Goal: Task Accomplishment & Management: Use online tool/utility

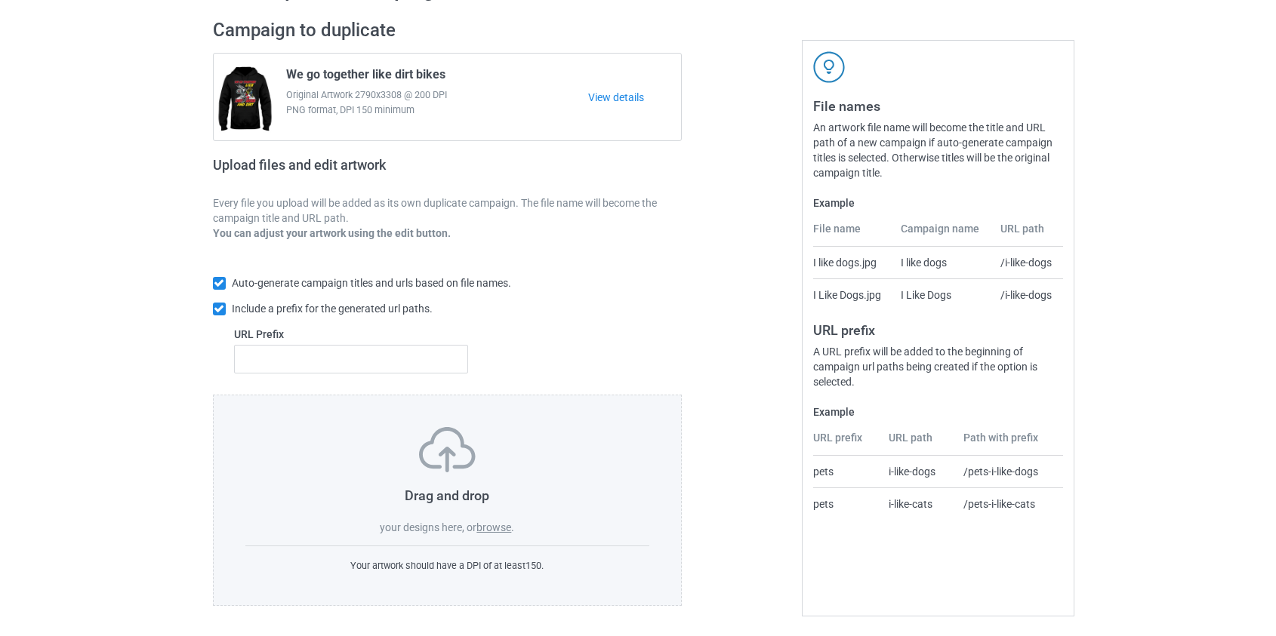
scroll to position [98, 0]
click at [498, 528] on label "browse" at bounding box center [493, 527] width 35 height 12
click at [0, 0] on input "browse" at bounding box center [0, 0] width 0 height 0
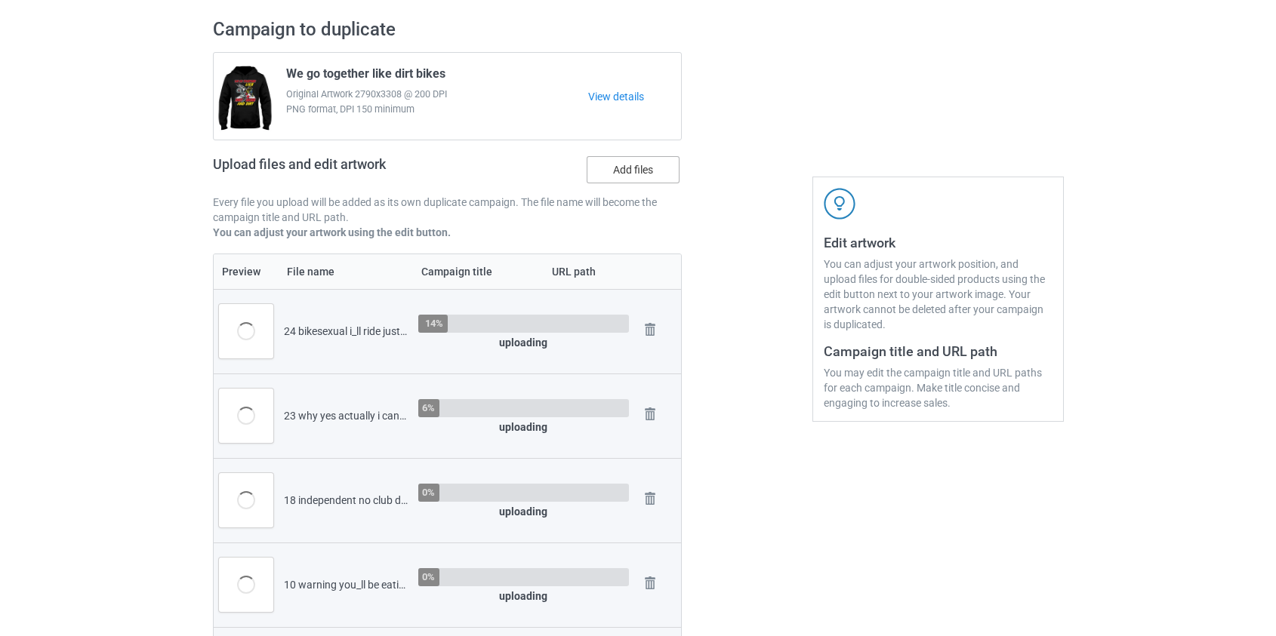
click at [625, 171] on label "Add files" at bounding box center [633, 169] width 93 height 27
click at [0, 0] on input "Add files" at bounding box center [0, 0] width 0 height 0
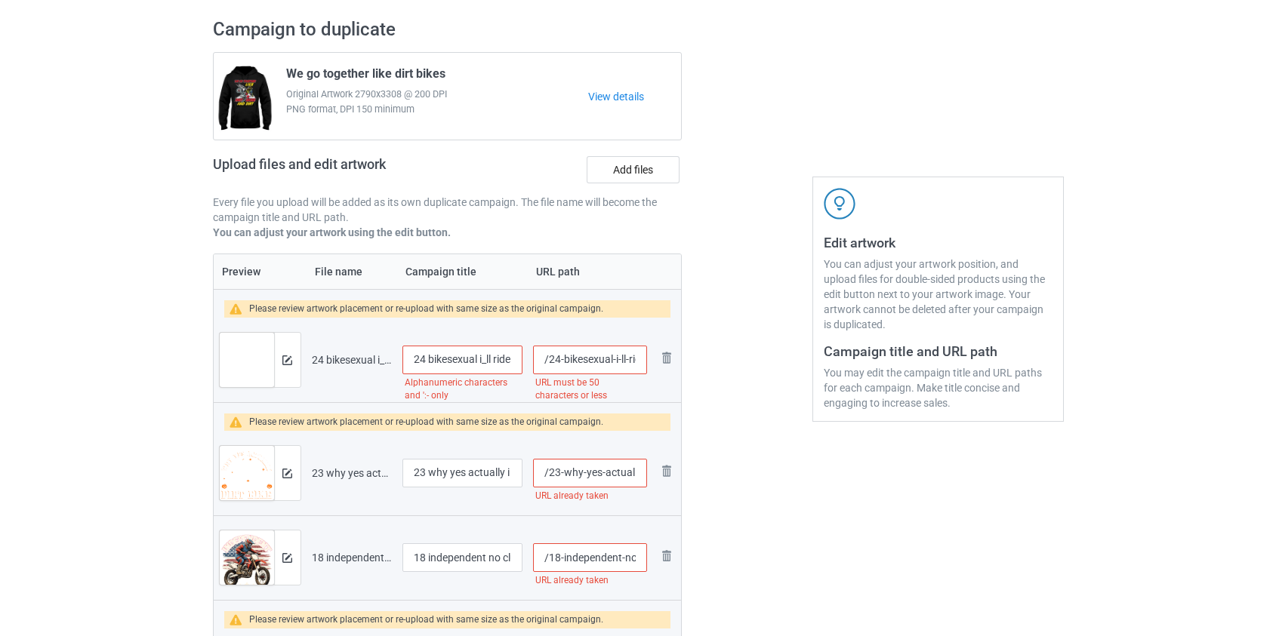
drag, startPoint x: 432, startPoint y: 358, endPoint x: 125, endPoint y: 359, distance: 307.3
click at [470, 356] on input "Bikesexual i_ll ride just about anything dirt bike" at bounding box center [462, 360] width 121 height 29
type input "Bikesexual i'll ride just about anything dirt bike"
click at [595, 359] on input "/24-bikesexual-i-ll-ride-just-about-anything-dirt-bike" at bounding box center [589, 360] width 113 height 29
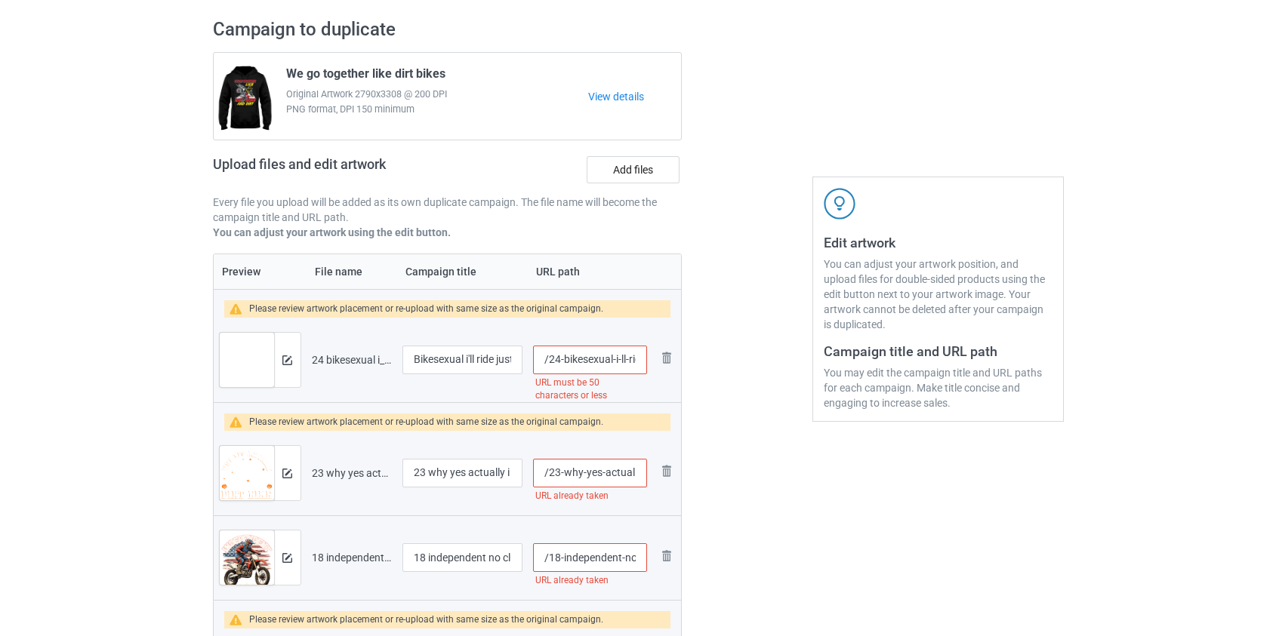
click at [595, 359] on input "/24-bikesexual-i-ll-ride-just-about-anything-dirt-bike" at bounding box center [589, 360] width 113 height 29
type input "/i-ll-ride-just-about-anything-dirt-bike"
drag, startPoint x: 433, startPoint y: 474, endPoint x: 284, endPoint y: 463, distance: 149.9
click at [285, 463] on tr "Preview and edit artwork 23 why yes actually i can ride a dirt bike.png 23 why …" at bounding box center [448, 473] width 468 height 85
type input "Why yes actually i can ride a dirt bike"
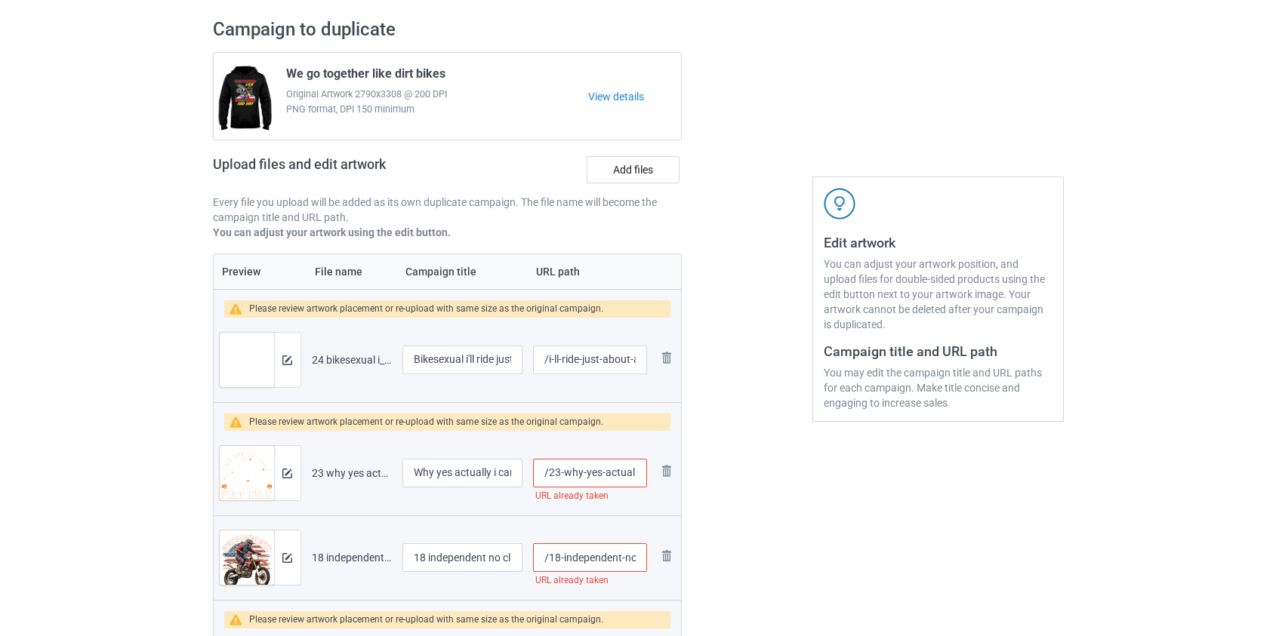
click at [572, 472] on input "/23-why-yes-actually-i-can-ride-a-dirt-bike" at bounding box center [589, 473] width 113 height 29
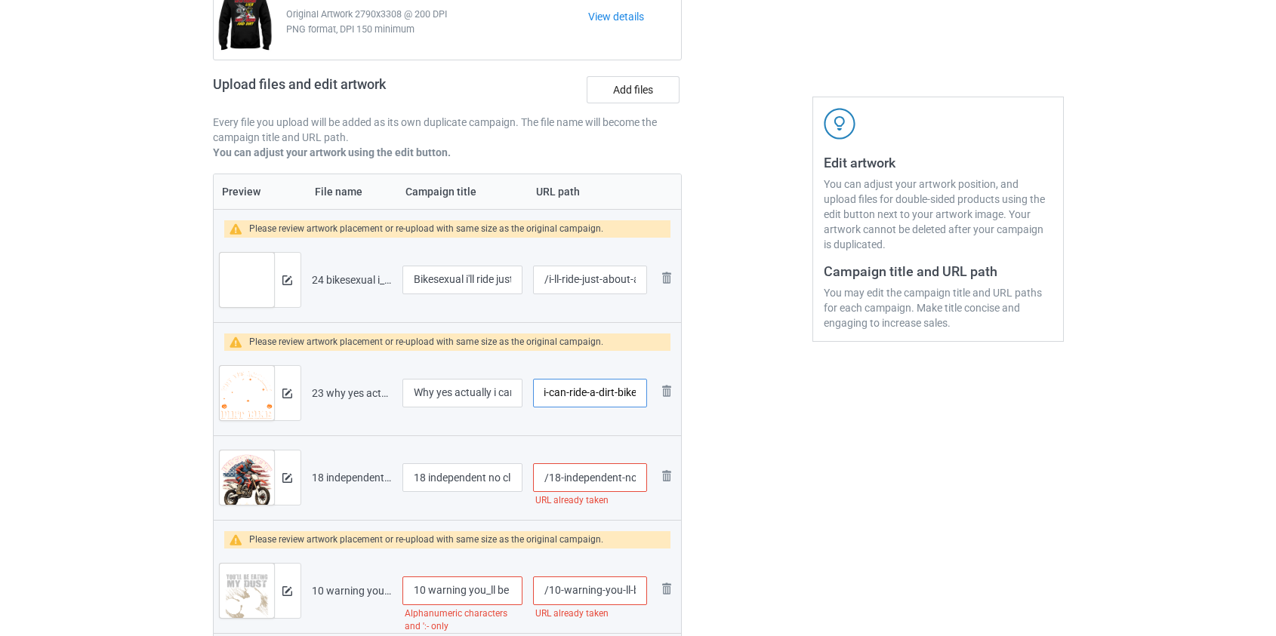
scroll to position [372, 0]
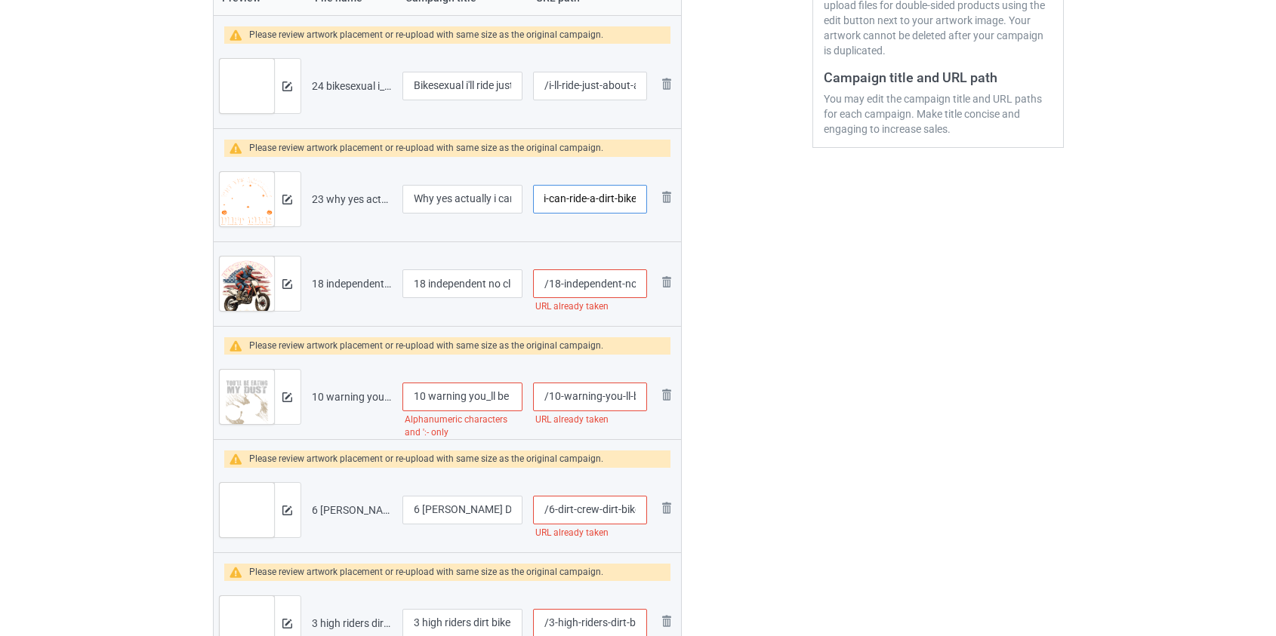
type input "/23-es-actually-i-can-ride-a-dirt-bike"
drag, startPoint x: 430, startPoint y: 279, endPoint x: 257, endPoint y: 290, distance: 173.2
click at [257, 290] on tr "Preview and edit artwork 18 independent no club dirt bike.png 18 independent no…" at bounding box center [448, 284] width 468 height 85
type input "Independent no club dirt bike"
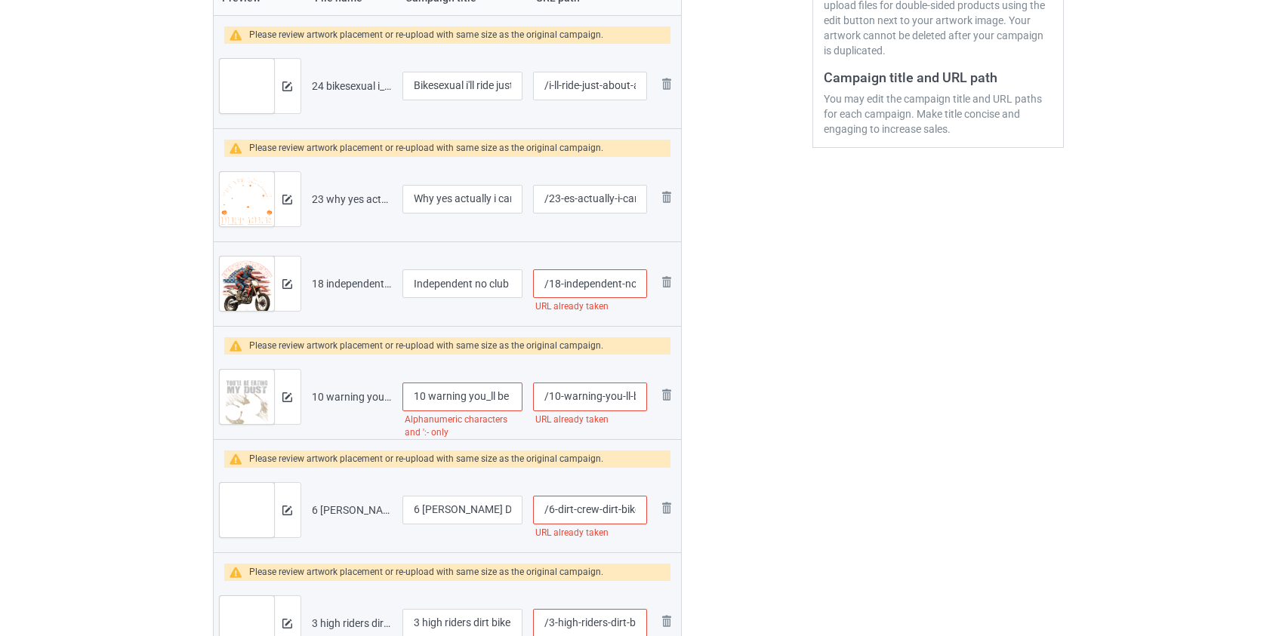
click at [578, 282] on input "/18-independent-no-club-dirt-bike" at bounding box center [589, 284] width 113 height 29
type input "/18-no-club-dirt-bike"
drag, startPoint x: 430, startPoint y: 390, endPoint x: 352, endPoint y: 392, distance: 78.5
click at [352, 392] on tr "Preview and edit artwork 10 warning you_ll be eating my dust dirt bike.png 10 w…" at bounding box center [448, 397] width 468 height 85
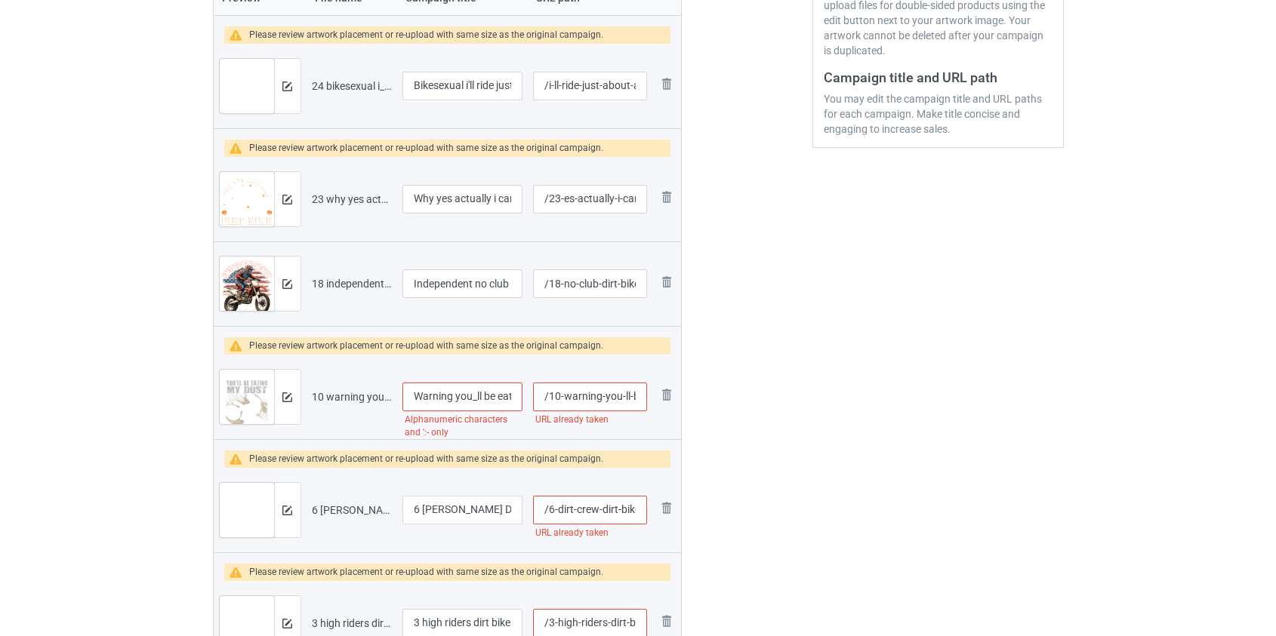
click at [475, 393] on input "Warning you_ll be eating my dust dirt bike" at bounding box center [462, 397] width 121 height 29
type input "Warning you'll be eating my dust dirt bike"
click at [581, 402] on input "/10-warning-you-ll-be-eating-my-dust-dirt-bike" at bounding box center [589, 397] width 113 height 29
type input "/10-you-ll-be-eating-my-dust-dirt-bike"
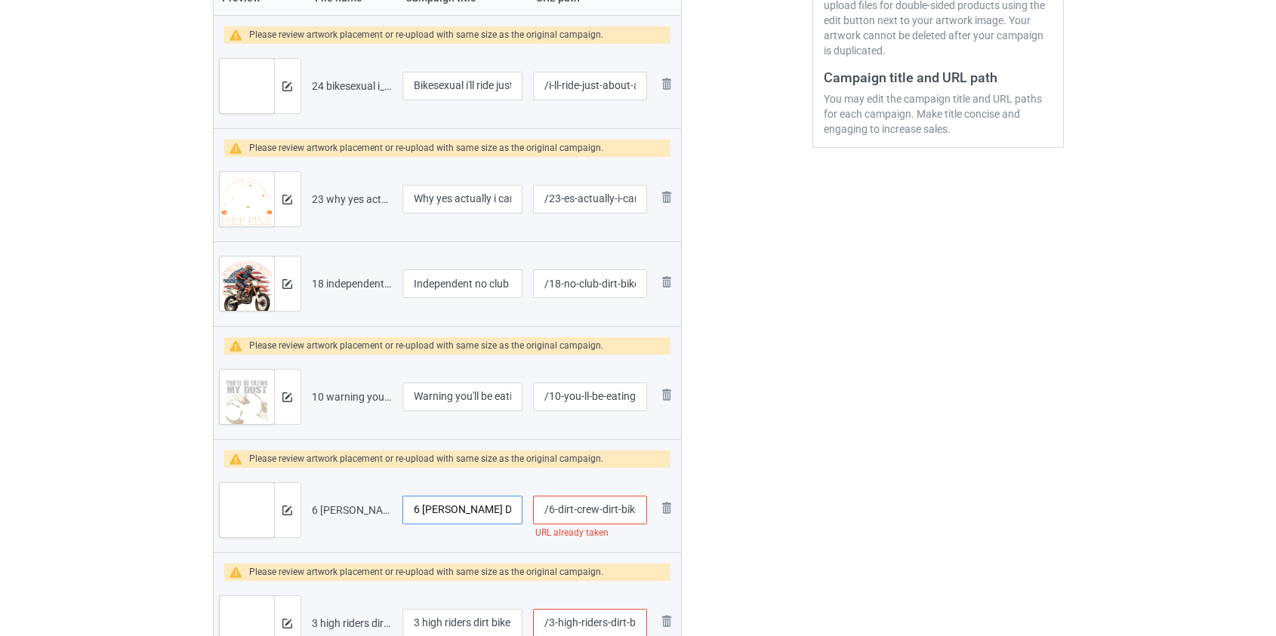
drag, startPoint x: 422, startPoint y: 510, endPoint x: 265, endPoint y: 506, distance: 157.1
click at [266, 506] on tr "Preview and edit artwork 6 DIRT CREW DIRT BIKE.png 6 DIRT CREW DIRT BIKE /6-dir…" at bounding box center [448, 510] width 468 height 85
type input "DIRT CREW DIRT BIKE"
click at [625, 506] on input "/6-dirt-crew-dirt-bike" at bounding box center [589, 510] width 113 height 29
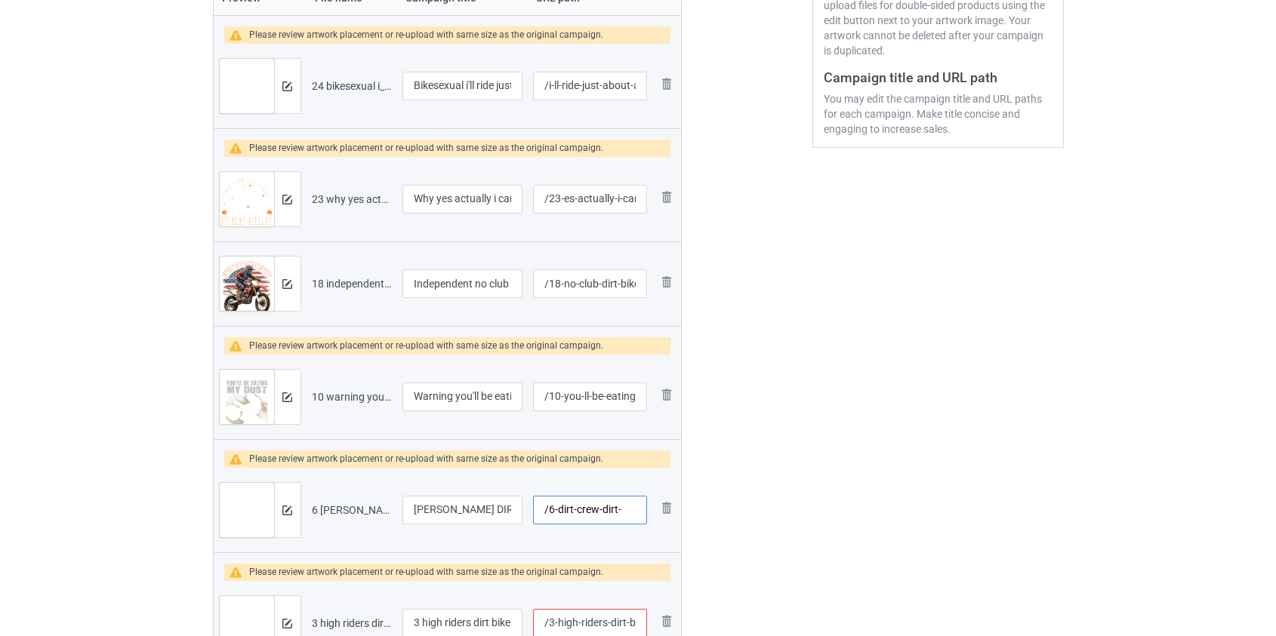
click at [609, 506] on input "/6-dirt-crew-dirt-" at bounding box center [589, 510] width 113 height 29
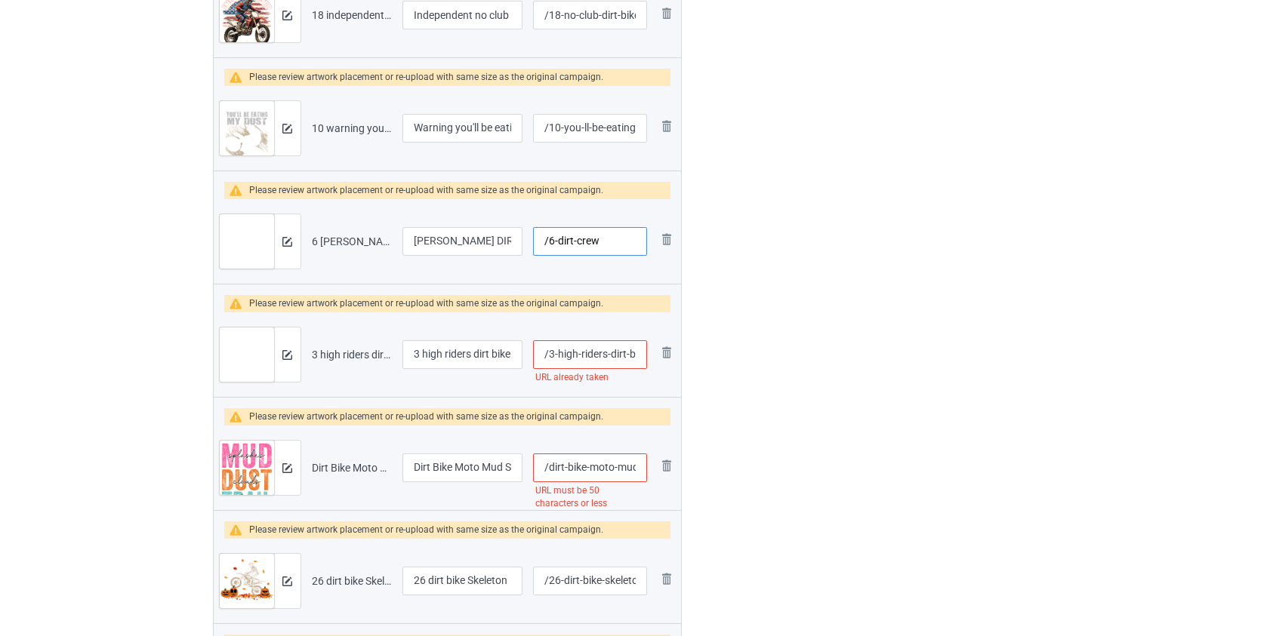
scroll to position [647, 0]
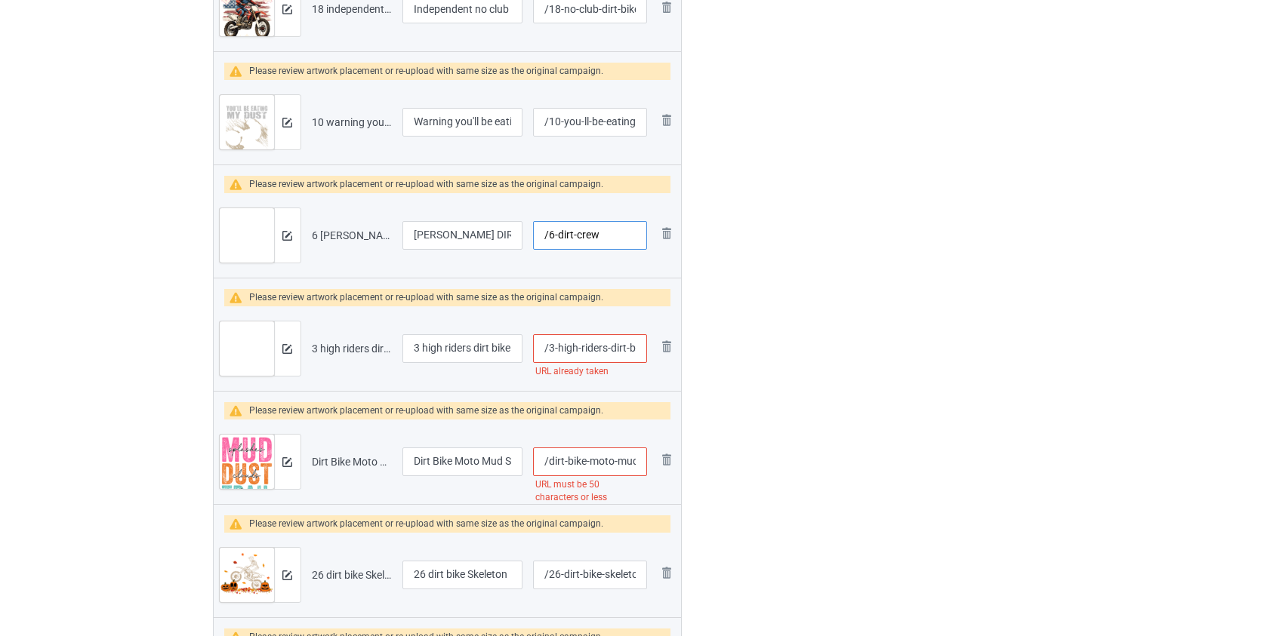
type input "/6-dirt-crew"
drag, startPoint x: 426, startPoint y: 344, endPoint x: 245, endPoint y: 354, distance: 180.8
click at [245, 354] on tr "Preview and edit artwork 3 high riders dirt bike.png 3 high riders dirt bike /3…" at bounding box center [448, 349] width 468 height 85
type input "High riders dirt bike"
click at [562, 347] on input "/3-high-riders-dirt-bike" at bounding box center [589, 348] width 113 height 29
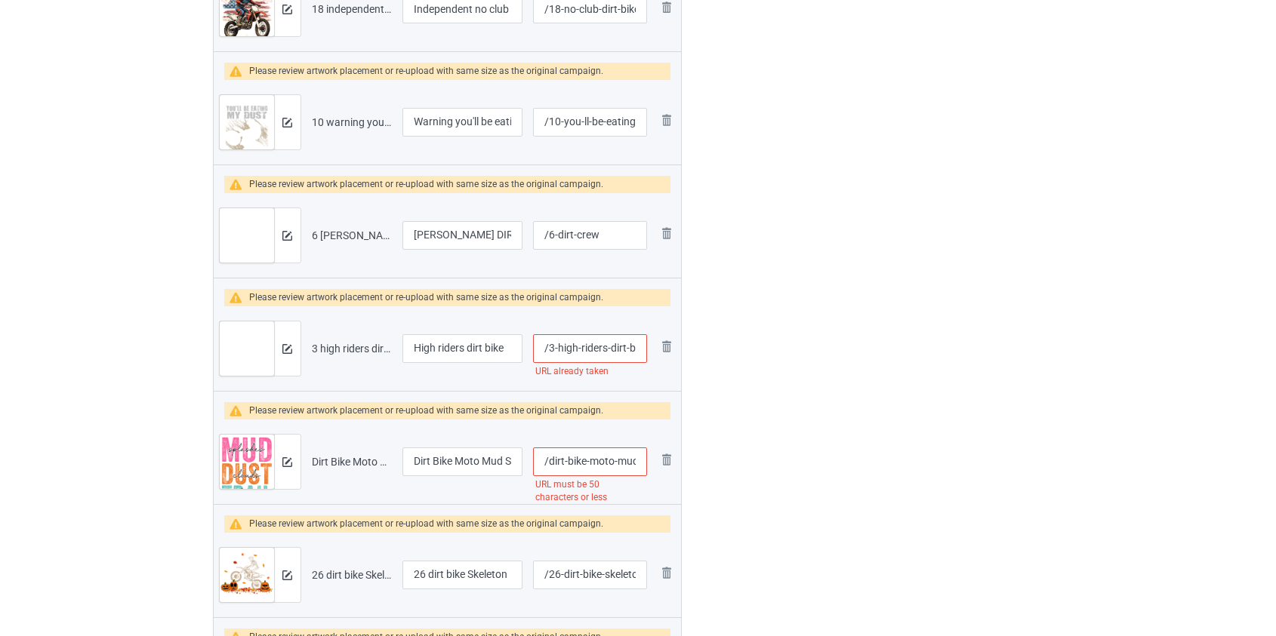
click at [562, 347] on input "/3-high-riders-dirt-bike" at bounding box center [589, 348] width 113 height 29
type input "/3-riders-dirt-bike"
click at [605, 461] on input "/dirt-bike-moto-mud-splashes-dust-clouds-trail-days-back" at bounding box center [589, 462] width 113 height 29
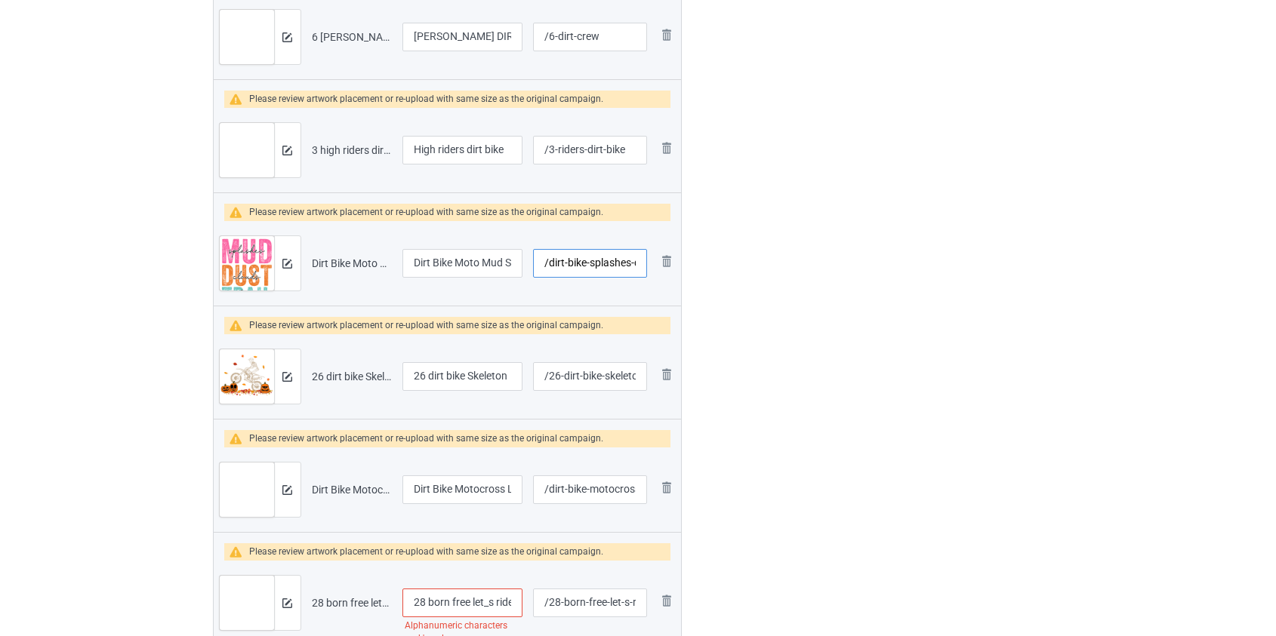
scroll to position [853, 0]
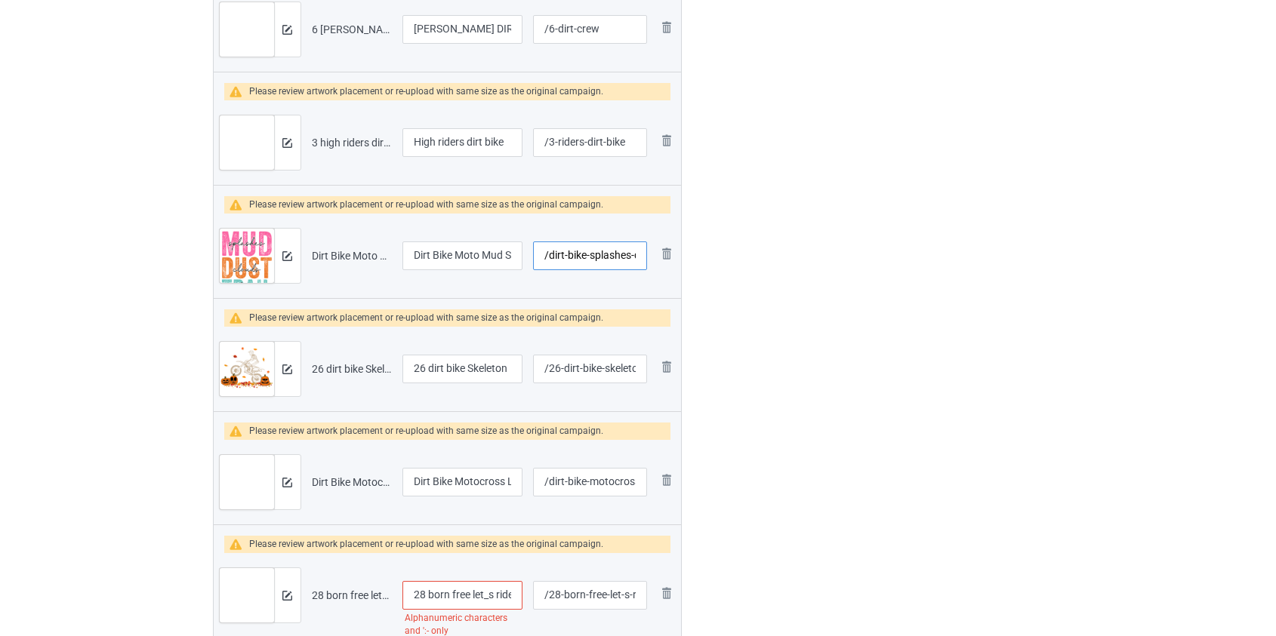
type input "/dirt-bike-splashes-dust-clouds-trail-days-back"
drag, startPoint x: 433, startPoint y: 367, endPoint x: 284, endPoint y: 358, distance: 149.0
click at [284, 358] on tr "Preview and edit artwork 26 dirt bike Skeleton.png 26 dirt bike Skeleton /26-di…" at bounding box center [448, 369] width 468 height 85
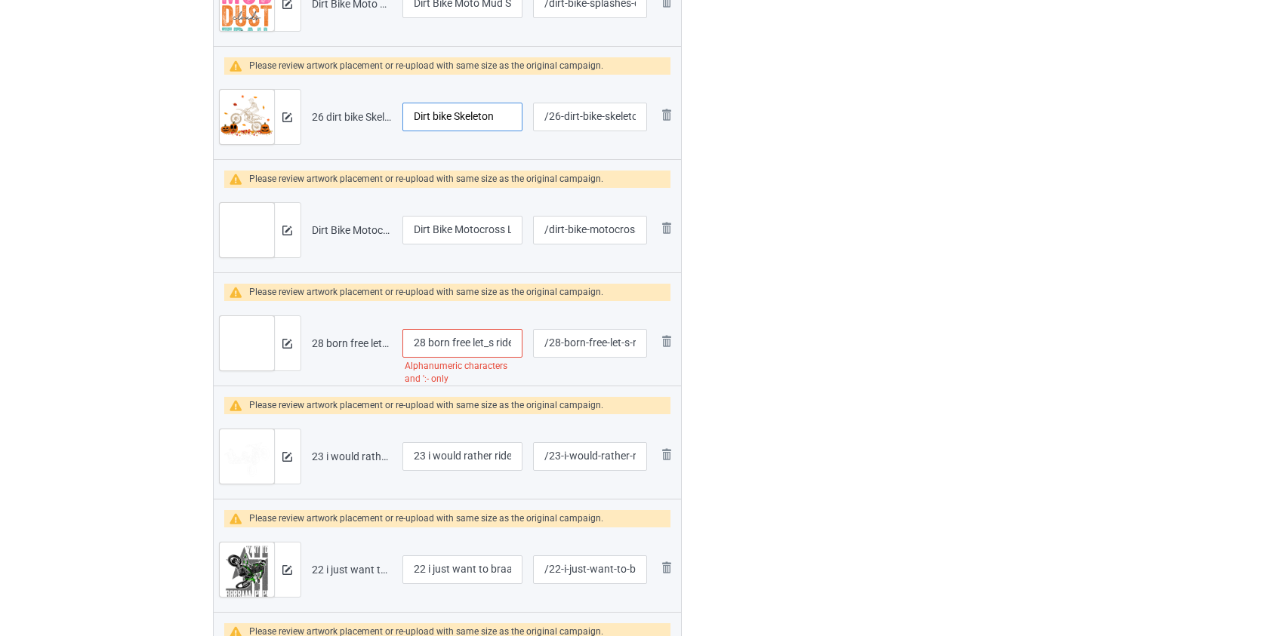
scroll to position [1127, 0]
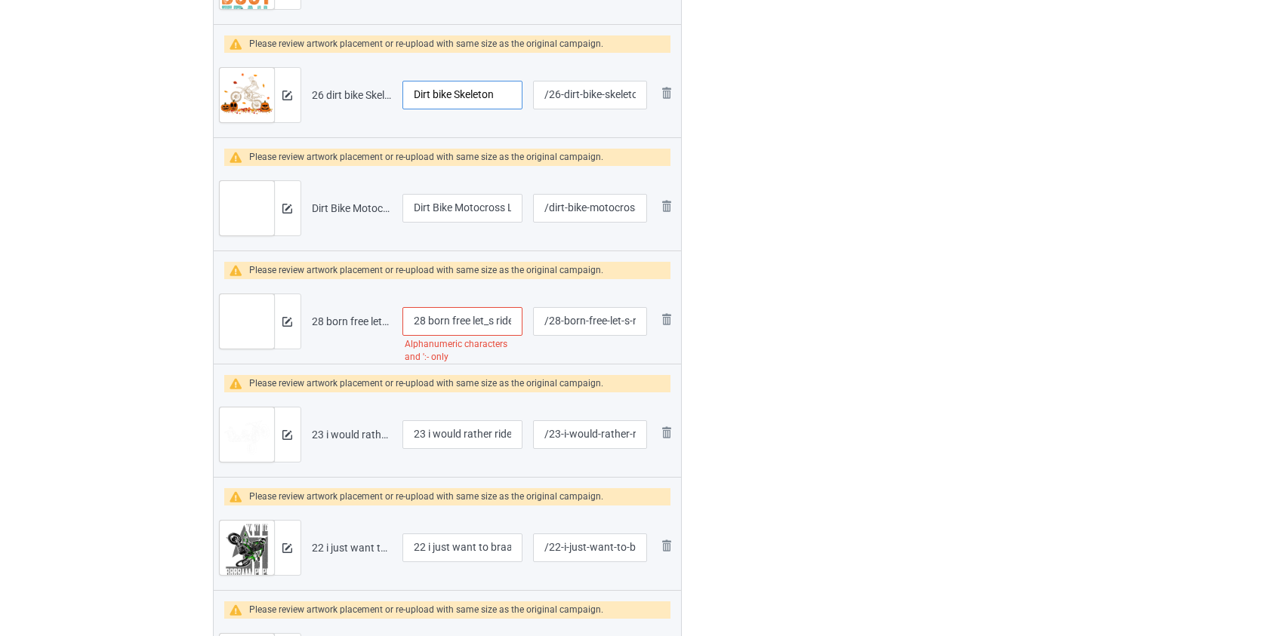
type input "Dirt bike Skeleton"
drag, startPoint x: 432, startPoint y: 322, endPoint x: 276, endPoint y: 319, distance: 156.3
click at [276, 319] on tr "Preview and edit artwork 28 born free let_s ride est 2019 dirt bike.png 28 born…" at bounding box center [448, 321] width 468 height 85
click at [476, 320] on input "Born free let_s ride est 2019 dirt bike" at bounding box center [462, 321] width 121 height 29
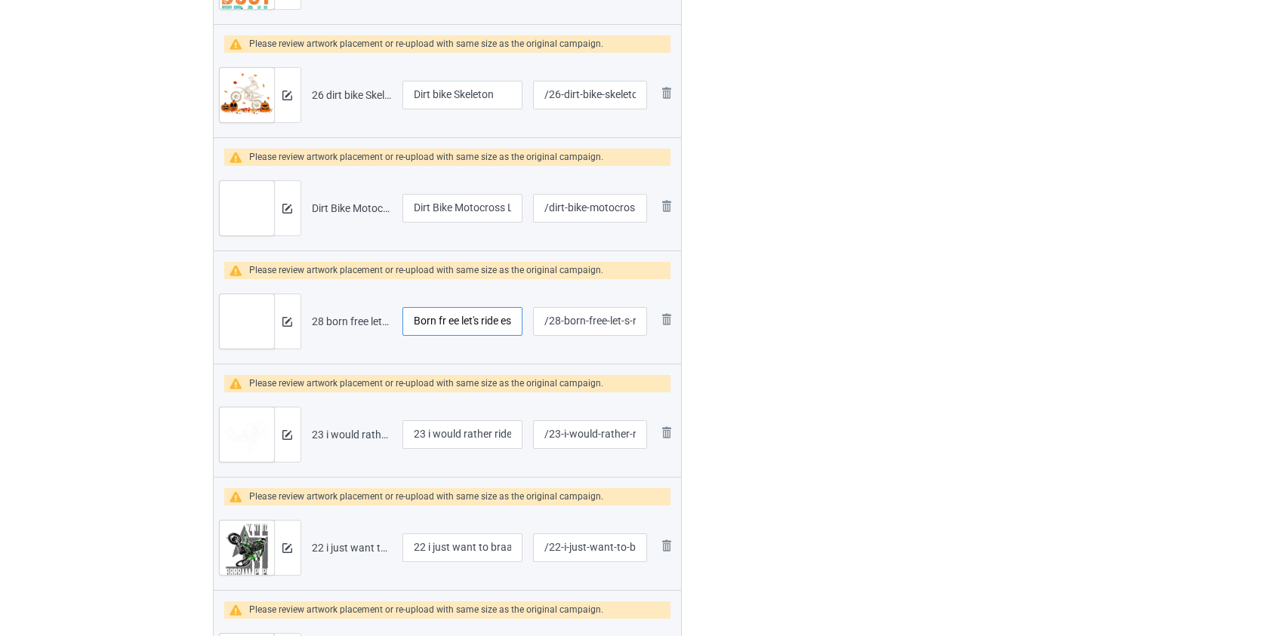
type input "Born fr ee let's ride est 2019 dirt bike"
drag, startPoint x: 430, startPoint y: 430, endPoint x: 240, endPoint y: 442, distance: 189.8
click at [240, 442] on tr "Preview and edit artwork 23 i would rather ride my bike dirt bike.png 23 i woul…" at bounding box center [448, 435] width 468 height 85
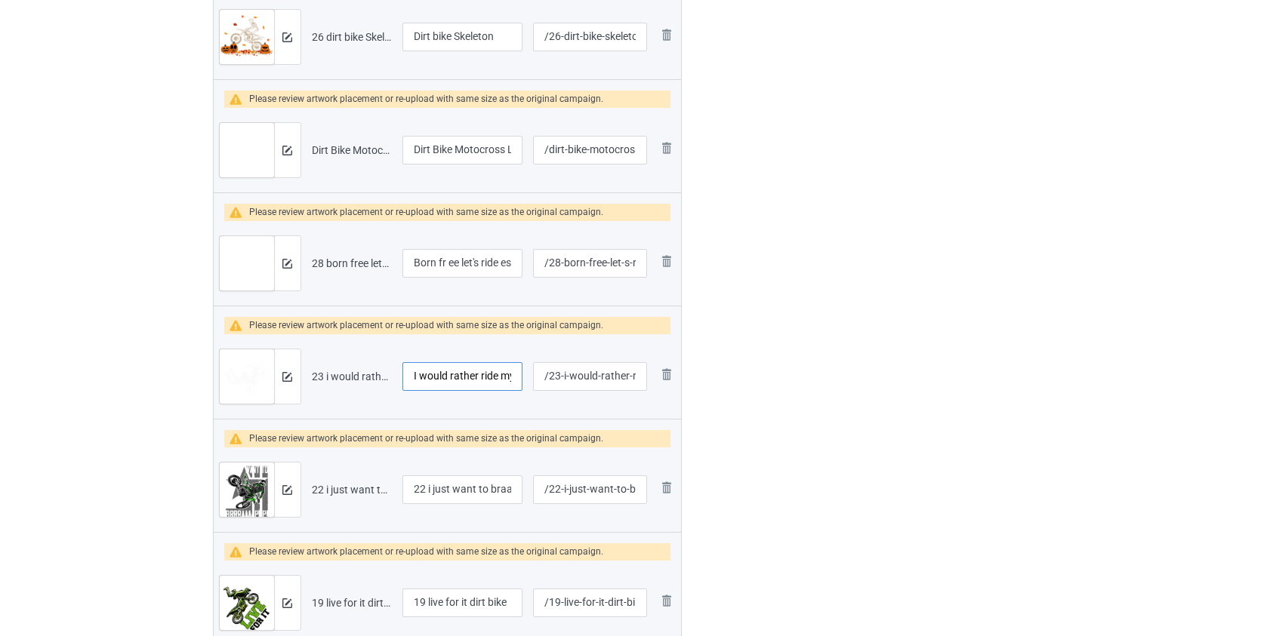
scroll to position [1265, 0]
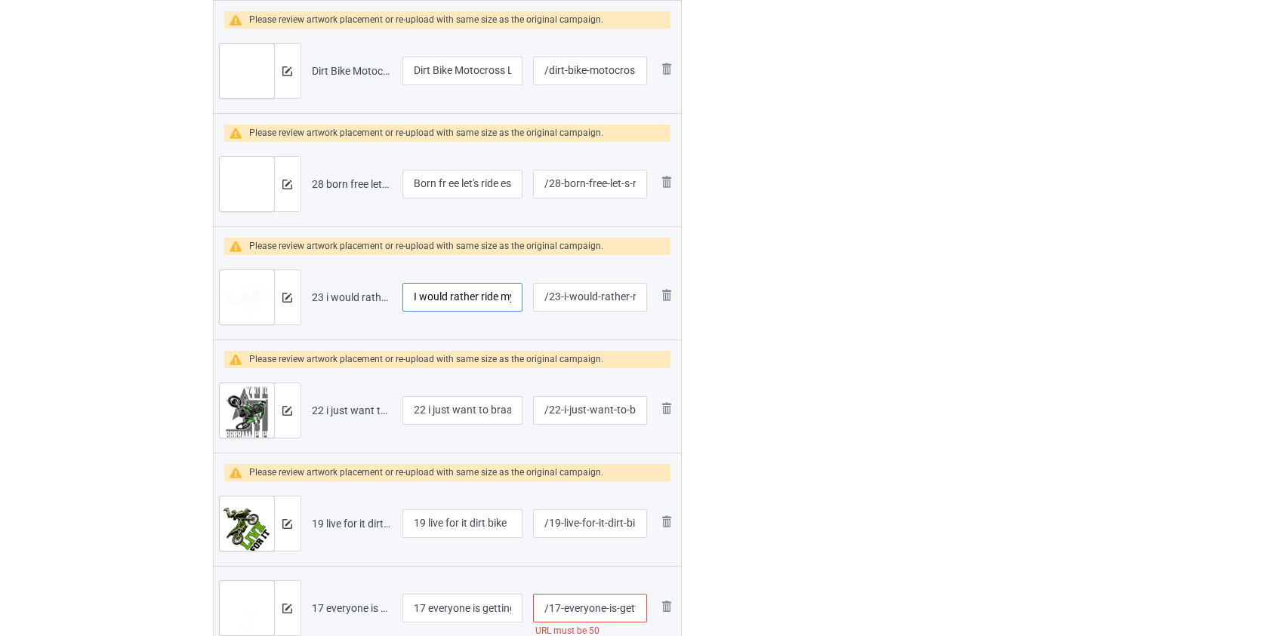
type input "I would rather ride my bike dirt bike"
drag, startPoint x: 431, startPoint y: 405, endPoint x: 272, endPoint y: 417, distance: 159.7
click at [272, 417] on tr "Preview and edit artwork 22 i just want to braaap with my gs dirt bike.png 22 i…" at bounding box center [448, 410] width 468 height 85
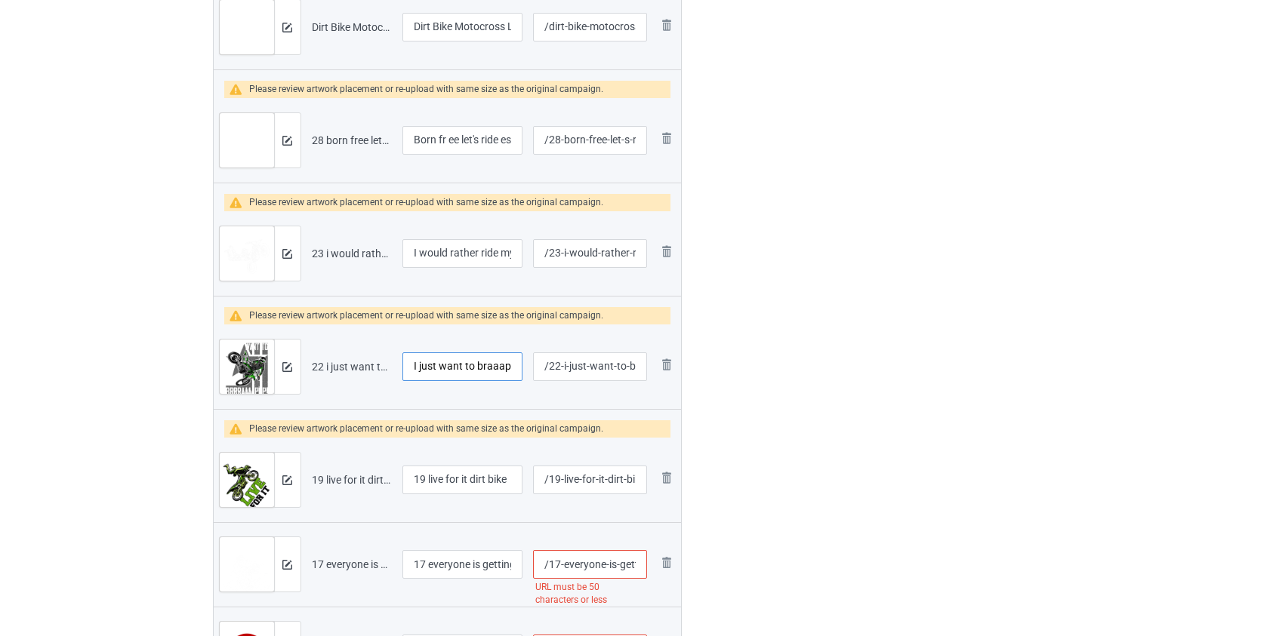
scroll to position [1333, 0]
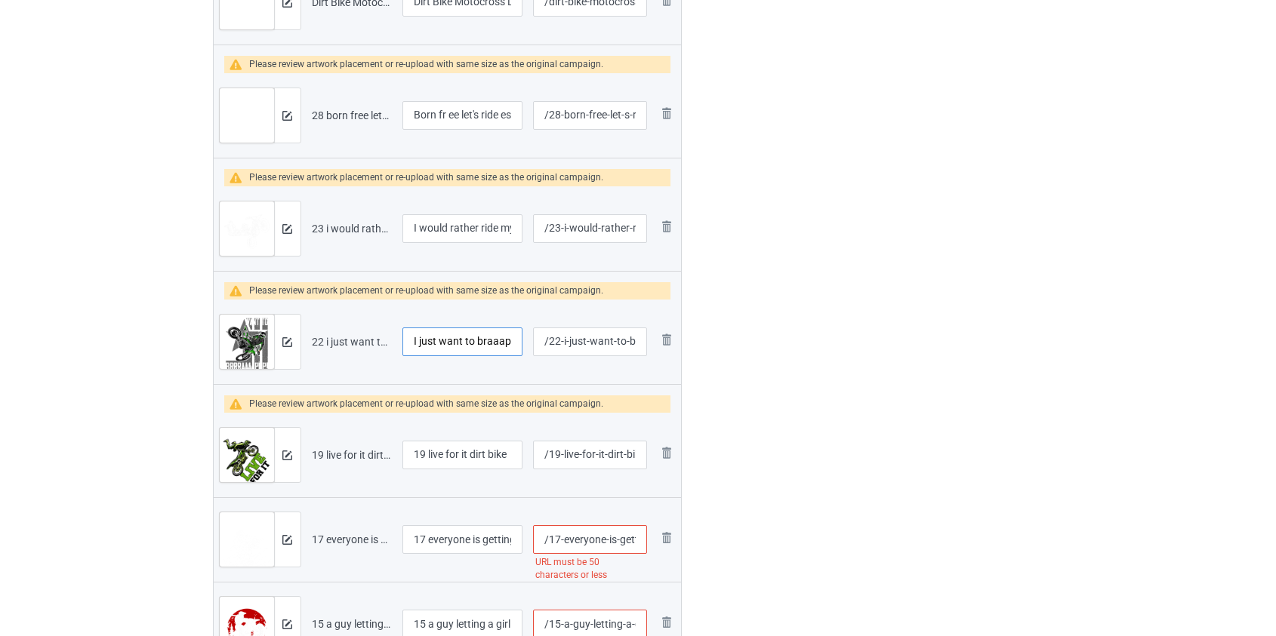
type input "I just want to braaap with my gs dirt bike"
drag, startPoint x: 430, startPoint y: 456, endPoint x: 194, endPoint y: 454, distance: 235.6
type input "Live for it dirt bike"
drag, startPoint x: 431, startPoint y: 538, endPoint x: 230, endPoint y: 529, distance: 201.8
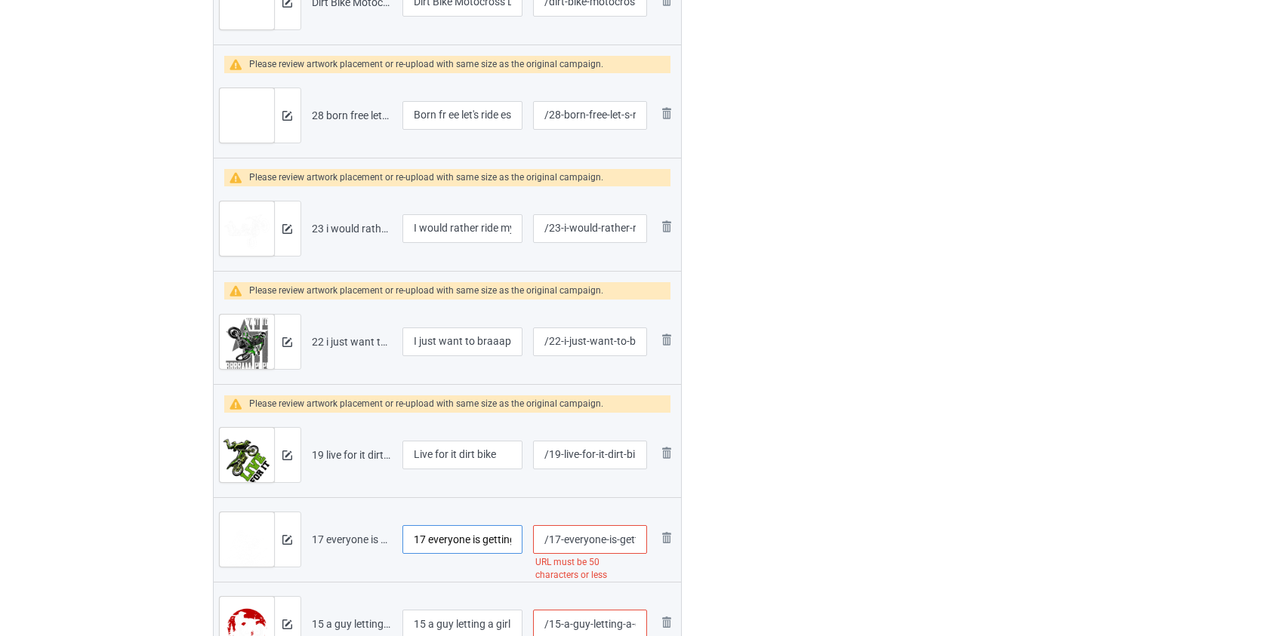
click at [230, 529] on tr "Preview and edit artwork 17 everyone is getting married or pregnant dirt bike.p…" at bounding box center [448, 540] width 468 height 85
type input "Everyone is getting married or pregnant dirt bike"
click at [577, 538] on input "/17-everyone-is-getting-married-or-pregnant-dirt-bike" at bounding box center [589, 539] width 113 height 29
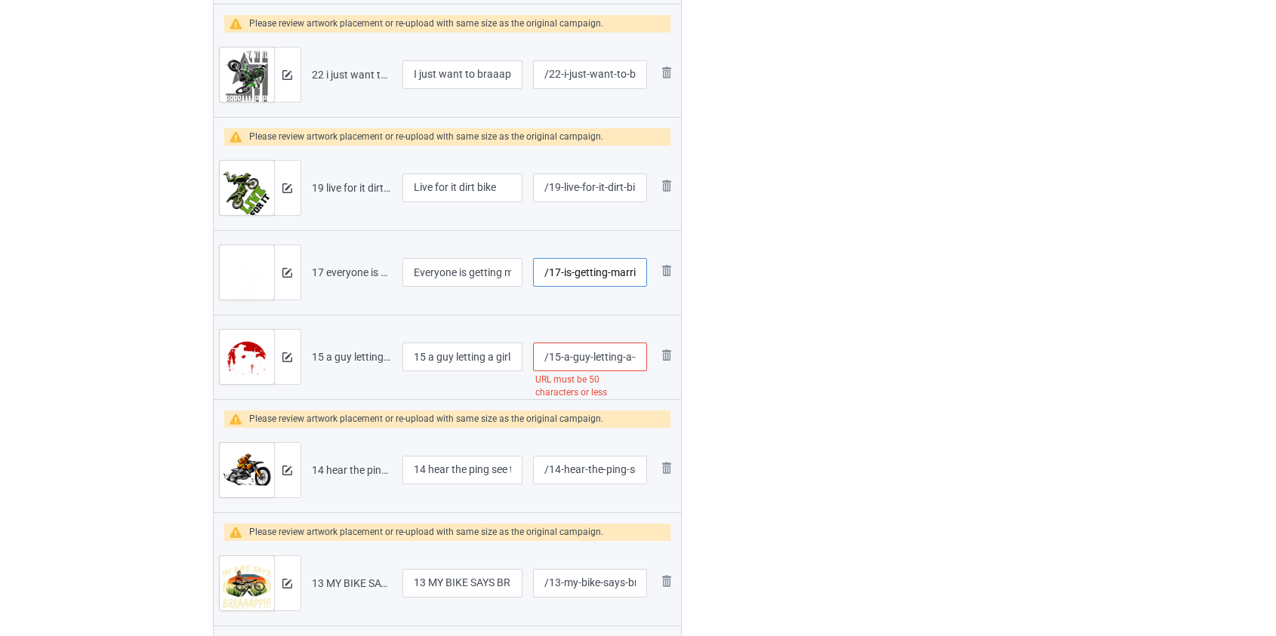
scroll to position [1608, 0]
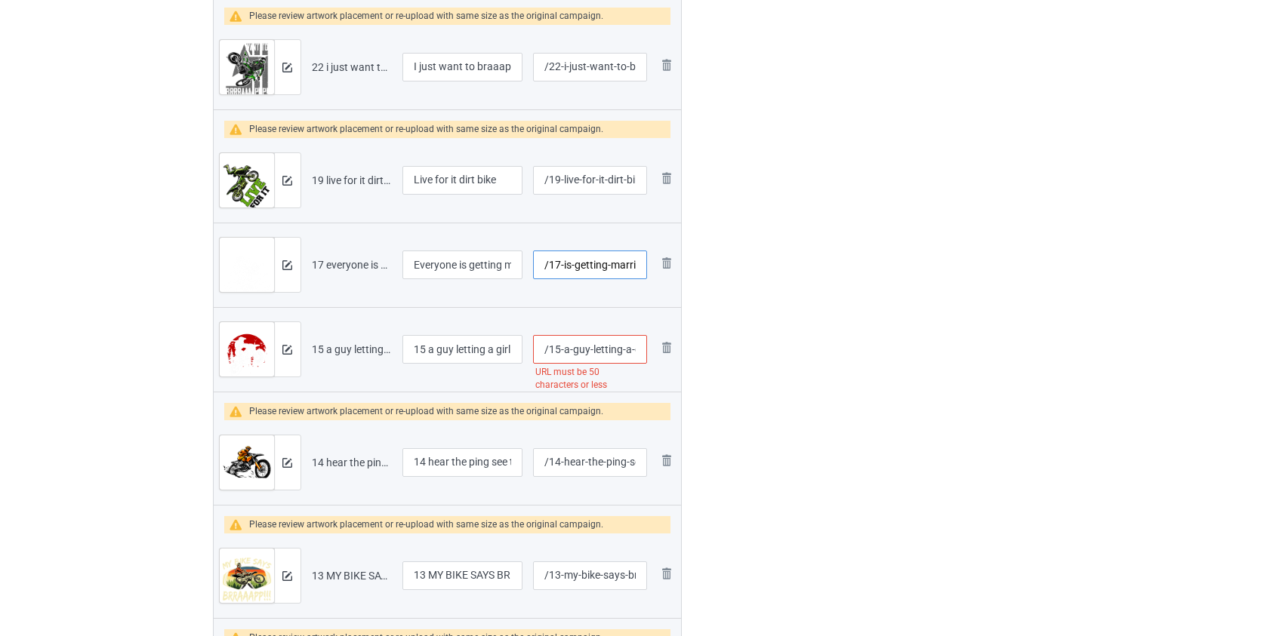
type input "/17-is-getting-married-or-pregnant-dirt-bike"
click at [599, 351] on input "/15-a-guy-letting-a-girl-ride-his-bike-is-like-dirt-bike" at bounding box center [589, 349] width 113 height 29
click at [597, 353] on input "/15-a-guy-letting-a-girl-ride-his-bike-is-like-dirt-bike" at bounding box center [589, 349] width 113 height 29
type input "/15-a-guy-girl-ride-his-bike-is-like-dirt-bike"
drag, startPoint x: 433, startPoint y: 348, endPoint x: 278, endPoint y: 350, distance: 154.8
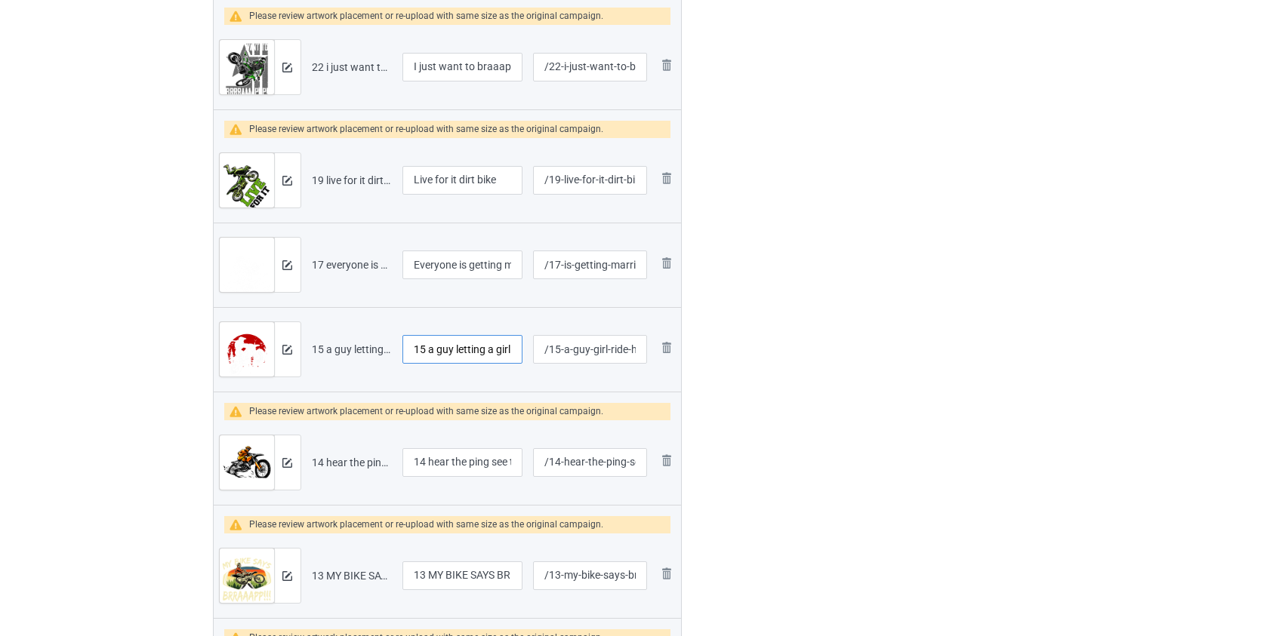
click at [278, 350] on tr "Preview and edit artwork 15 a guy letting a girl ride his bike is like dirt bik…" at bounding box center [448, 349] width 468 height 85
type input "A guy letting a girl ride his bike is like dirt bike"
drag, startPoint x: 430, startPoint y: 458, endPoint x: 341, endPoint y: 468, distance: 90.5
click at [345, 468] on tr "Preview and edit artwork 14 hear the ping see the smpke dirt bike.png 14 hear t…" at bounding box center [448, 463] width 468 height 85
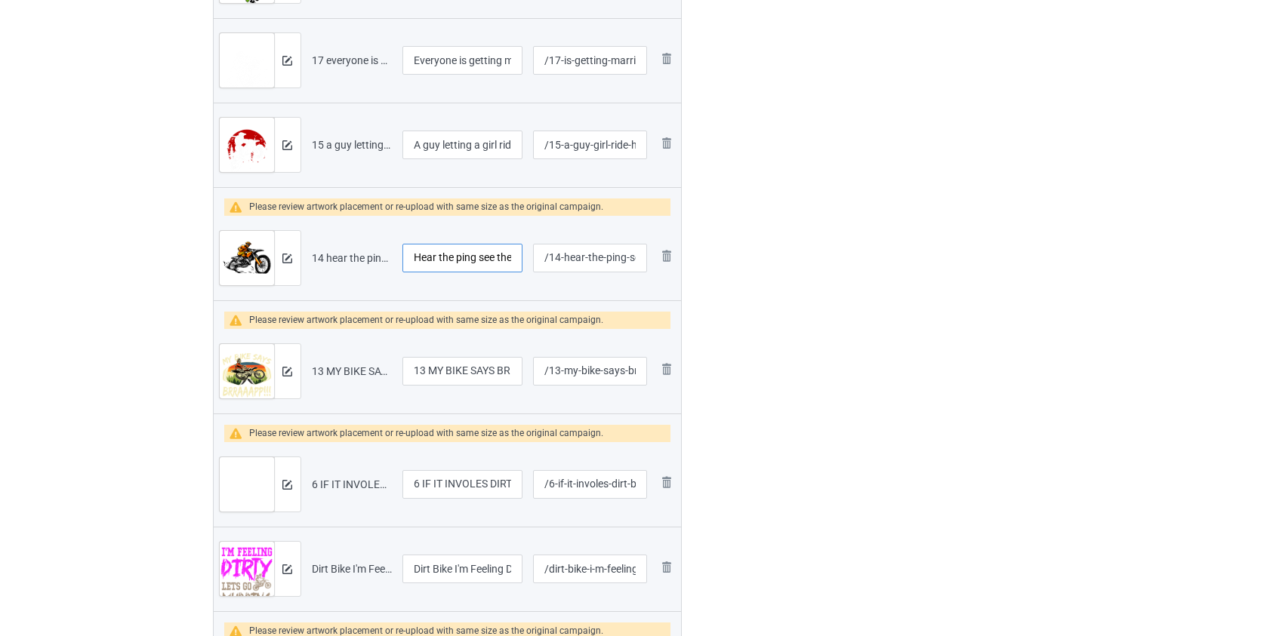
scroll to position [1814, 0]
type input "Hear the ping see the smpke dirt bike"
drag, startPoint x: 428, startPoint y: 372, endPoint x: 281, endPoint y: 396, distance: 149.2
click at [281, 396] on tr "Preview and edit artwork 13 MY BIKE SAYS BRRAAAPP DIRT BIKE.png 13 MY BIKE SAYS…" at bounding box center [448, 370] width 468 height 85
type input "MY BIKE SAYS BRRAAAPP DIRT BIKE"
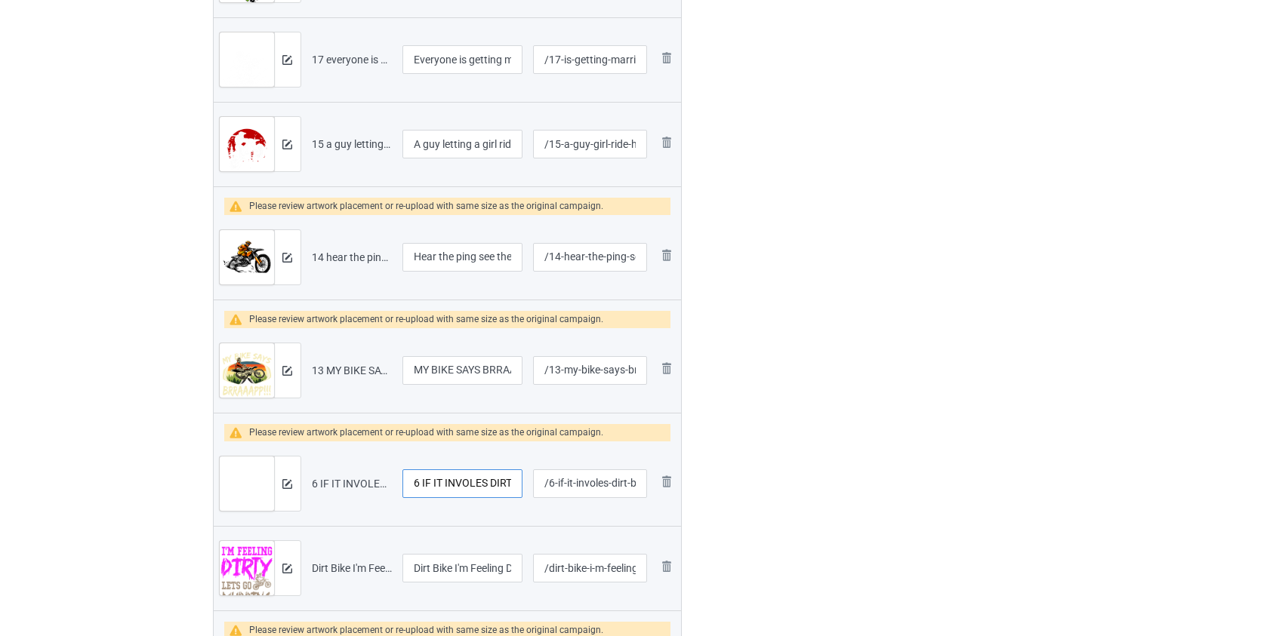
drag, startPoint x: 419, startPoint y: 476, endPoint x: 257, endPoint y: 507, distance: 165.3
click at [258, 507] on tr "Preview and edit artwork 6 IF IT INVOLES DIRT BIKE AND BOOBS COUNT ME IN.png 6 …" at bounding box center [448, 484] width 468 height 85
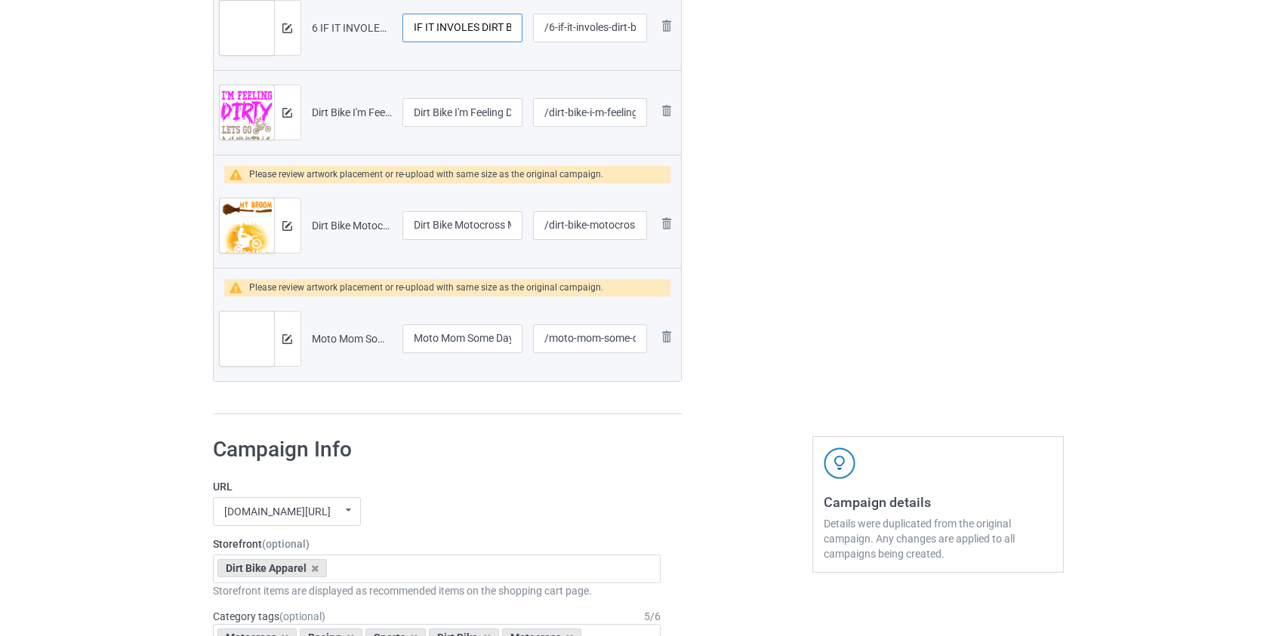
scroll to position [2294, 0]
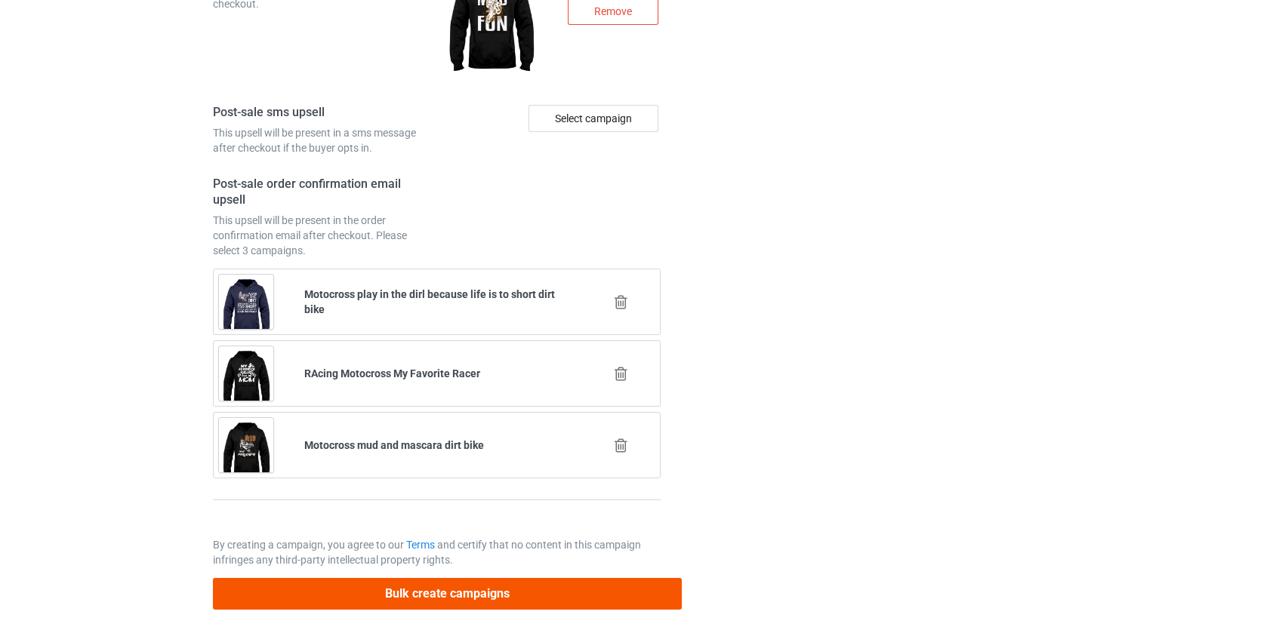
type input "IF IT INVOLES DIRT BIKE AND BOOBS COUNT ME IN"
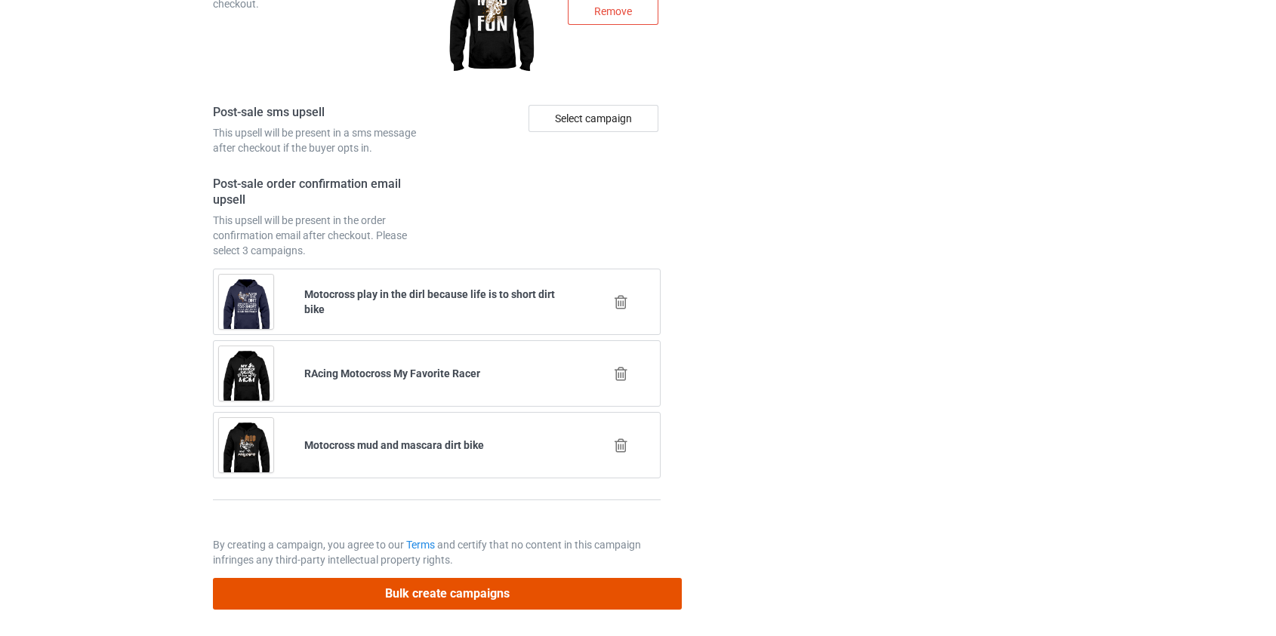
click at [464, 589] on button "Bulk create campaigns" at bounding box center [448, 593] width 470 height 31
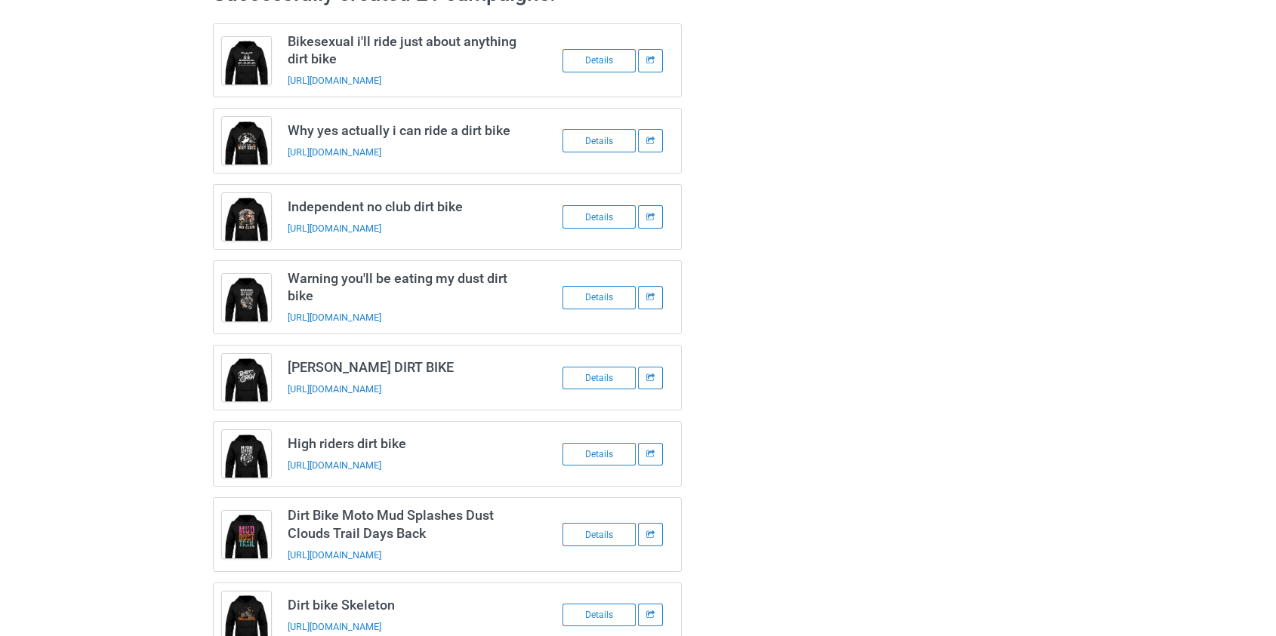
scroll to position [0, 0]
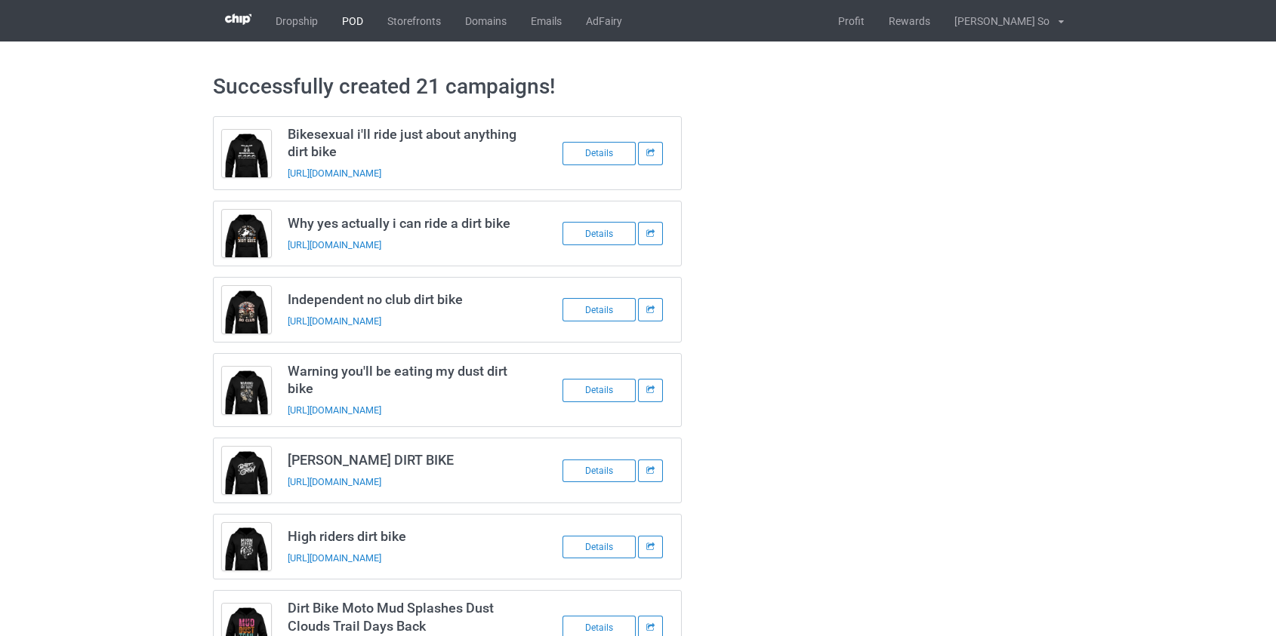
click at [358, 17] on link "POD" at bounding box center [352, 21] width 45 height 42
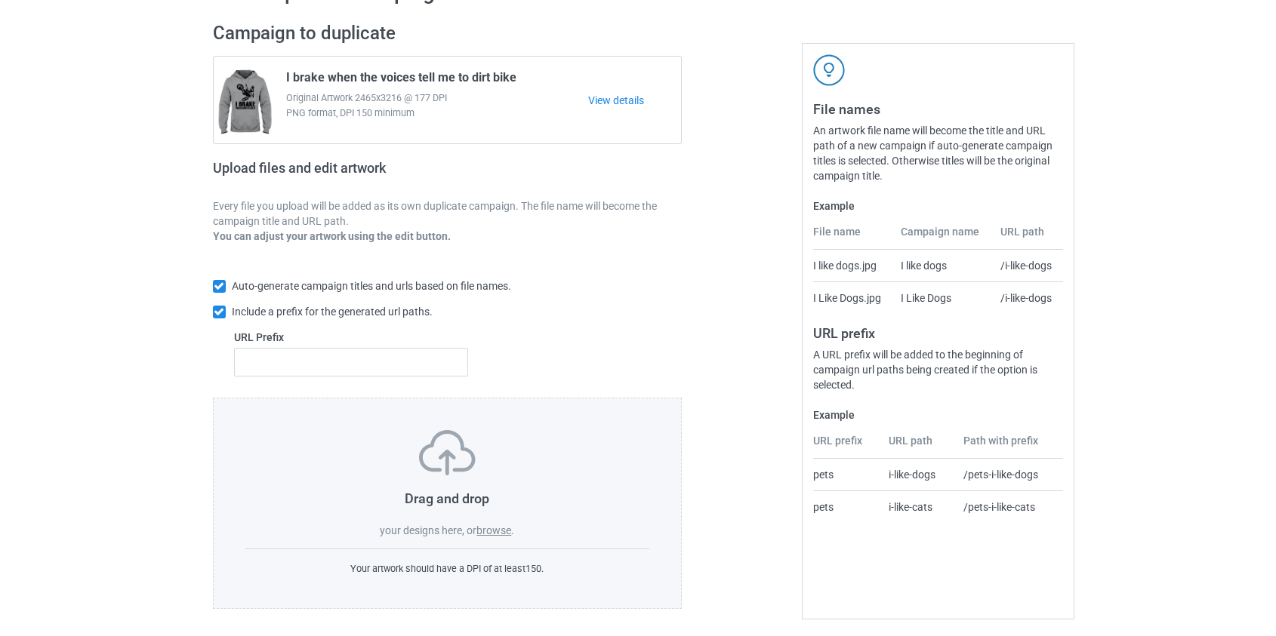
scroll to position [98, 0]
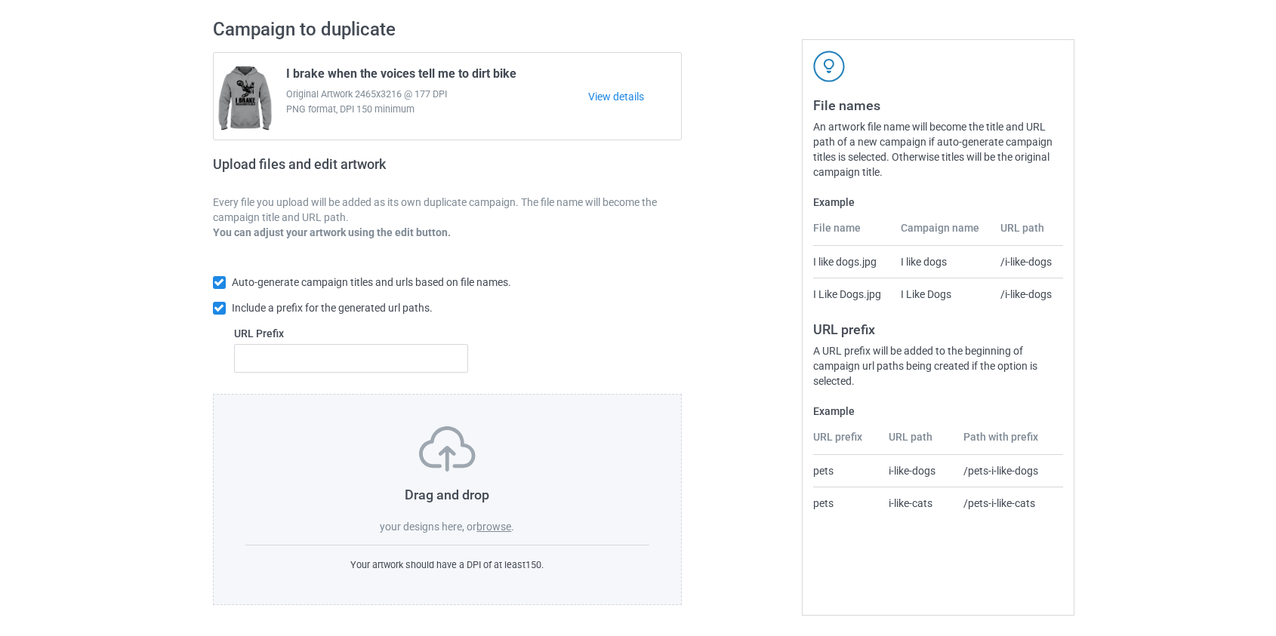
click at [497, 523] on label "browse" at bounding box center [493, 527] width 35 height 12
click at [0, 0] on input "browse" at bounding box center [0, 0] width 0 height 0
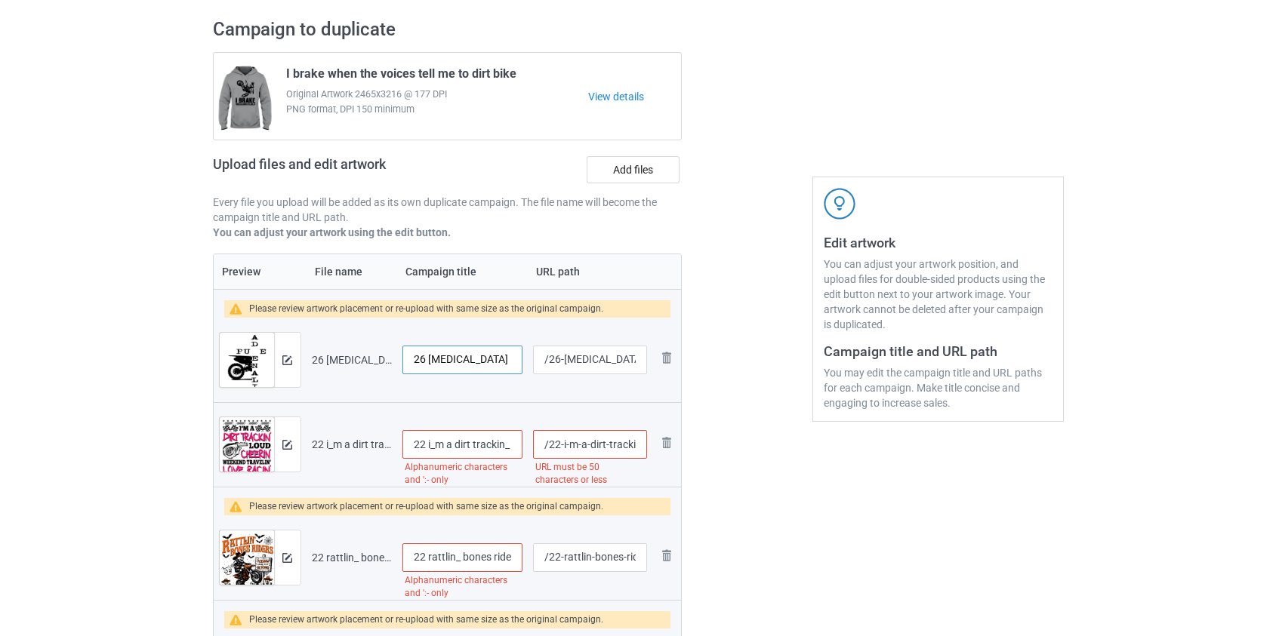
drag, startPoint x: 433, startPoint y: 362, endPoint x: 242, endPoint y: 366, distance: 190.3
click at [242, 366] on tr "Preview and edit artwork 26 [MEDICAL_DATA] PURE DIRT BIKE.png 26 [MEDICAL_DATA]…" at bounding box center [448, 360] width 468 height 85
type input "[MEDICAL_DATA] PURE DIRT BIKE"
drag, startPoint x: 430, startPoint y: 440, endPoint x: 294, endPoint y: 441, distance: 135.9
click at [294, 441] on tr "Preview and edit artwork 22 i_m a dirt trackin_ loud cheerin_ weekend travelin_…" at bounding box center [448, 444] width 468 height 85
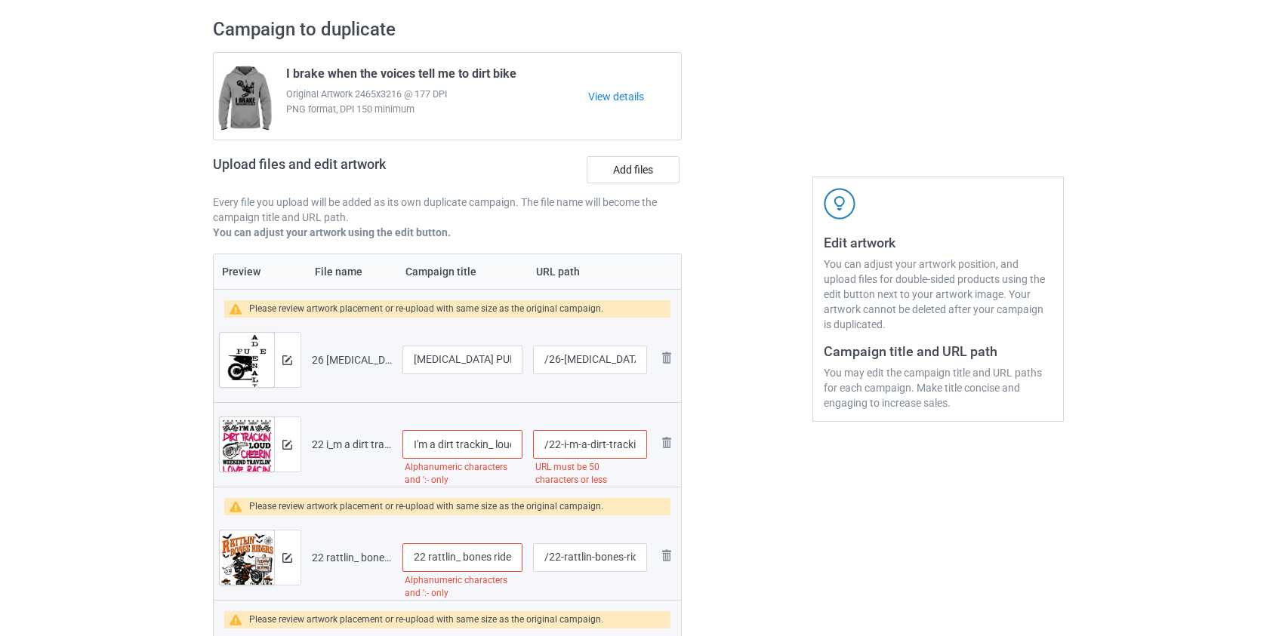
click at [487, 439] on input "I'm a dirt trackin_ loud cheerin_ weekend travelin_ love racing" at bounding box center [462, 444] width 121 height 29
type input "I'm a dirt trackin' loud cheerin' weekend travelin' love racing"
click at [623, 443] on input "/22-i-m-a-dirt-trackin-loud-cheerin-weekend-travelin-love-racing" at bounding box center [589, 444] width 113 height 29
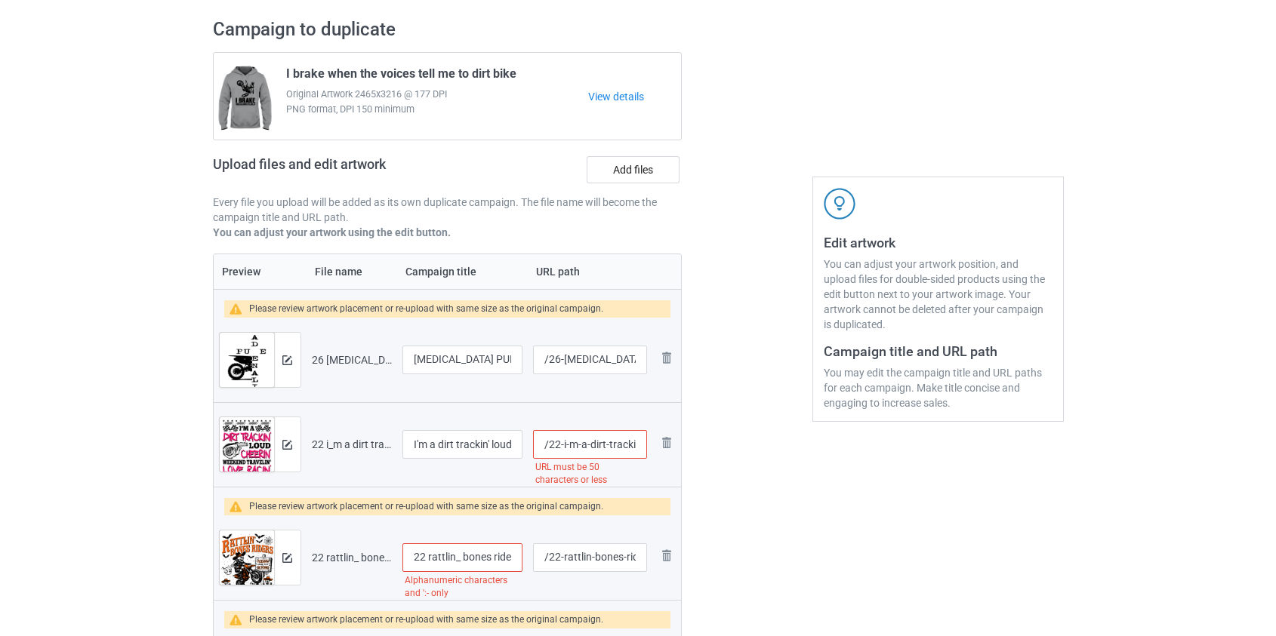
click at [623, 443] on input "/22-i-m-a-dirt-trackin-loud-cheerin-weekend-travelin-love-racing" at bounding box center [589, 444] width 113 height 29
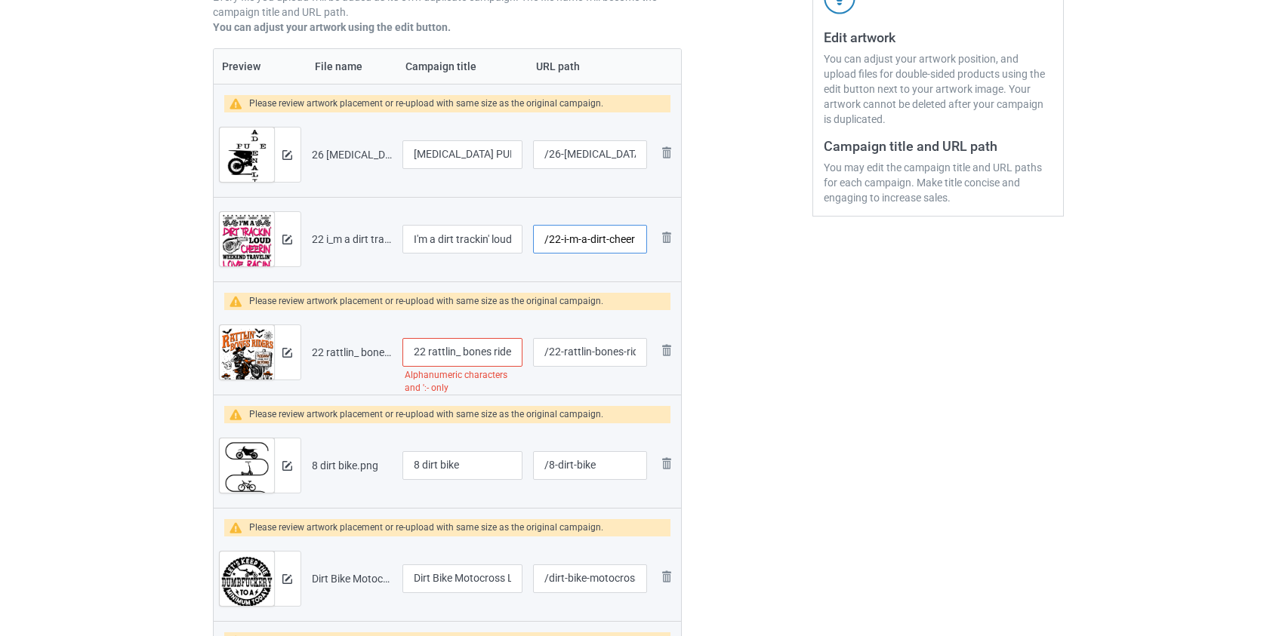
type input "/22-i-m-a-dirt-cheerin-weekend-travelin-love-racing"
drag, startPoint x: 431, startPoint y: 346, endPoint x: 227, endPoint y: 386, distance: 208.5
click at [227, 386] on tr "Preview and edit artwork 22 rattlin_ bones riders dirt bike [DATE].png 22 rattl…" at bounding box center [448, 352] width 468 height 85
drag, startPoint x: 444, startPoint y: 353, endPoint x: 482, endPoint y: 407, distance: 65.6
click at [446, 357] on input "Rattlin_ bones riders dirt bike [DATE]" at bounding box center [462, 352] width 121 height 29
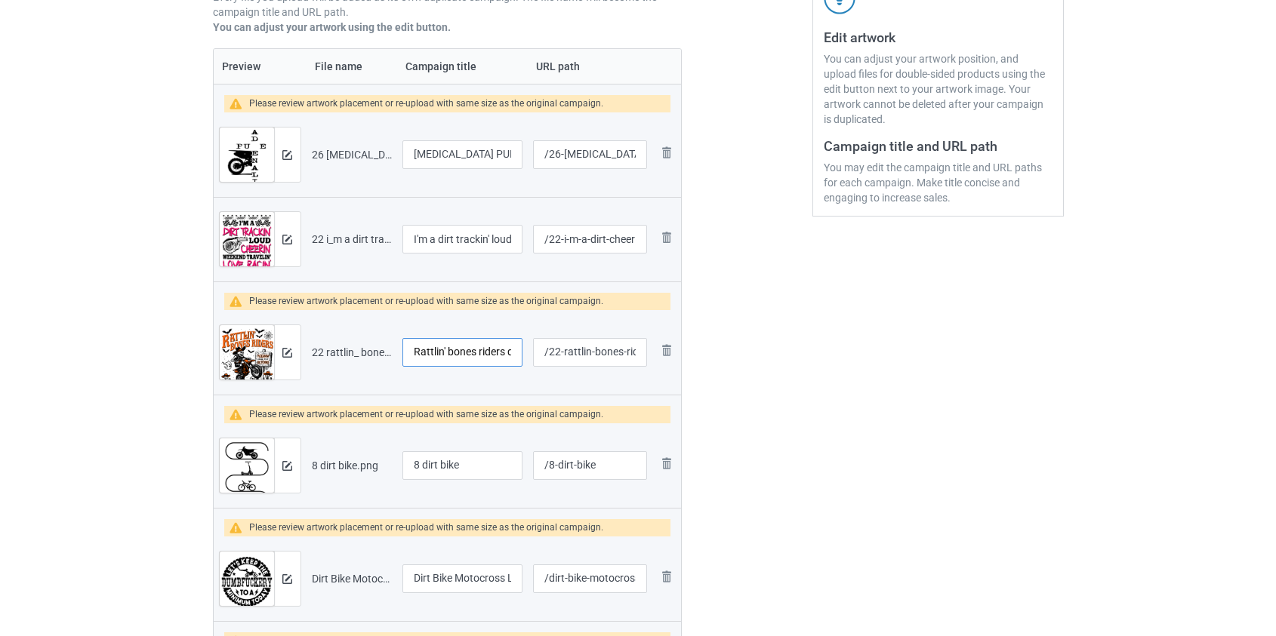
type input "Rattlin' bones riders dirt bike [DATE]"
drag, startPoint x: 427, startPoint y: 464, endPoint x: 204, endPoint y: 469, distance: 222.8
click at [204, 469] on div "Campaign to duplicate I brake when the voices tell me to dirt bike Original Art…" at bounding box center [447, 347] width 491 height 1090
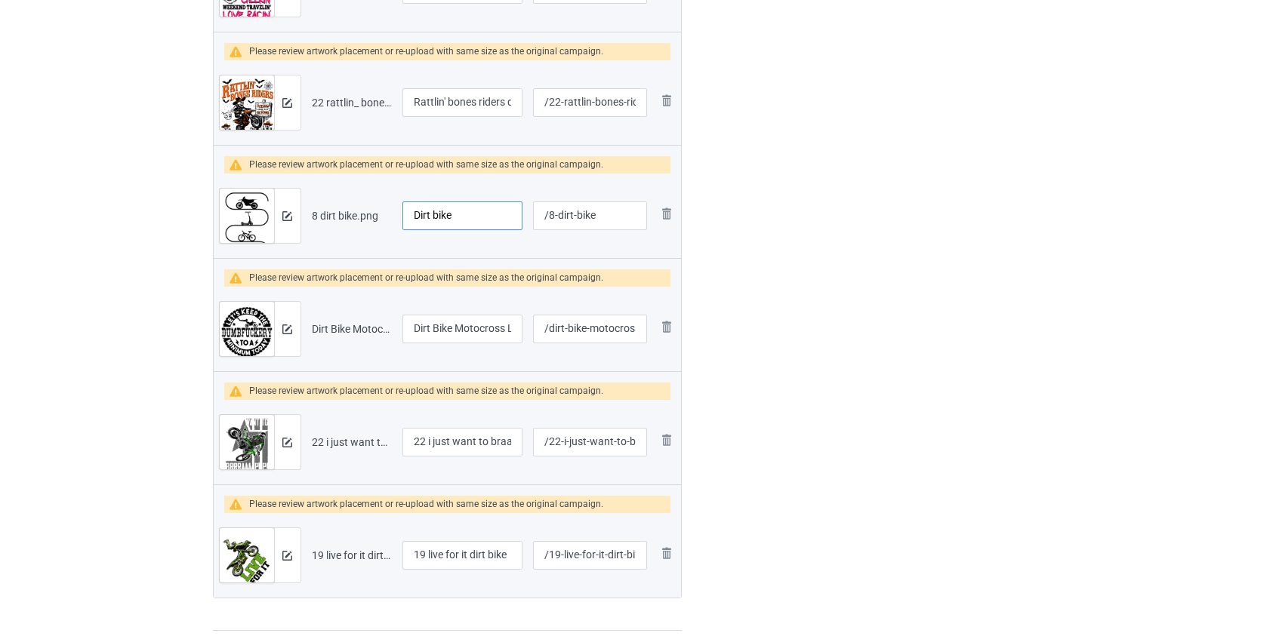
scroll to position [578, 0]
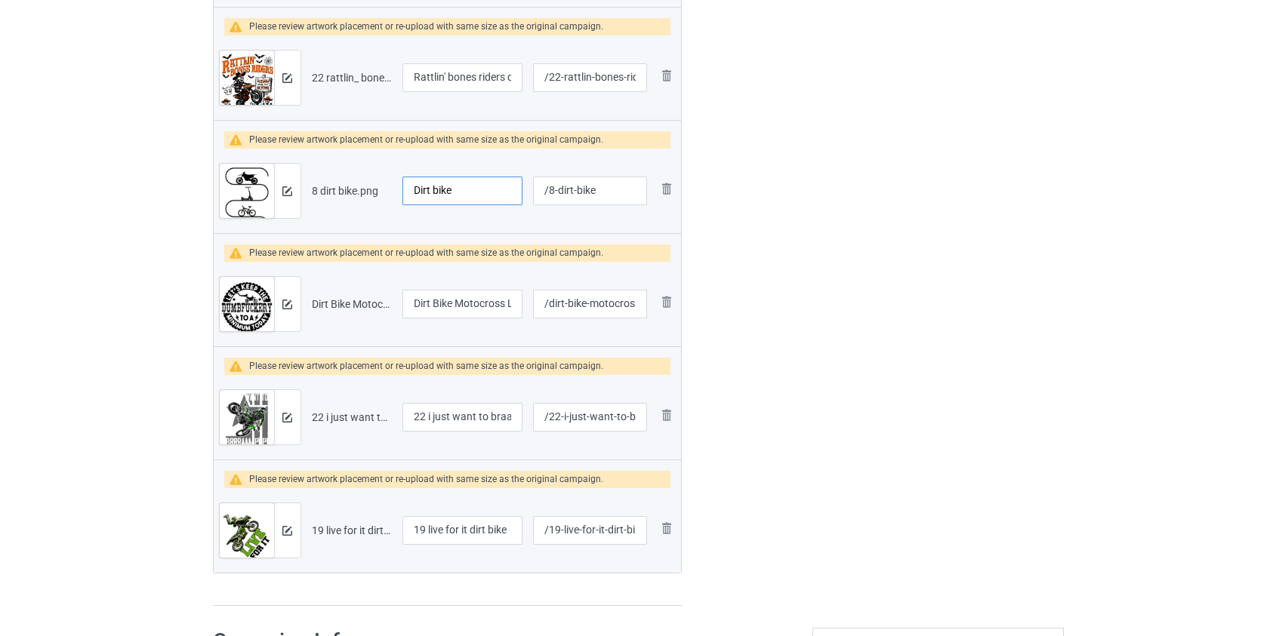
type input "Dirt bike"
drag, startPoint x: 429, startPoint y: 415, endPoint x: 196, endPoint y: 417, distance: 232.5
type input "I just want to braaap with my gs dirt bike"
drag, startPoint x: 430, startPoint y: 530, endPoint x: 88, endPoint y: 529, distance: 342.0
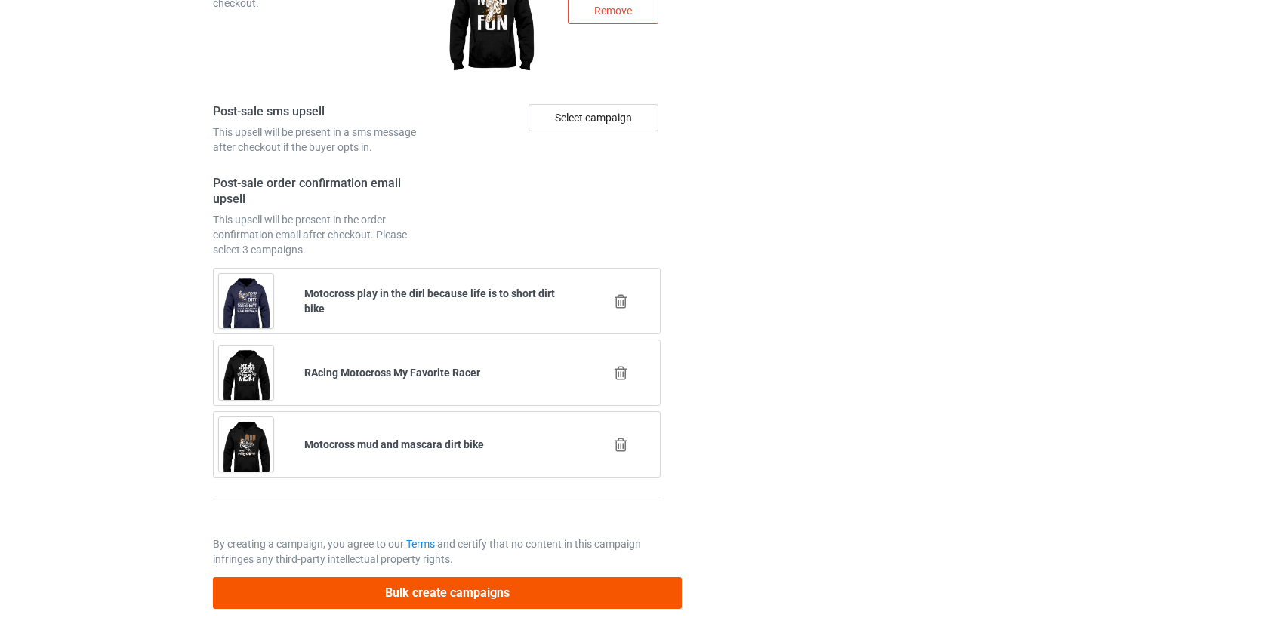
type input "Live for it dirt bike"
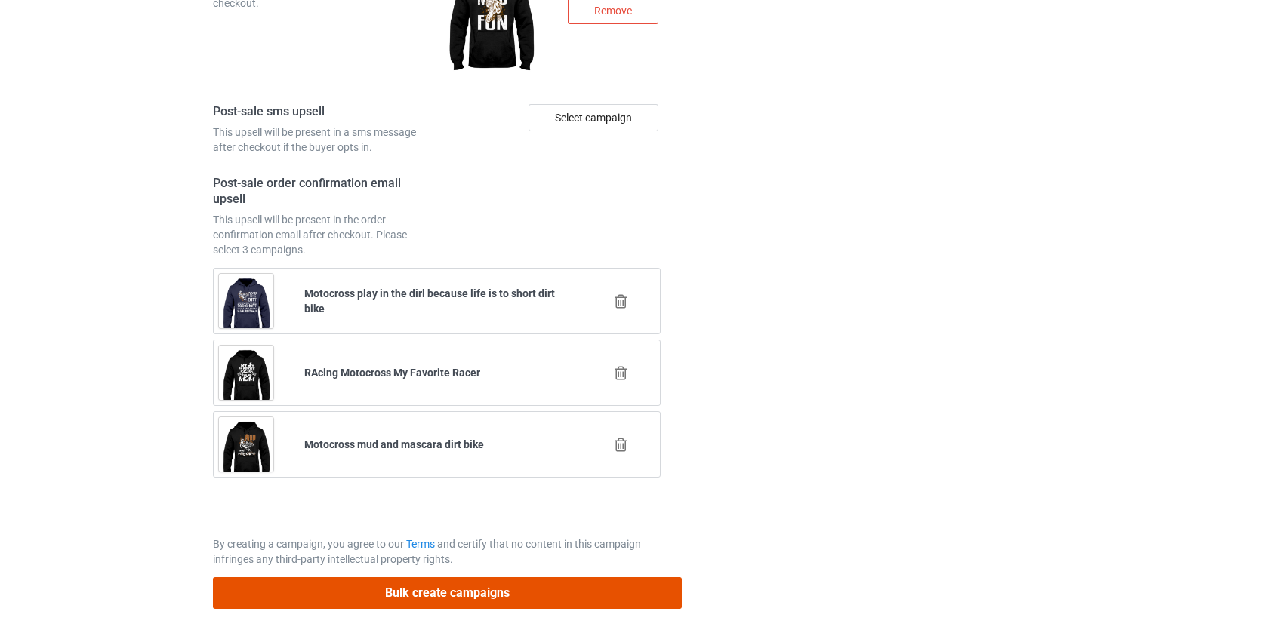
click at [430, 584] on button "Bulk create campaigns" at bounding box center [448, 593] width 470 height 31
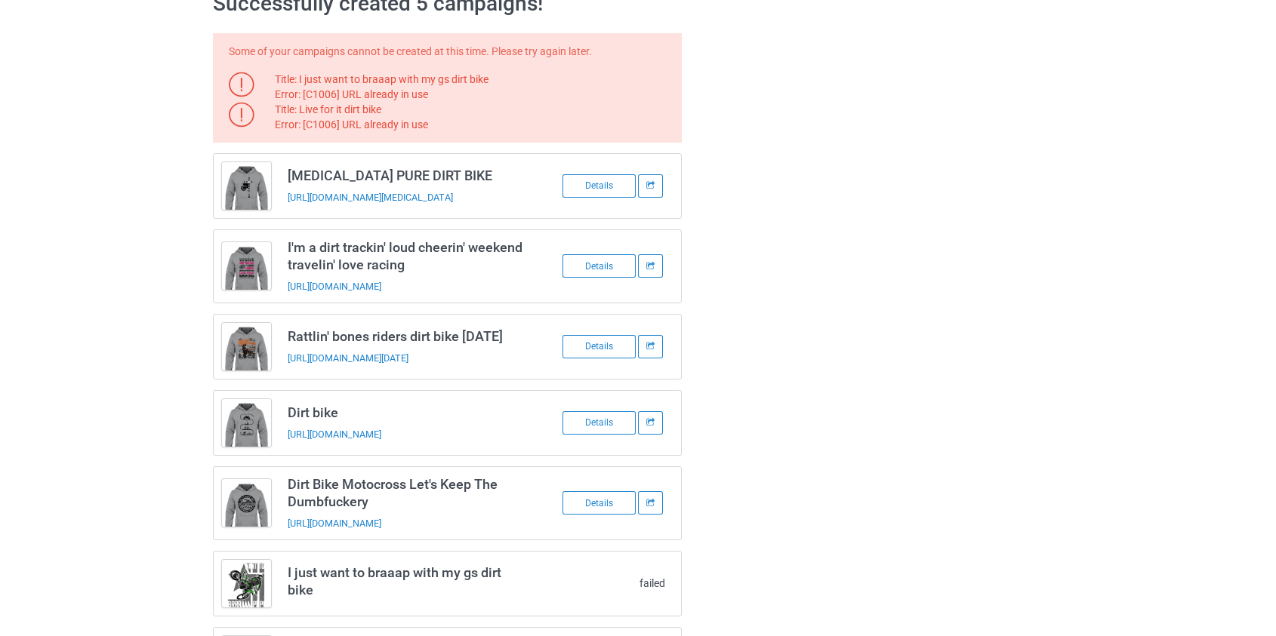
scroll to position [0, 0]
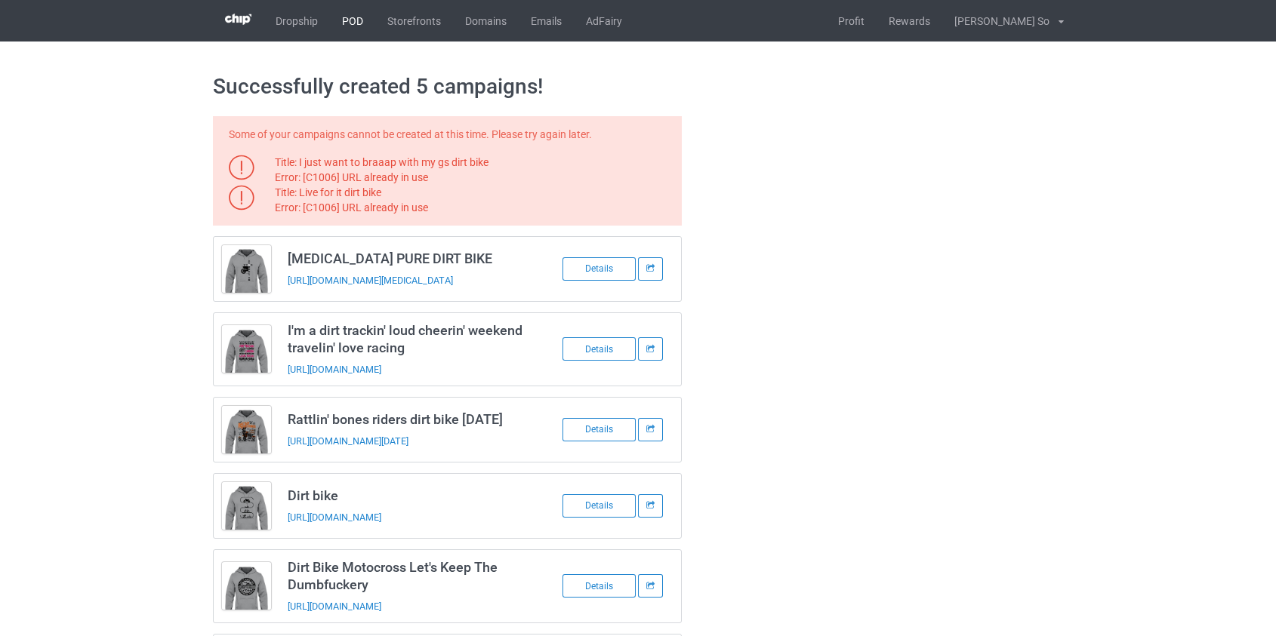
click at [344, 20] on link "POD" at bounding box center [352, 21] width 45 height 42
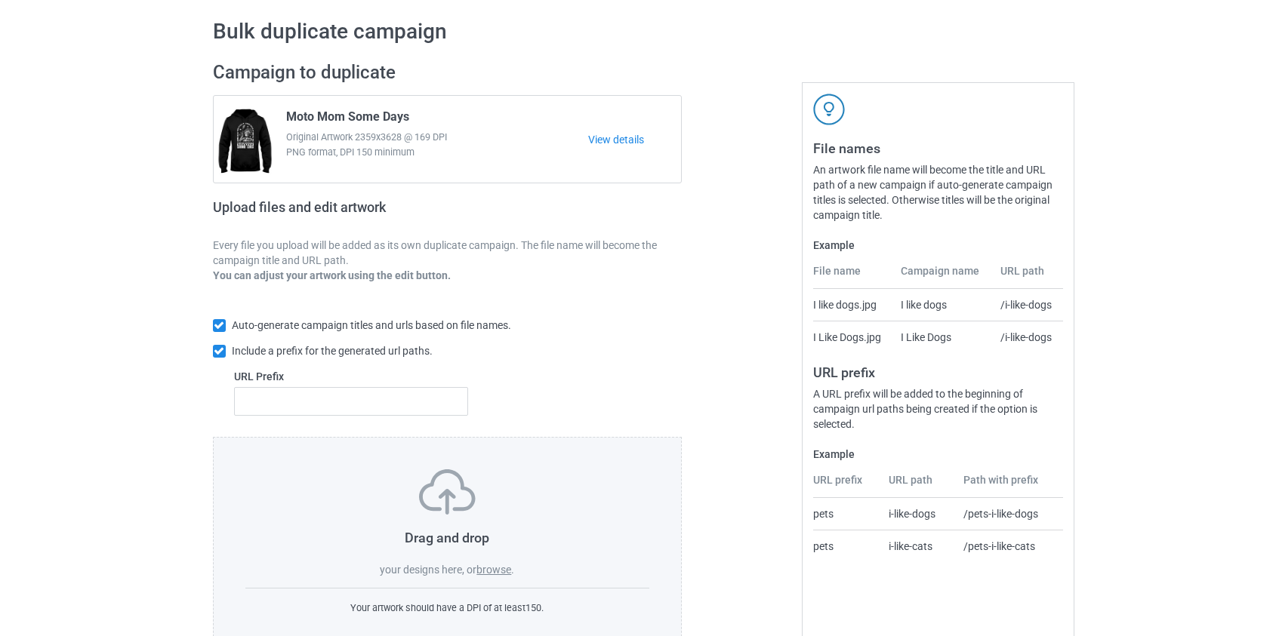
scroll to position [98, 0]
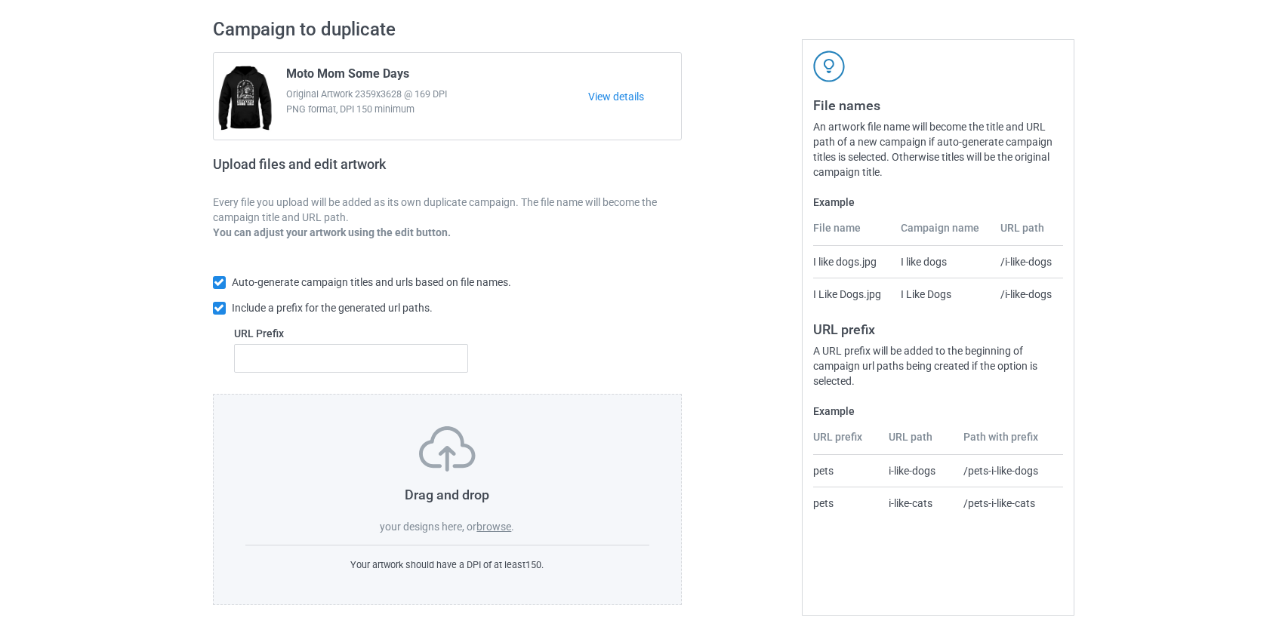
click at [495, 521] on label "browse" at bounding box center [493, 527] width 35 height 12
click at [0, 0] on input "browse" at bounding box center [0, 0] width 0 height 0
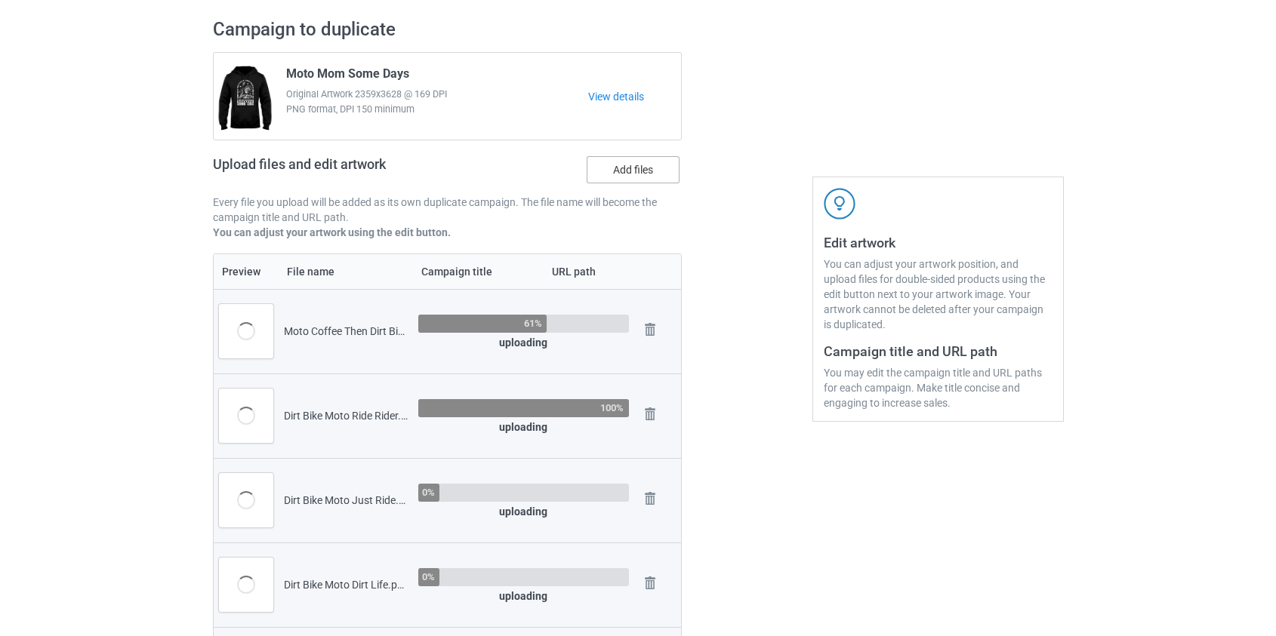
click at [633, 177] on label "Add files" at bounding box center [633, 169] width 93 height 27
click at [0, 0] on input "Add files" at bounding box center [0, 0] width 0 height 0
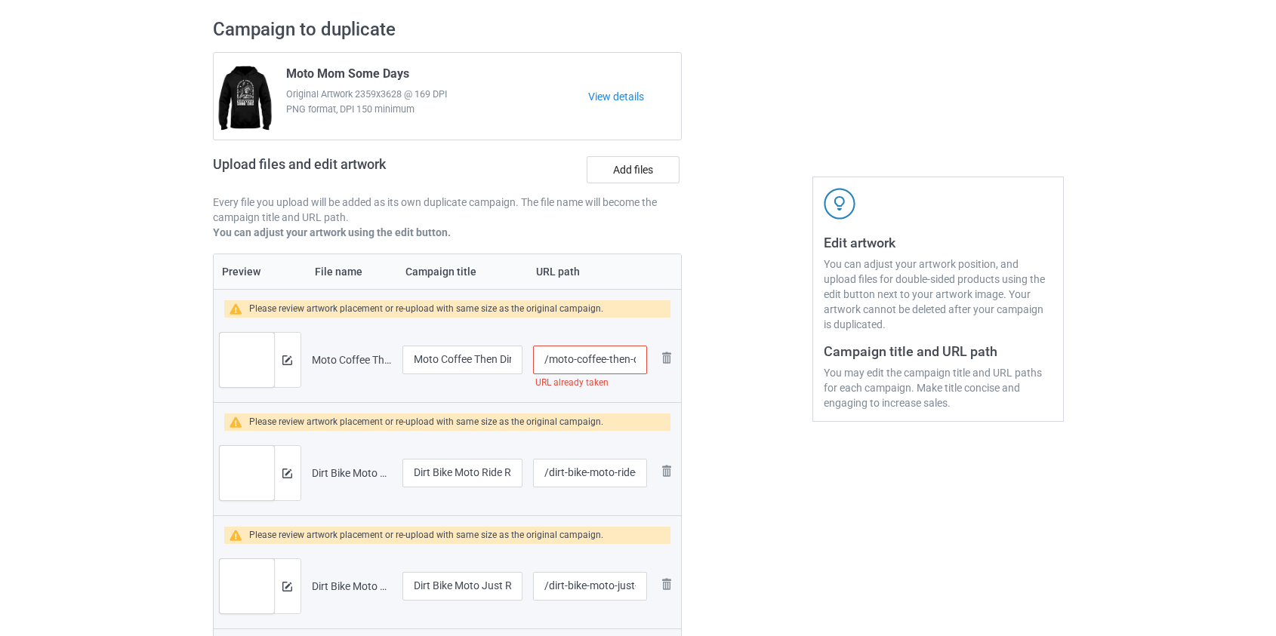
click at [587, 360] on input "/moto-coffee-then-dirt-bikes" at bounding box center [589, 360] width 113 height 29
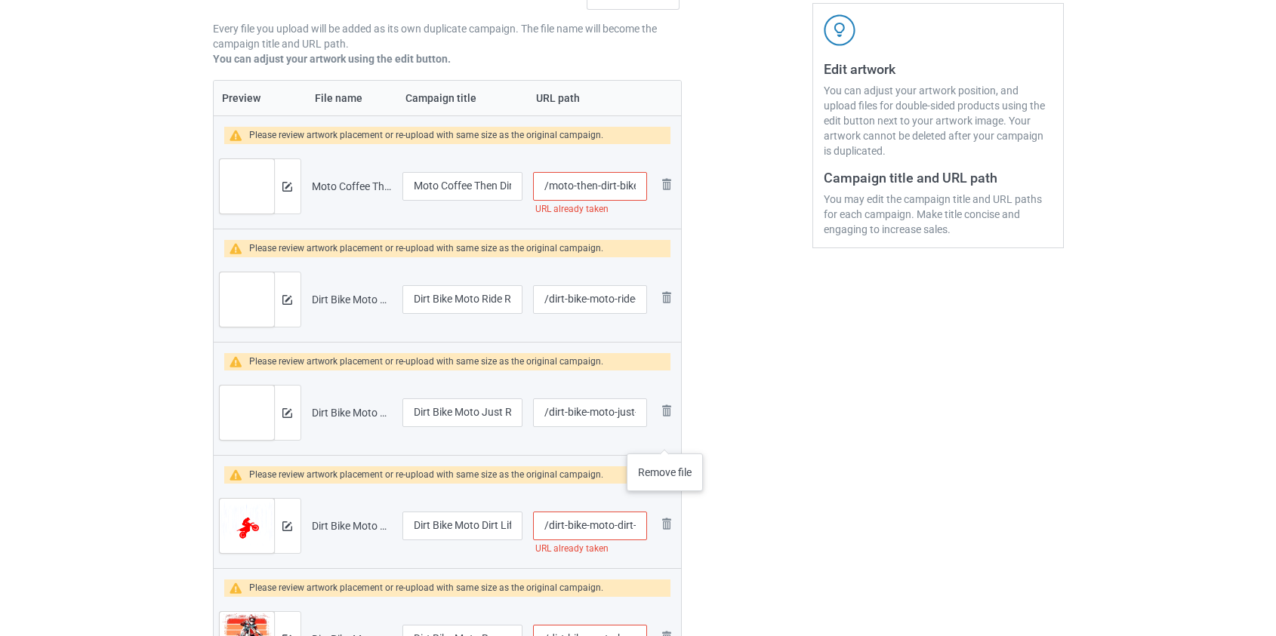
scroll to position [304, 0]
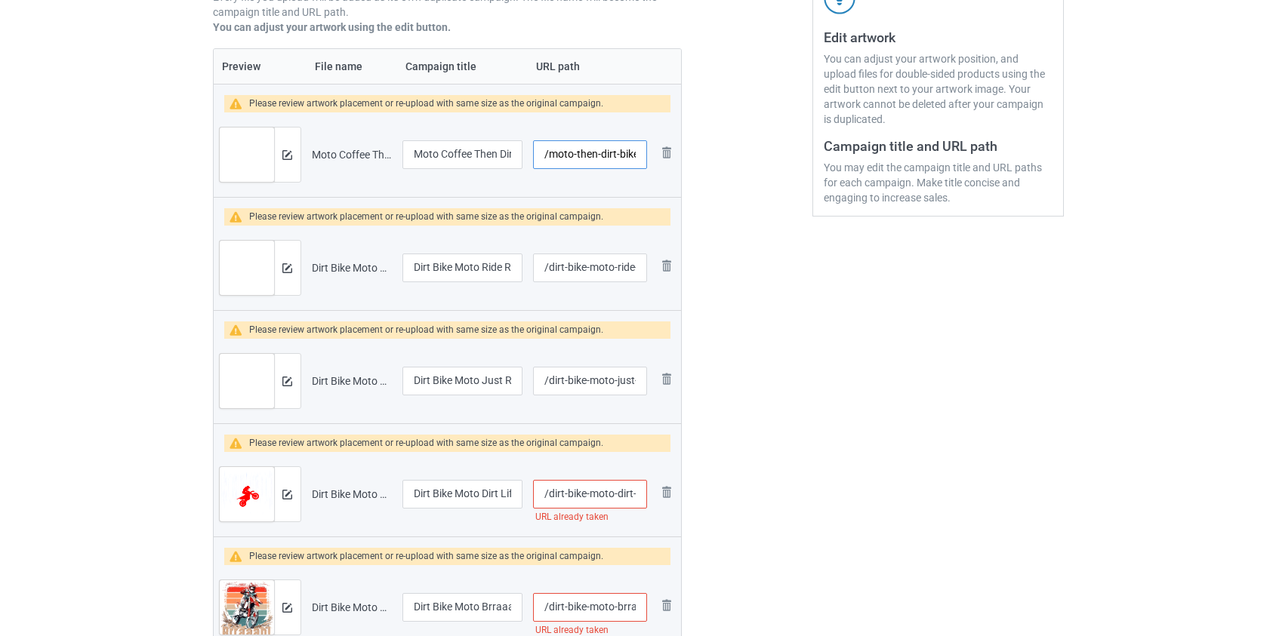
type input "/moto-then-dirt-bikes"
click at [599, 495] on input "/dirt-bike-moto-dirt-life" at bounding box center [589, 494] width 113 height 29
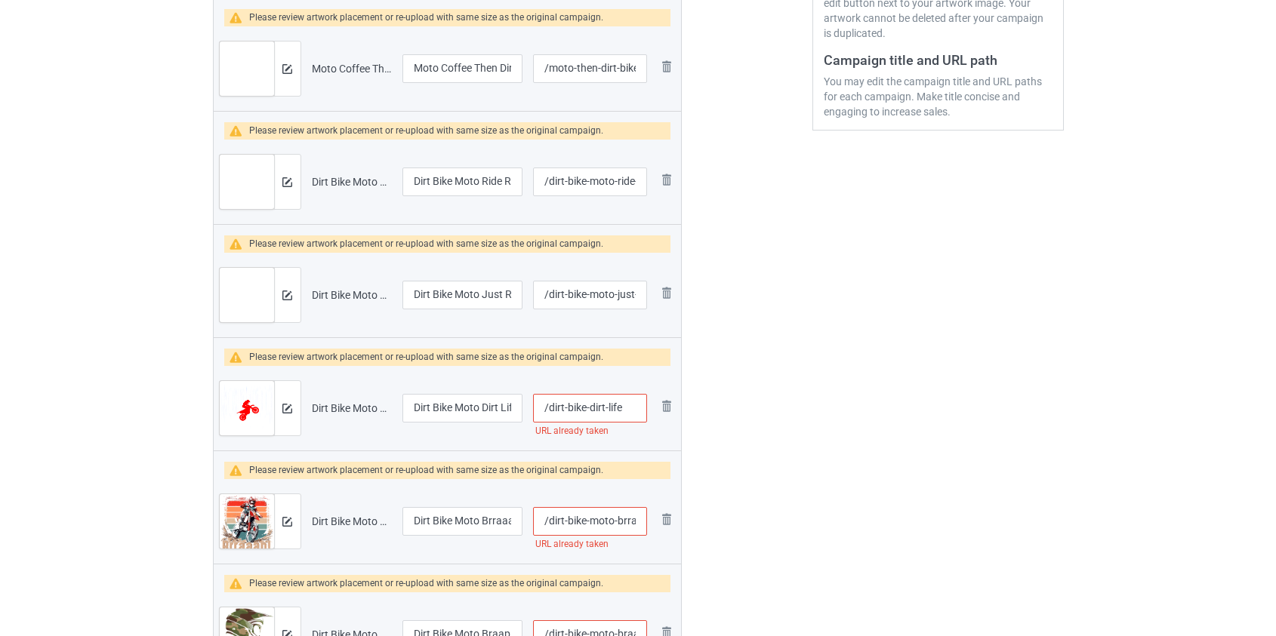
scroll to position [510, 0]
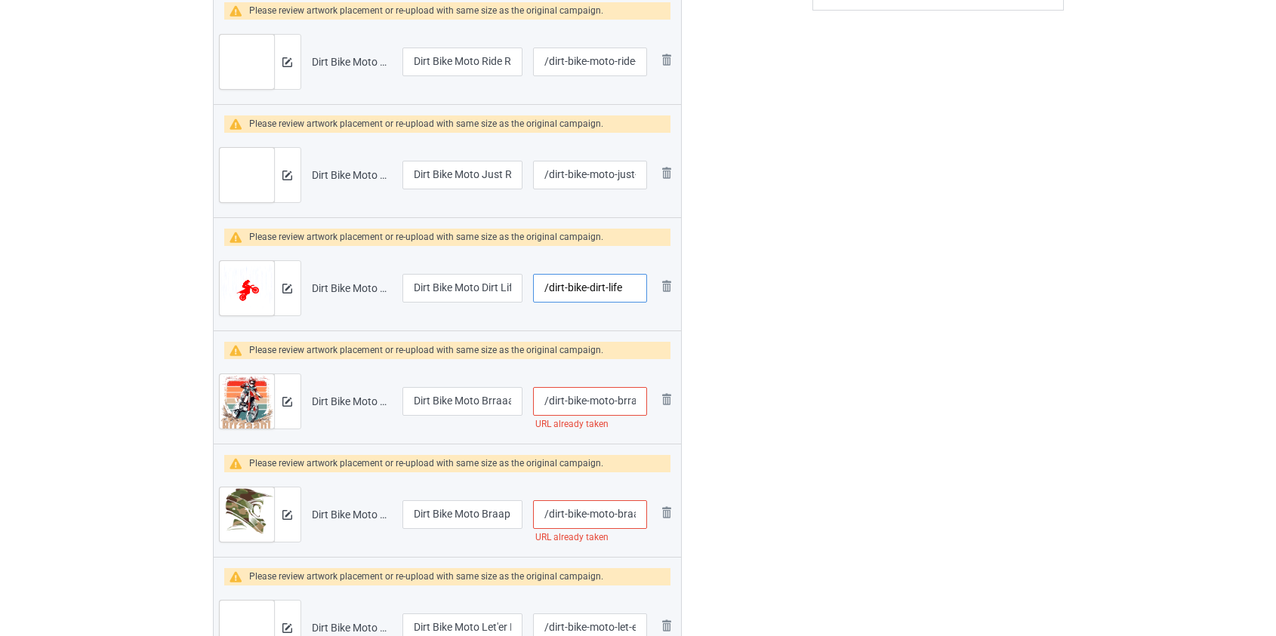
type input "/dirt-bike-dirt-life"
click at [606, 400] on input "/dirt-bike-moto-brraaap" at bounding box center [589, 401] width 113 height 29
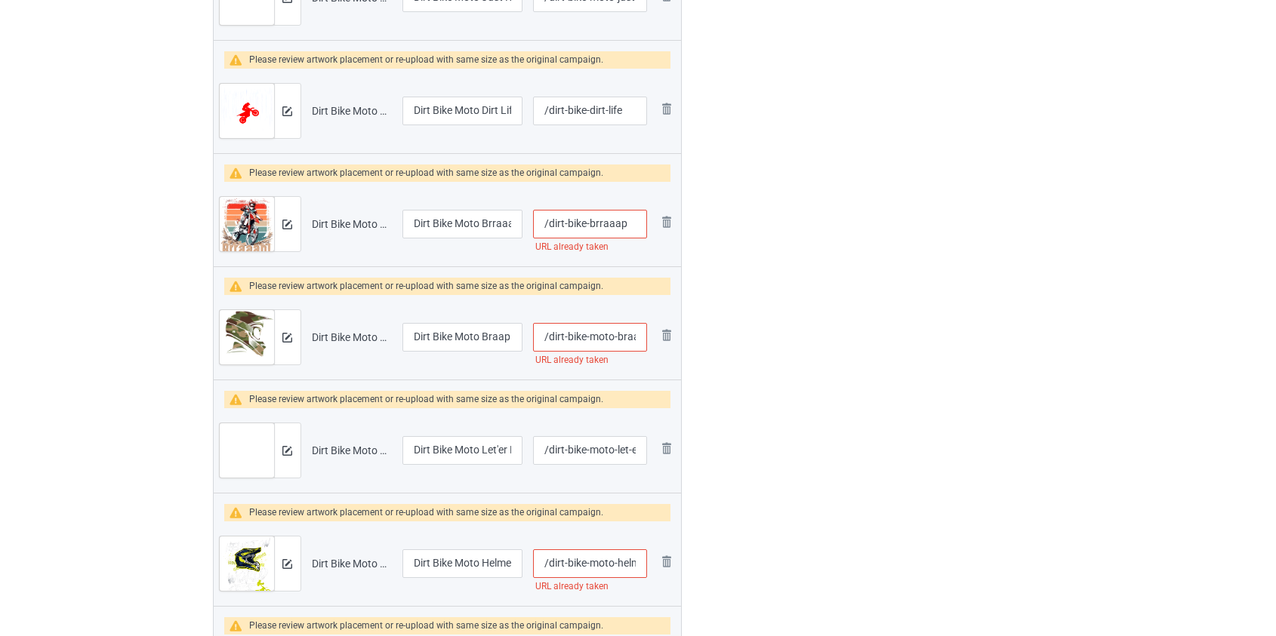
scroll to position [784, 0]
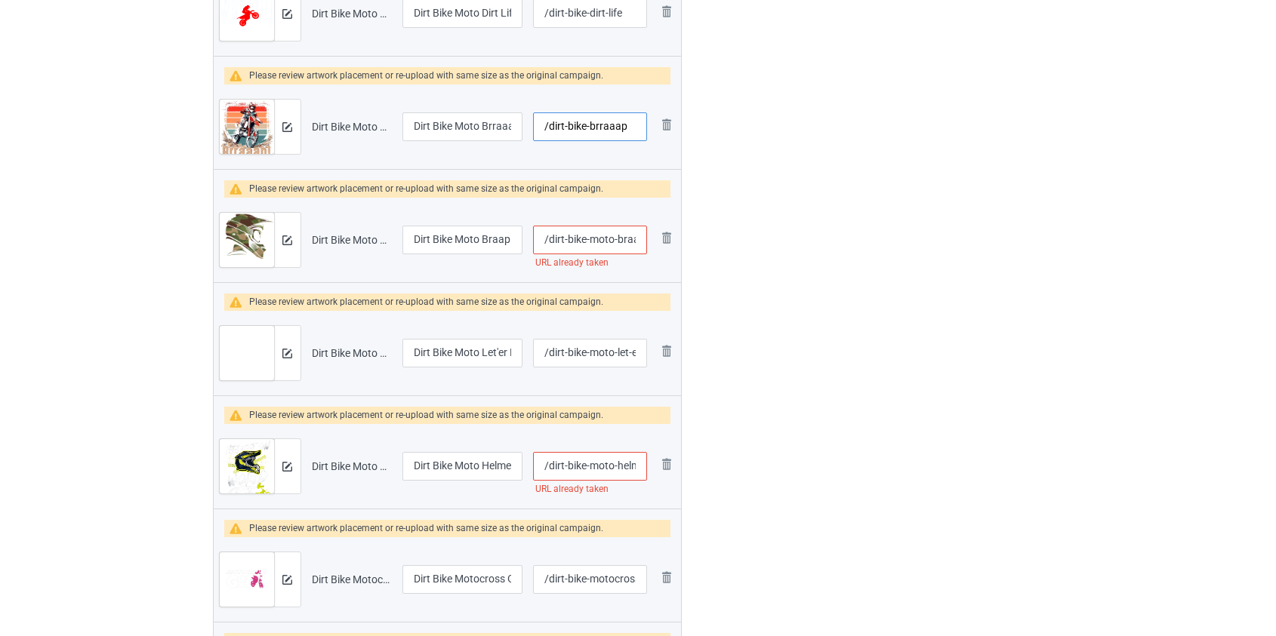
type input "/dirt-bike-brraaap"
click at [595, 239] on input "/dirt-bike-moto-braap-helmet" at bounding box center [589, 240] width 113 height 29
type input "/dirt-bike-braap-helmet"
click at [667, 234] on img at bounding box center [667, 238] width 18 height 18
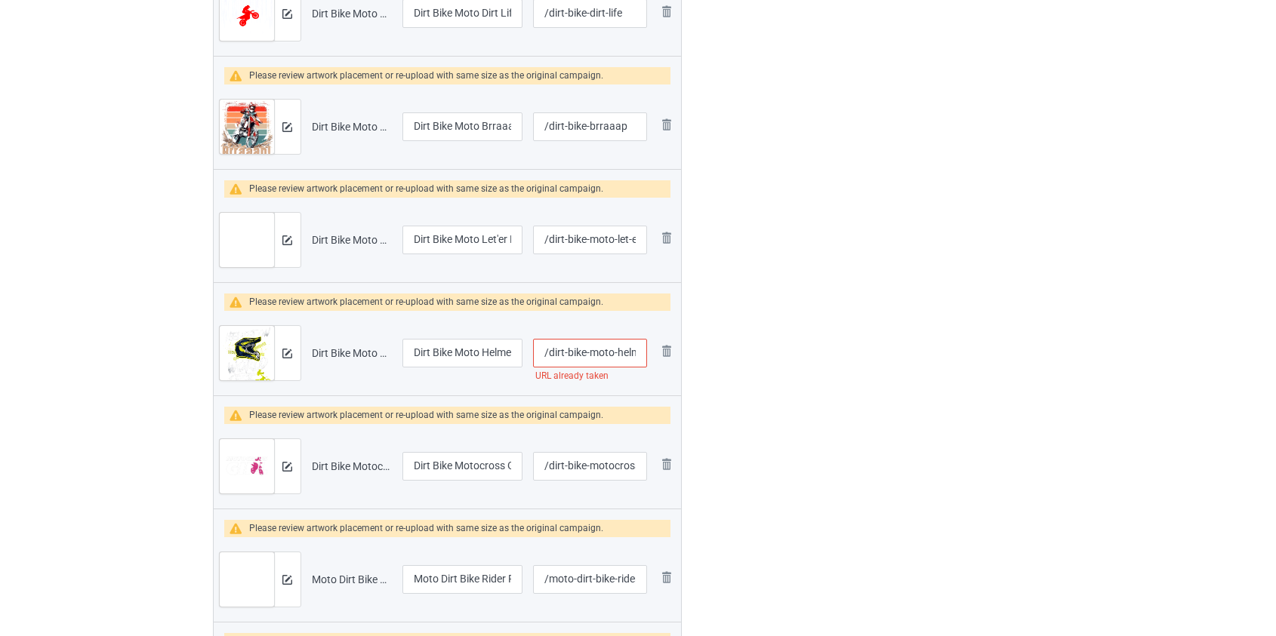
click at [601, 355] on input "/dirt-bike-moto-helmet-on-world-off" at bounding box center [589, 353] width 113 height 29
drag, startPoint x: 585, startPoint y: 354, endPoint x: 550, endPoint y: 350, distance: 35.7
click at [550, 350] on input "/dirt-bike-moto-helmet-on-world-off" at bounding box center [589, 353] width 113 height 29
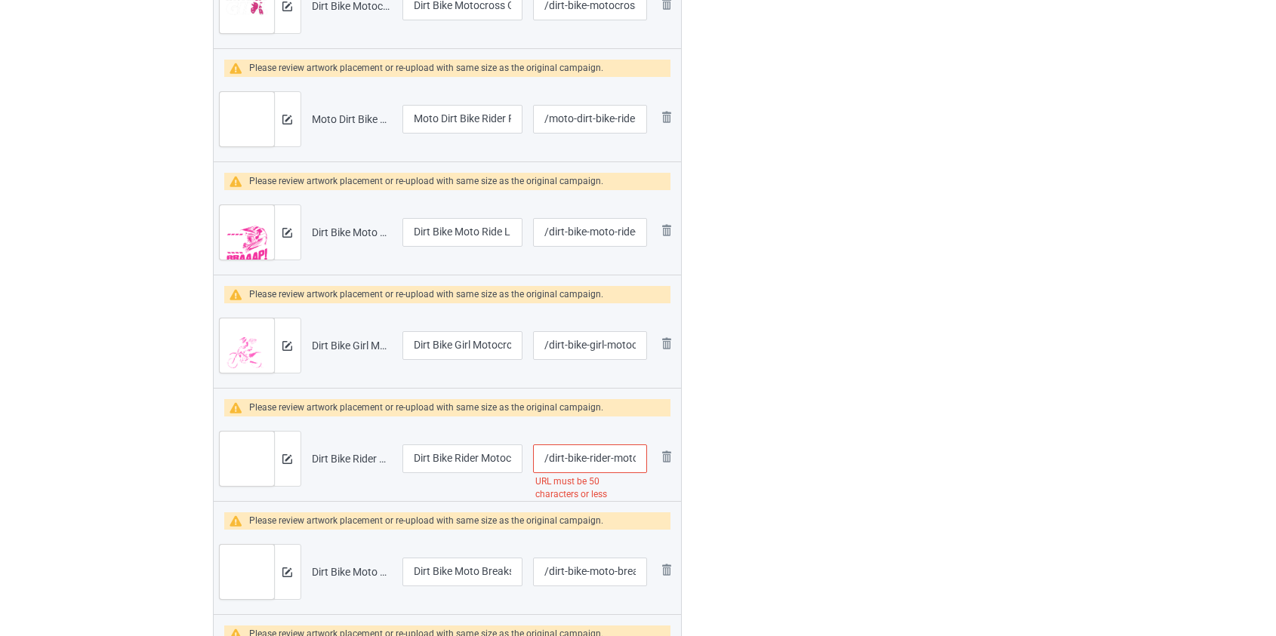
scroll to position [1265, 0]
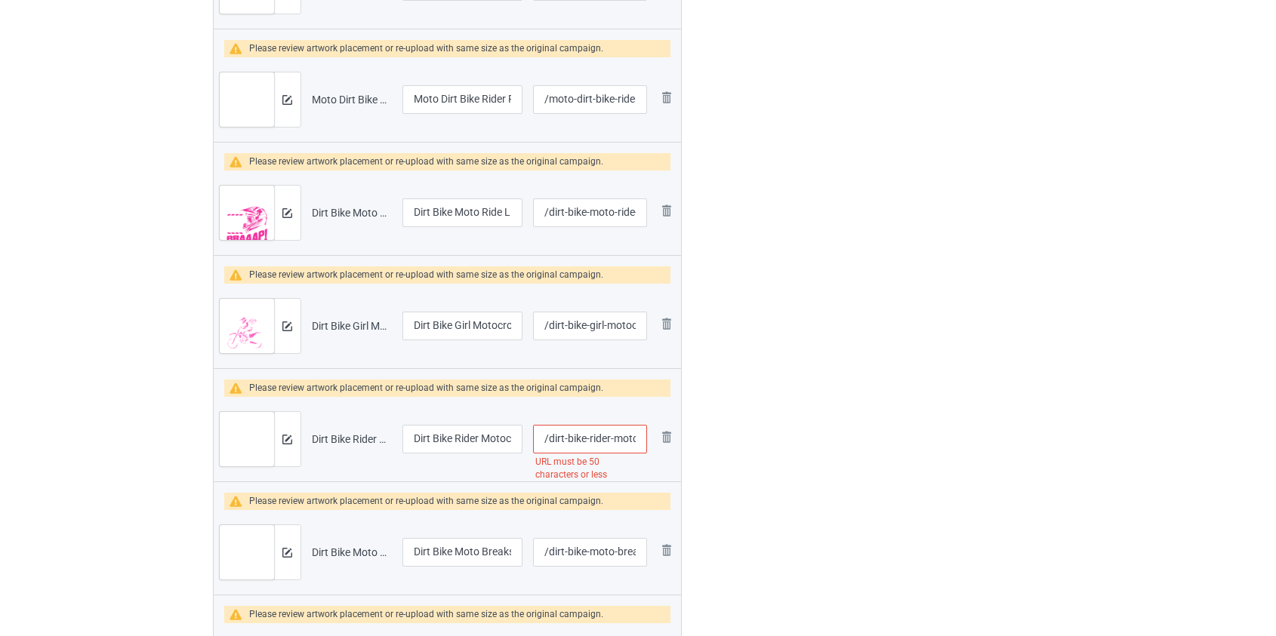
type input "/moto-helmet-on-world-off"
click at [604, 437] on input "/dirt-bike-rider-motocross-enduro-dirt-biking-boys-t-shirt" at bounding box center [589, 439] width 113 height 29
click at [616, 440] on input "/dirt-bike-motocross-enduro-dirt-biking-boys-t-shirt" at bounding box center [589, 439] width 113 height 29
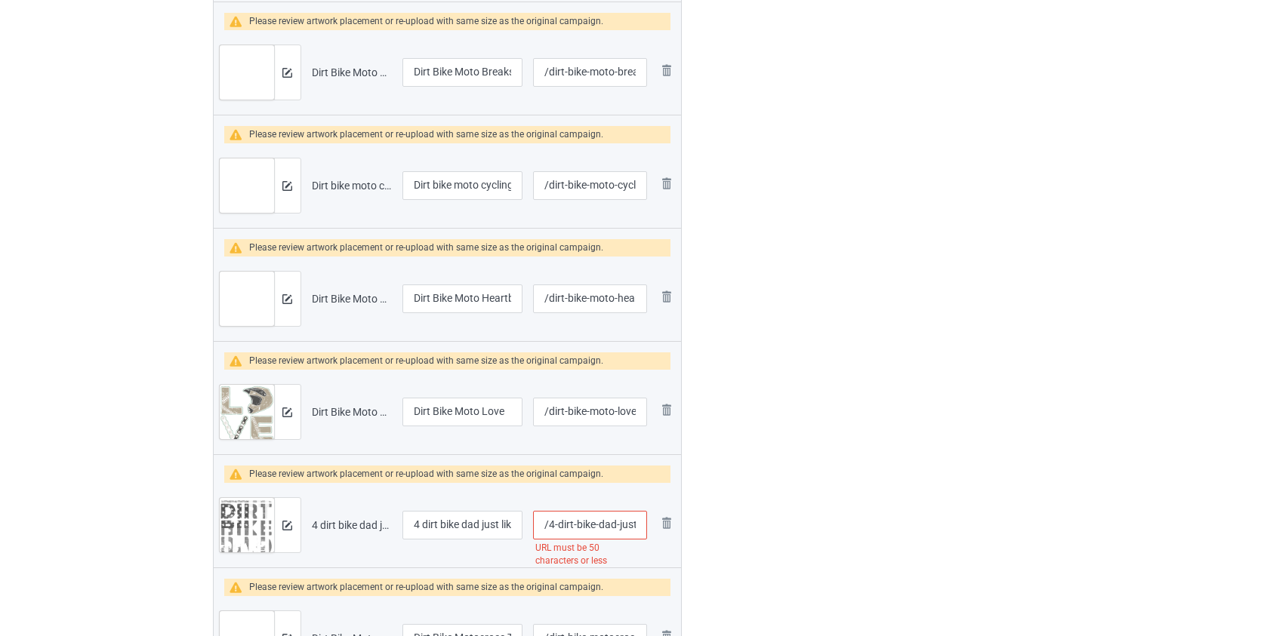
scroll to position [1814, 0]
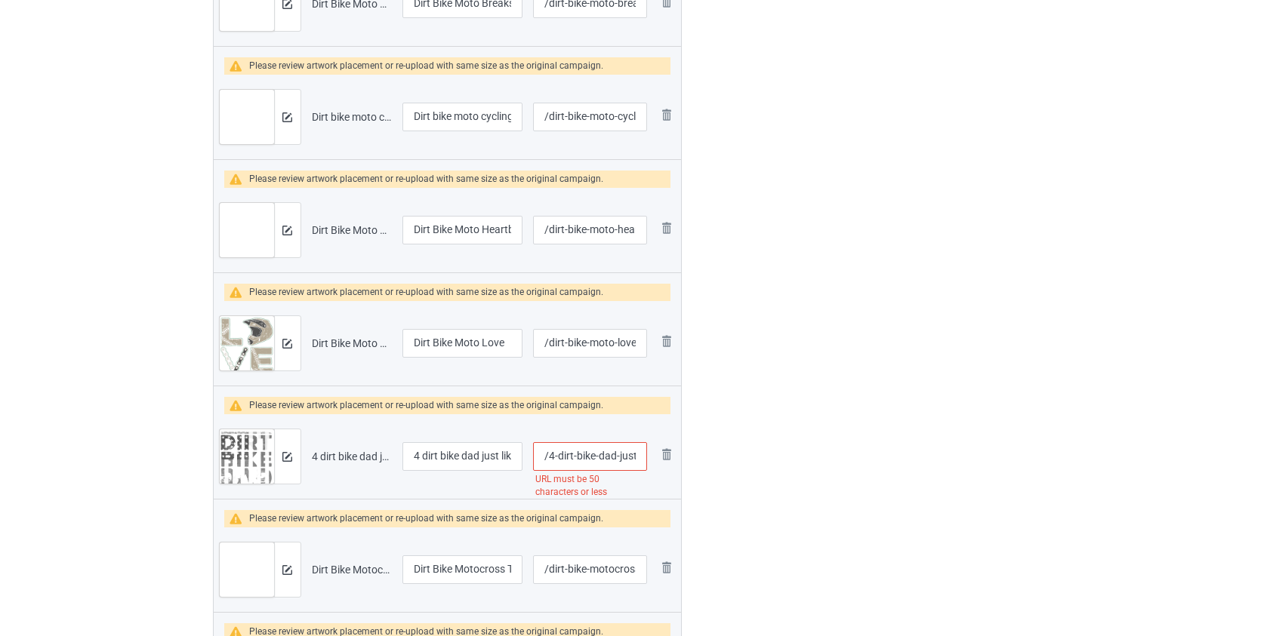
type input "/dirt-bike-enduro-dirt-biking-boys-t-shirt"
drag, startPoint x: 425, startPoint y: 455, endPoint x: 235, endPoint y: 458, distance: 190.3
click at [239, 460] on tr "Preview and edit artwork 4 dirt bike dad just like a normal dad but much cooler…" at bounding box center [448, 456] width 468 height 85
type input "Dirt bike dad just like a normal dad but much cooler dirt bike"
click at [609, 453] on input "/4-dirt-bike-dad-just-like-a-normal-dad-but-much-cooler-dirt-bike" at bounding box center [589, 456] width 113 height 29
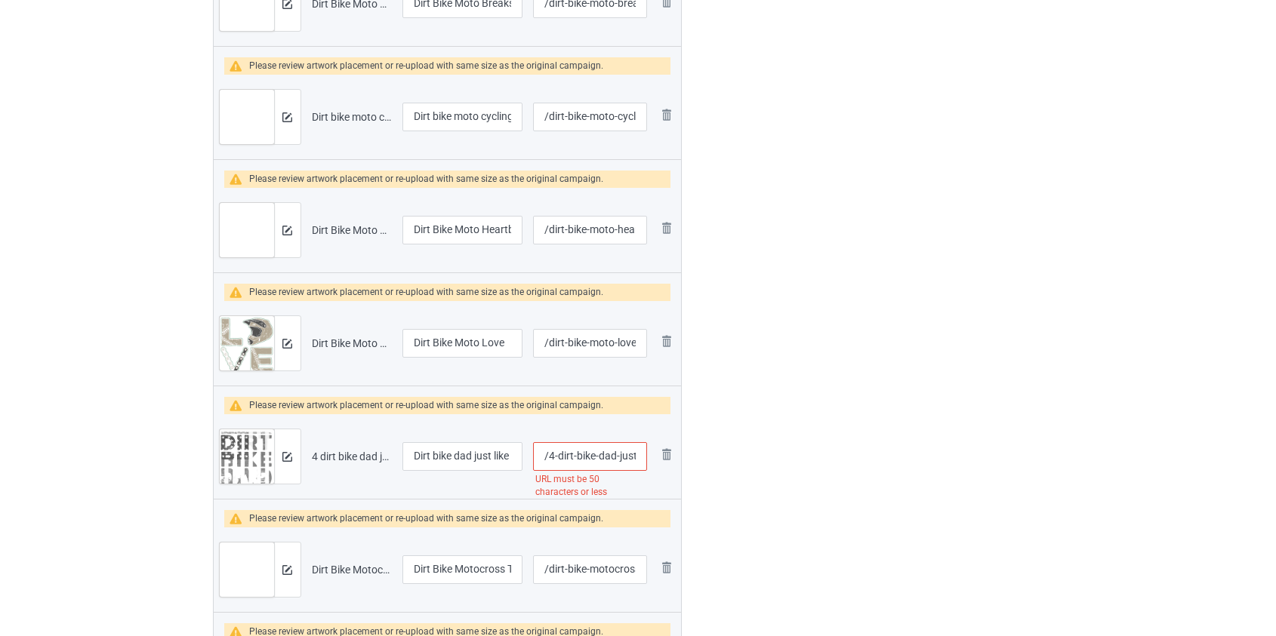
click at [609, 453] on input "/4-dirt-bike-dad-just-like-a-normal-dad-but-much-cooler-dirt-bike" at bounding box center [589, 456] width 113 height 29
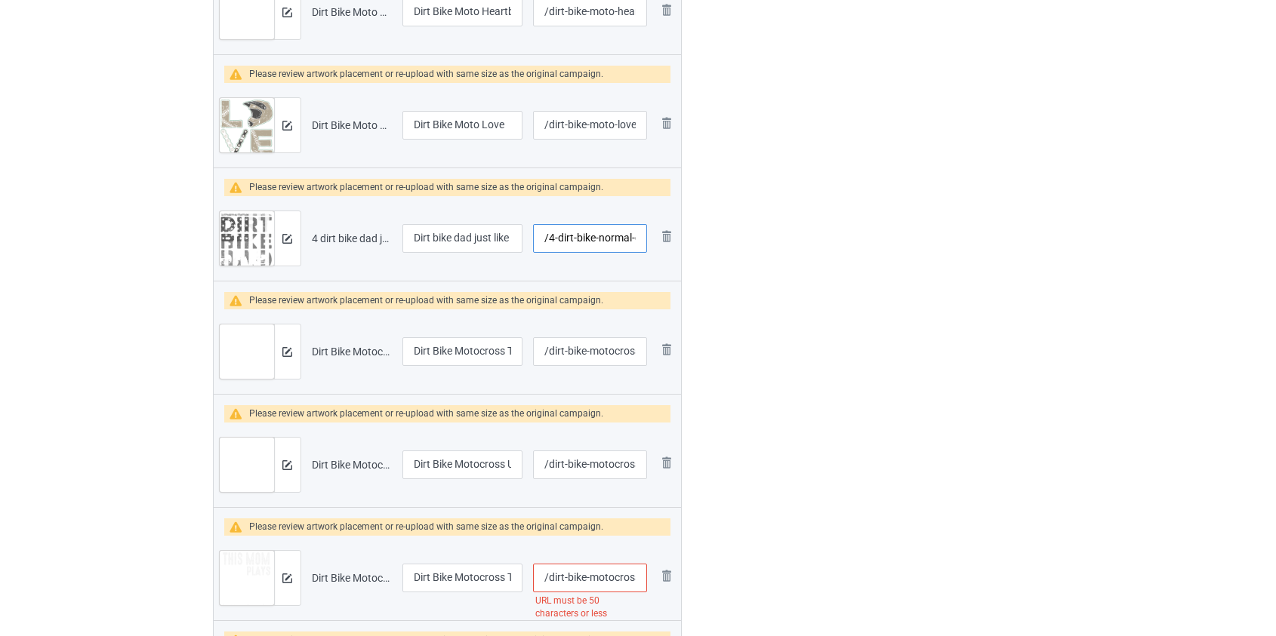
scroll to position [2157, 0]
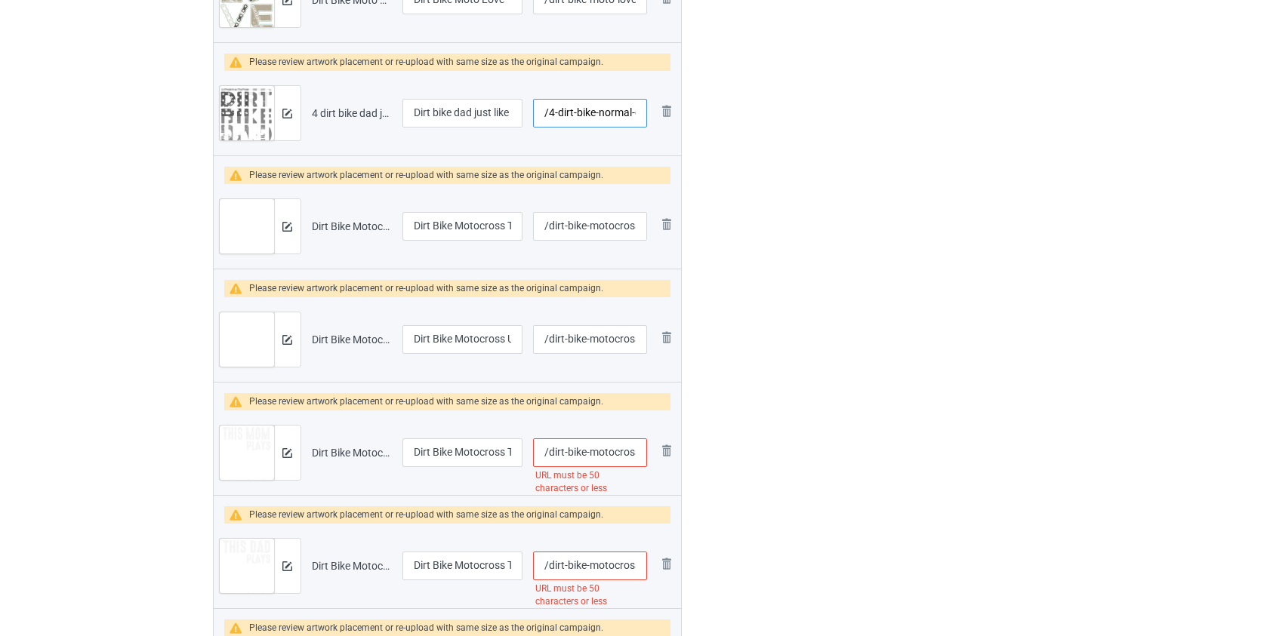
type input "/4-dirt-bike-normal-dad-but-much-cooler-dirt-bike"
click at [606, 455] on input "/dirt-bike-motocross-this-mom-plays-in-the-dirt-with-her-kid" at bounding box center [589, 453] width 113 height 29
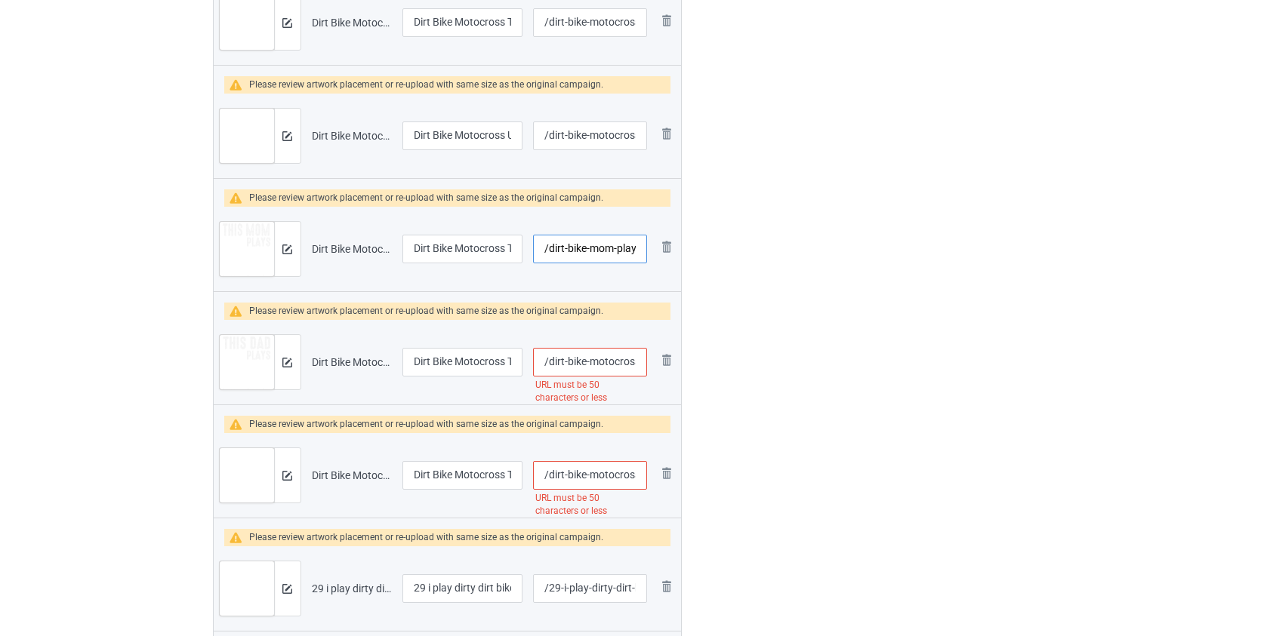
scroll to position [2363, 0]
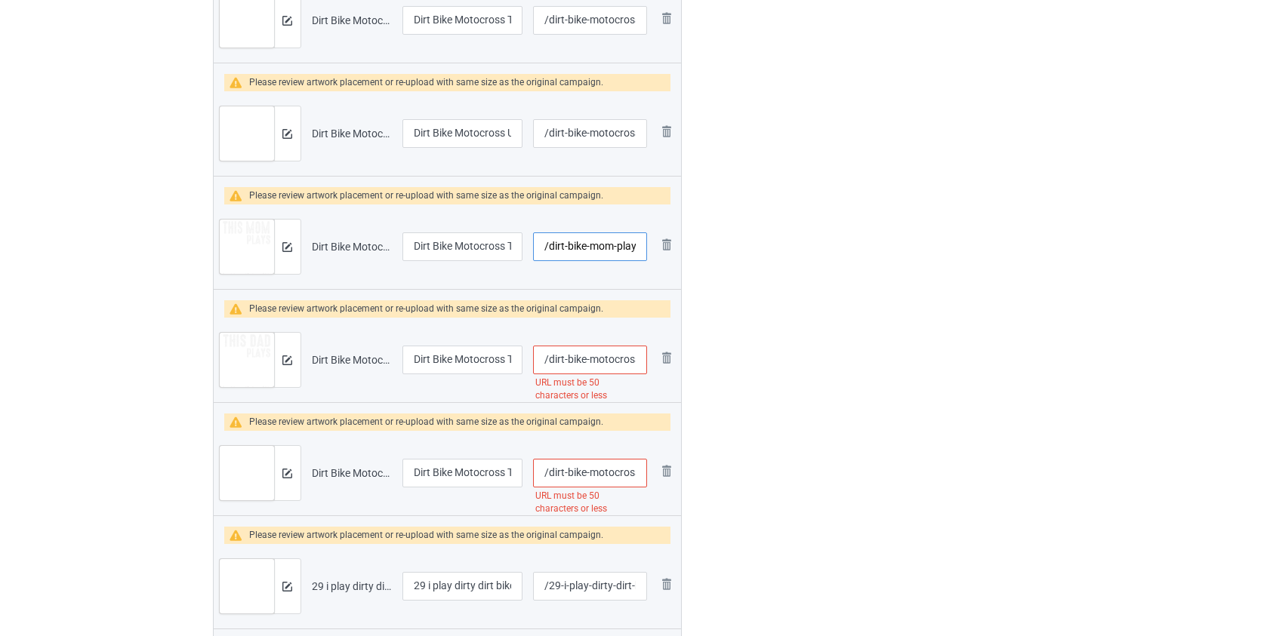
type input "/dirt-bike-mom-plays-in-the-dirt-with-her-kid"
click at [601, 365] on input "/dirt-bike-motocross-this-dad-plays-in-the-dirt-with-his-kid" at bounding box center [589, 360] width 113 height 29
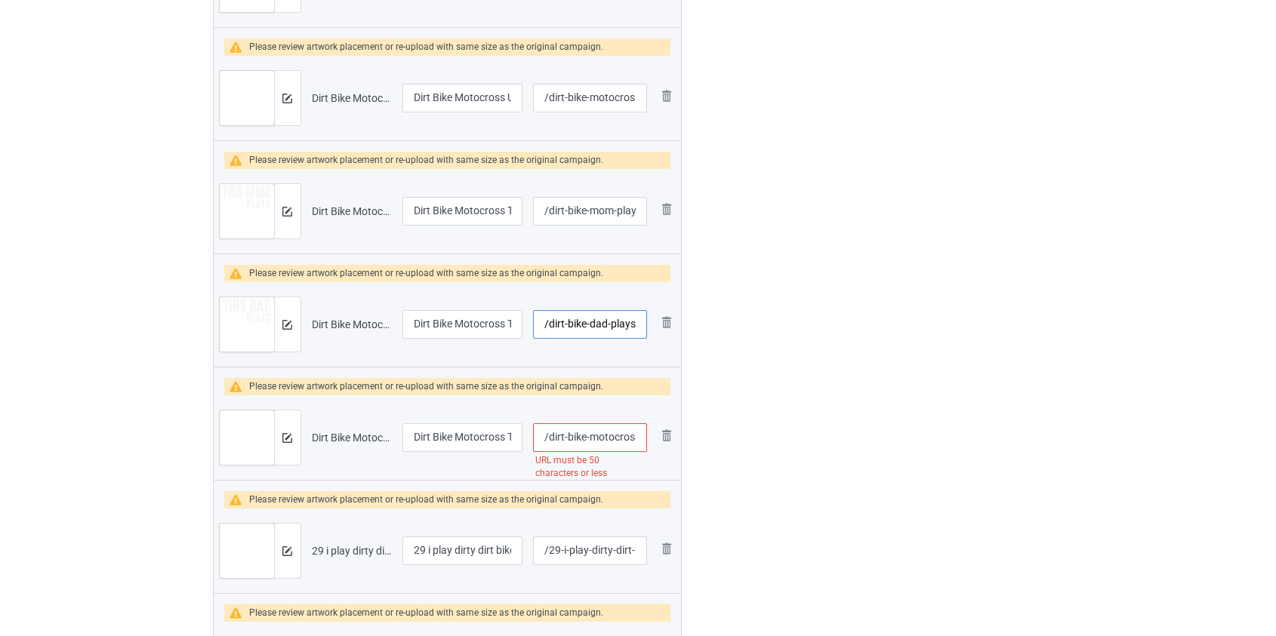
scroll to position [2431, 0]
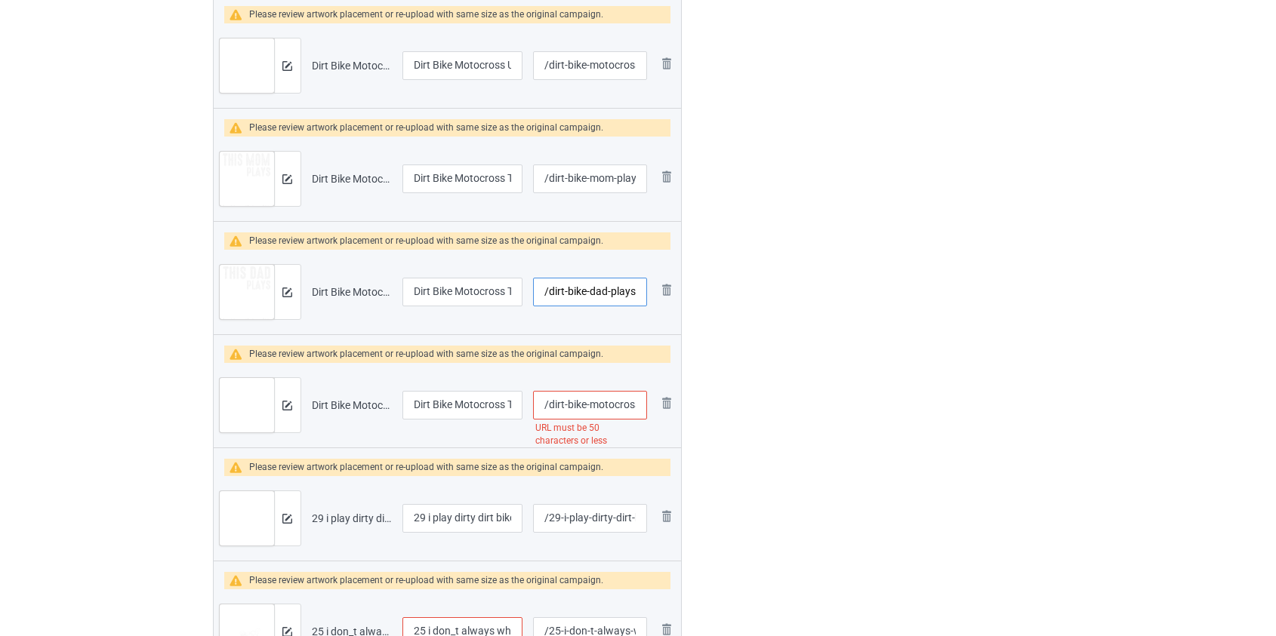
type input "/dirt-bike-dad-plays-in-the-dirt-with-his-kid"
click at [612, 405] on input "/dirt-bike-motocross-take-it-out-and-play-with-it-us-flag" at bounding box center [589, 405] width 113 height 29
type input "/dirt-bike-ake-it-out-and-play-with-it-us-flag"
drag, startPoint x: 429, startPoint y: 515, endPoint x: 289, endPoint y: 506, distance: 140.0
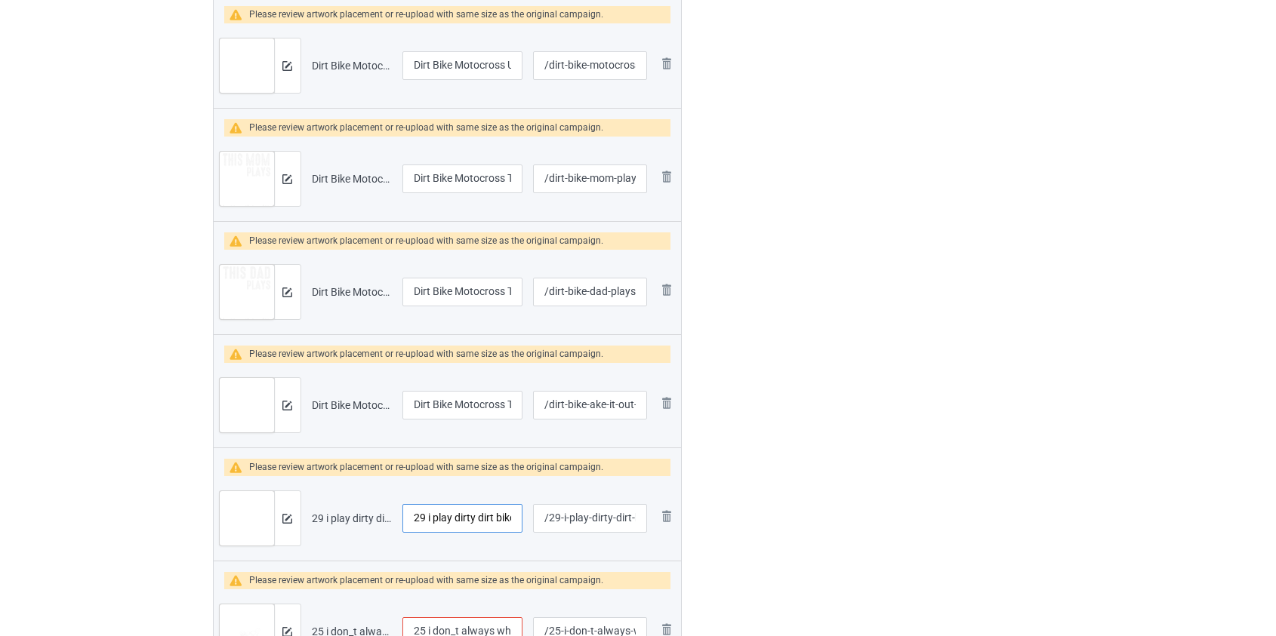
click at [291, 507] on tr "Preview and edit artwork 29 i play dirty dirt bike.png 29 i play dirty dirt bik…" at bounding box center [448, 518] width 468 height 85
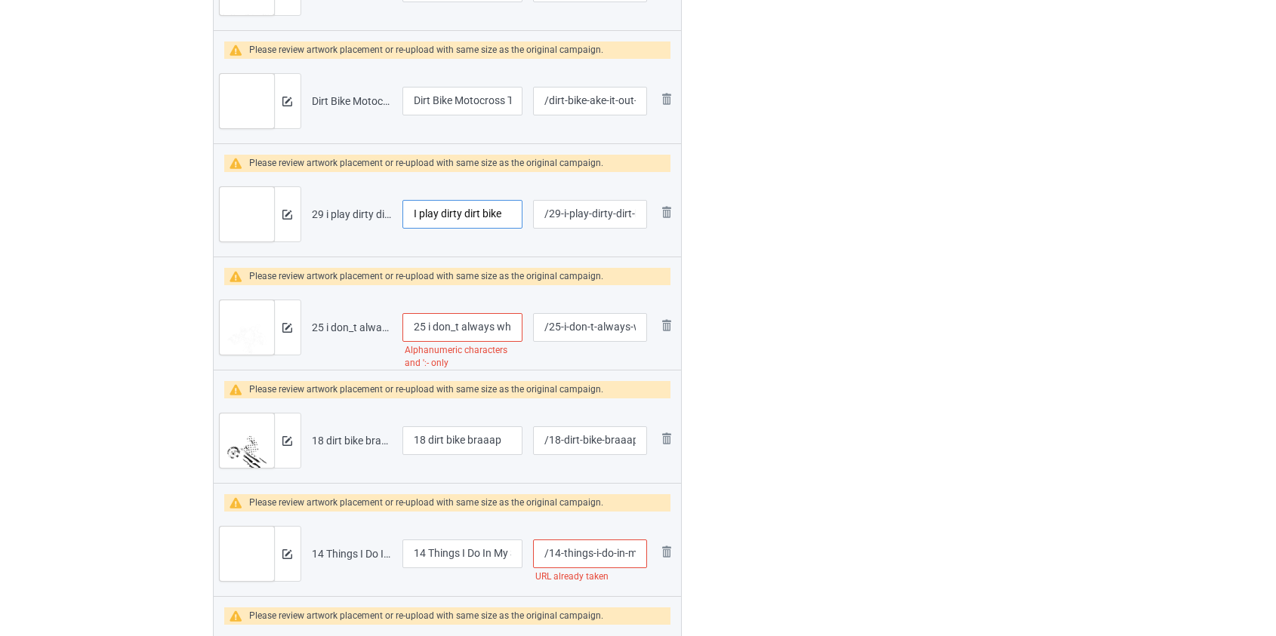
scroll to position [2775, 0]
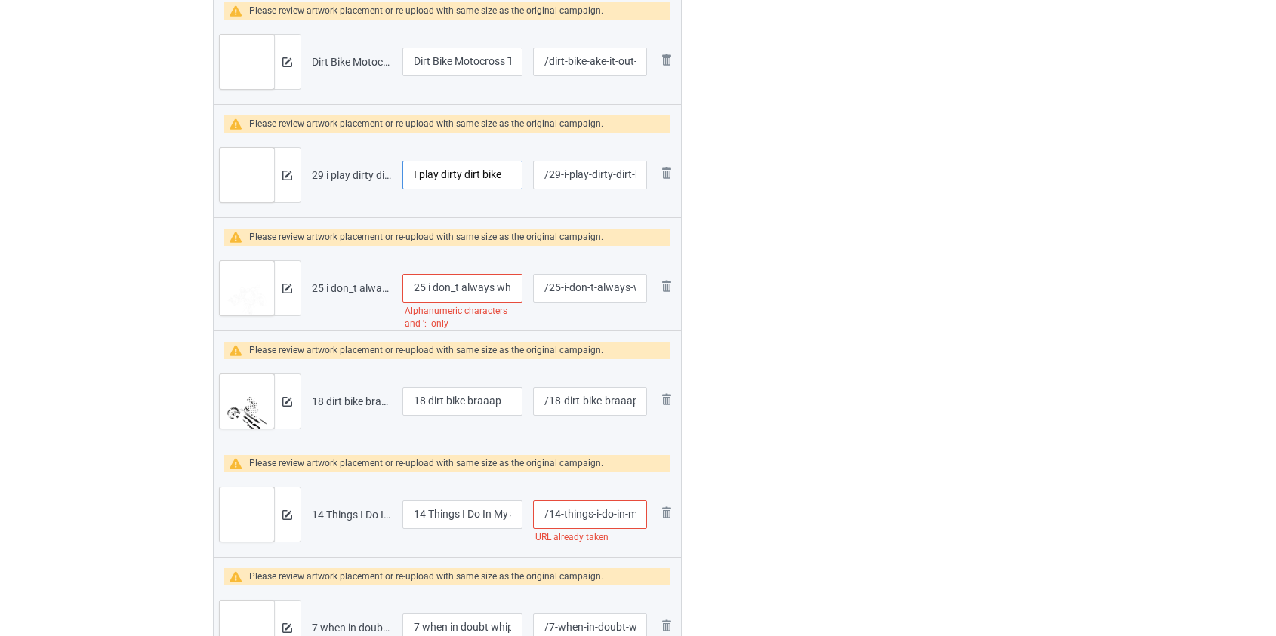
type input "I play dirty dirt bike"
drag, startPoint x: 432, startPoint y: 279, endPoint x: 323, endPoint y: 291, distance: 109.3
click at [323, 291] on tr "Preview and edit artwork 25 i don_t always whip dirt bike.png 25 i don_t always…" at bounding box center [448, 288] width 468 height 85
click at [437, 285] on input "I don_t always whip dirt bike" at bounding box center [462, 288] width 121 height 29
type input "I don't always whip dirt bike"
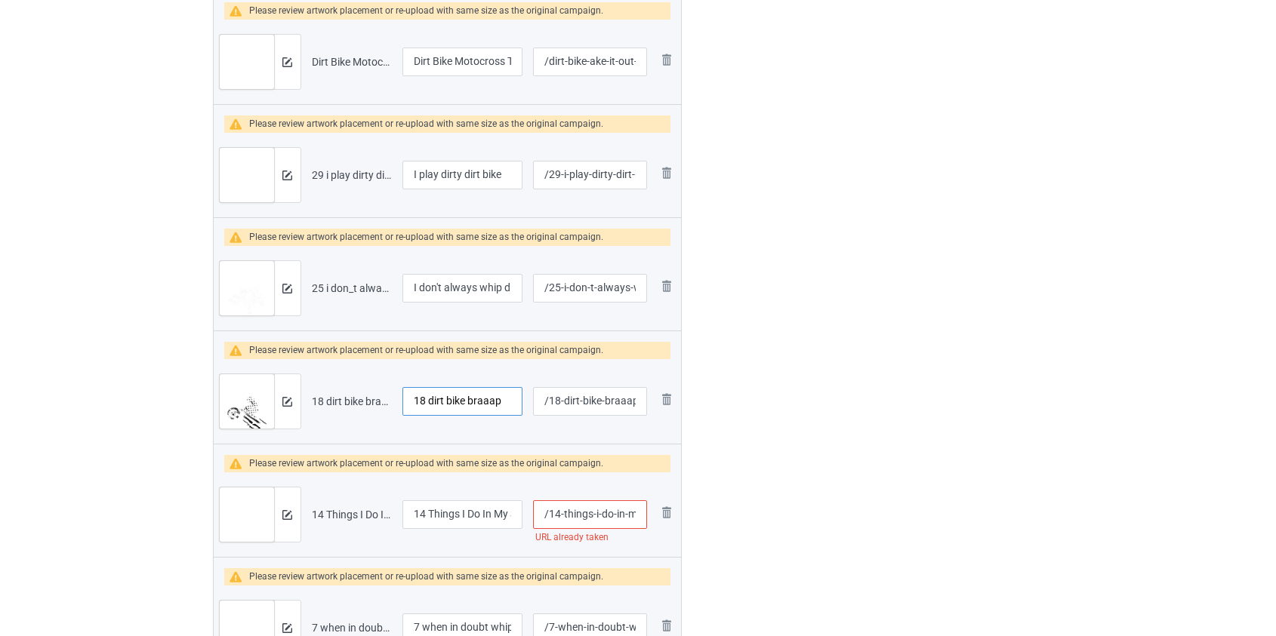
drag, startPoint x: 430, startPoint y: 396, endPoint x: 323, endPoint y: 402, distance: 107.4
click at [323, 402] on tr "Preview and edit artwork 18 dirt bike braaap.png 18 dirt bike braaap /18-dirt-b…" at bounding box center [448, 401] width 468 height 85
type input "Dirt bike braaap"
drag, startPoint x: 426, startPoint y: 513, endPoint x: 310, endPoint y: 522, distance: 115.8
click at [310, 522] on tr "Preview and edit artwork 14 Things I Do In My Spare Time dirt bike.png 14 Thing…" at bounding box center [448, 515] width 468 height 85
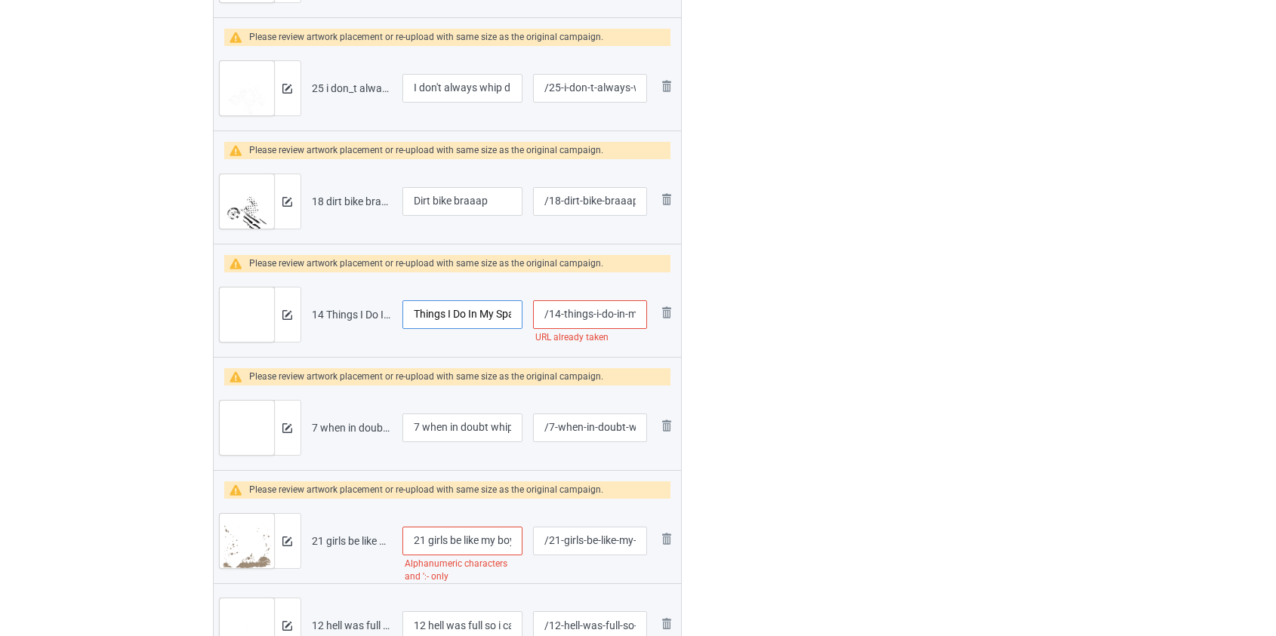
scroll to position [3118, 0]
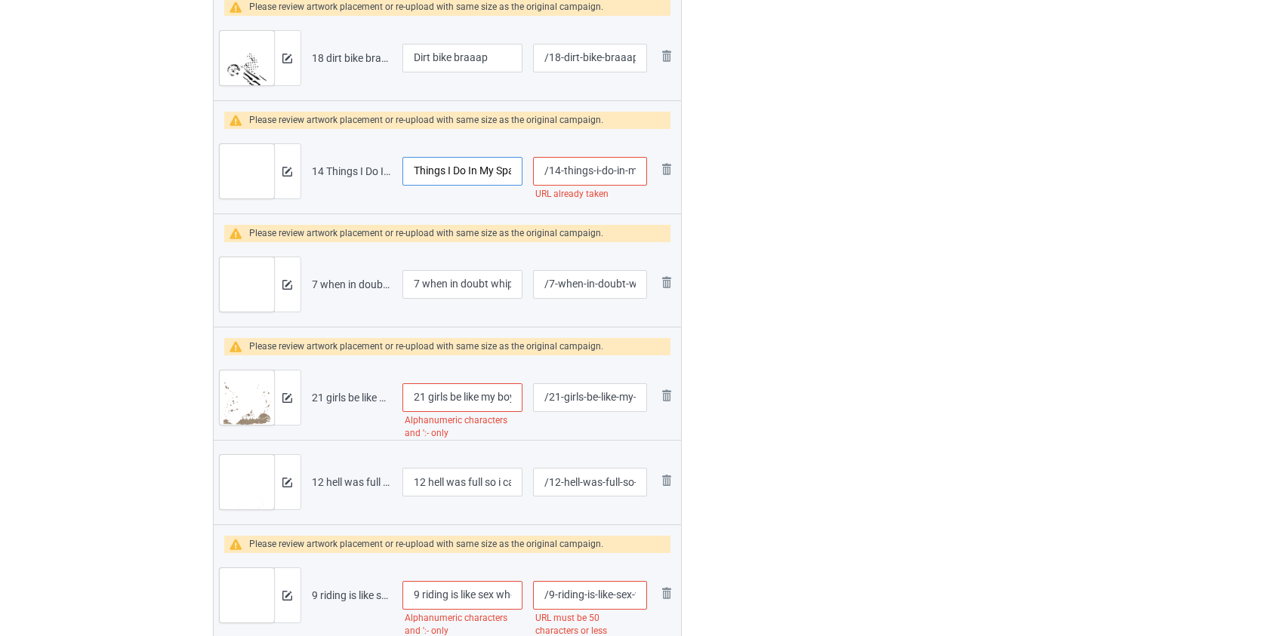
type input "Things I Do In My Spare Time dirt bike"
drag, startPoint x: 562, startPoint y: 168, endPoint x: 550, endPoint y: 171, distance: 12.7
click at [550, 171] on input "/14-things-i-do-in-my-spare-time-dirt-bike" at bounding box center [589, 171] width 113 height 29
click at [593, 167] on input "/things-i-do-in-my-spare-time-dirt-bike" at bounding box center [589, 171] width 113 height 29
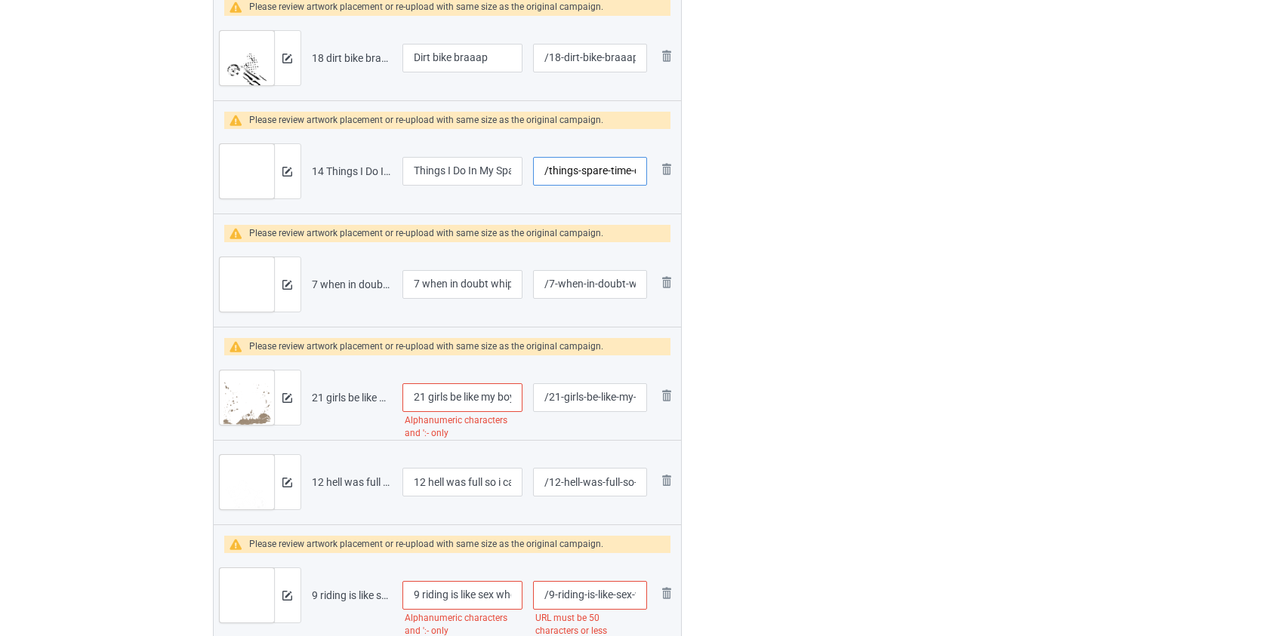
type input "/things-spare-time-dirt-bike"
drag, startPoint x: 426, startPoint y: 281, endPoint x: 357, endPoint y: 282, distance: 68.7
click at [357, 282] on tr "Preview and edit artwork 7 when in doubt whip it out no wait dirt bike.png 7 wh…" at bounding box center [448, 284] width 468 height 85
type input "When in doubt whip it out no wait dirt bike"
drag, startPoint x: 431, startPoint y: 393, endPoint x: 335, endPoint y: 396, distance: 95.9
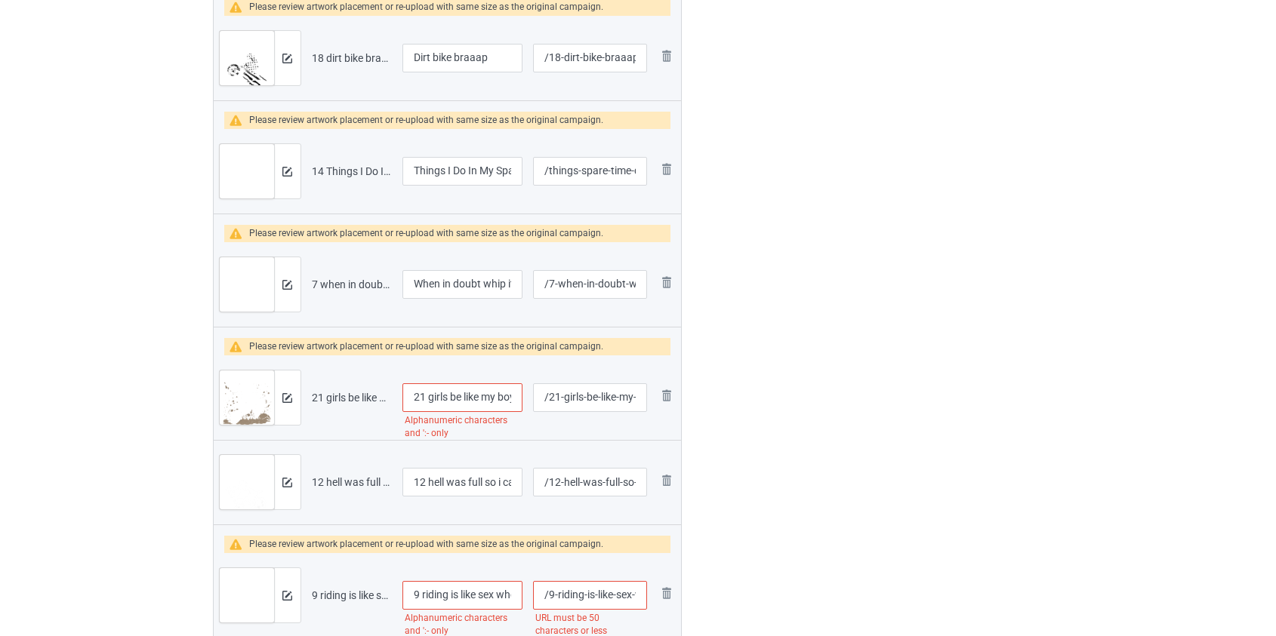
click at [335, 396] on tr "Preview and edit artwork 21 girls be like my boyfriend_s dirt bike.png 21 girls…" at bounding box center [448, 398] width 468 height 85
type input "Girls be like my boyfriend's dirt bike"
drag, startPoint x: 433, startPoint y: 478, endPoint x: 290, endPoint y: 481, distance: 142.7
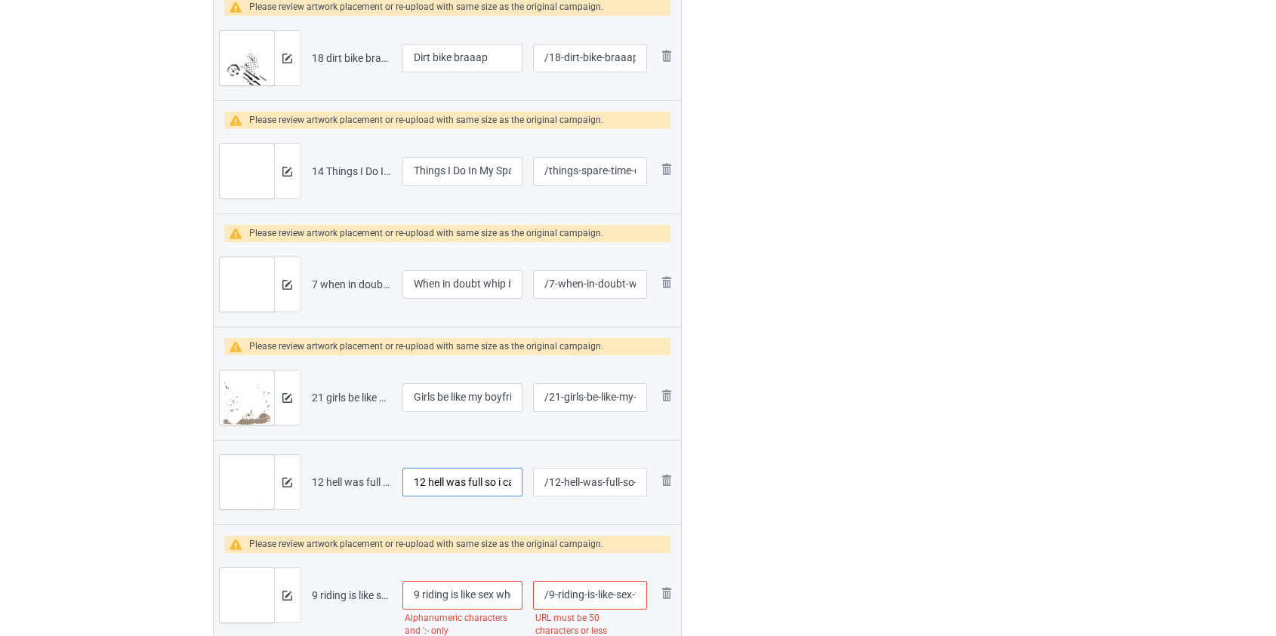
click at [290, 481] on tr "Preview and edit artwork 12 hell was full so i came back dirt bike.png 12 hell …" at bounding box center [448, 482] width 468 height 85
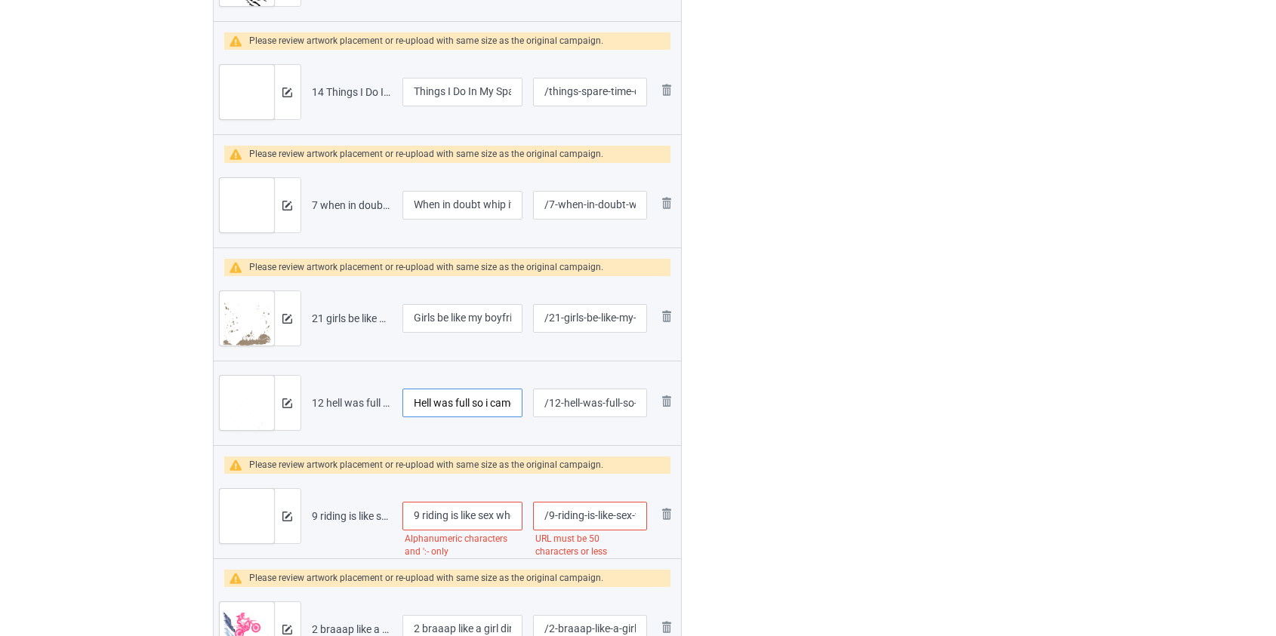
scroll to position [3324, 0]
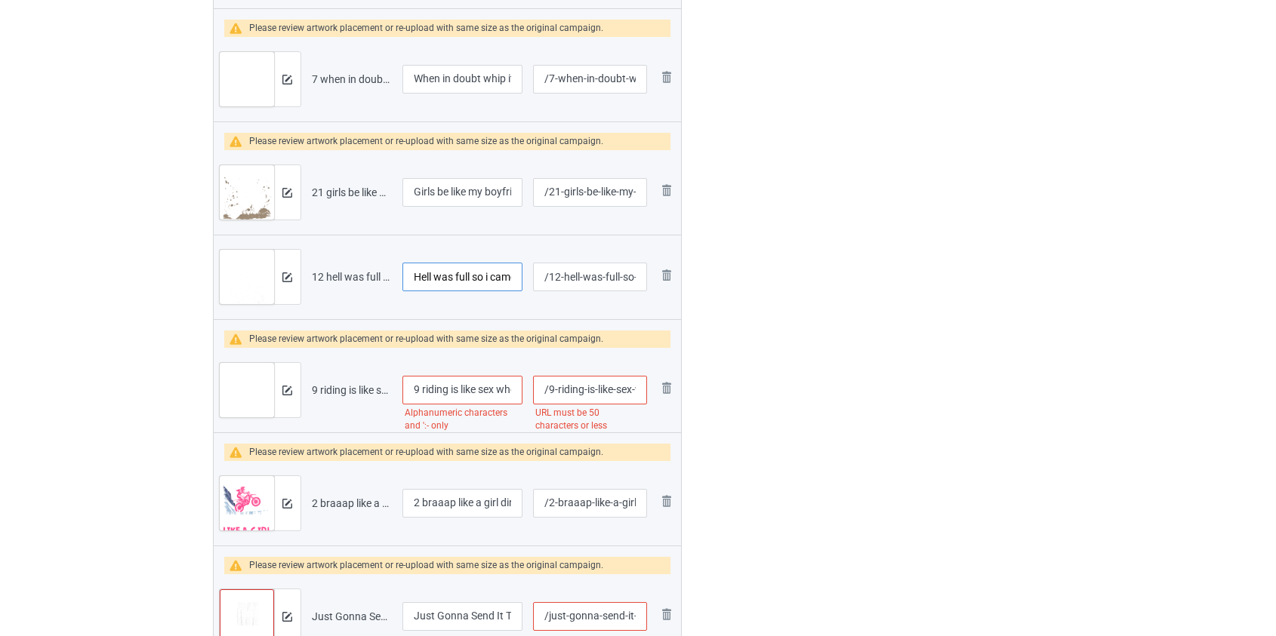
type input "Hell was full so i came back dirt bike"
drag, startPoint x: 424, startPoint y: 384, endPoint x: 223, endPoint y: 405, distance: 202.7
click at [223, 405] on tr "Preview and edit artwork 9 riding is like sex when it_s great it_s dirt bike.pn…" at bounding box center [448, 390] width 468 height 85
type input "Riding is like sex when it's great it's dirt bike"
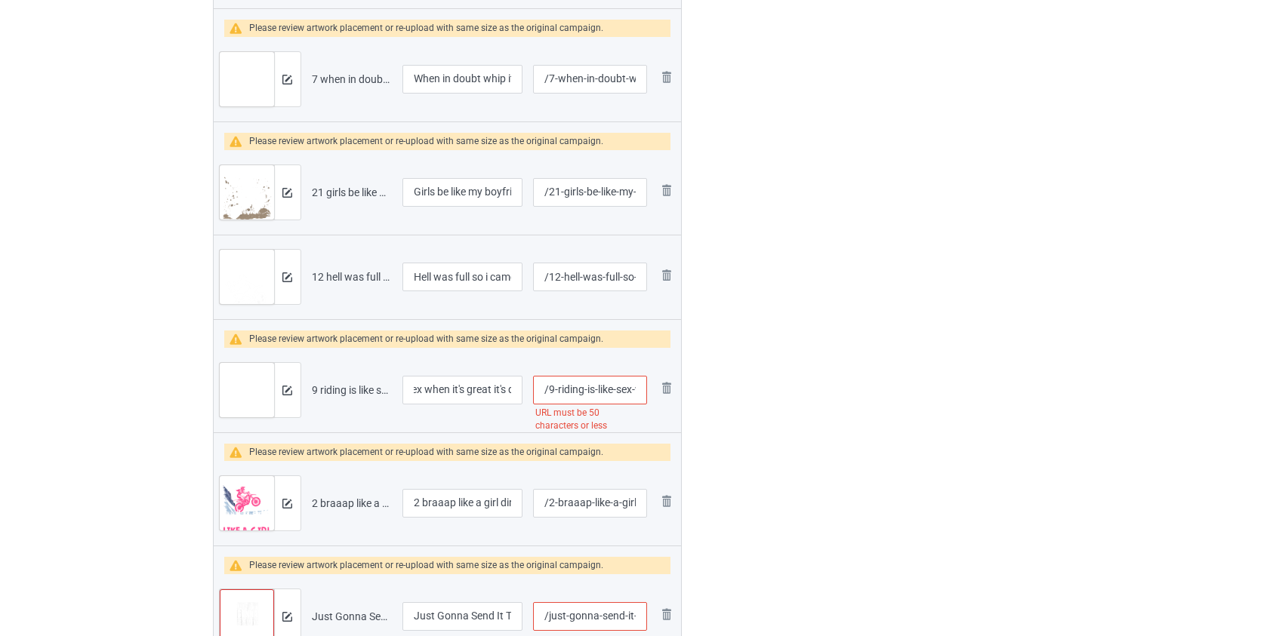
click at [571, 388] on input "/9-riding-is-like-sex-when-it-s-great-it-s-dirt-bike" at bounding box center [589, 390] width 113 height 29
click at [557, 388] on input "/is-like-sex-when-it-s-great-it-s-dirt-bike" at bounding box center [589, 390] width 113 height 29
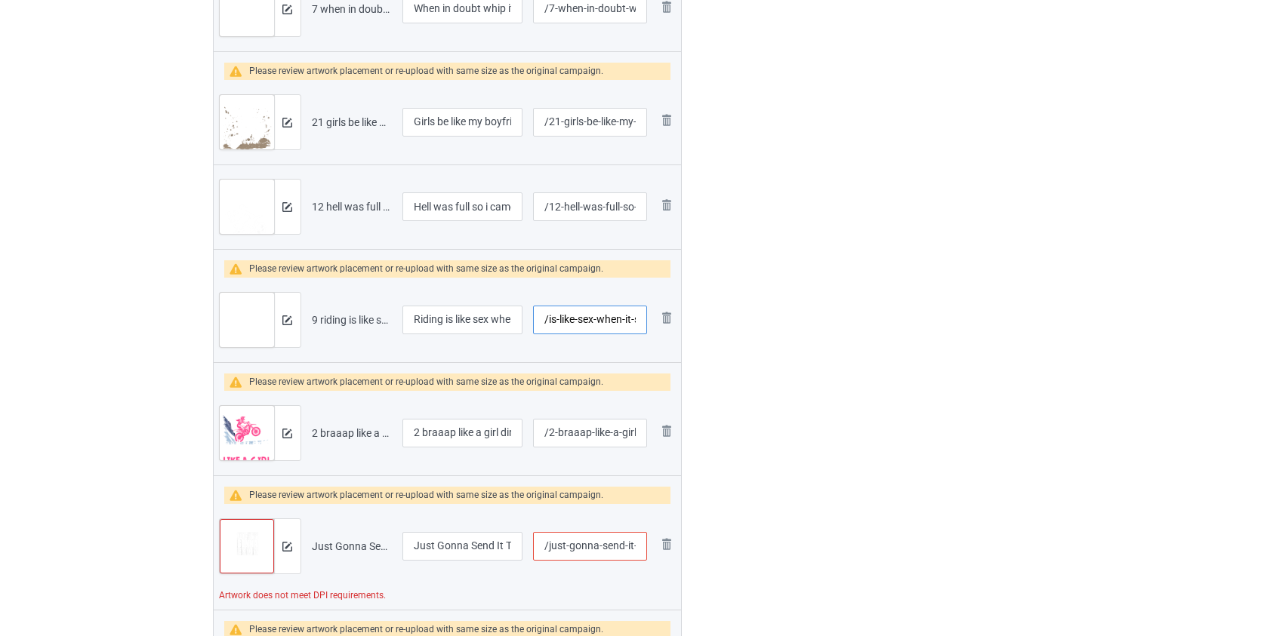
scroll to position [3461, 0]
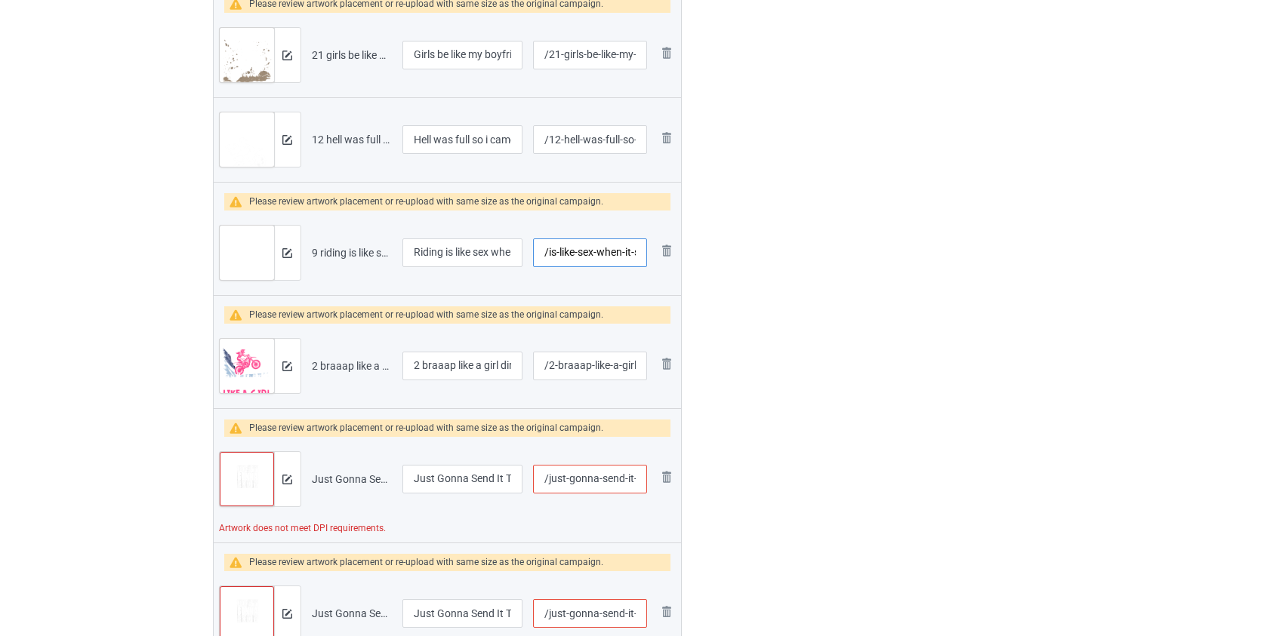
type input "/is-like-sex-when-it-s-great-it-s-dirt-bike"
drag, startPoint x: 427, startPoint y: 364, endPoint x: 272, endPoint y: 374, distance: 155.8
click at [272, 374] on tr "Preview and edit artwork 2 braaap like a girl dirt bike.png 2 braaap like a gir…" at bounding box center [448, 366] width 468 height 85
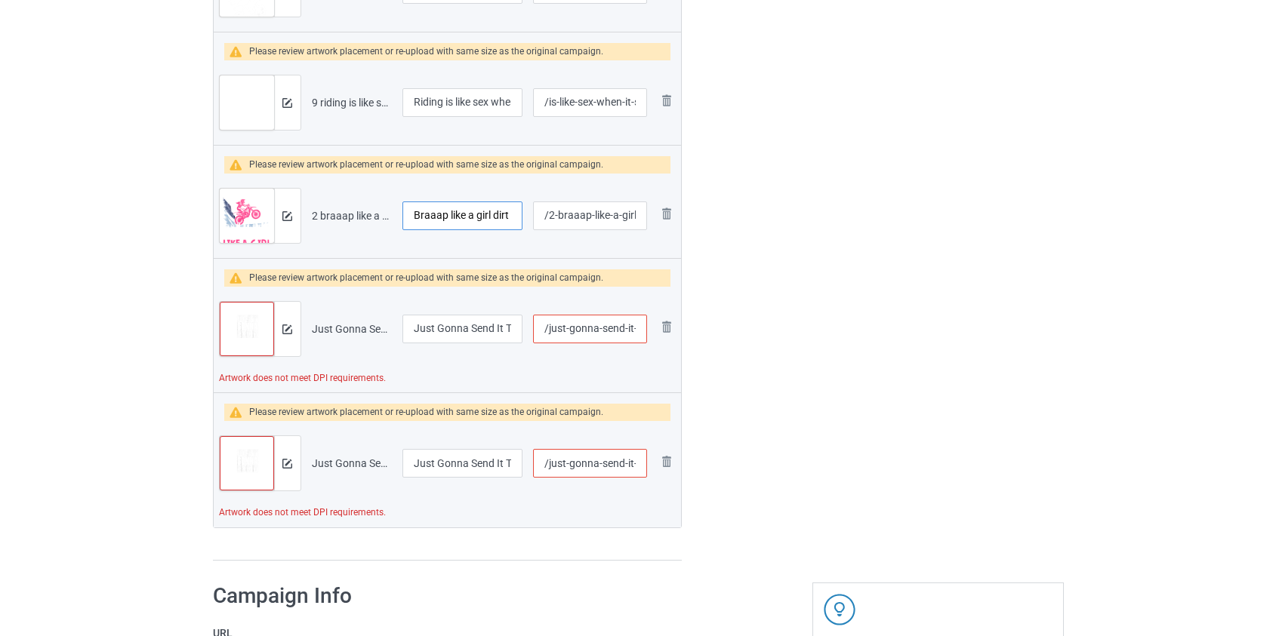
scroll to position [3530, 0]
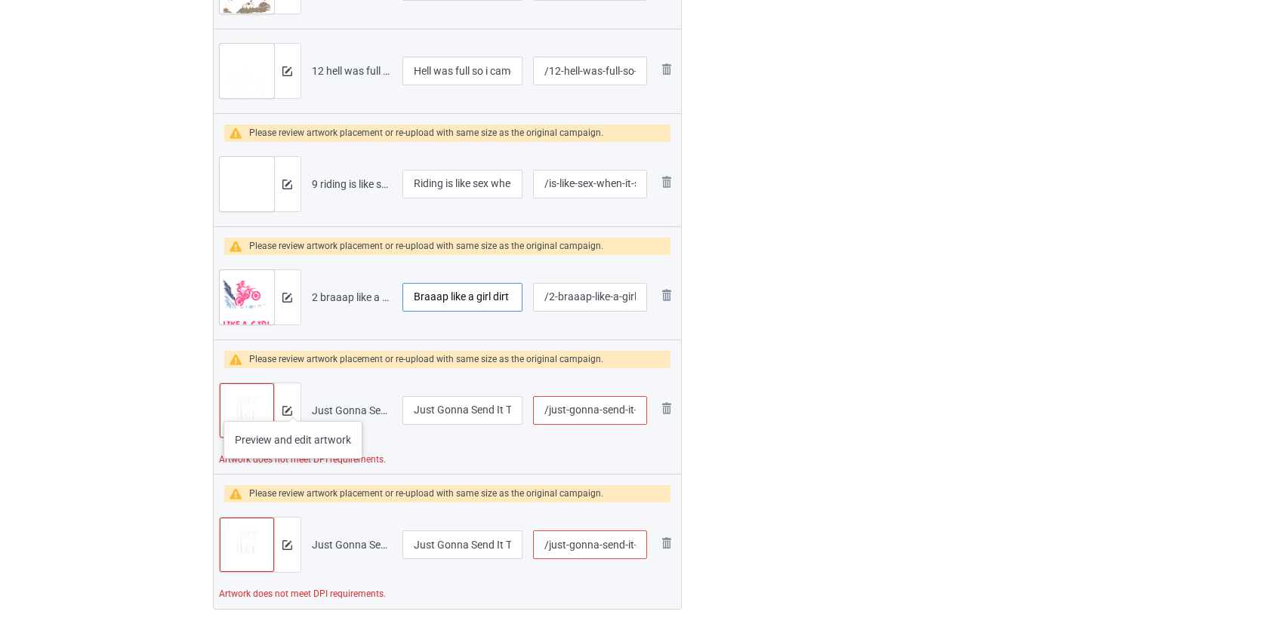
type input "Braaap like a girl dirt bike"
click at [293, 406] on div at bounding box center [287, 411] width 26 height 54
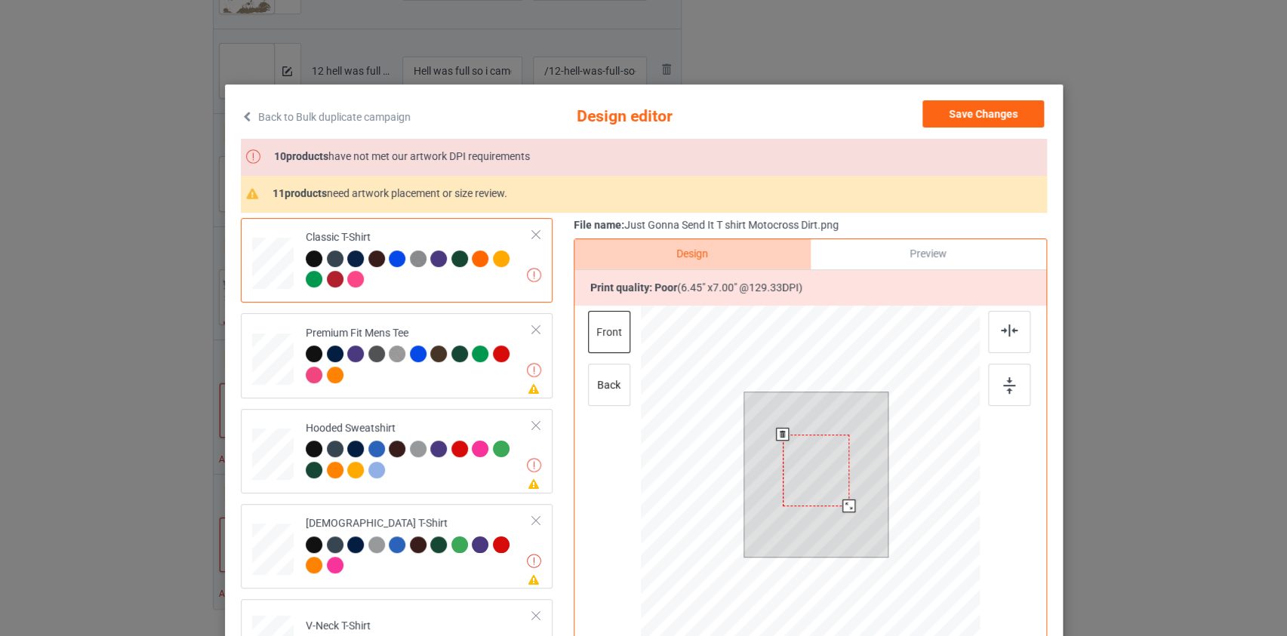
drag, startPoint x: 883, startPoint y: 549, endPoint x: 855, endPoint y: 490, distance: 64.9
click at [855, 490] on div at bounding box center [816, 475] width 144 height 165
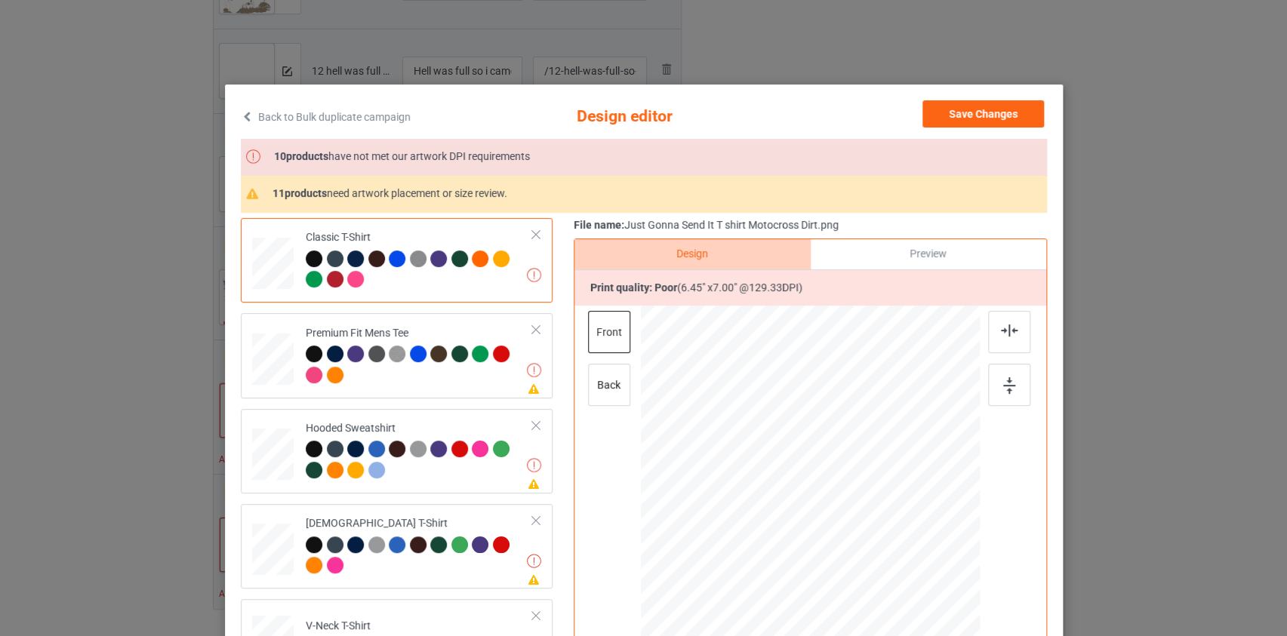
click at [241, 119] on icon at bounding box center [247, 116] width 13 height 11
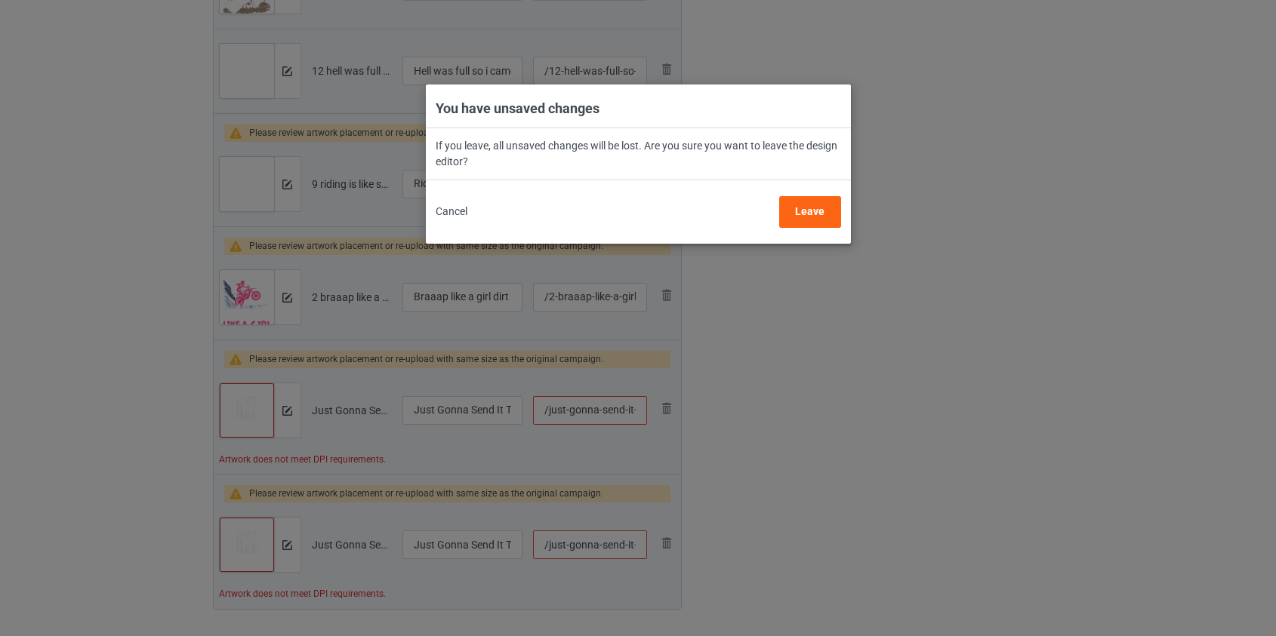
click at [430, 206] on div "Cancel Leave" at bounding box center [638, 204] width 425 height 48
click at [458, 213] on button "Cancel" at bounding box center [452, 212] width 32 height 32
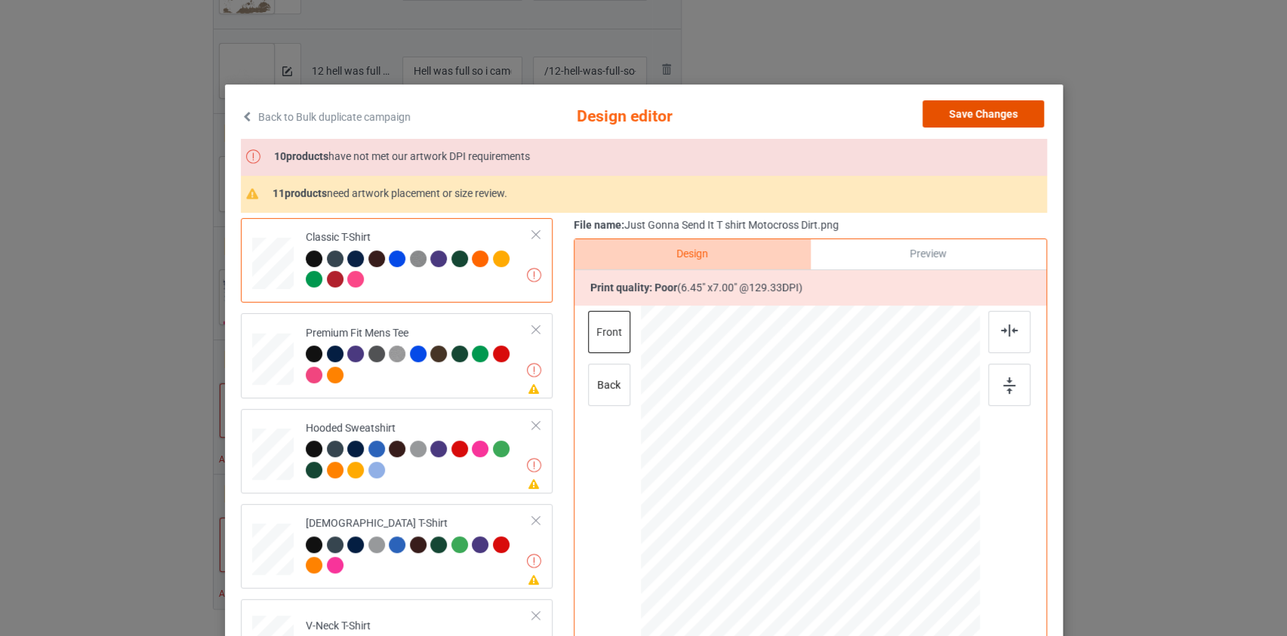
click at [971, 119] on button "Save Changes" at bounding box center [984, 113] width 122 height 27
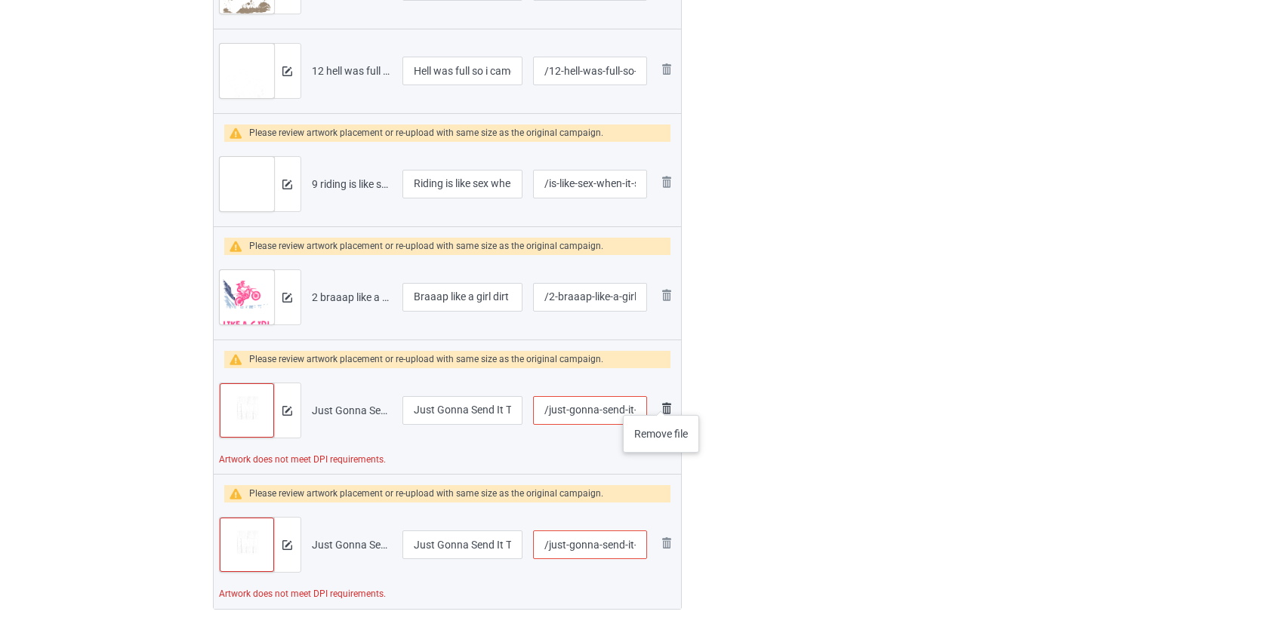
click at [661, 400] on img at bounding box center [667, 408] width 18 height 18
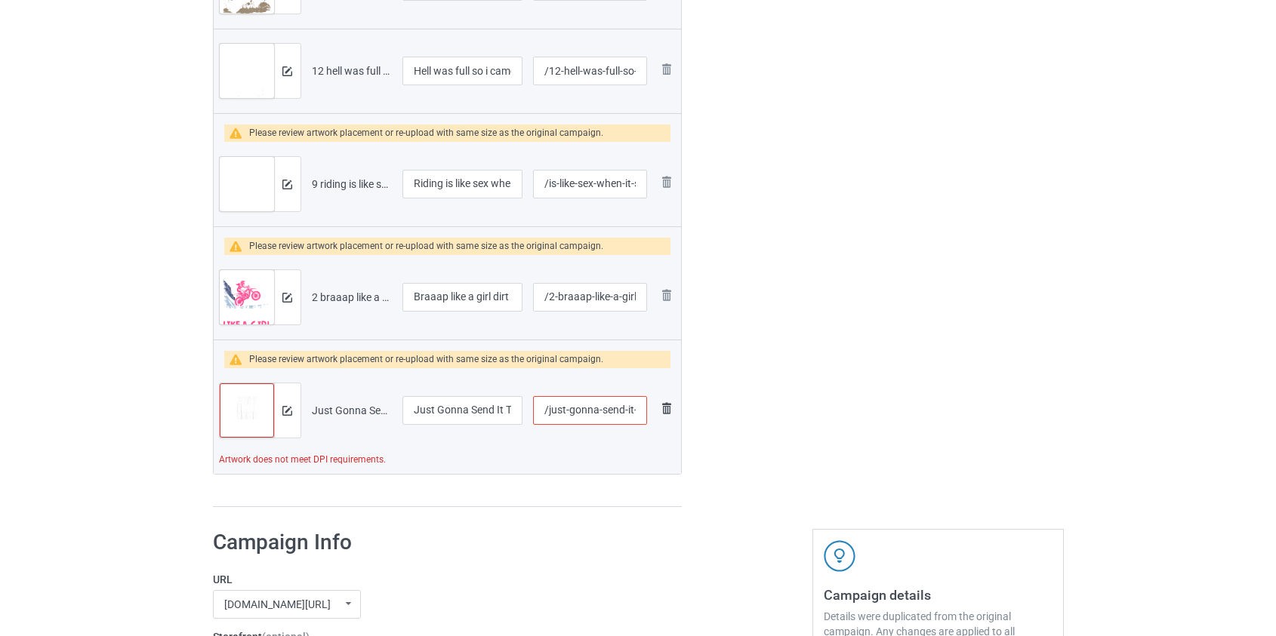
click at [668, 408] on img at bounding box center [667, 408] width 18 height 18
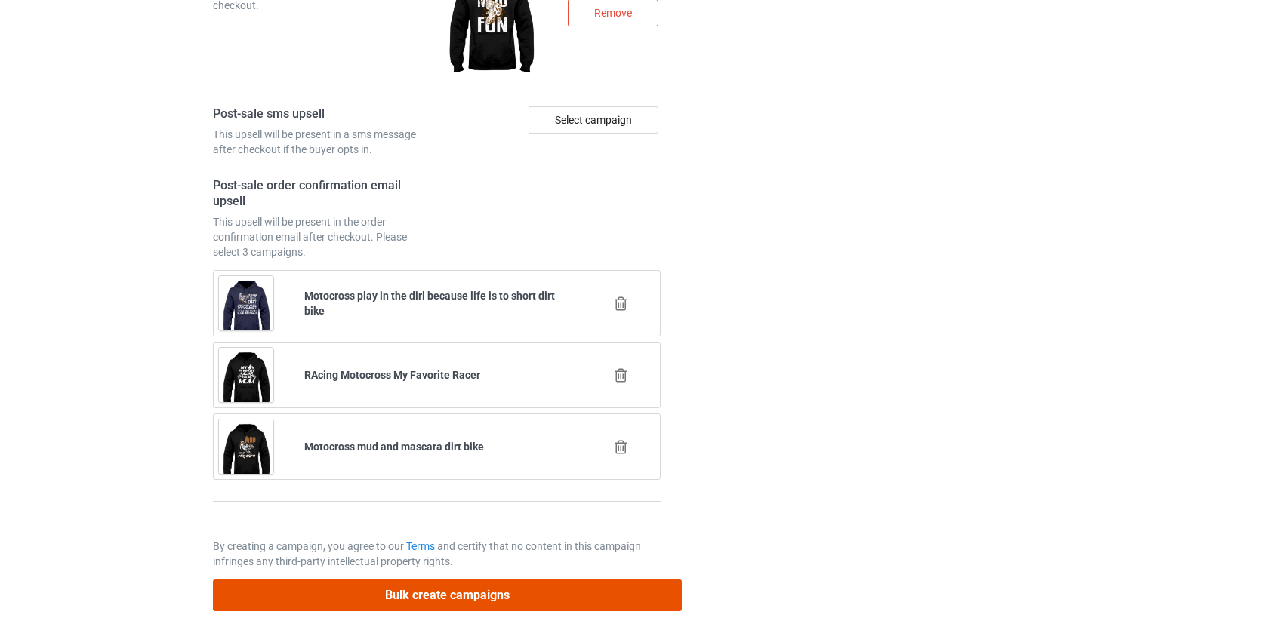
click at [433, 594] on button "Bulk create campaigns" at bounding box center [448, 595] width 470 height 31
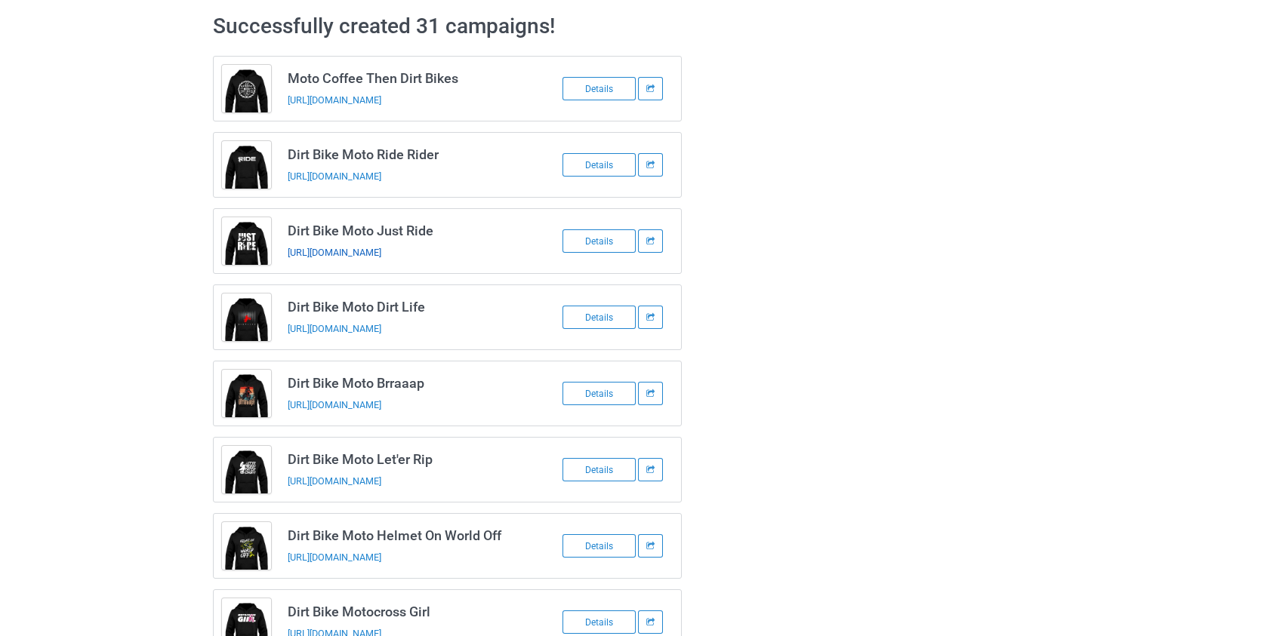
scroll to position [0, 0]
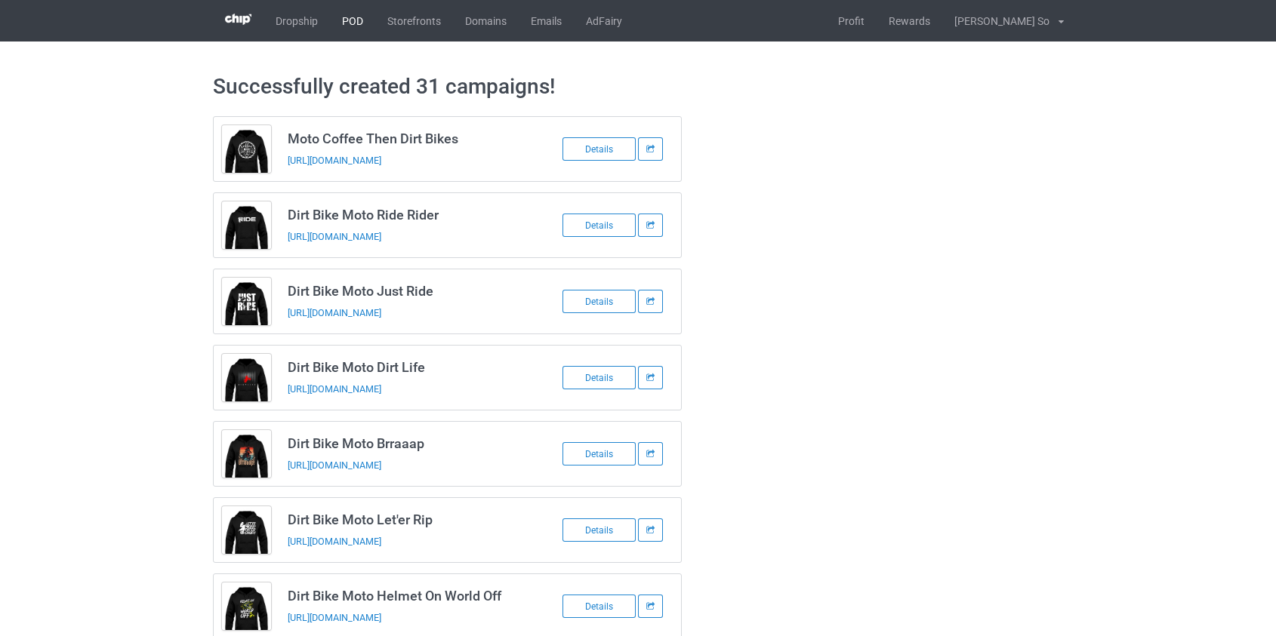
click at [343, 21] on link "POD" at bounding box center [352, 21] width 45 height 42
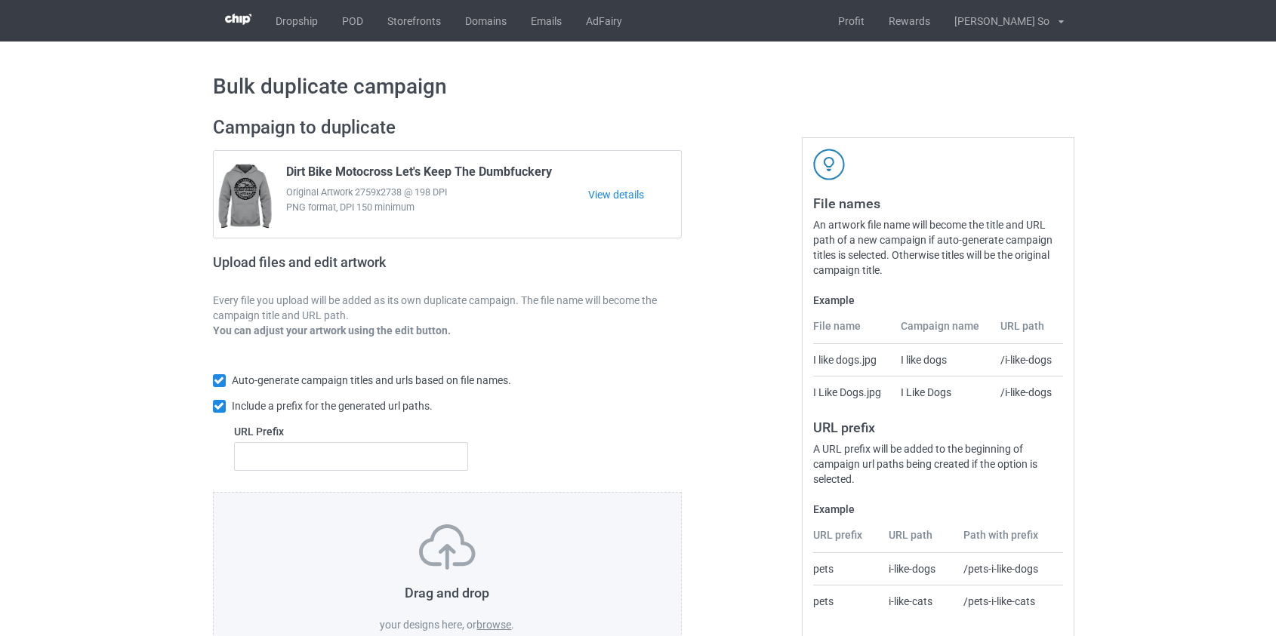
click at [492, 630] on label "browse" at bounding box center [493, 625] width 35 height 12
click at [0, 0] on input "browse" at bounding box center [0, 0] width 0 height 0
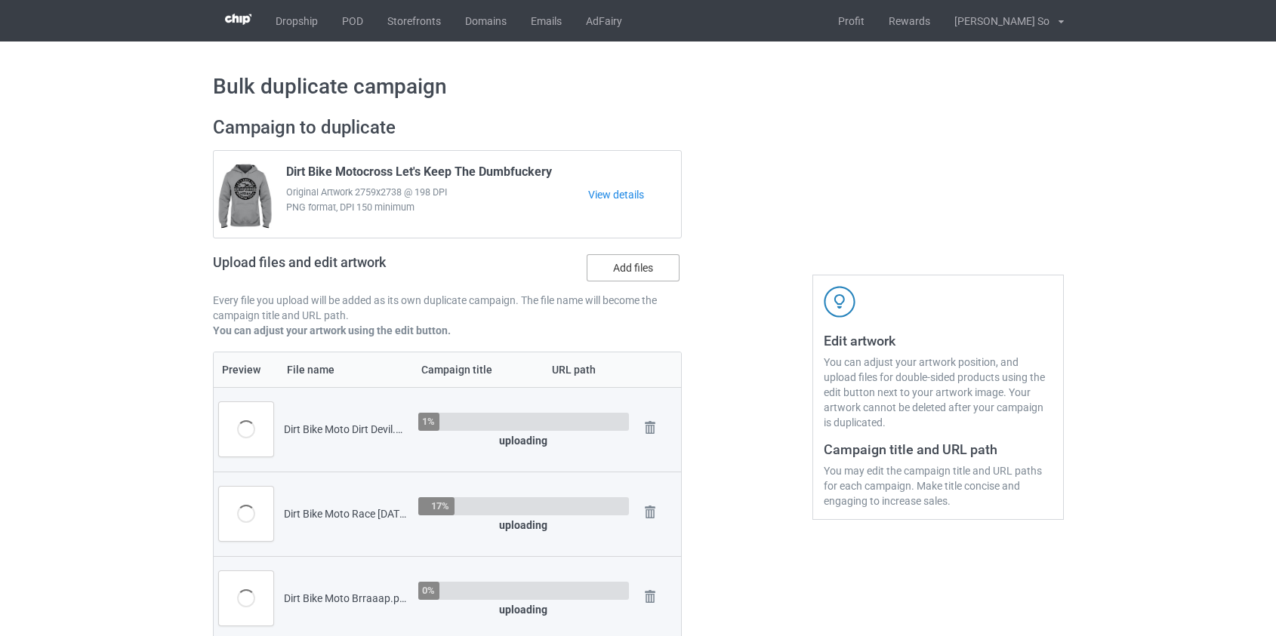
click at [589, 267] on label "Add files" at bounding box center [633, 267] width 93 height 27
click at [0, 0] on input "Add files" at bounding box center [0, 0] width 0 height 0
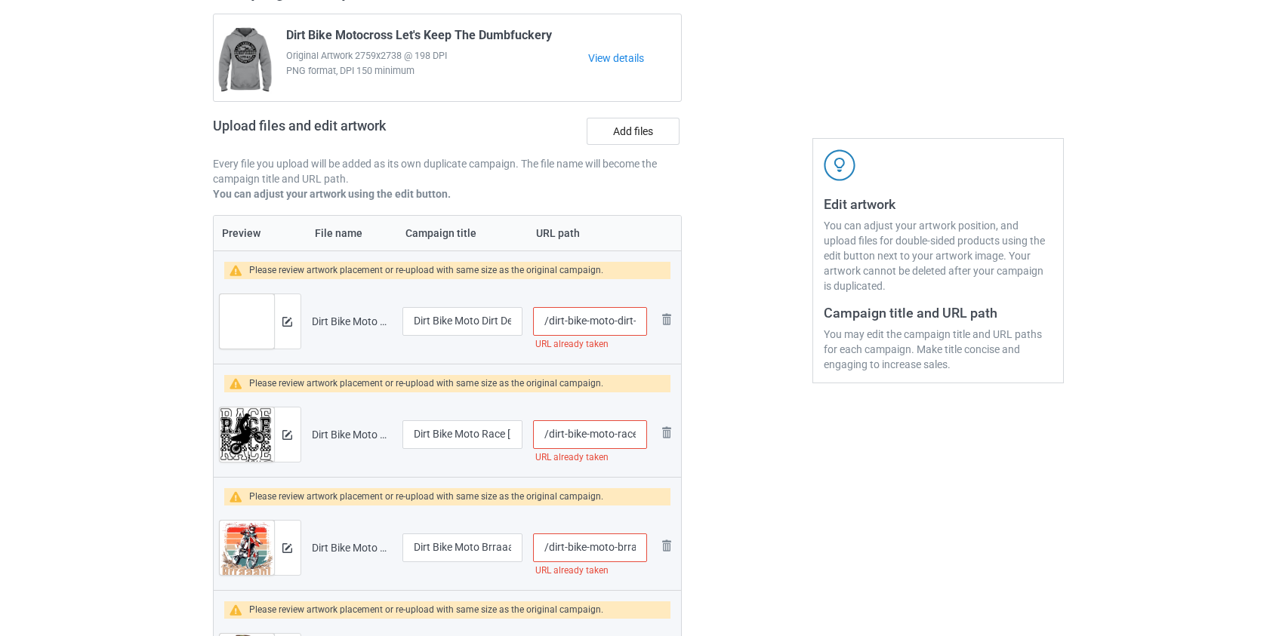
scroll to position [274, 0]
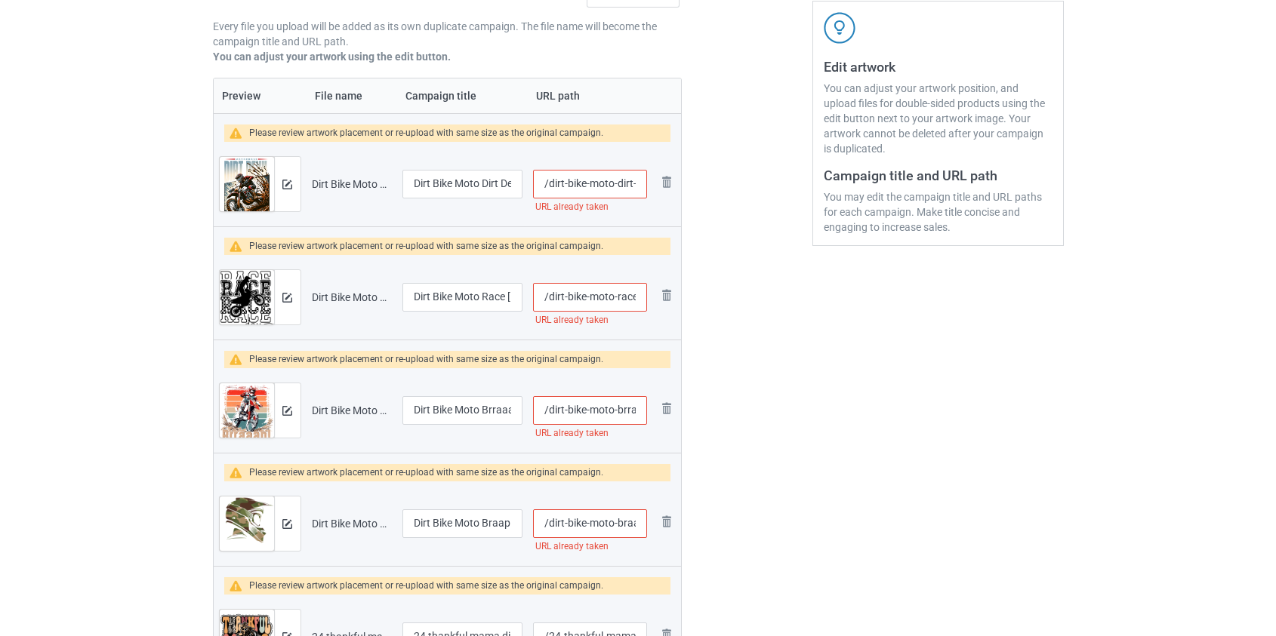
click at [596, 180] on input "/dirt-bike-moto-dirt-devil" at bounding box center [589, 184] width 113 height 29
click at [595, 180] on input "/dirt-bike-dirt-devil" at bounding box center [589, 184] width 113 height 29
type input "/dirt-bike-devil"
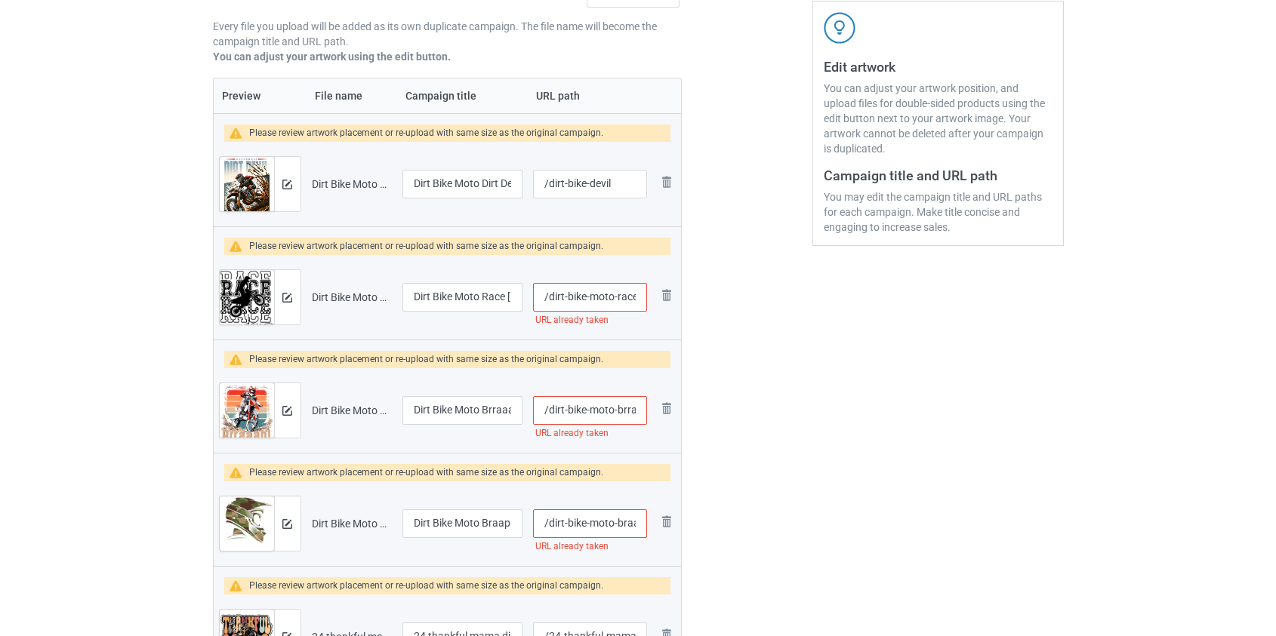
click at [603, 298] on input "/dirt-bike-moto-race-race-day" at bounding box center [589, 297] width 113 height 29
type input "/dirt-bike-race-day"
click at [603, 413] on input "/dirt-bike-moto-brraaap" at bounding box center [589, 410] width 113 height 29
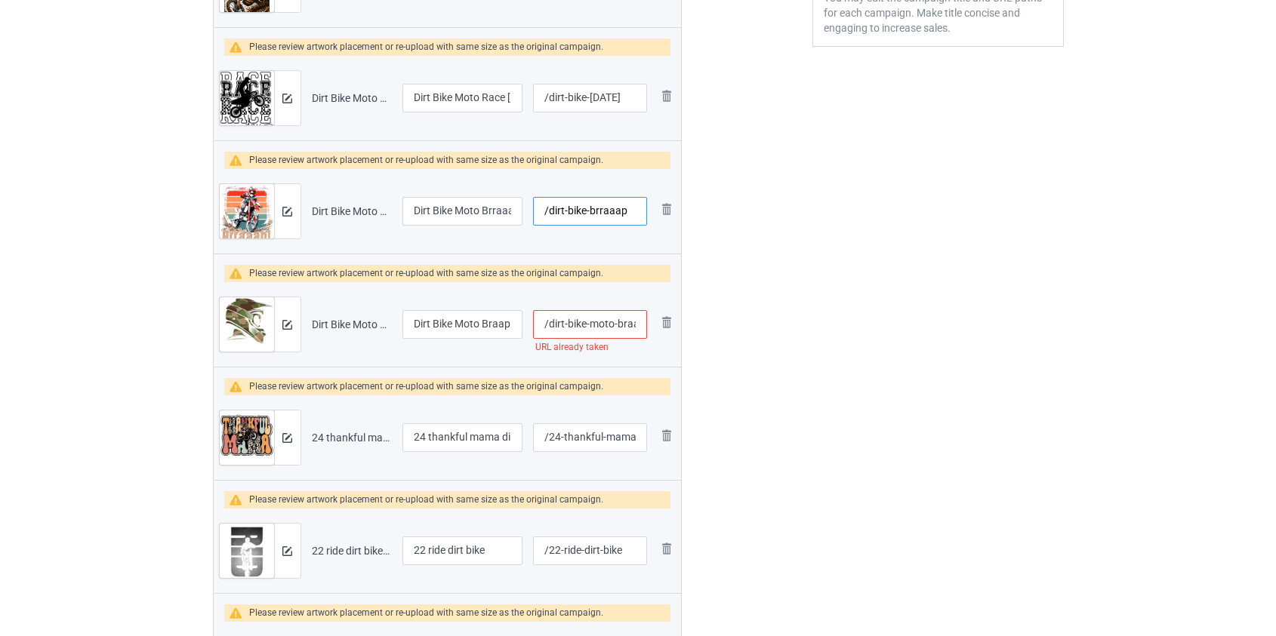
scroll to position [480, 0]
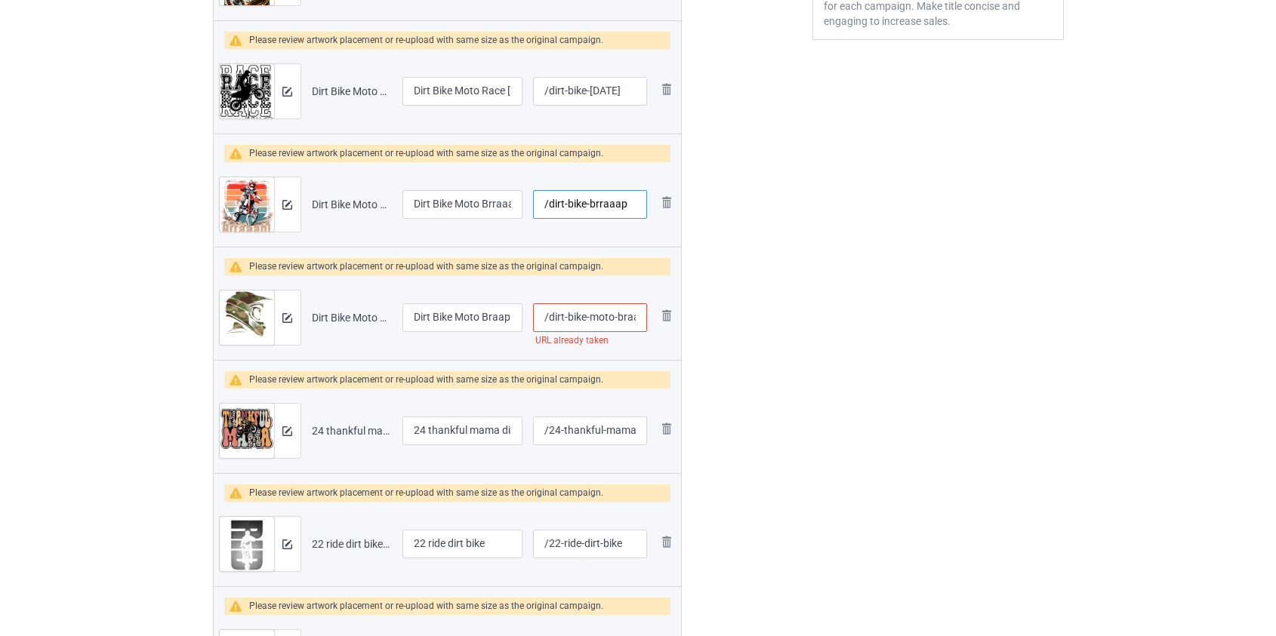
type input "/dirt-bike-brraaap"
click at [605, 318] on input "/dirt-bike-moto-braap-helmet" at bounding box center [589, 318] width 113 height 29
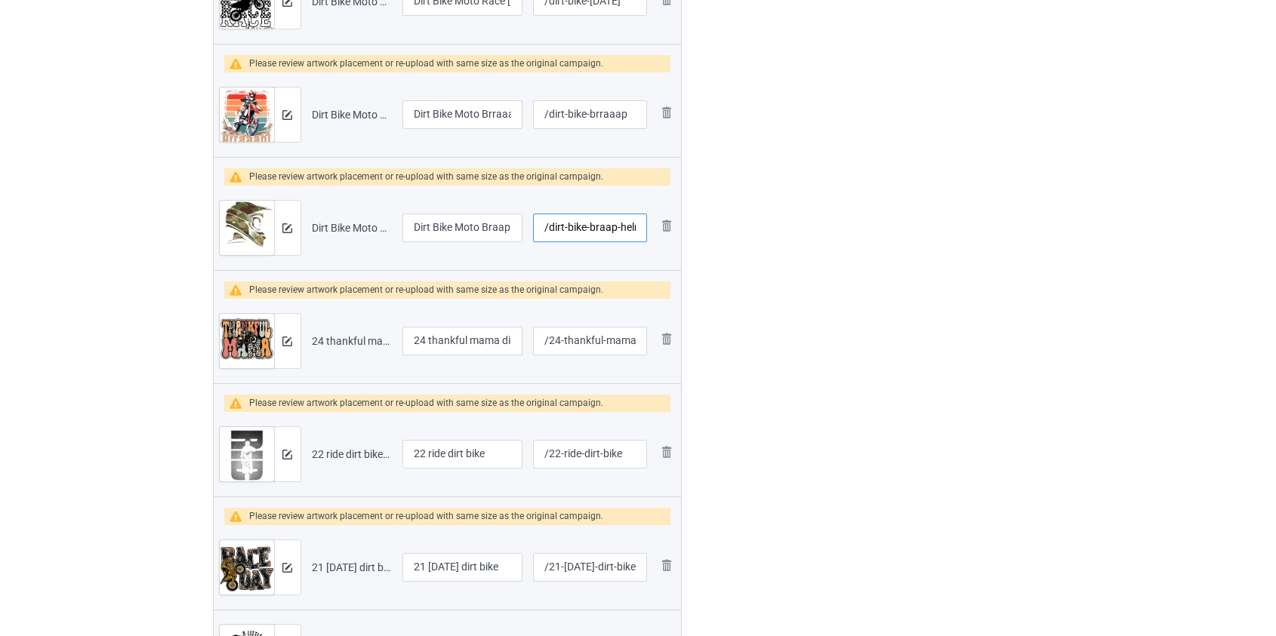
scroll to position [686, 0]
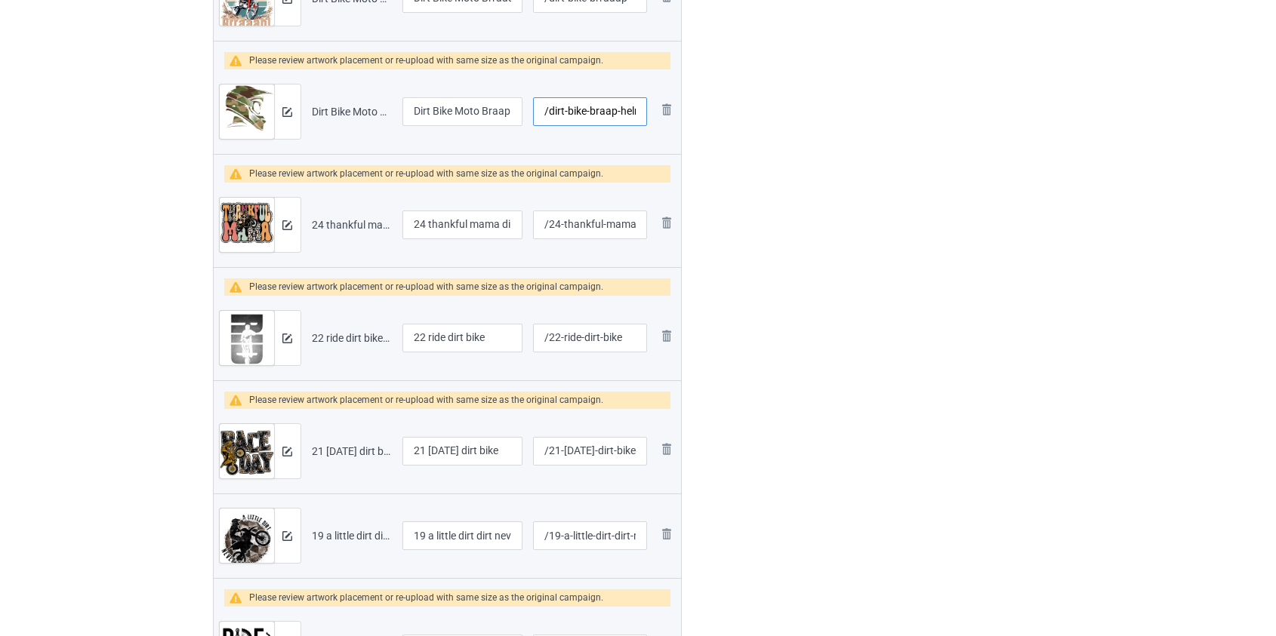
type input "/dirt-bike-braap-helmet"
drag, startPoint x: 430, startPoint y: 225, endPoint x: 172, endPoint y: 218, distance: 258.3
type input "Thankful mama dirt bike"
drag, startPoint x: 430, startPoint y: 334, endPoint x: 297, endPoint y: 341, distance: 133.8
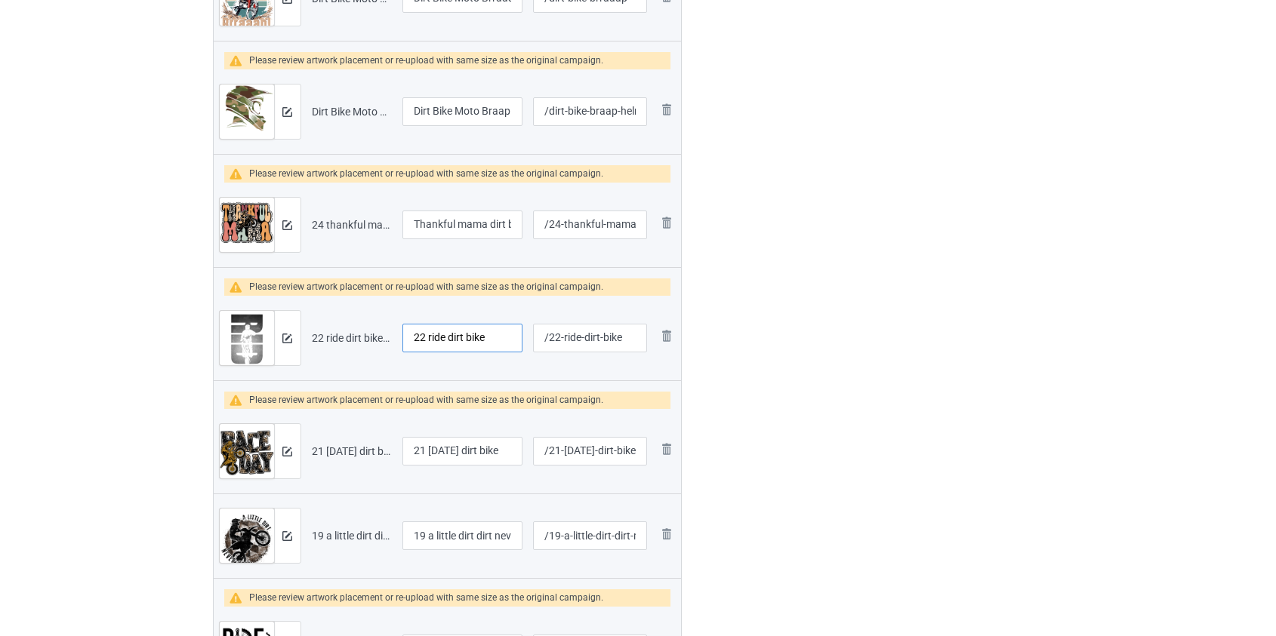
click at [297, 341] on tr "Preview and edit artwork 22 ride dirt bike.png 22 ride dirt bike /22-ride-dirt-…" at bounding box center [448, 338] width 468 height 85
type input "Ride dirt bike"
drag, startPoint x: 430, startPoint y: 451, endPoint x: 132, endPoint y: 446, distance: 297.5
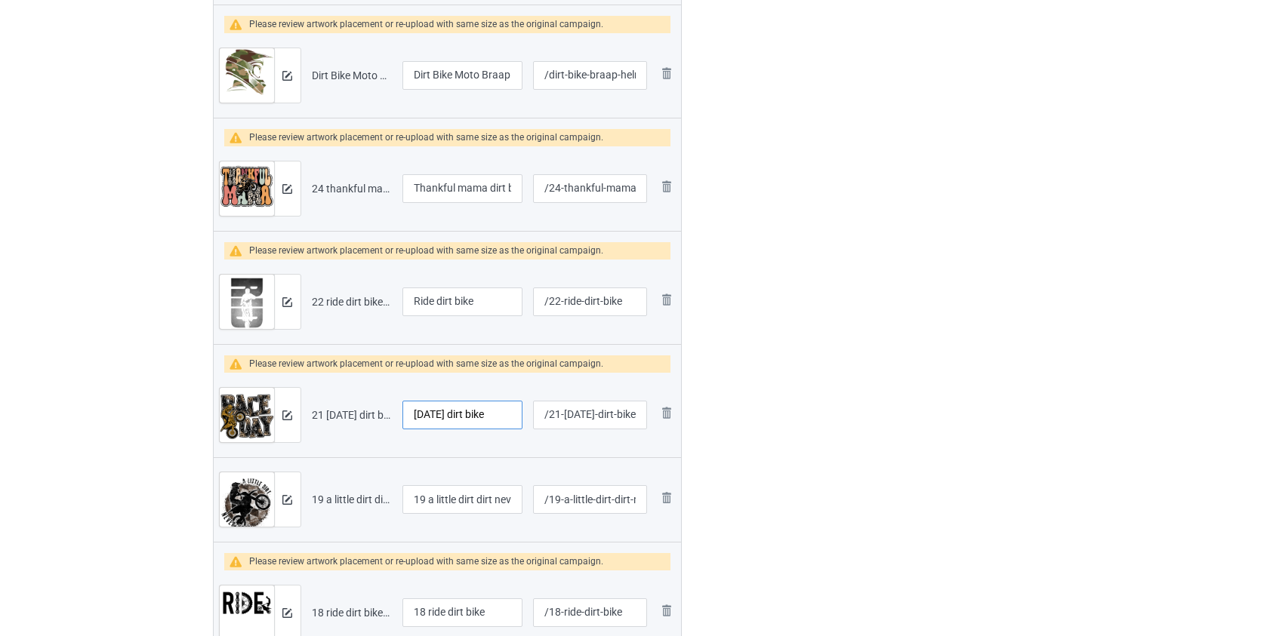
scroll to position [755, 0]
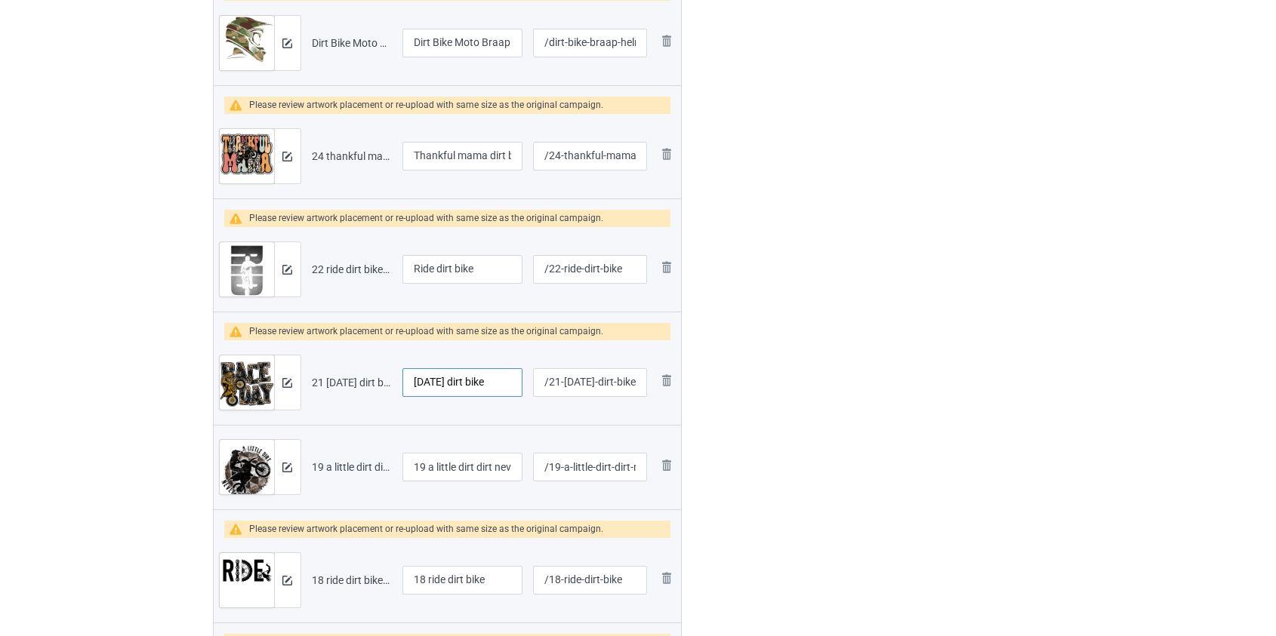
type input "Race day dirt bike"
drag, startPoint x: 433, startPoint y: 467, endPoint x: 307, endPoint y: 465, distance: 126.9
click at [307, 465] on tr "Preview and edit artwork 19 a little dirt dirt never hurt dirt bike.png 19 a li…" at bounding box center [448, 467] width 468 height 85
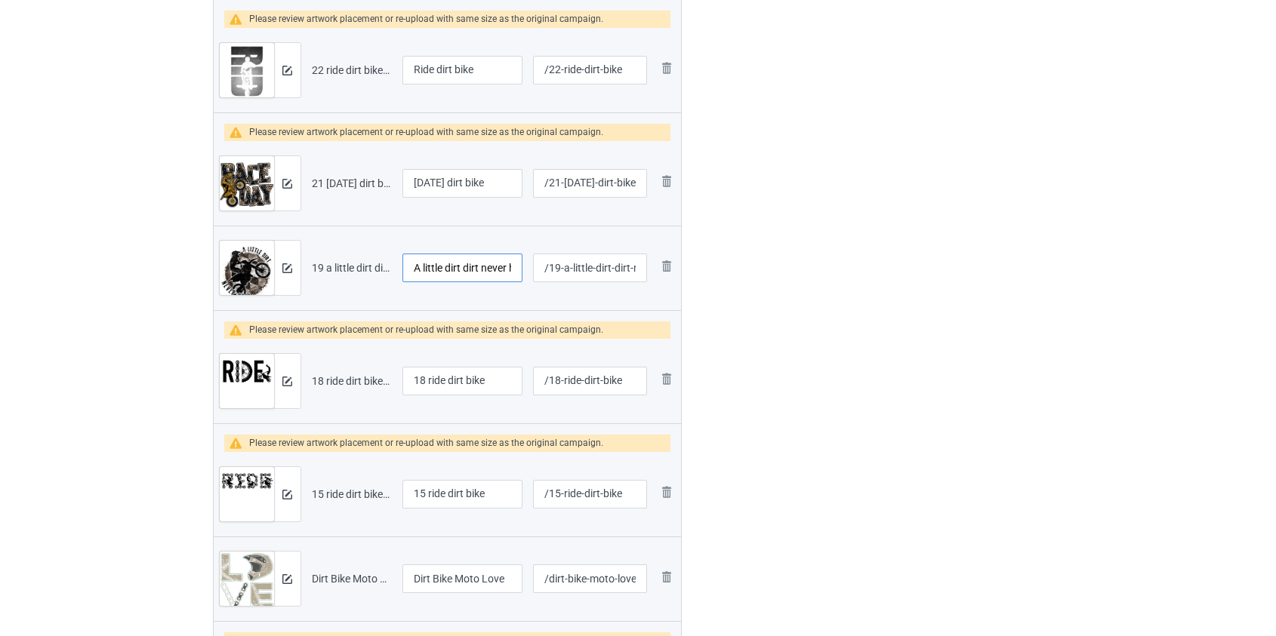
scroll to position [960, 0]
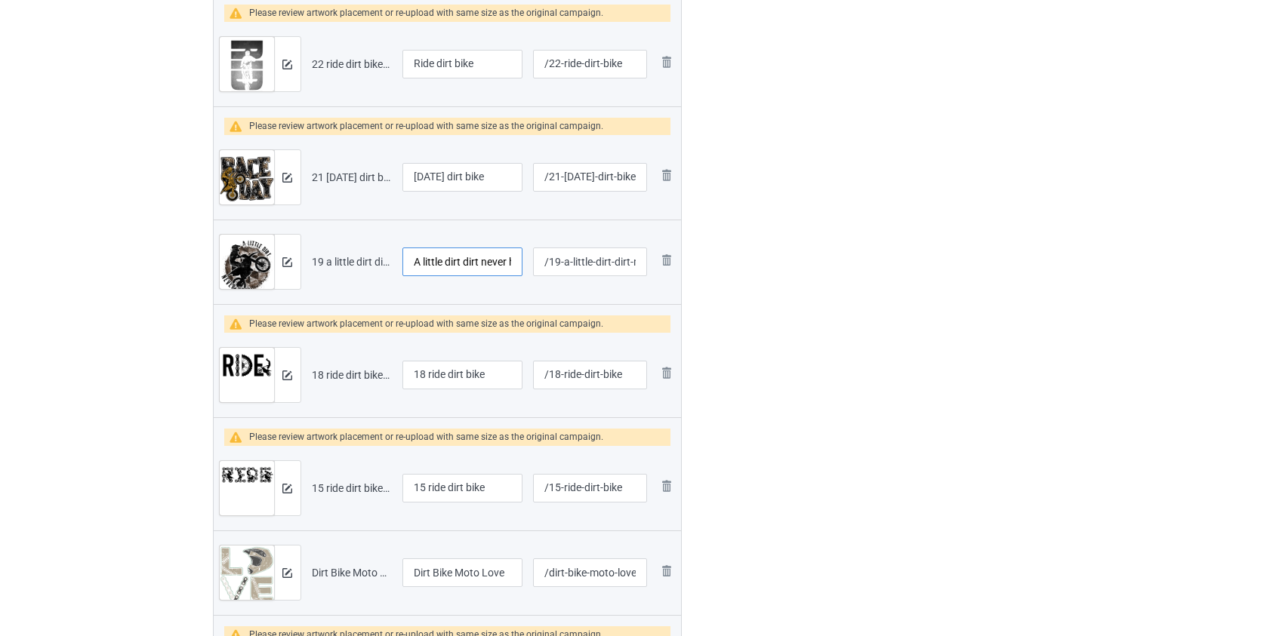
type input "A little dirt dirt never hurt dirt bike"
drag, startPoint x: 429, startPoint y: 372, endPoint x: 300, endPoint y: 369, distance: 129.1
click at [300, 369] on tr "Preview and edit artwork 18 ride dirt bike.png 18 ride dirt bike /18-ride-dirt-…" at bounding box center [448, 375] width 468 height 85
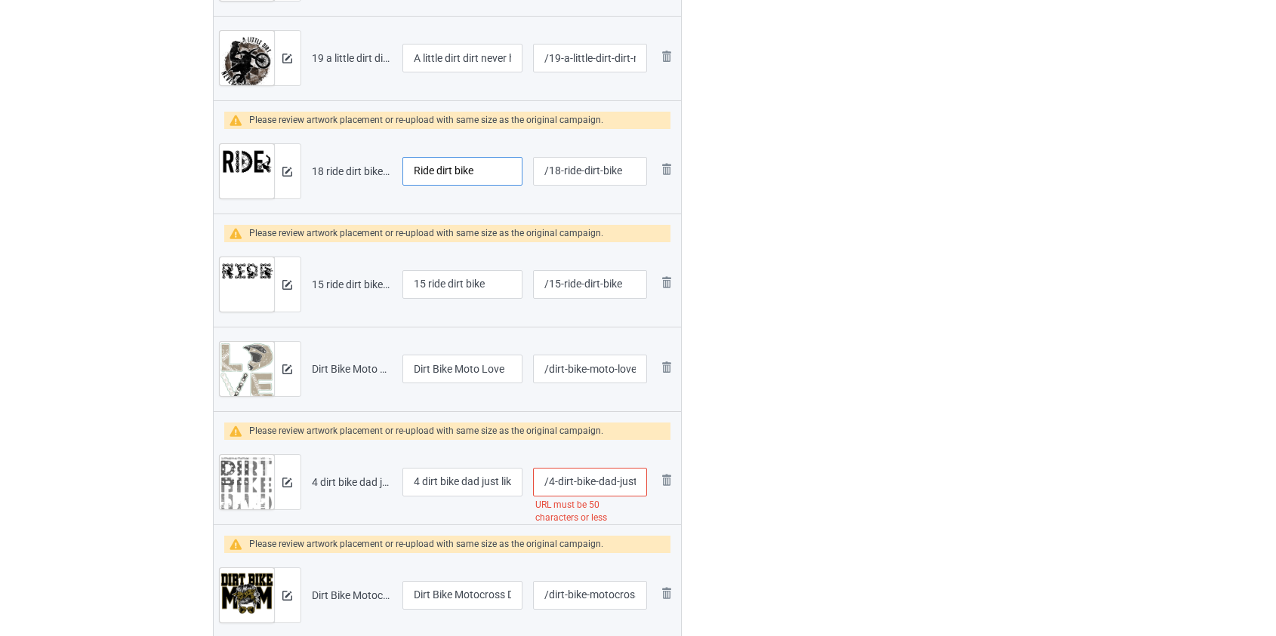
scroll to position [1166, 0]
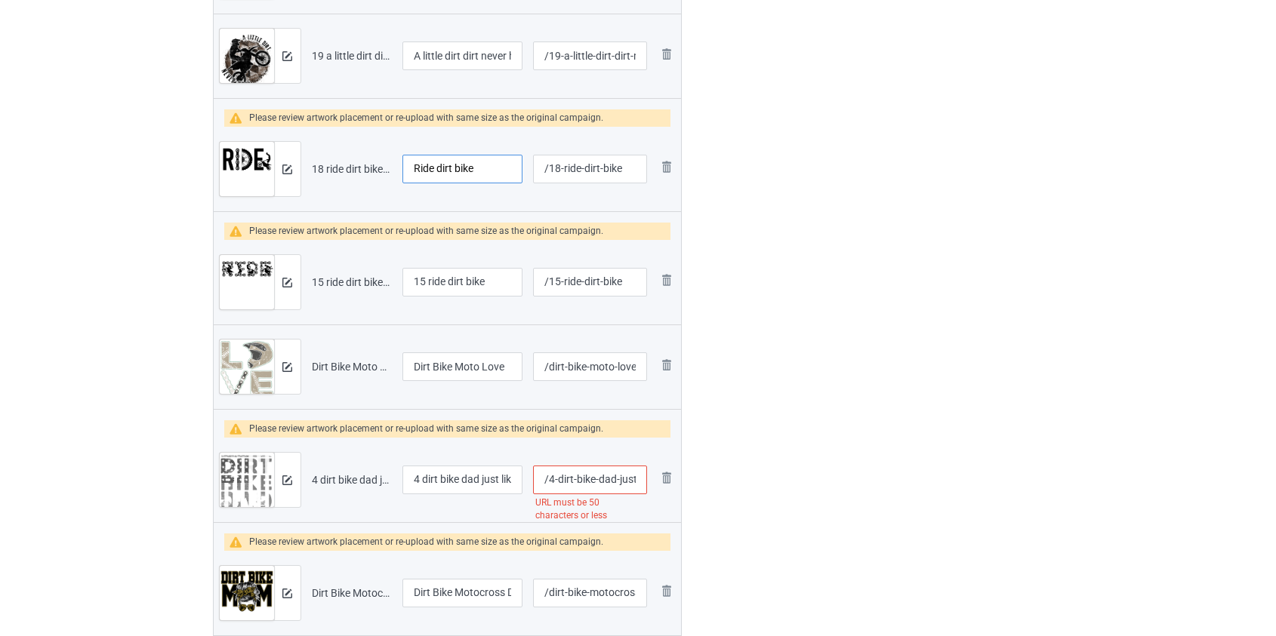
type input "Ride dirt bike"
drag, startPoint x: 430, startPoint y: 277, endPoint x: 211, endPoint y: 283, distance: 219.0
click at [213, 283] on table "Preview File name Campaign title URL path Please review artwork placement or re…" at bounding box center [448, 292] width 470 height 2215
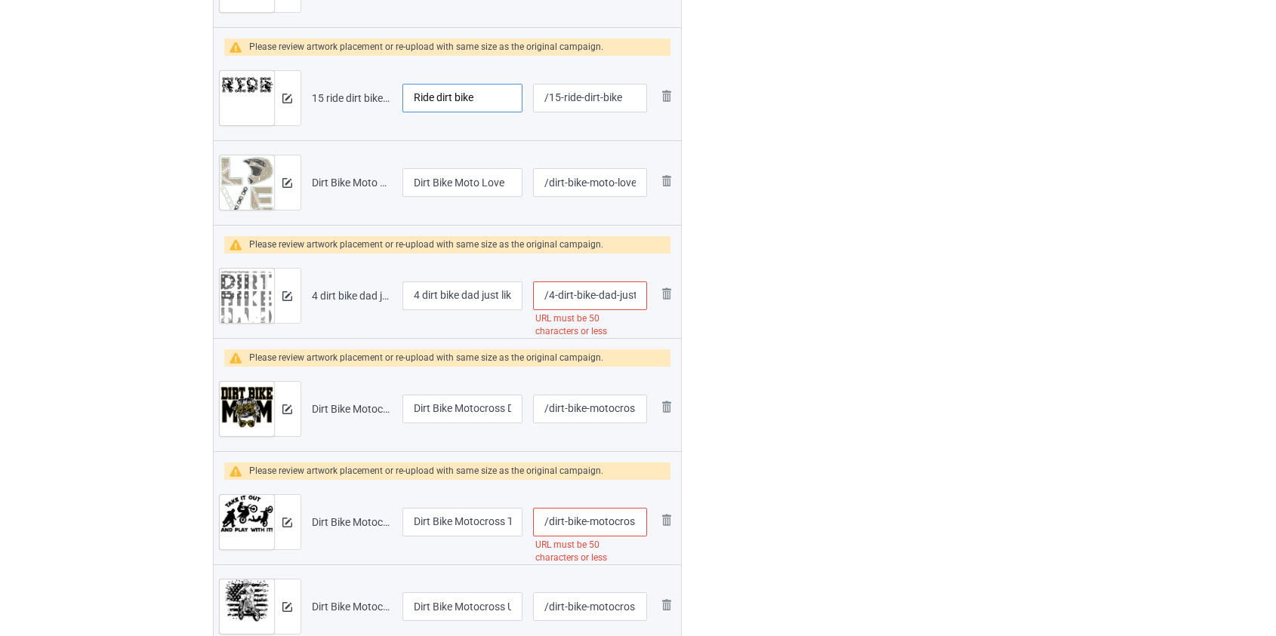
scroll to position [1373, 0]
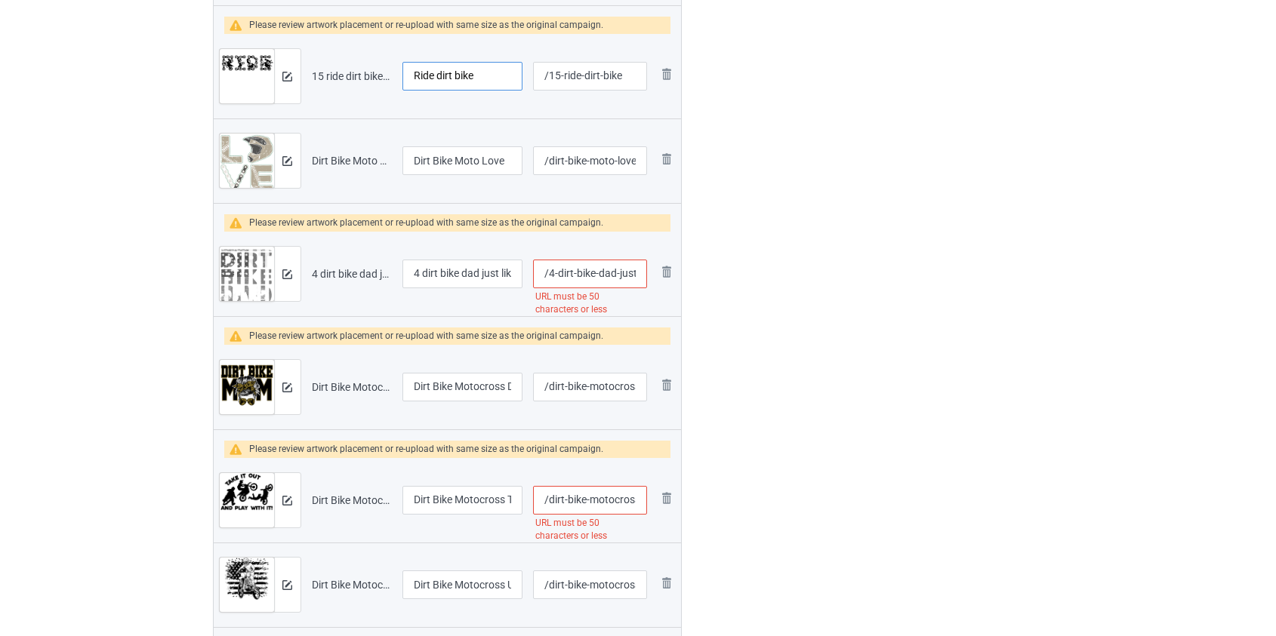
type input "Ride dirt bike"
drag, startPoint x: 427, startPoint y: 275, endPoint x: 251, endPoint y: 273, distance: 175.9
click at [251, 273] on tr "Preview and edit artwork 4 dirt bike dad just like a normal dad but much cooler…" at bounding box center [448, 274] width 468 height 85
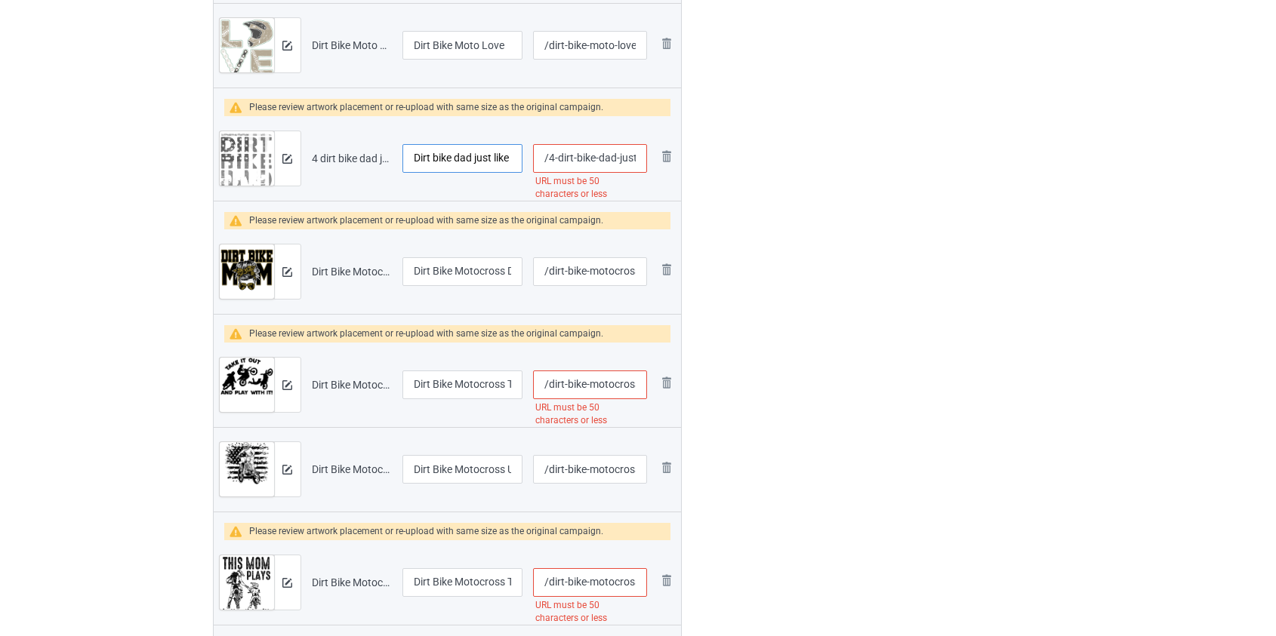
scroll to position [1510, 0]
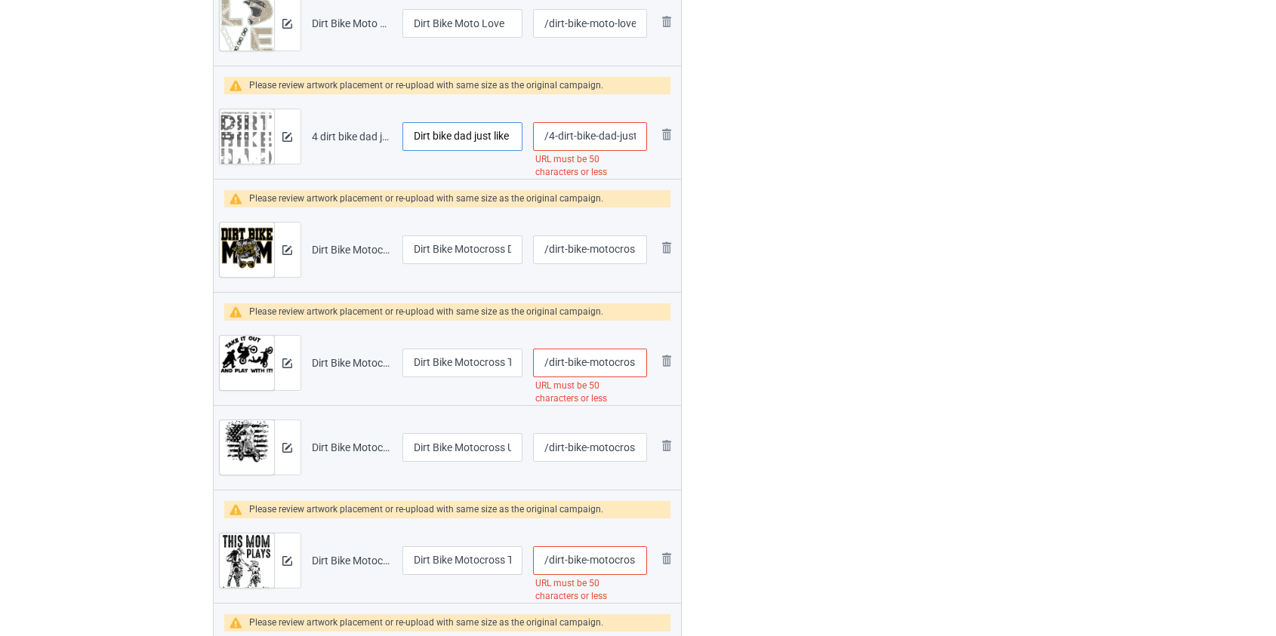
type input "Dirt bike dad just like a normal dad but much cooler dirt bike"
click at [609, 137] on input "/4-dirt-bike-dad-just-like-a-normal-dad-but-much-cooler-dirt-bike" at bounding box center [589, 136] width 113 height 29
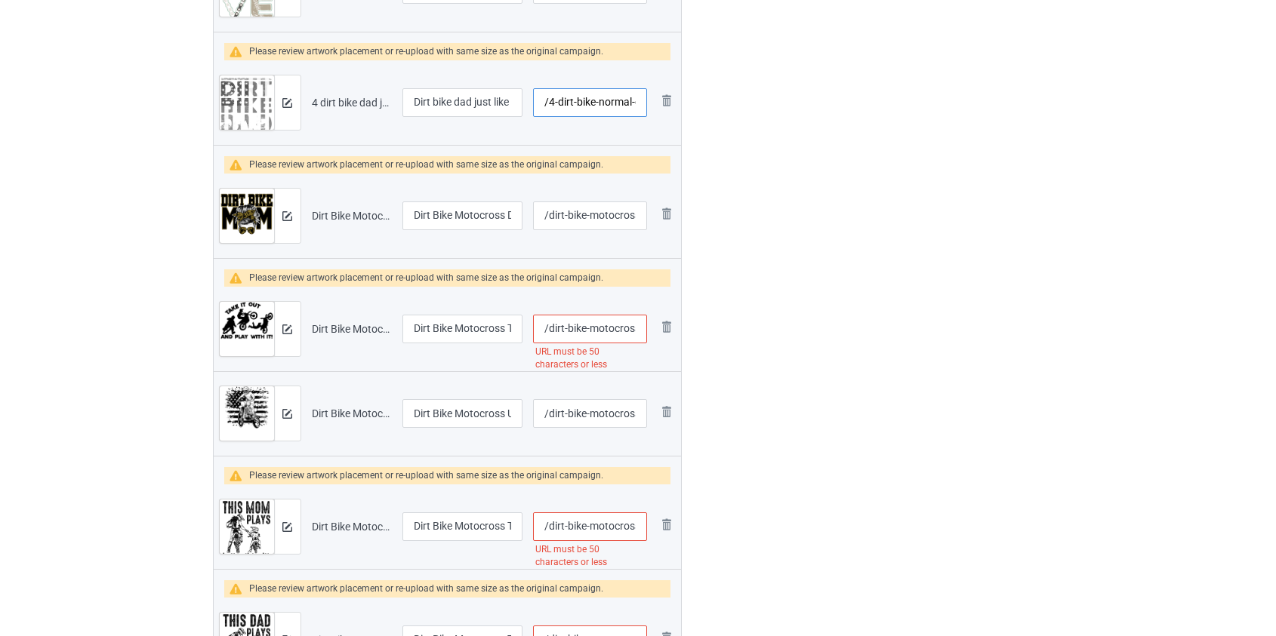
scroll to position [1578, 0]
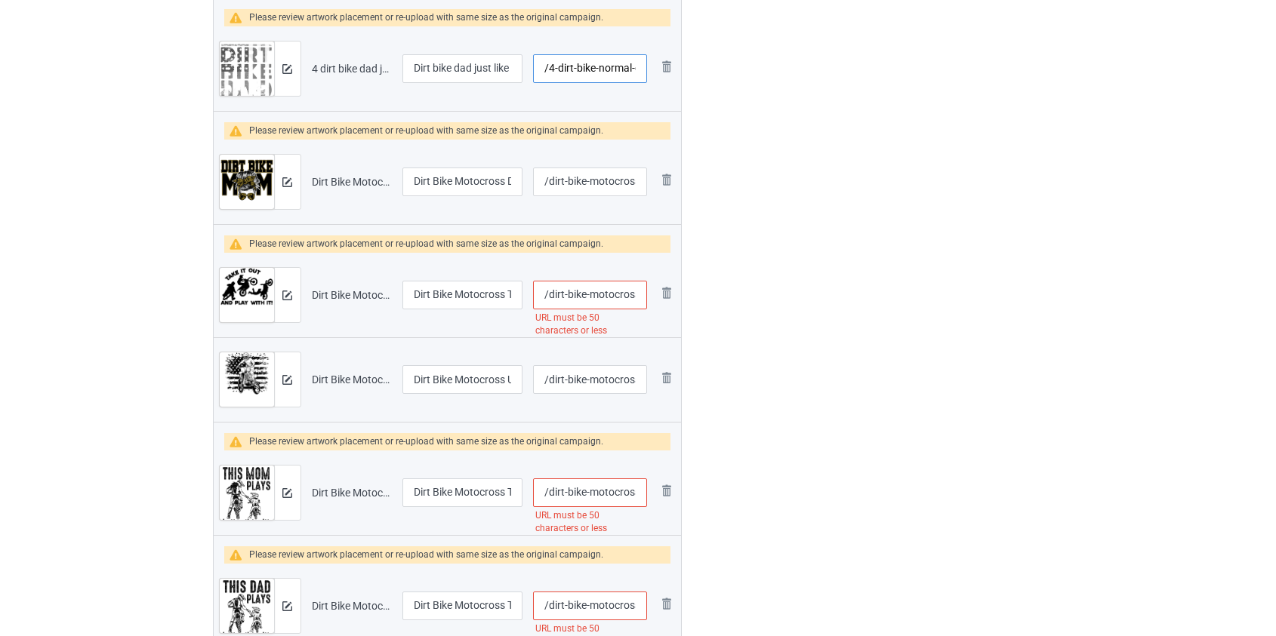
type input "/4-dirt-bike-normal-dad-but-much-cooler-dirt-bike"
click at [611, 289] on input "/dirt-bike-motocross-take-it-out-and-play-with-it-blk" at bounding box center [589, 295] width 113 height 29
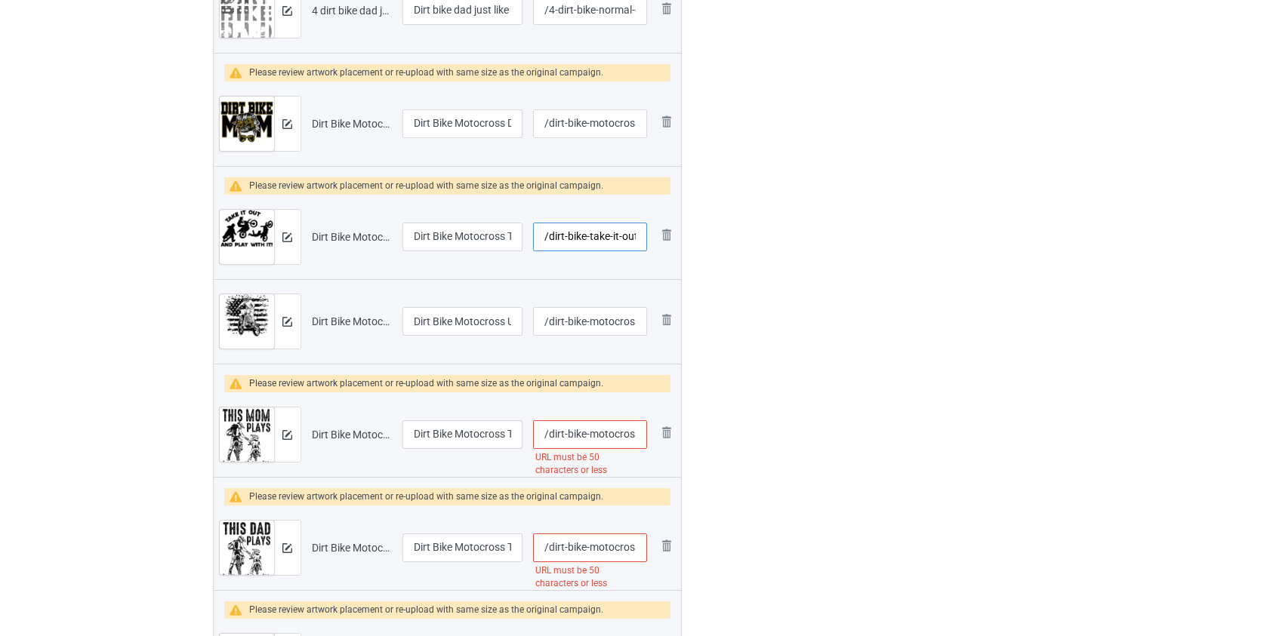
scroll to position [1715, 0]
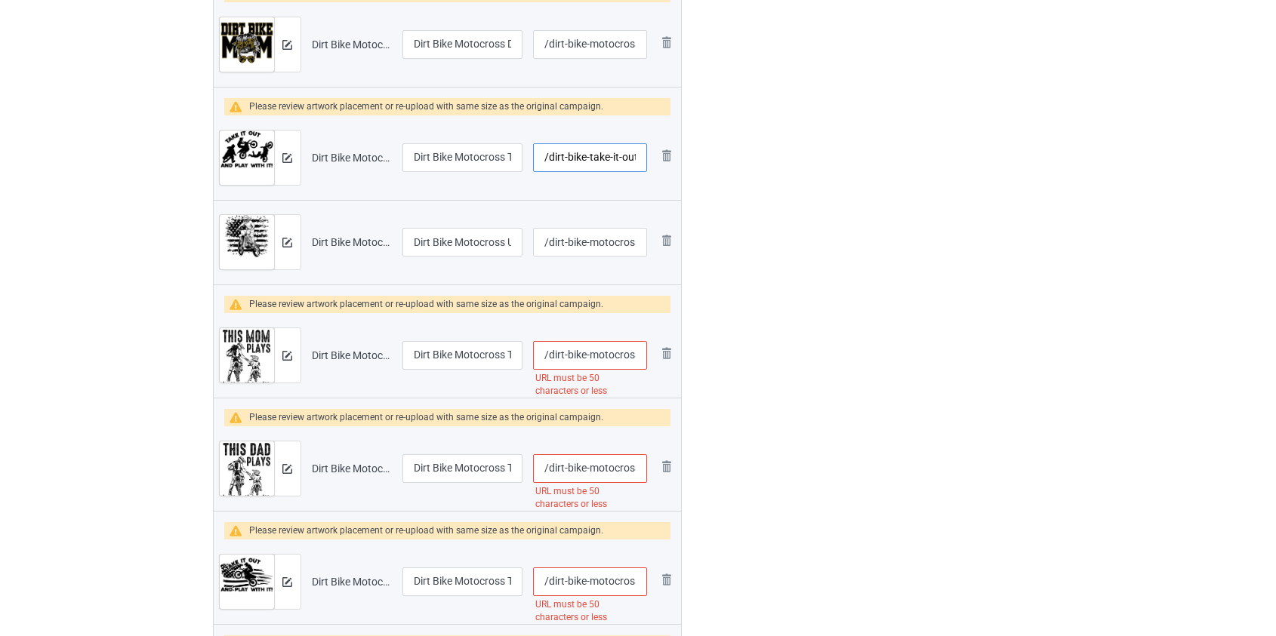
type input "/dirt-bike-take-it-out-and-play-with-it-blk"
click at [597, 354] on input "/dirt-bike-motocross-this-mom-plays-in-the-dirt-with-her-kid-blk" at bounding box center [589, 355] width 113 height 29
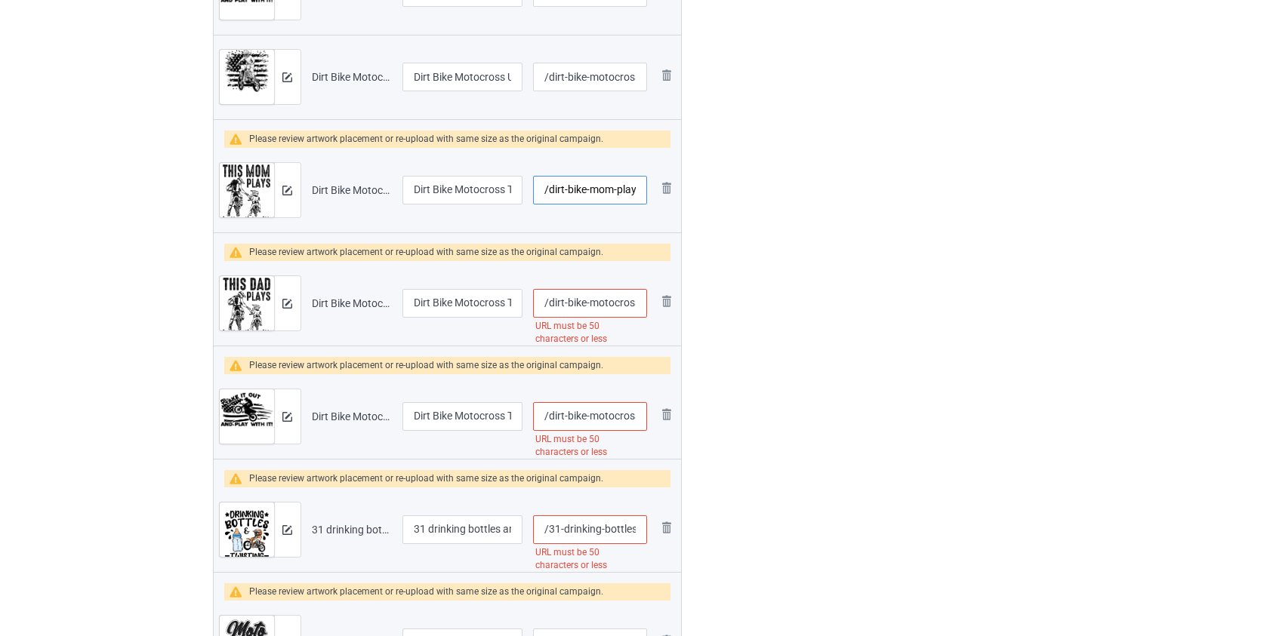
scroll to position [1921, 0]
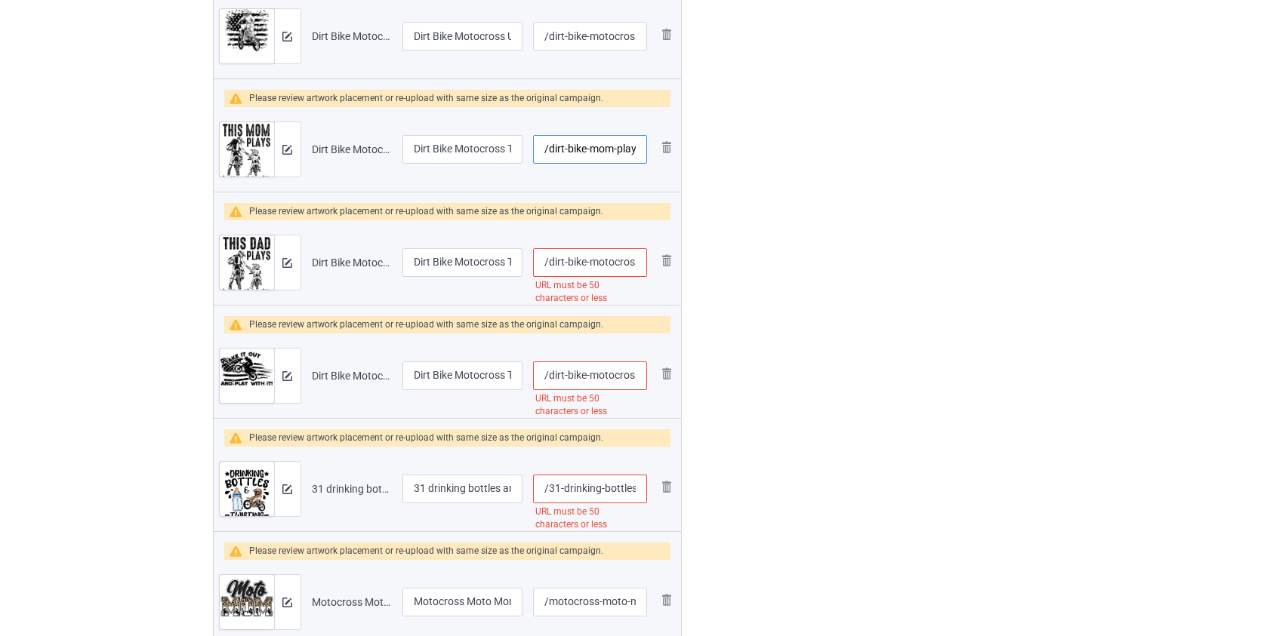
type input "/dirt-bike-mom-plays-in-the-dirt-with-her-kid-blk"
click at [610, 258] on input "/dirt-bike-motocross-this-dad-plays-in-the-dirt-with-his-kid-blk" at bounding box center [589, 262] width 113 height 29
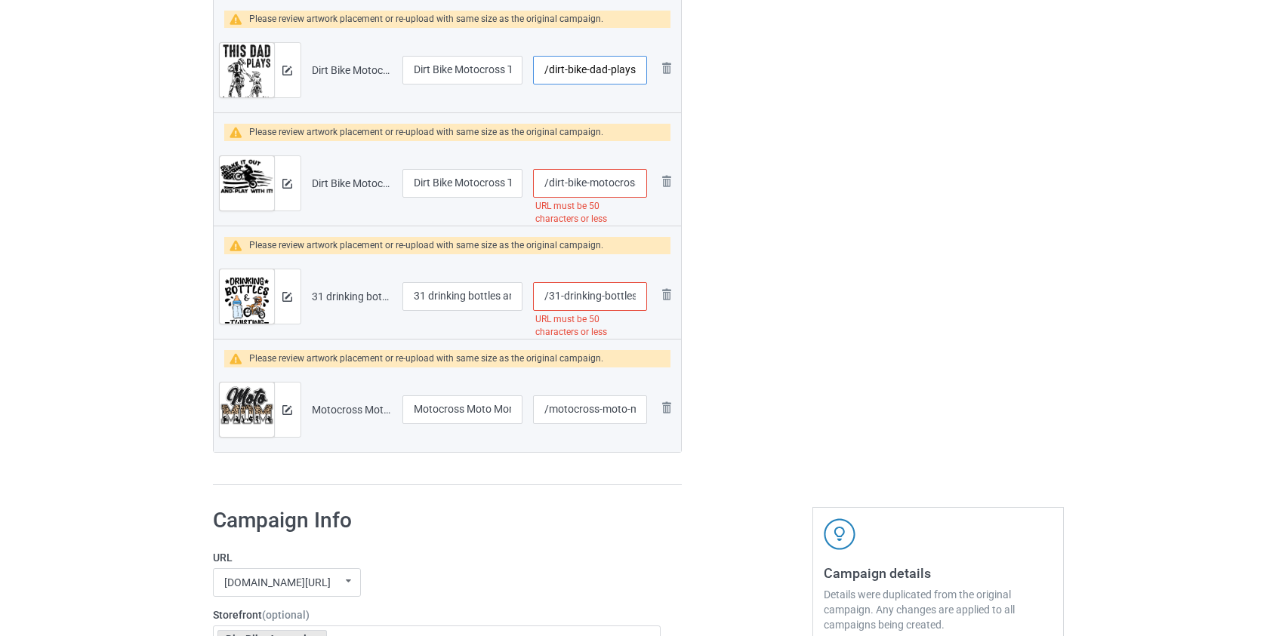
scroll to position [2128, 0]
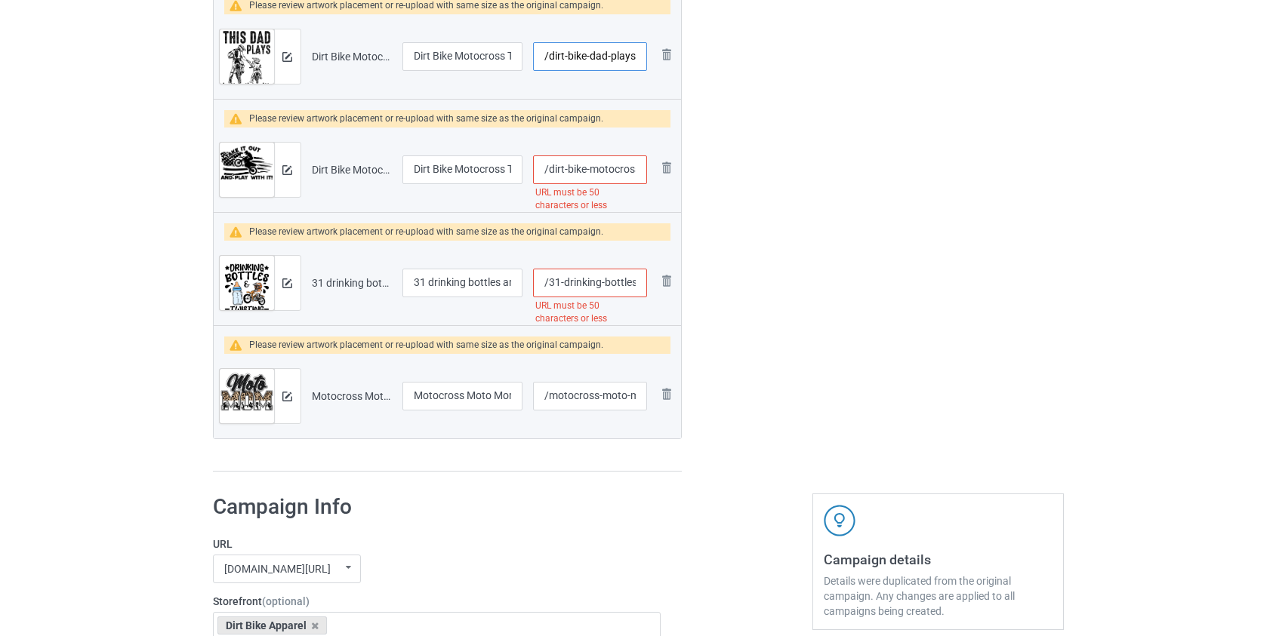
type input "/dirt-bike-dad-plays-in-the-dirt-with-his-kid-blk"
click at [604, 171] on input "/dirt-bike-motocross-take-it-out-and-play-with-it-us-flag-blk" at bounding box center [589, 170] width 113 height 29
type input "/dirt-bike-it-out-and-play-with-it-us-flag-blk"
click at [586, 282] on input "/31-drinking-bottles-and-twisting-throttes-dirt-bike" at bounding box center [589, 283] width 113 height 29
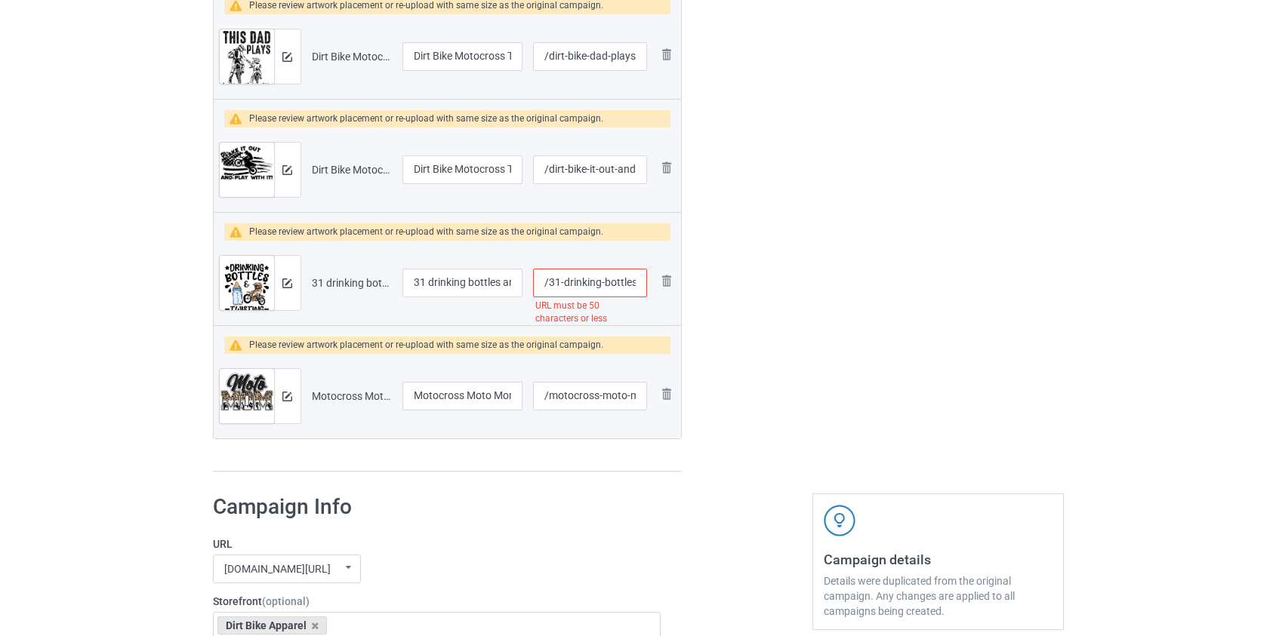
click at [586, 282] on input "/31-drinking-bottles-and-twisting-throttes-dirt-bike" at bounding box center [589, 283] width 113 height 29
type input "/bottles-and-twisting-throttes-dirt-bike"
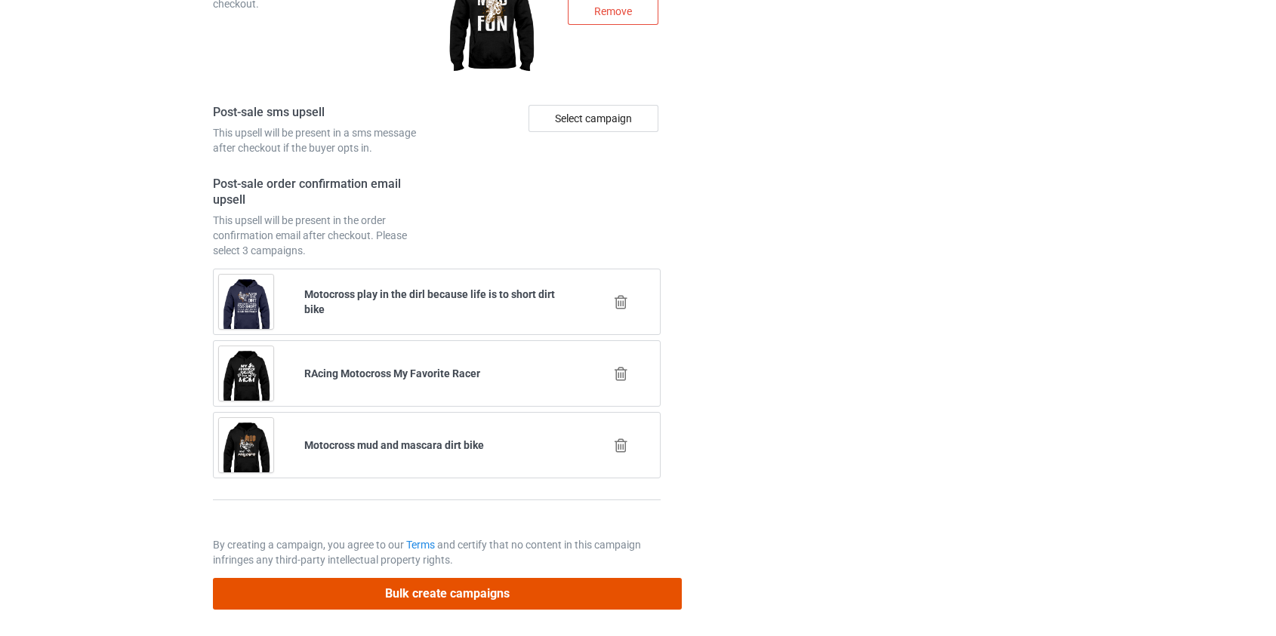
click at [454, 590] on button "Bulk create campaigns" at bounding box center [448, 593] width 470 height 31
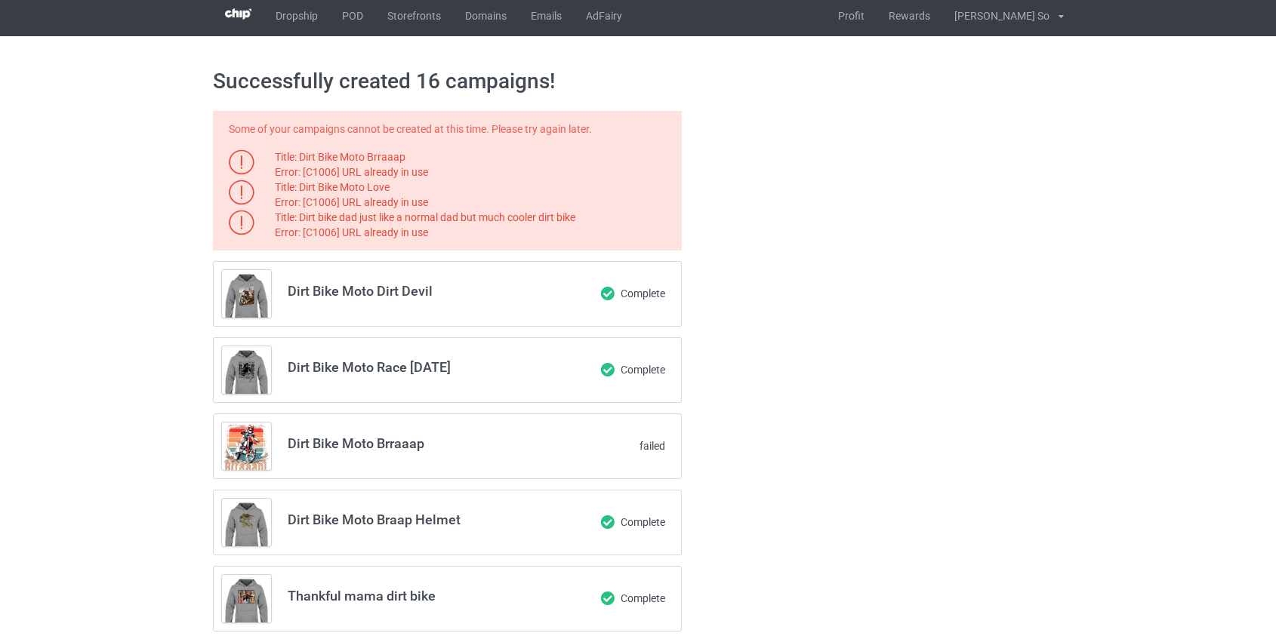
scroll to position [0, 0]
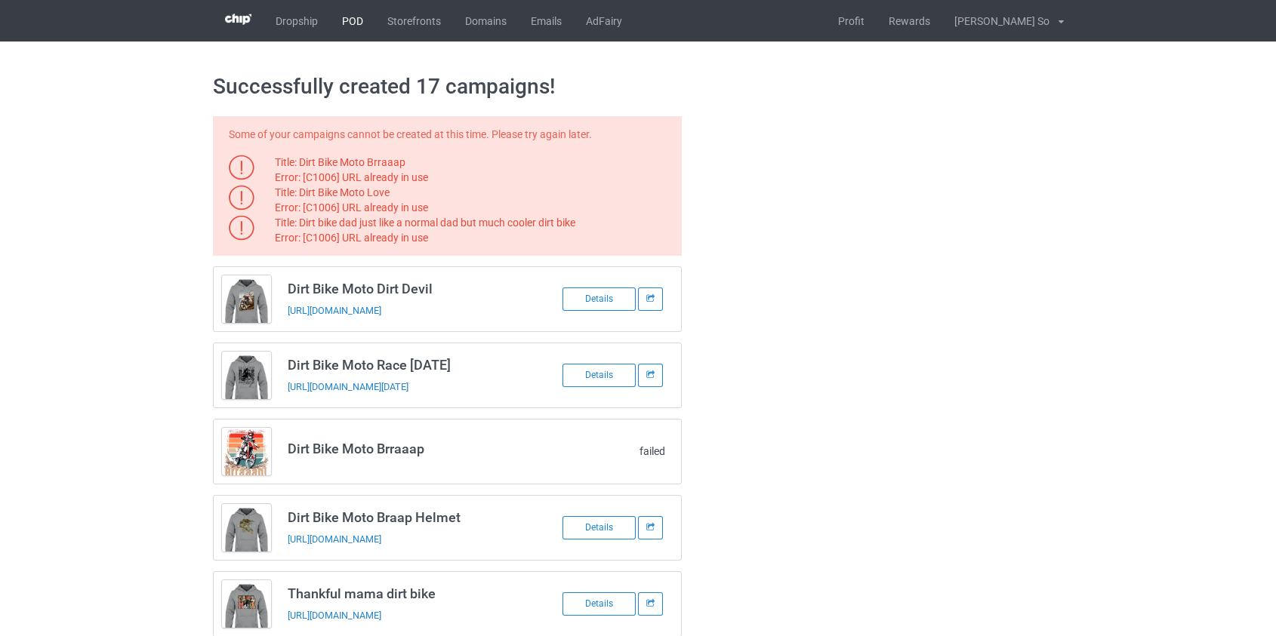
click at [358, 17] on link "POD" at bounding box center [352, 21] width 45 height 42
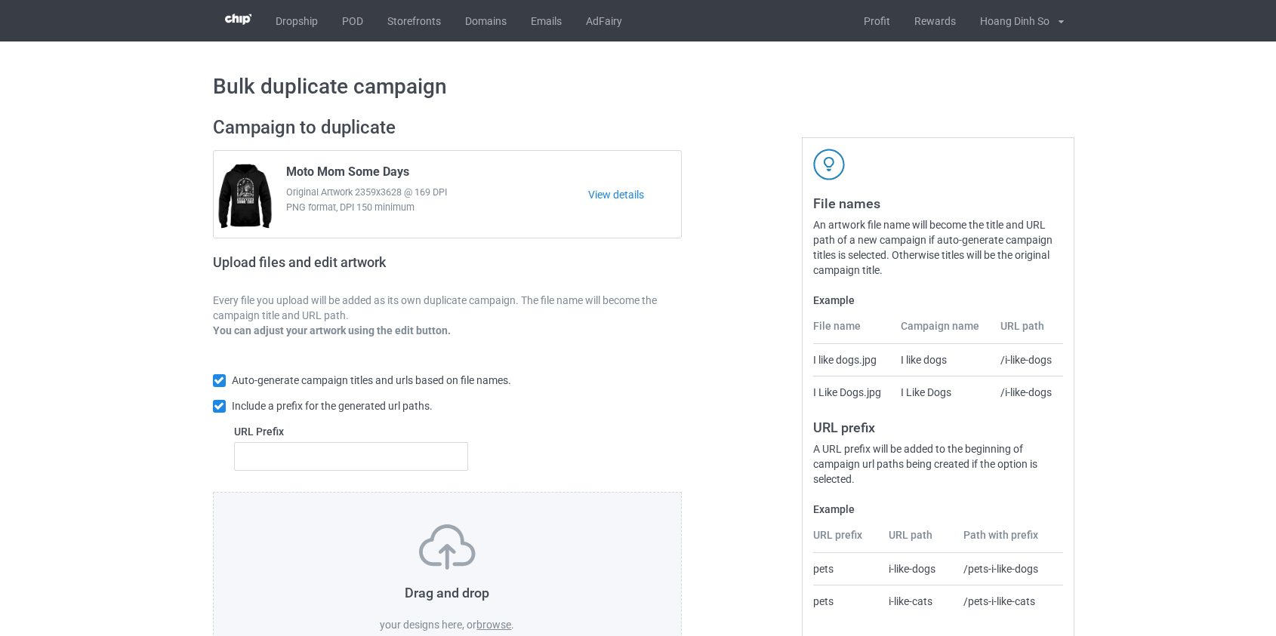
click at [507, 627] on label "browse" at bounding box center [493, 625] width 35 height 12
click at [0, 0] on input "browse" at bounding box center [0, 0] width 0 height 0
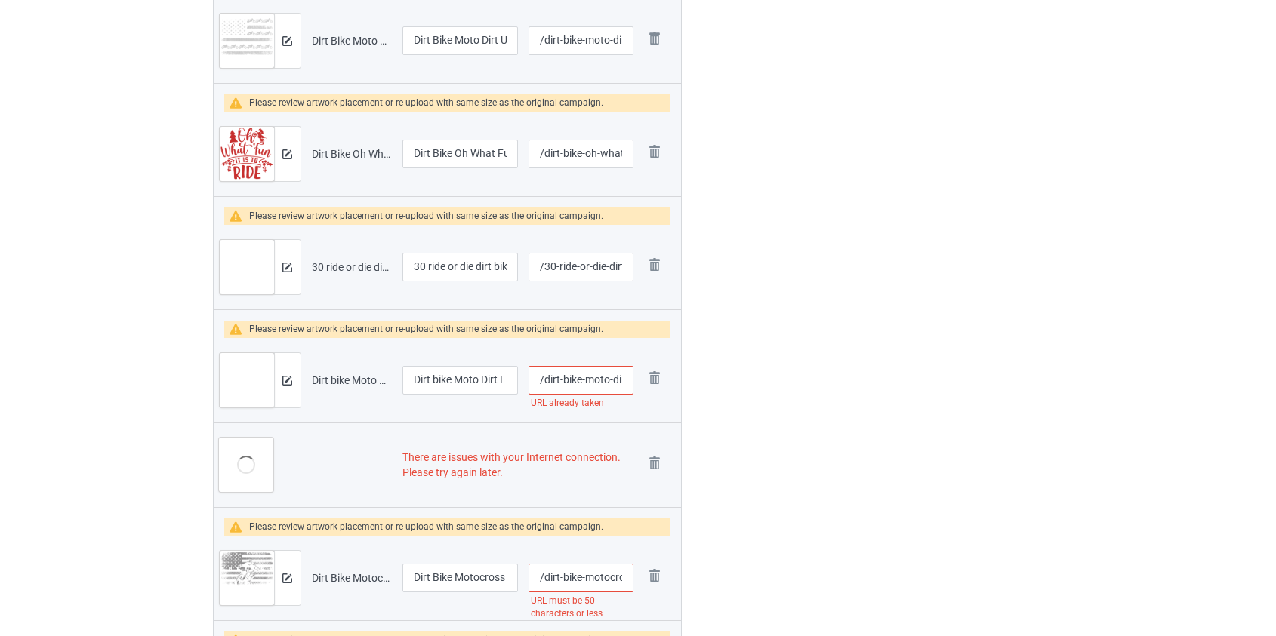
scroll to position [778, 0]
drag, startPoint x: 430, startPoint y: 265, endPoint x: 326, endPoint y: 285, distance: 105.3
click at [326, 285] on tr "Preview and edit artwork 30 ride or die dirt bike.png 30 ride or die dirt bike …" at bounding box center [448, 267] width 468 height 85
type input "Ride or die dirt bike"
click at [597, 381] on input "/dirt-bike-moto-dirt-life" at bounding box center [581, 380] width 105 height 29
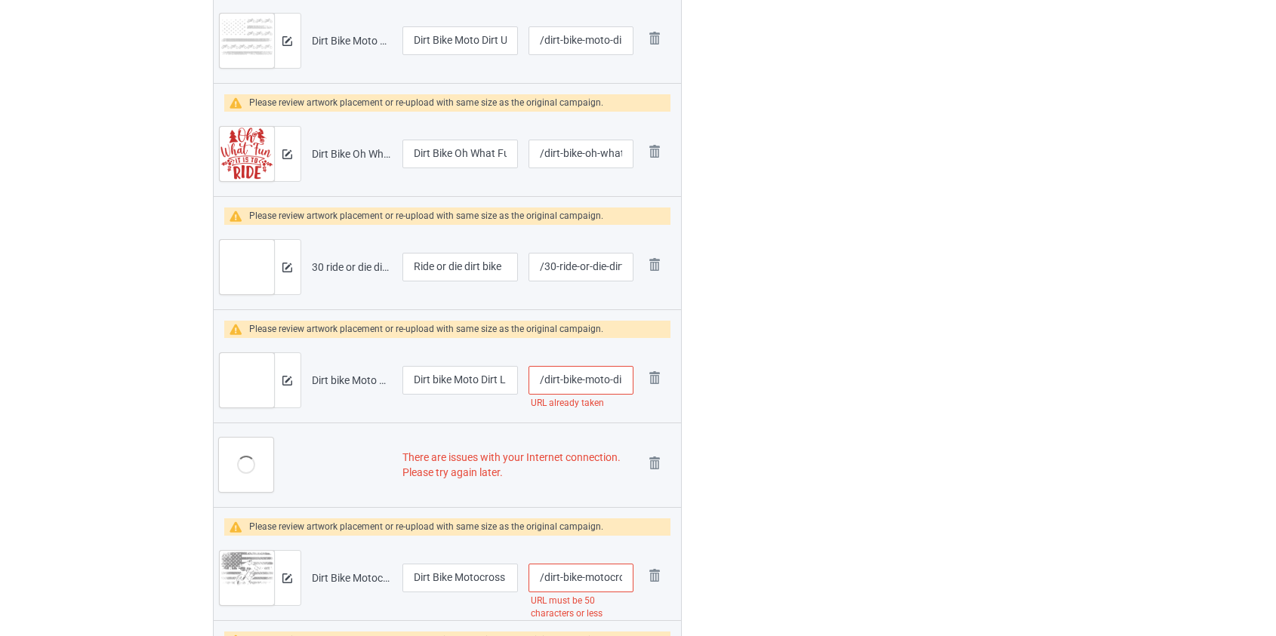
click at [597, 381] on input "/dirt-bike-moto-dirt-life" at bounding box center [581, 380] width 105 height 29
type input "/dirt-bike-dirt-life"
click at [653, 458] on img at bounding box center [654, 463] width 21 height 21
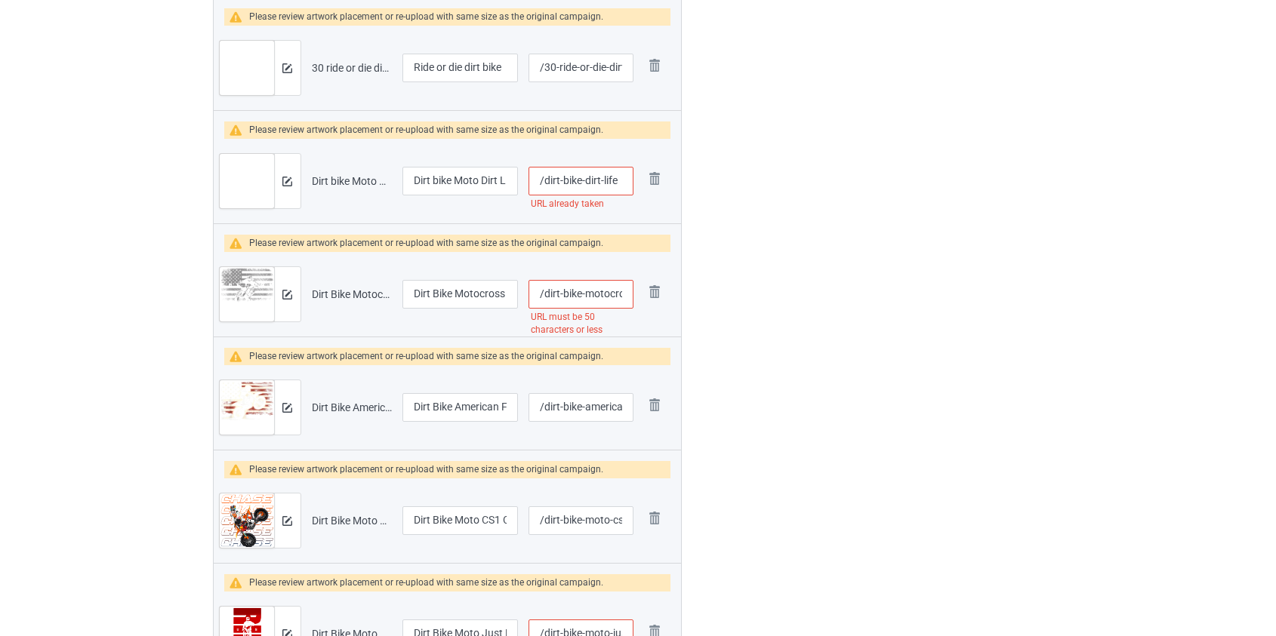
scroll to position [969, 0]
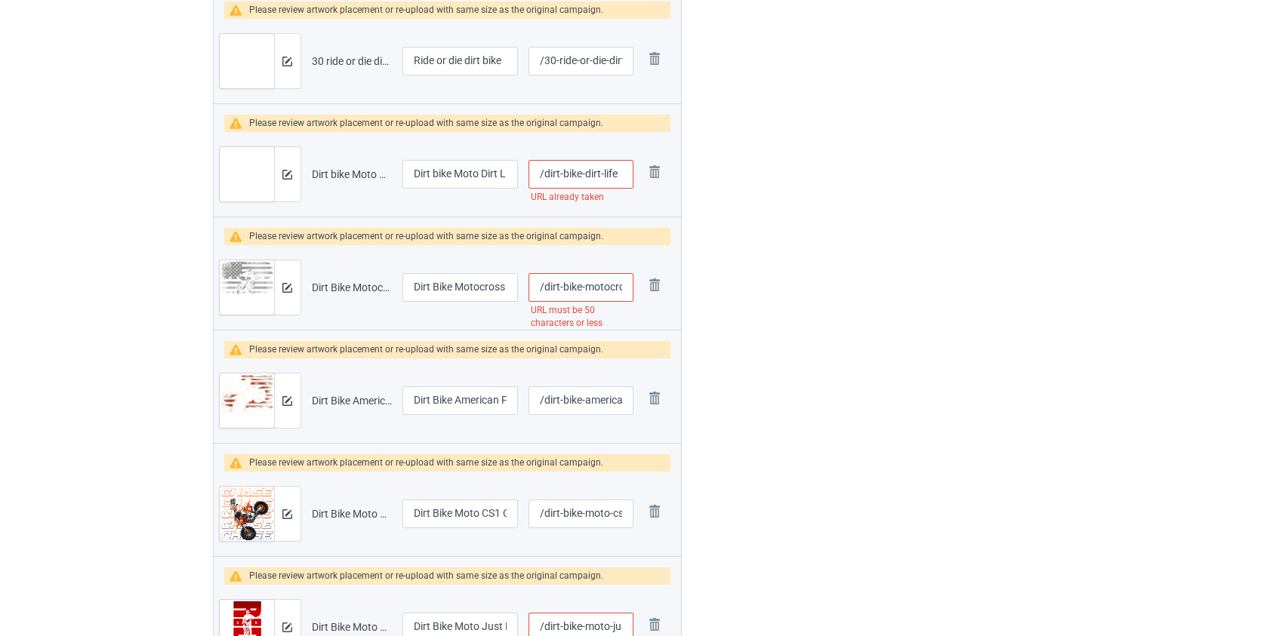
click at [602, 282] on input "/dirt-bike-motocross-american-flag-dirt-bike-motocross-freedom" at bounding box center [581, 287] width 105 height 29
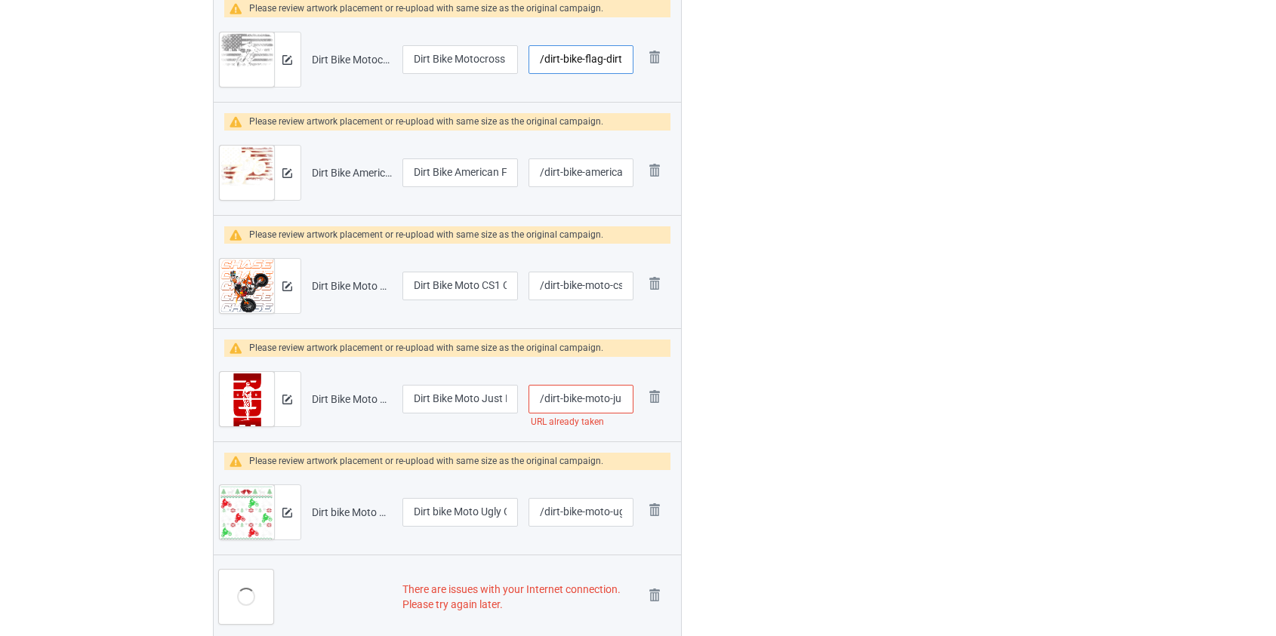
scroll to position [1243, 0]
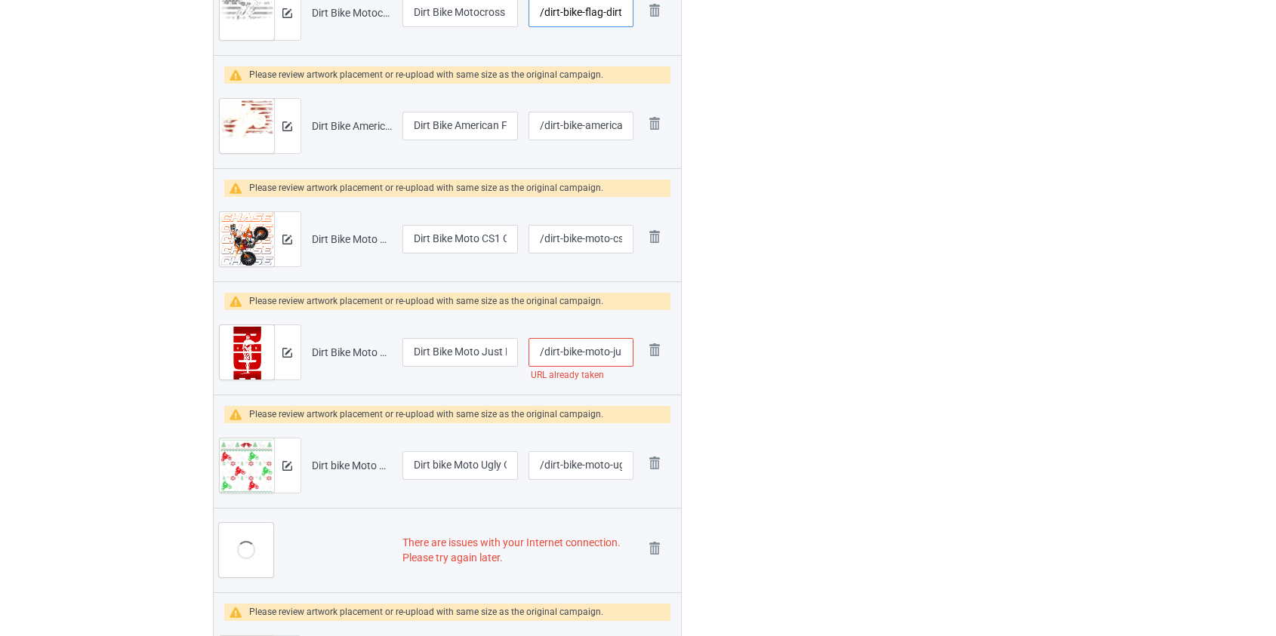
type input "/dirt-bike-flag-dirt-bike-motocross-freedom"
click at [590, 353] on input "/dirt-bike-moto-just-ride" at bounding box center [581, 352] width 105 height 29
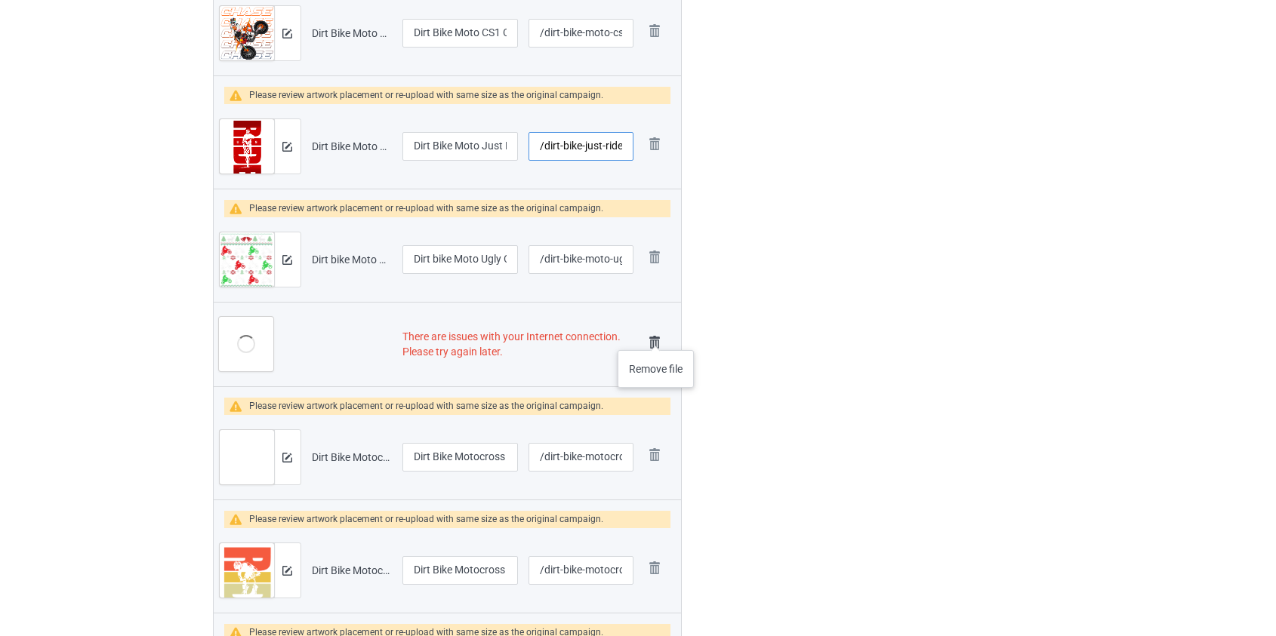
type input "/dirt-bike-just-ride"
click at [654, 347] on img at bounding box center [654, 342] width 21 height 21
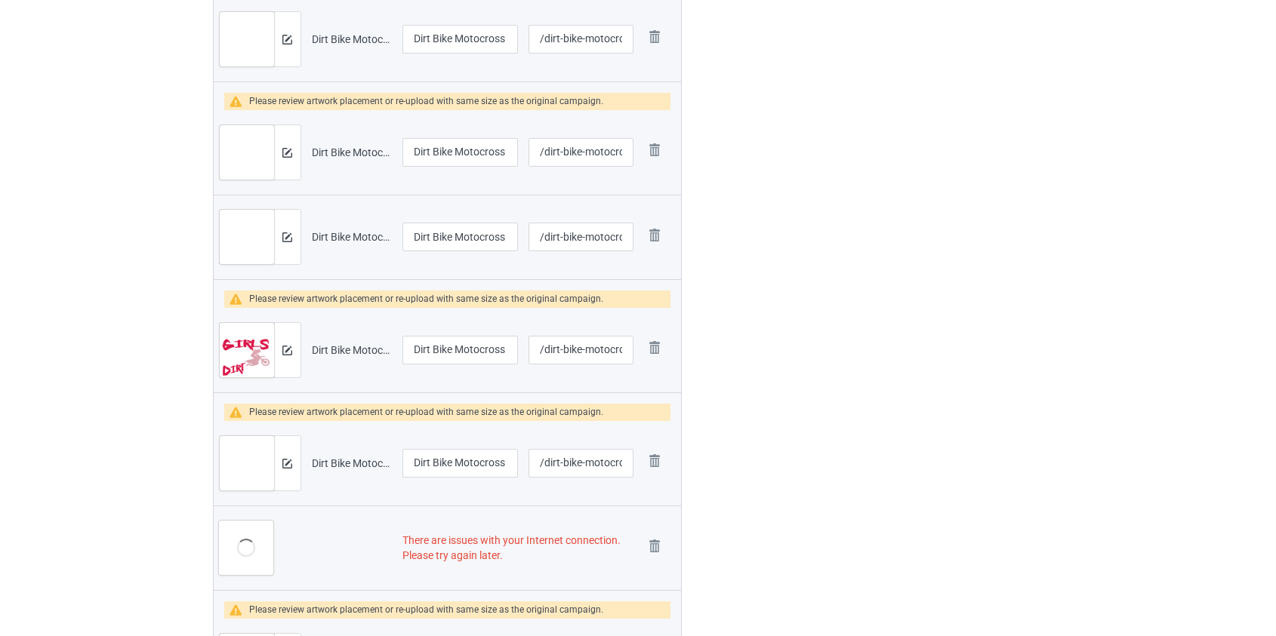
scroll to position [2121, 0]
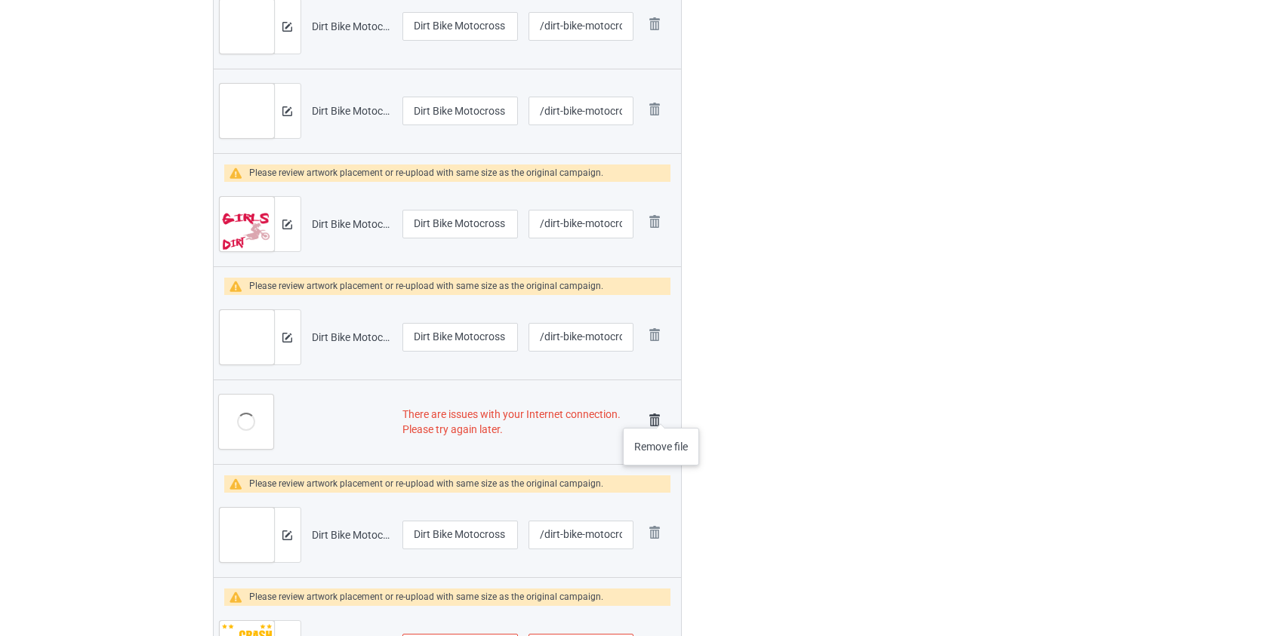
click at [661, 413] on img at bounding box center [654, 420] width 21 height 21
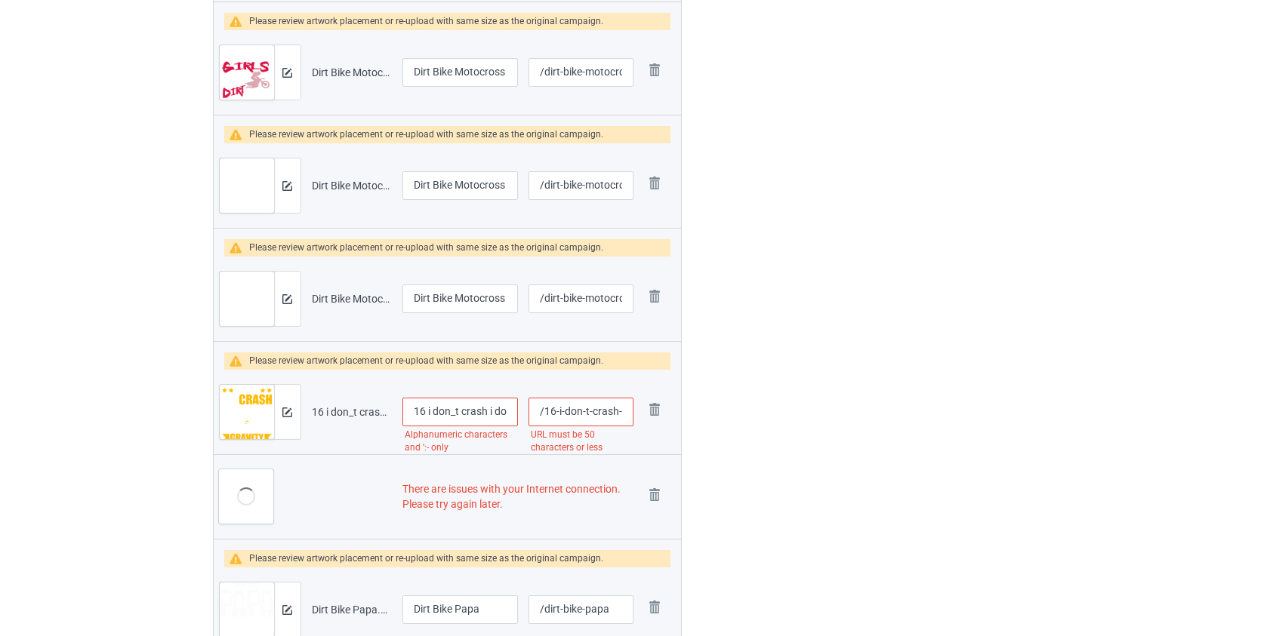
scroll to position [2311, 0]
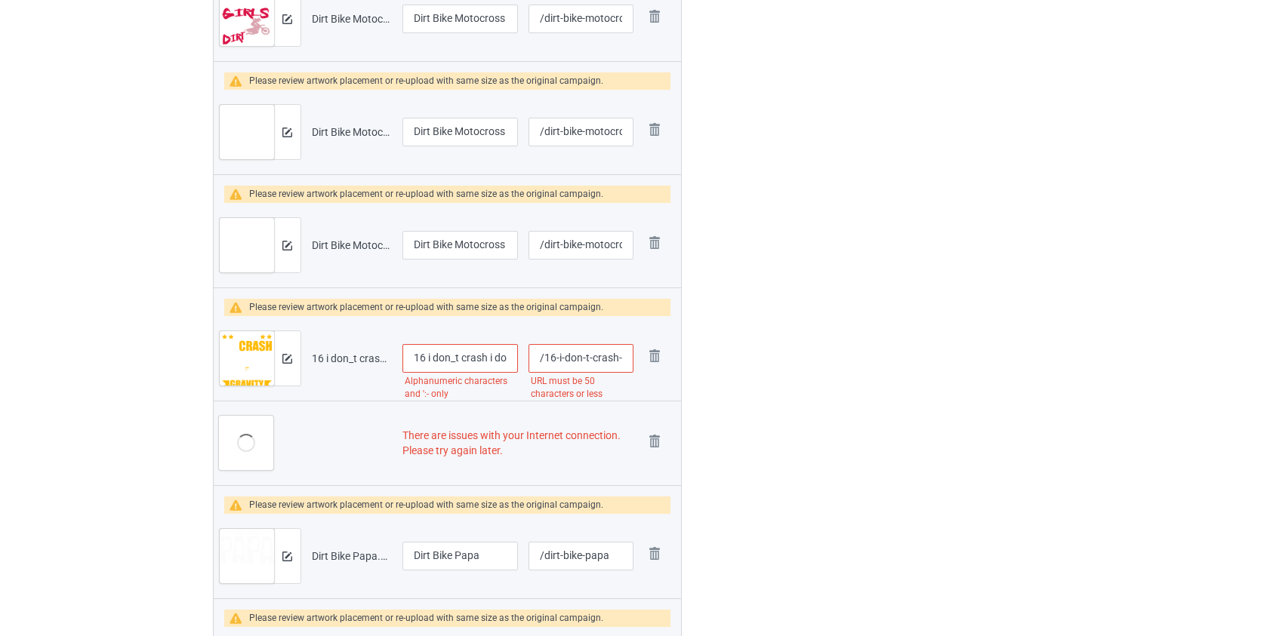
drag, startPoint x: 430, startPoint y: 358, endPoint x: 328, endPoint y: 355, distance: 101.2
click at [330, 355] on tr "Preview and edit artwork 16 i don_t crash i do random gravity checks dirt bike.…" at bounding box center [448, 358] width 468 height 85
click at [438, 358] on input "I don_t crash i do random gravity checks dirt bike" at bounding box center [460, 358] width 116 height 29
type input "I don't crash i do random gravity checks dirt bike"
click at [601, 356] on input "/16-i-don-t-crash-i-do-random-gravity-checks-dirt-bike" at bounding box center [581, 358] width 105 height 29
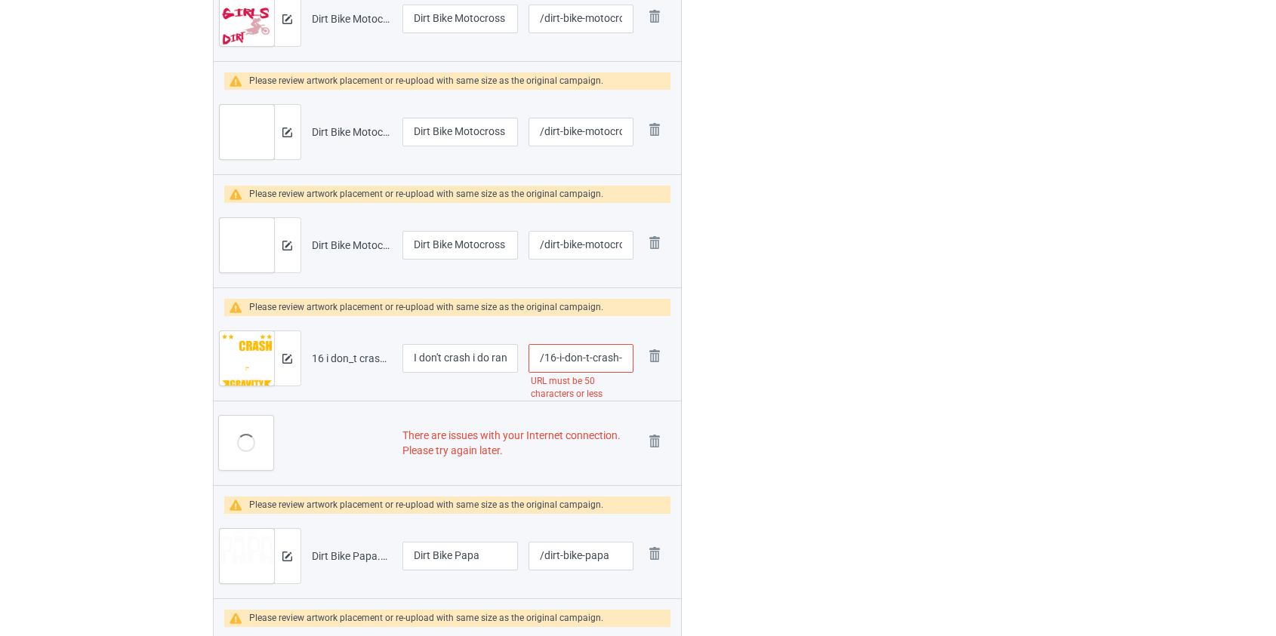
click at [601, 356] on input "/16-i-don-t-crash-i-do-random-gravity-checks-dirt-bike" at bounding box center [581, 358] width 105 height 29
type input "/16-i-don-t-o-random-gravity-checks-dirt-bike"
click at [656, 438] on img at bounding box center [654, 441] width 21 height 21
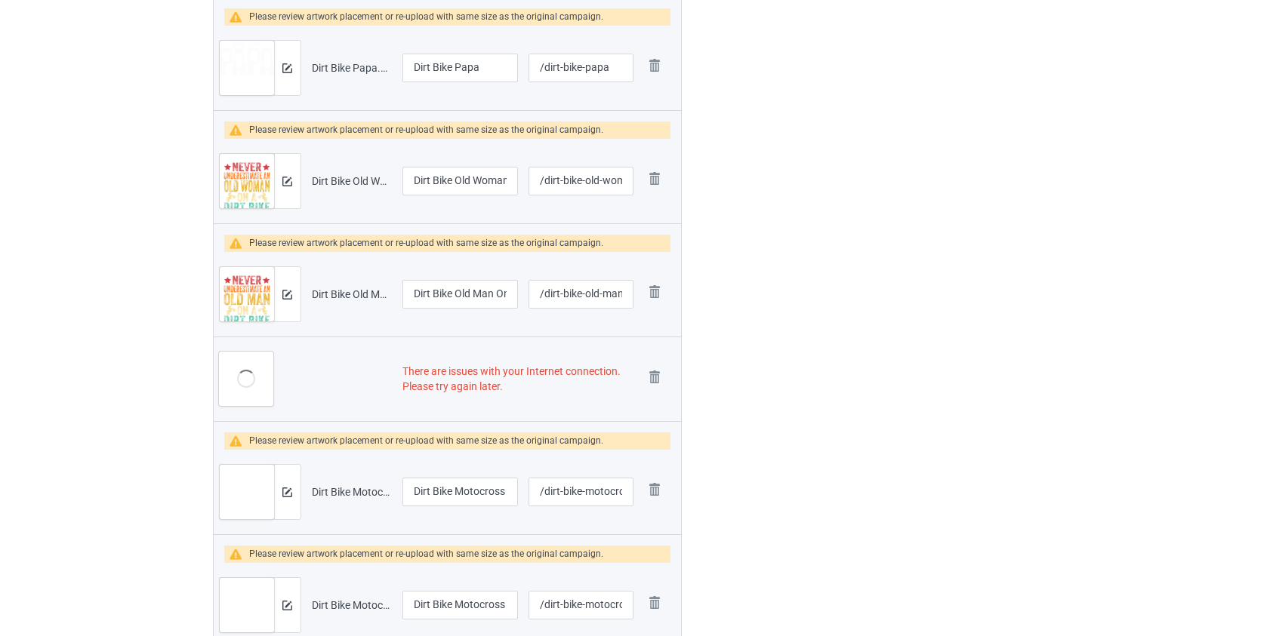
scroll to position [2708, 0]
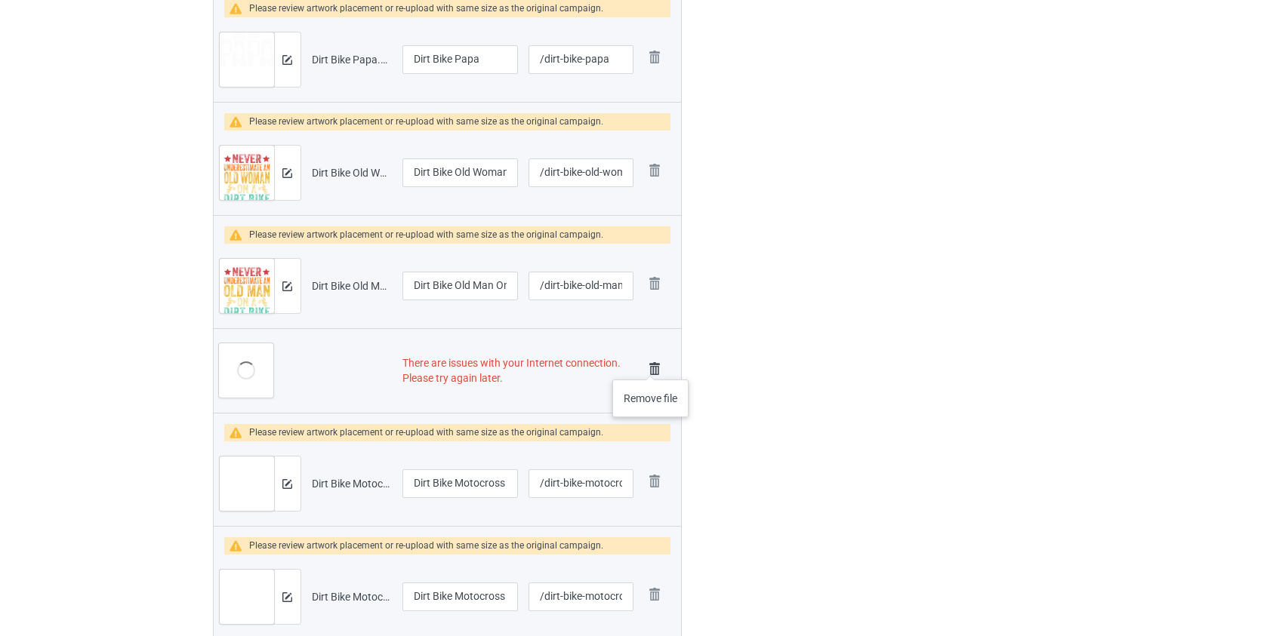
click at [651, 365] on img at bounding box center [654, 369] width 21 height 21
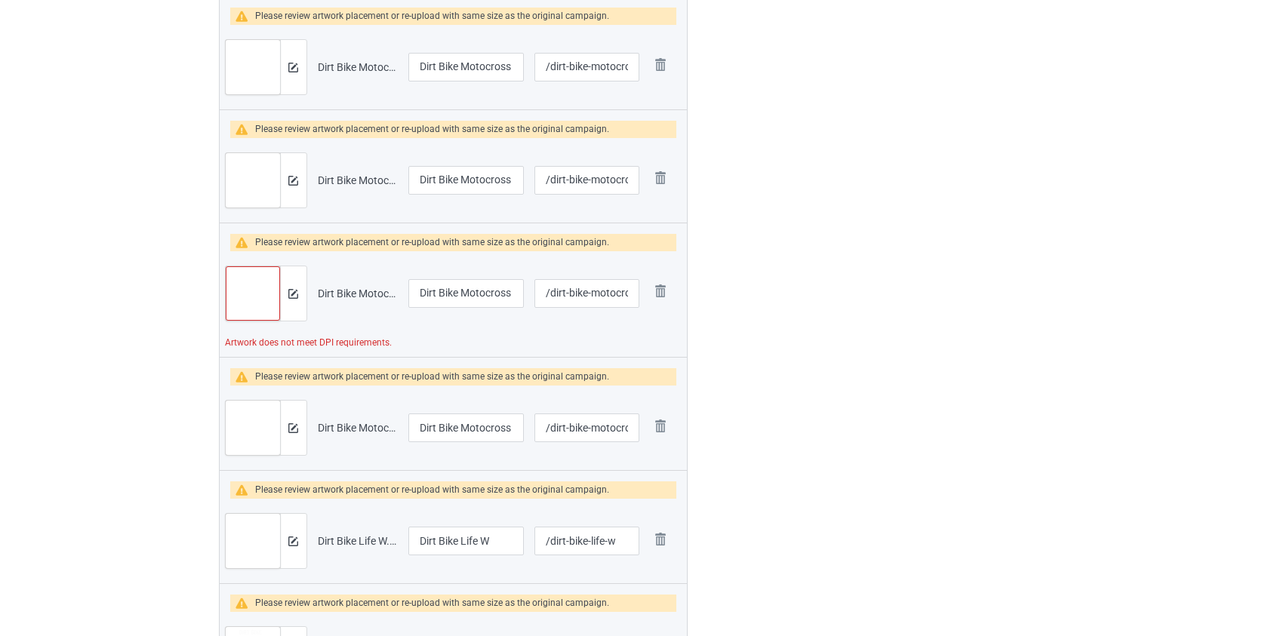
scroll to position [3105, 0]
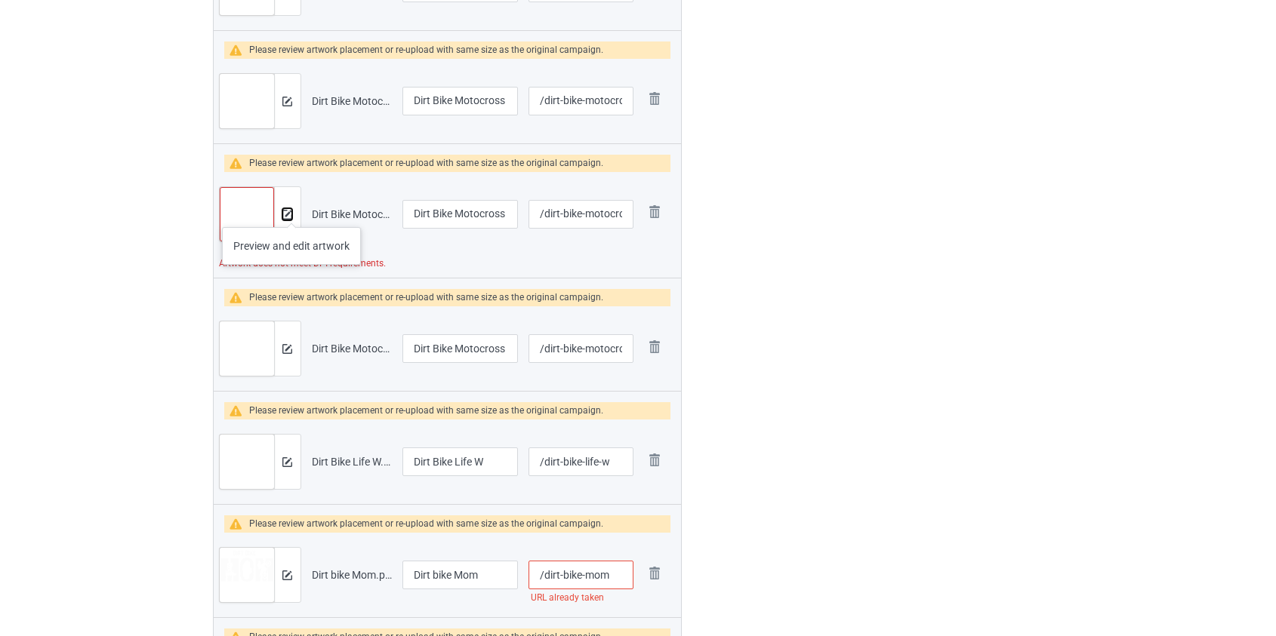
click at [291, 212] on img at bounding box center [287, 215] width 10 height 10
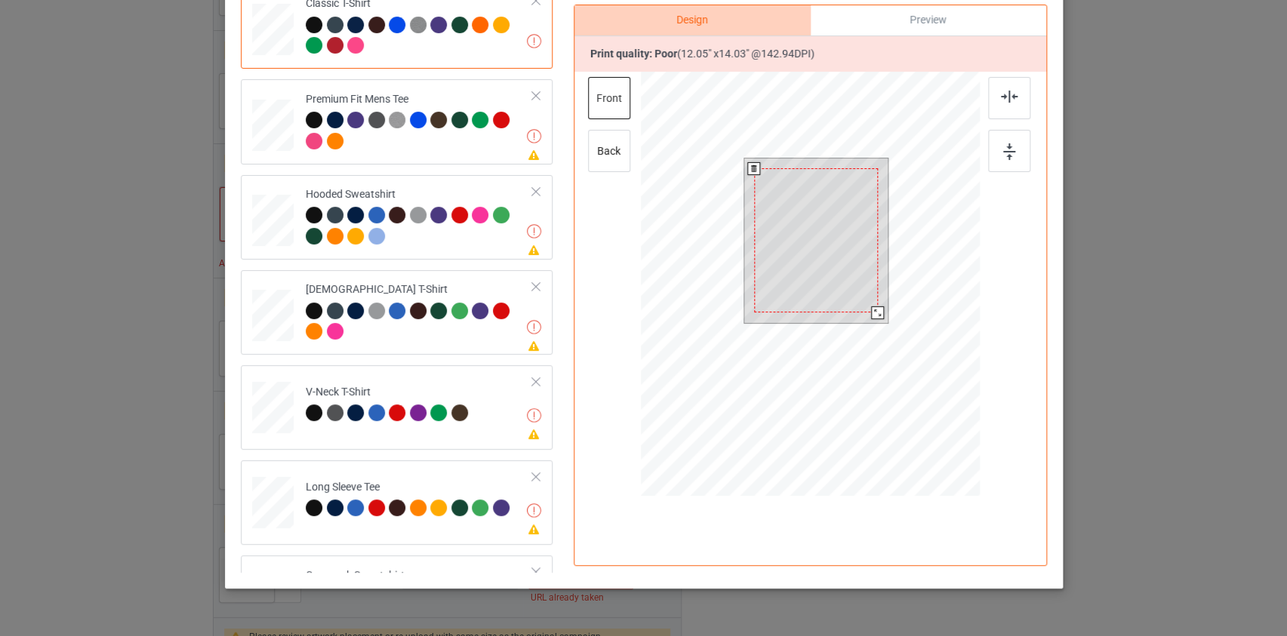
scroll to position [271, 0]
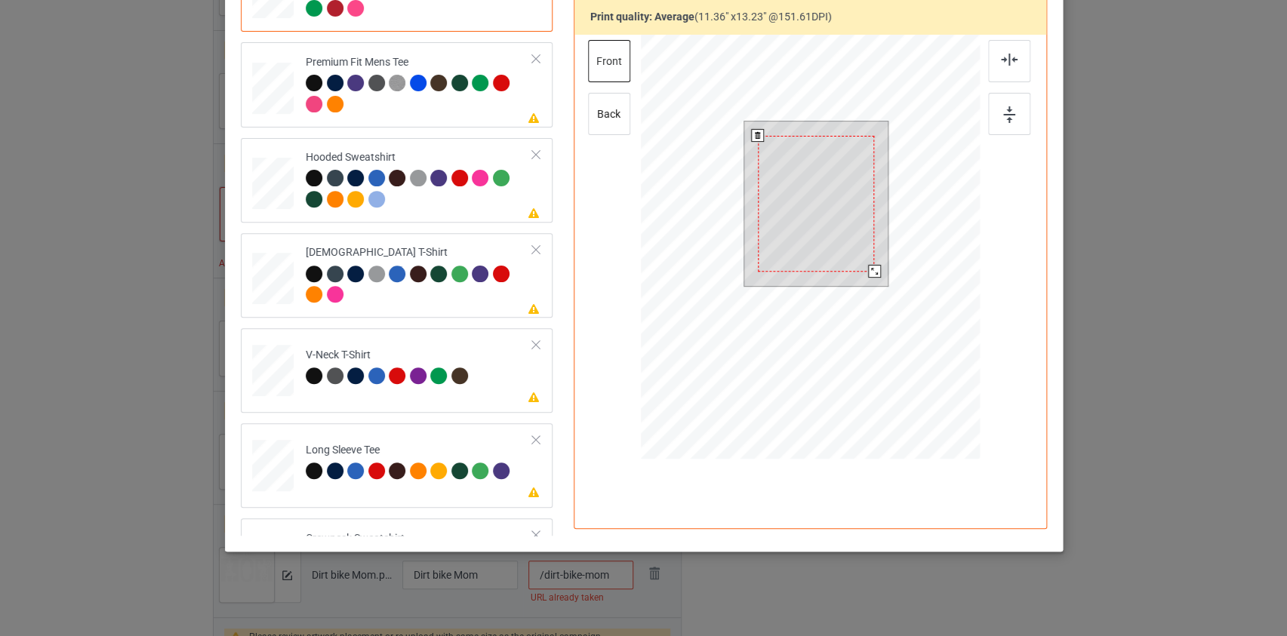
drag, startPoint x: 880, startPoint y: 283, endPoint x: 869, endPoint y: 268, distance: 18.4
click at [869, 268] on div at bounding box center [874, 271] width 13 height 13
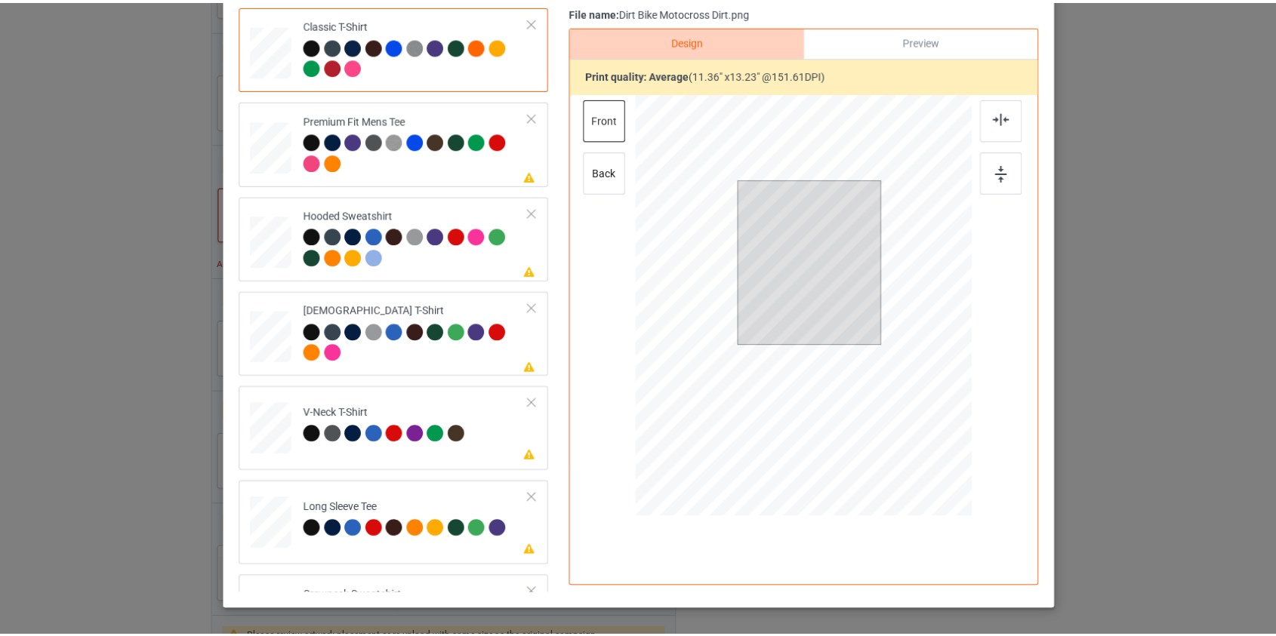
scroll to position [97, 0]
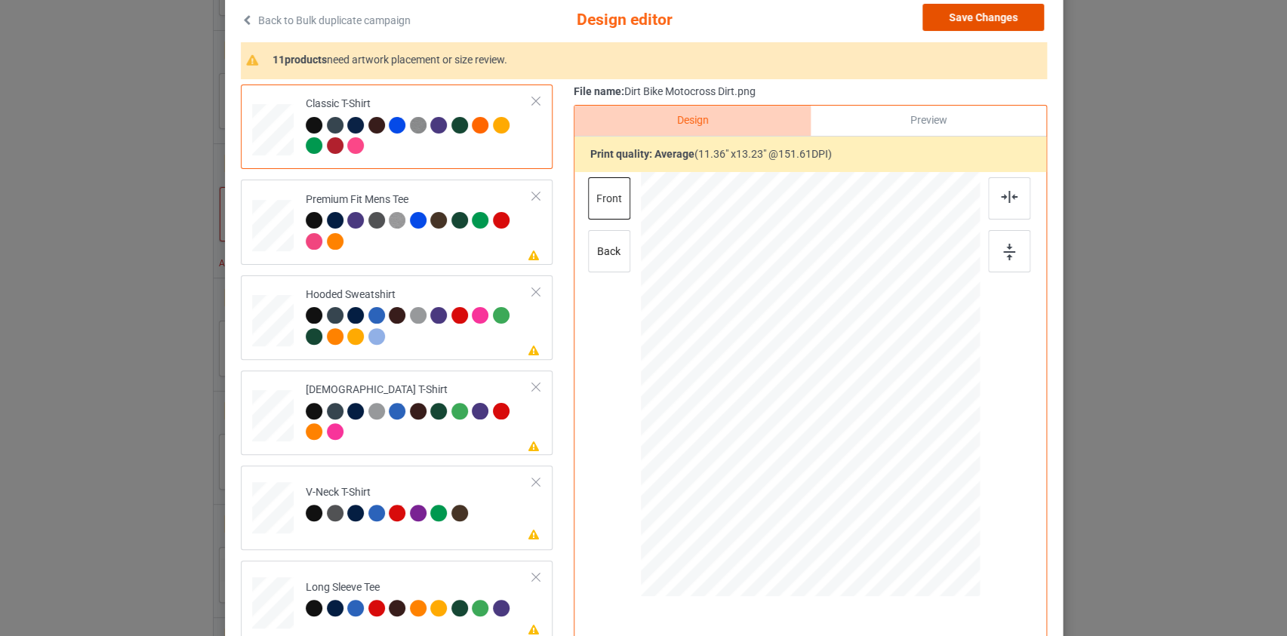
click at [964, 21] on button "Save Changes" at bounding box center [984, 17] width 122 height 27
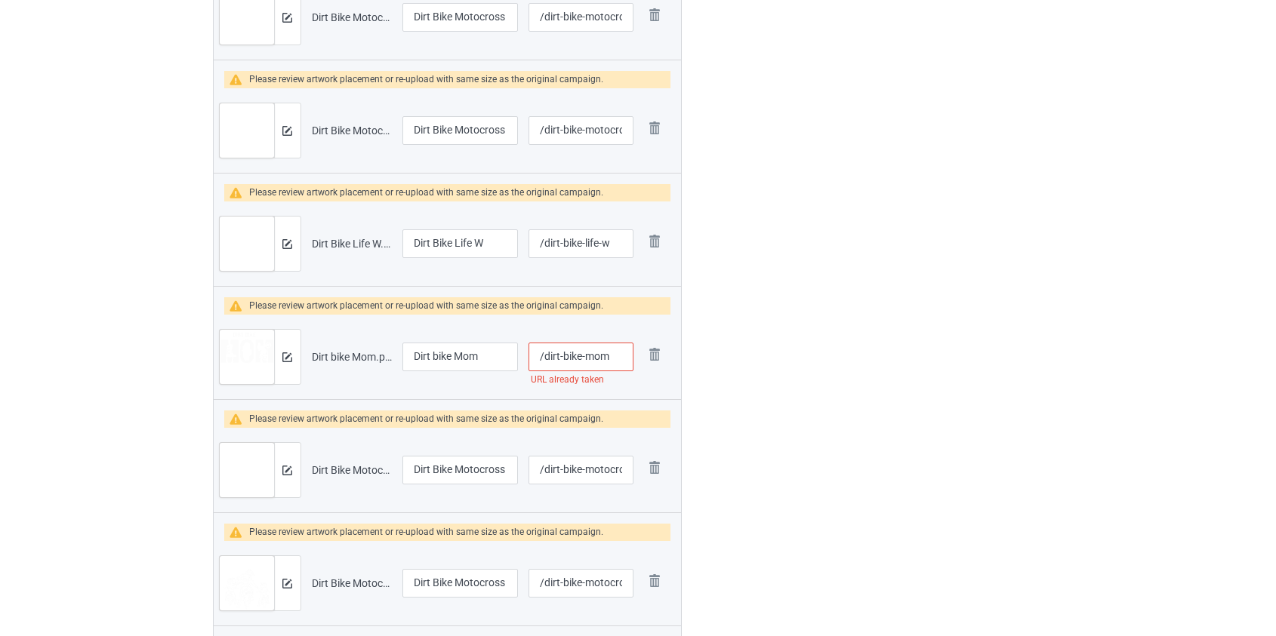
scroll to position [3311, 0]
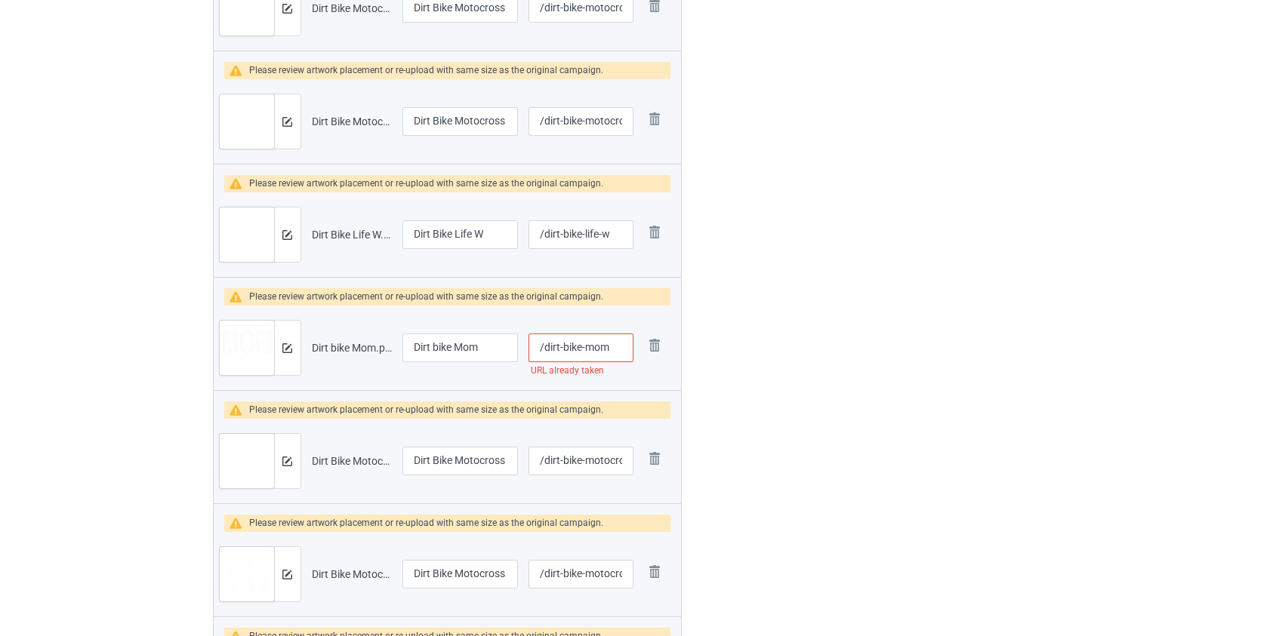
click at [563, 344] on input "/dirt-bike-mom" at bounding box center [581, 348] width 105 height 29
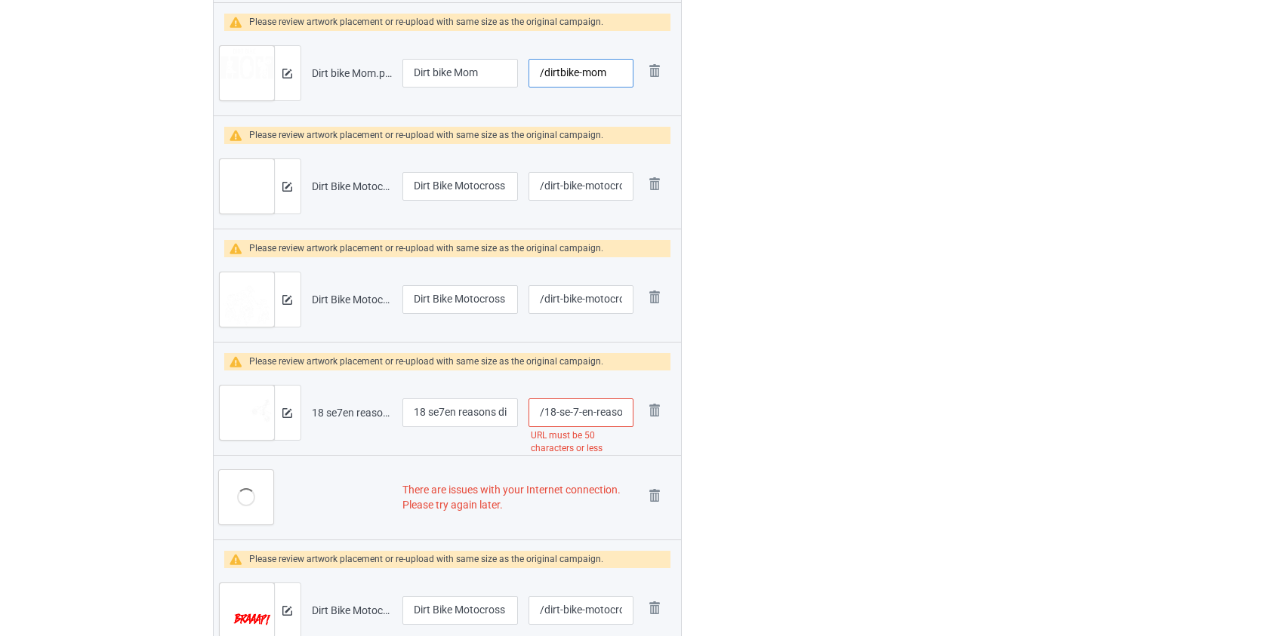
type input "/dirtbike-mom"
drag, startPoint x: 432, startPoint y: 406, endPoint x: 359, endPoint y: 412, distance: 72.7
click at [359, 412] on tr "Preview and edit artwork 18 se7en reasons dirt bike girls are better lovers.png…" at bounding box center [448, 413] width 468 height 85
type input "Se7en reasons dirt bike girls are better lovers"
click at [605, 407] on input "/18-se-7-en-reasons-dirt-bike-girls-are-better-lovers" at bounding box center [581, 413] width 105 height 29
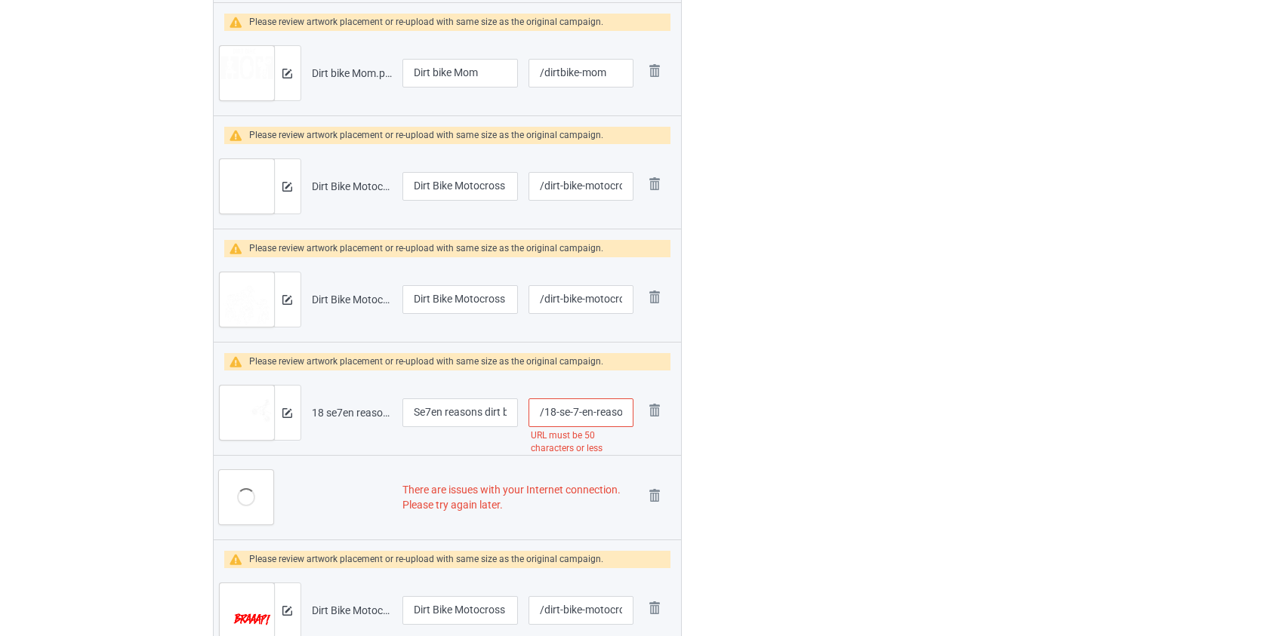
click at [605, 407] on input "/18-se-7-en-reasons-dirt-bike-girls-are-better-lovers" at bounding box center [581, 413] width 105 height 29
type input "/18-se-7-en-dirt-bike-girls-are-better-lovers"
click at [656, 495] on img at bounding box center [654, 495] width 21 height 21
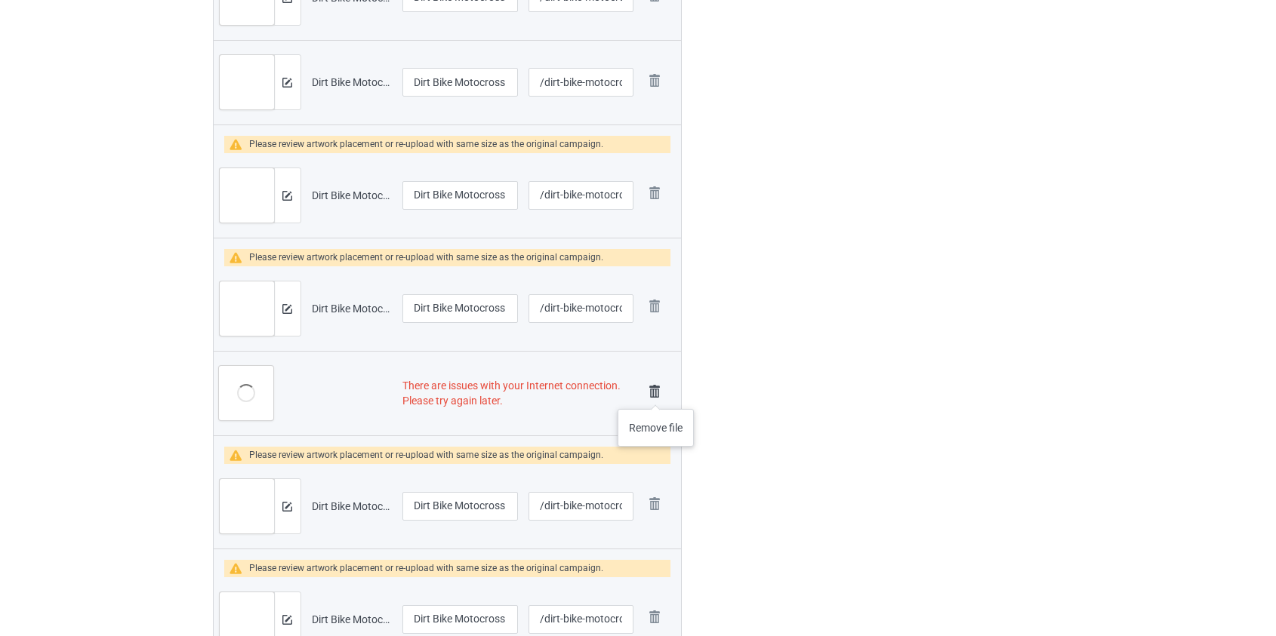
click at [656, 393] on img at bounding box center [654, 391] width 21 height 21
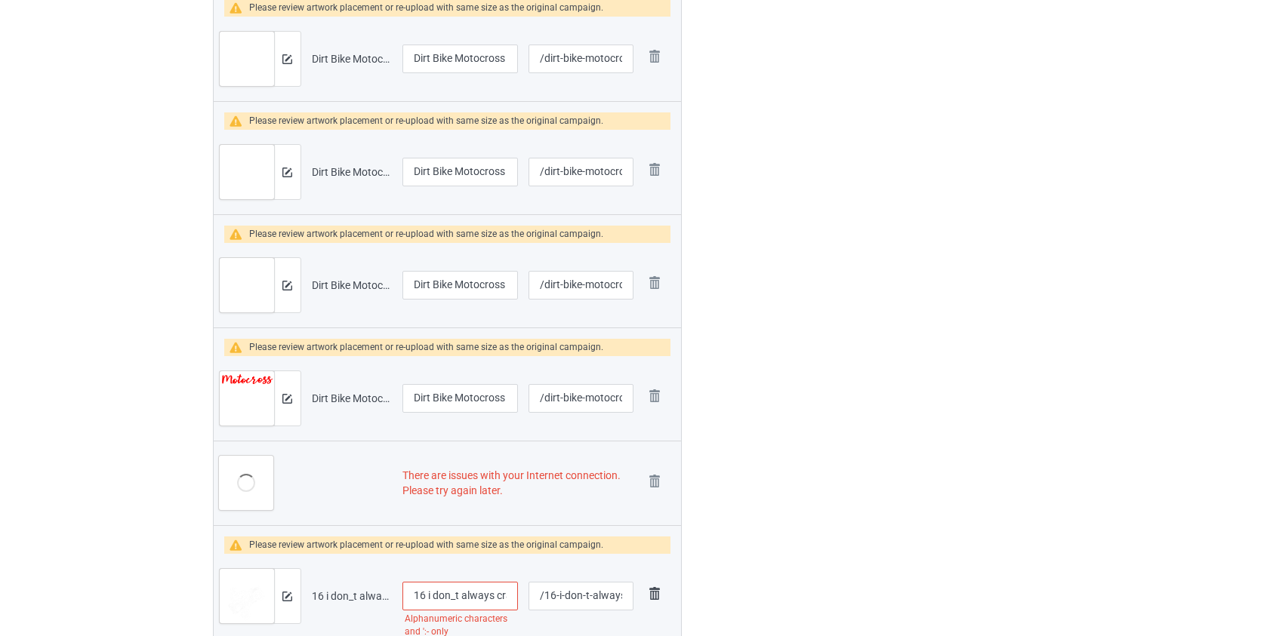
scroll to position [4791, 0]
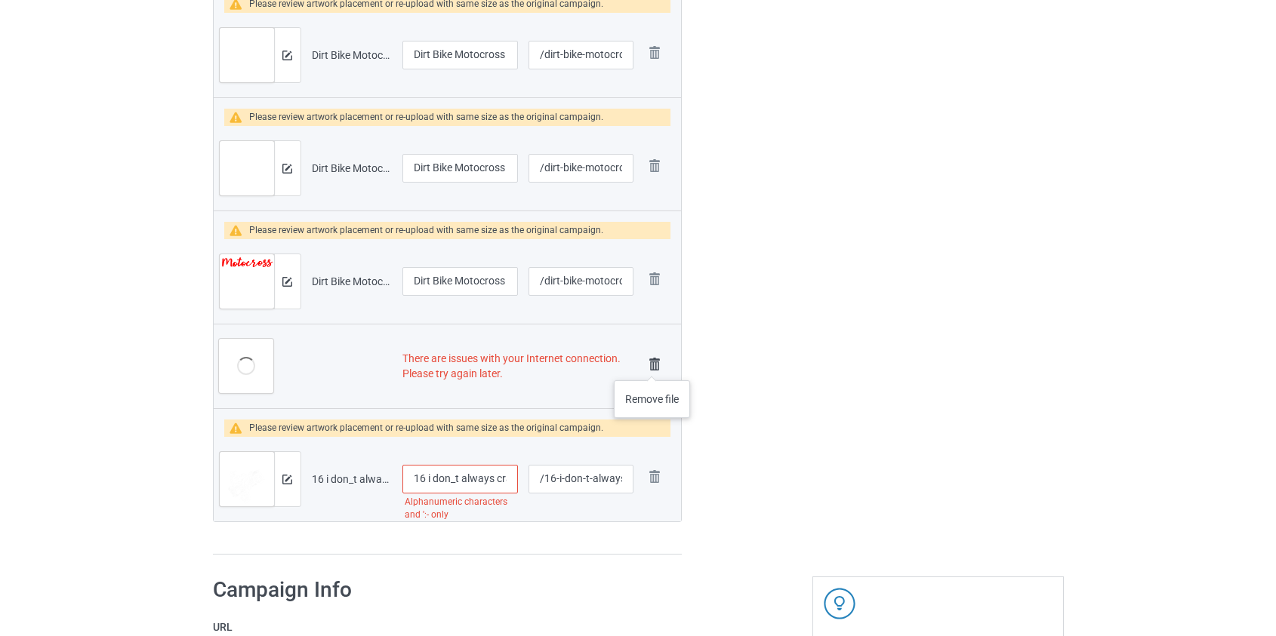
click at [652, 365] on img at bounding box center [654, 364] width 21 height 21
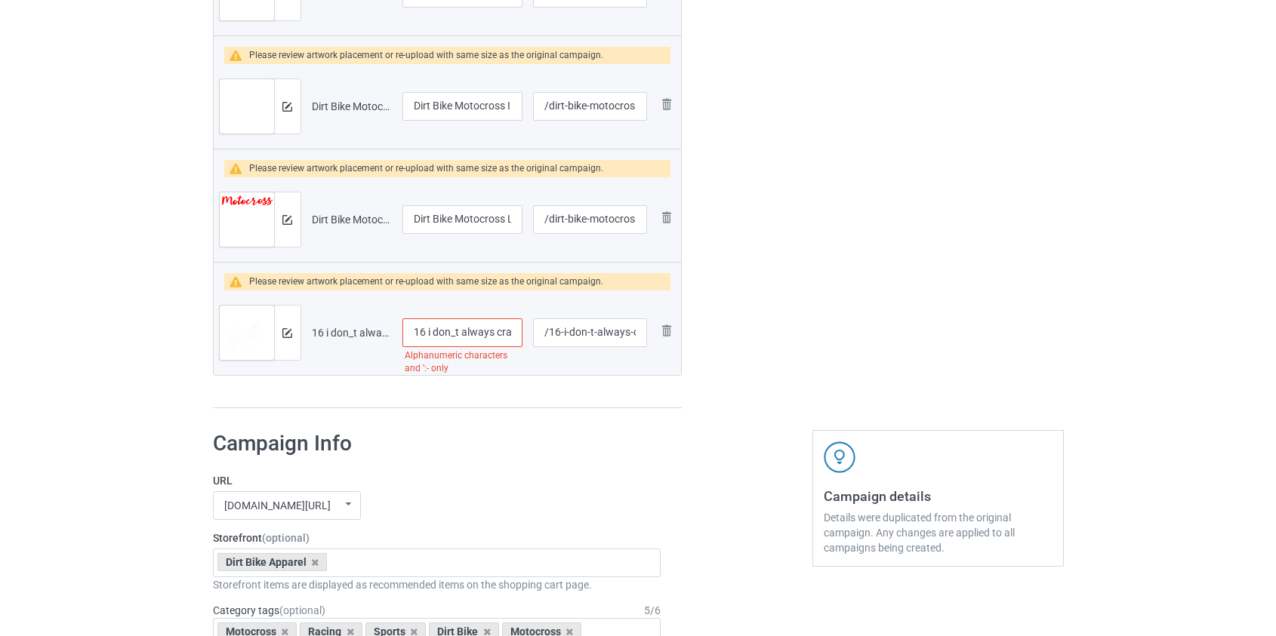
scroll to position [4729, 0]
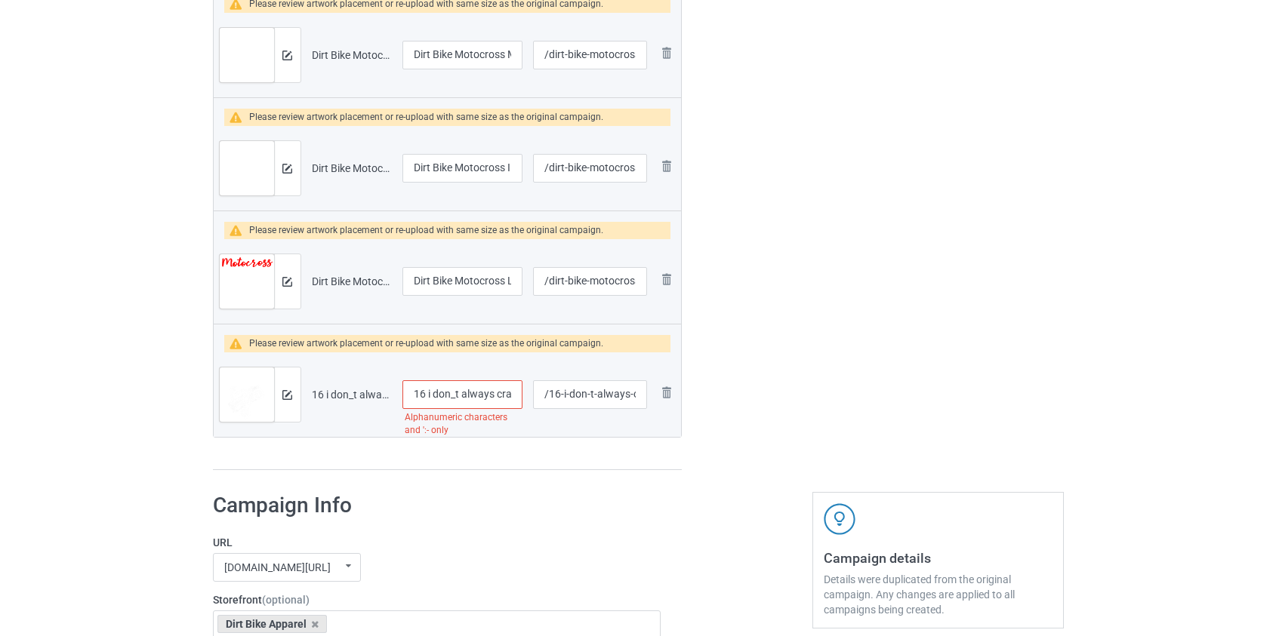
drag, startPoint x: 430, startPoint y: 391, endPoint x: 210, endPoint y: 414, distance: 221.6
drag, startPoint x: 436, startPoint y: 388, endPoint x: 464, endPoint y: 443, distance: 62.1
click at [436, 388] on input "I don_t always crash but when i do dirt bike" at bounding box center [462, 395] width 121 height 29
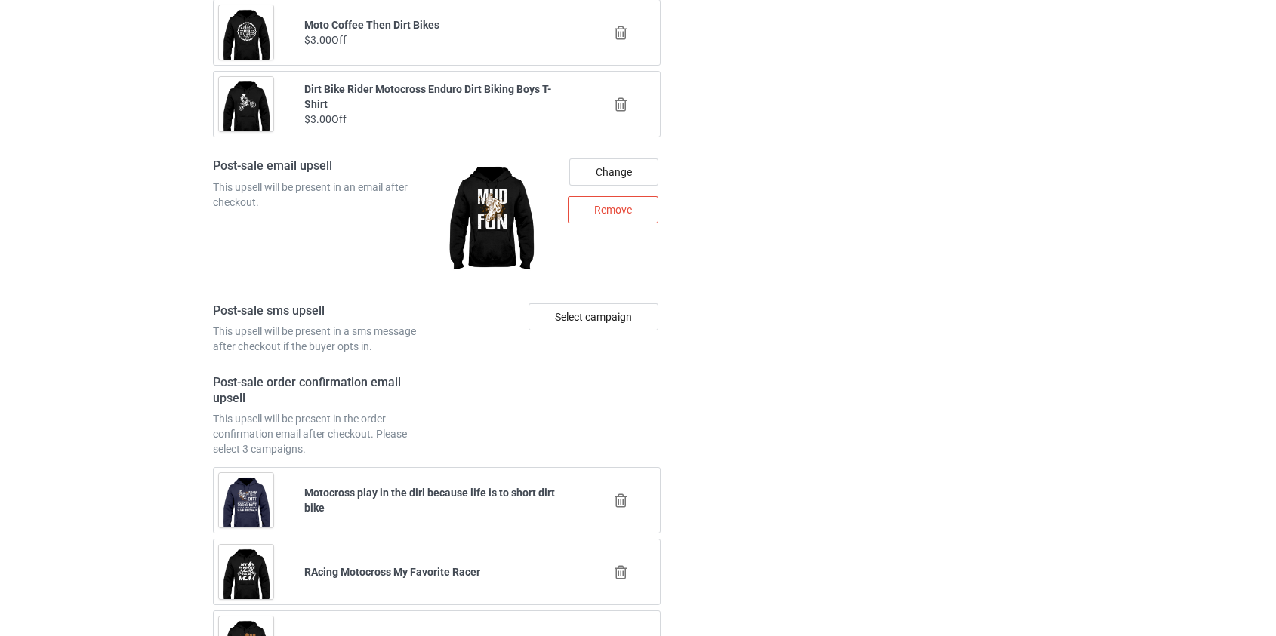
scroll to position [6779, 0]
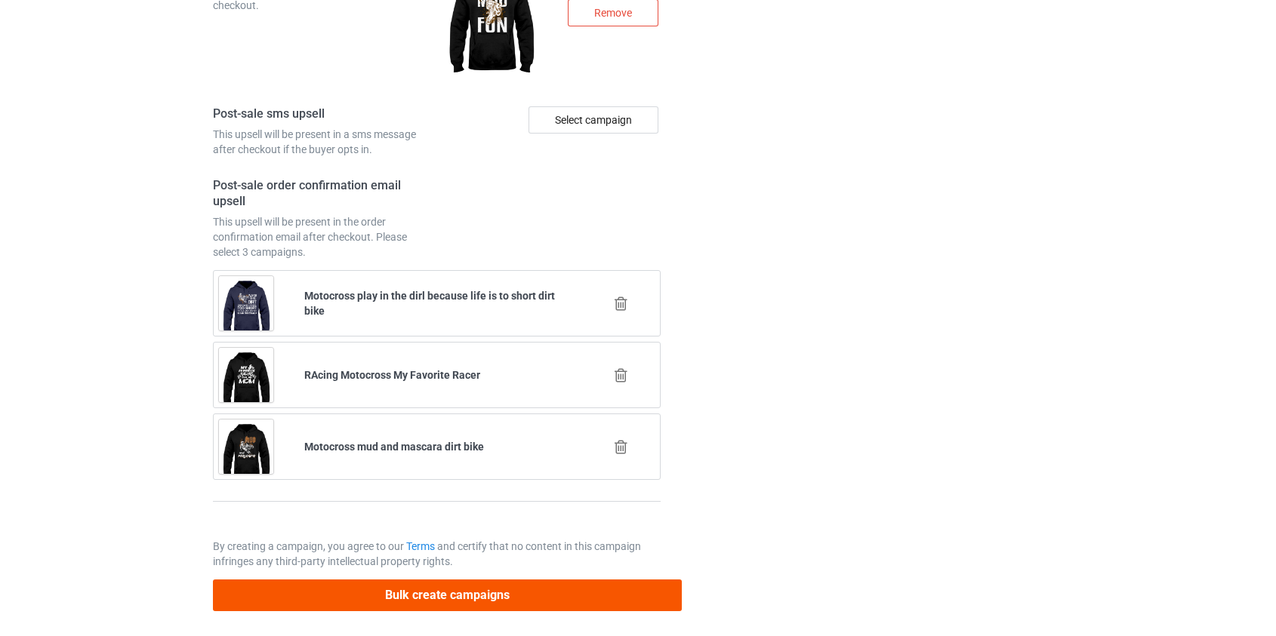
type input "I don't always crash but when i do dirt bike"
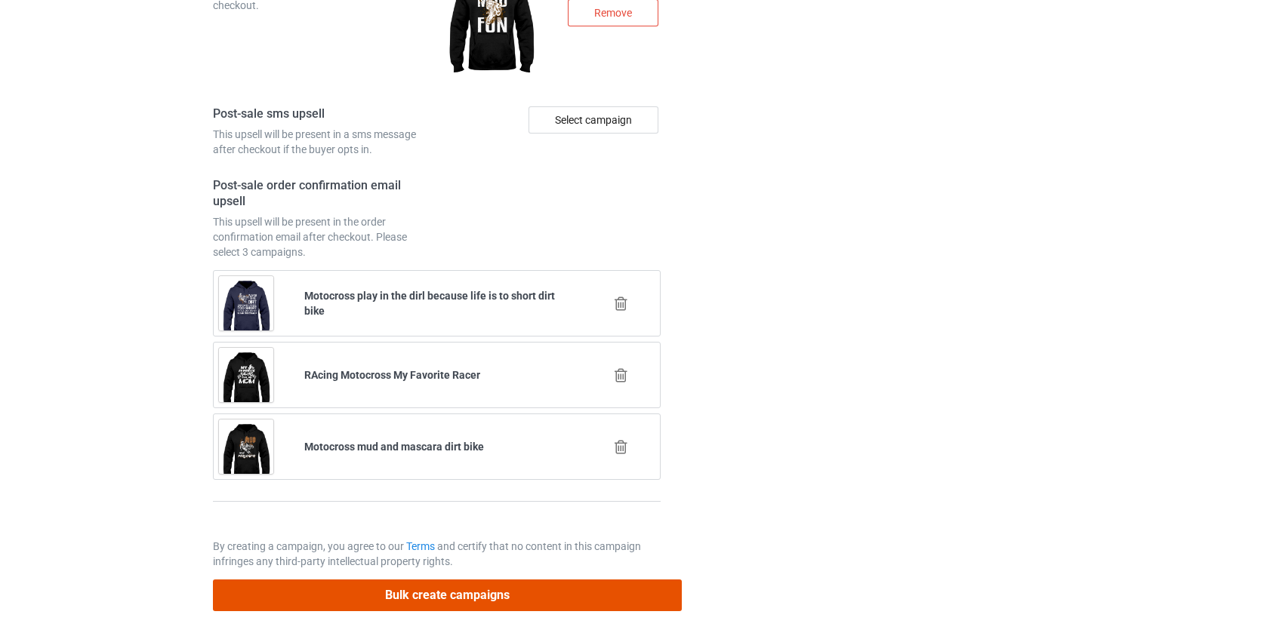
click at [458, 584] on button "Bulk create campaigns" at bounding box center [448, 595] width 470 height 31
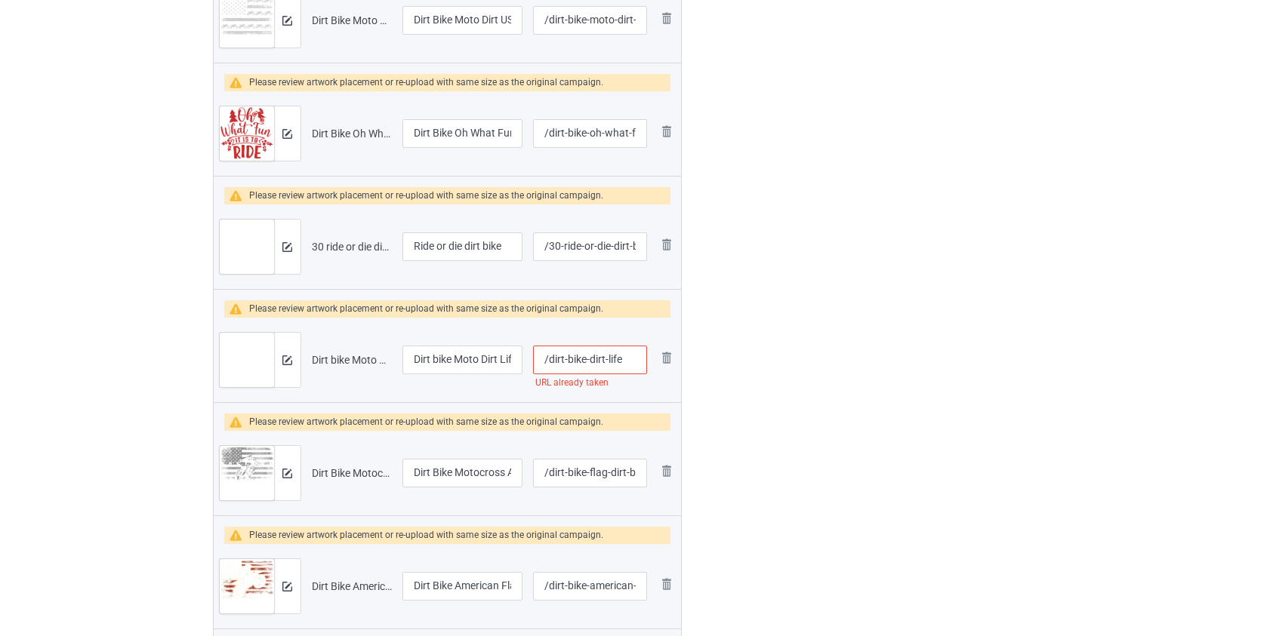
scroll to position [618, 0]
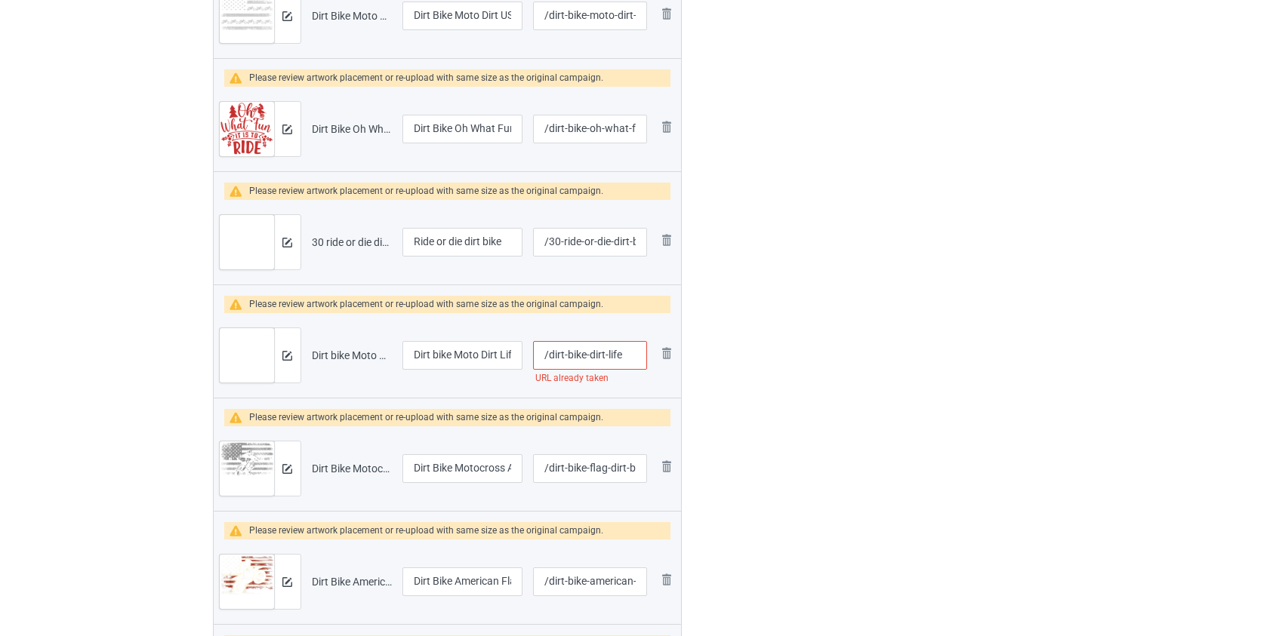
click at [567, 353] on input "/dirt-bike-dirt-life" at bounding box center [589, 355] width 113 height 29
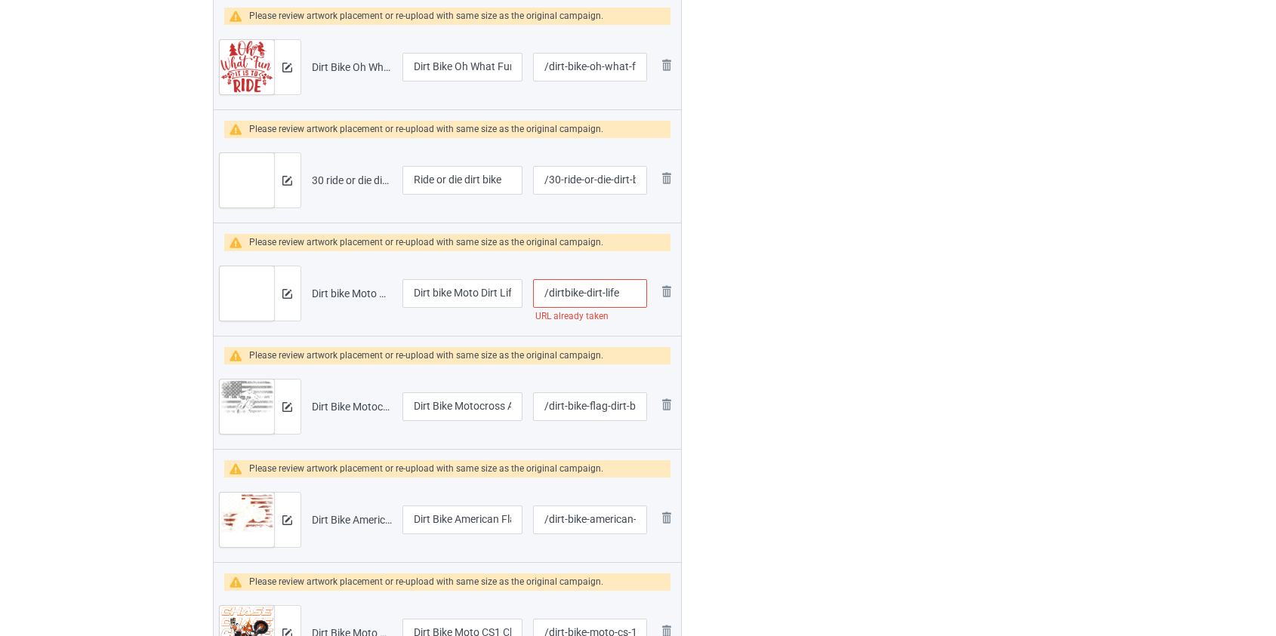
scroll to position [556, 0]
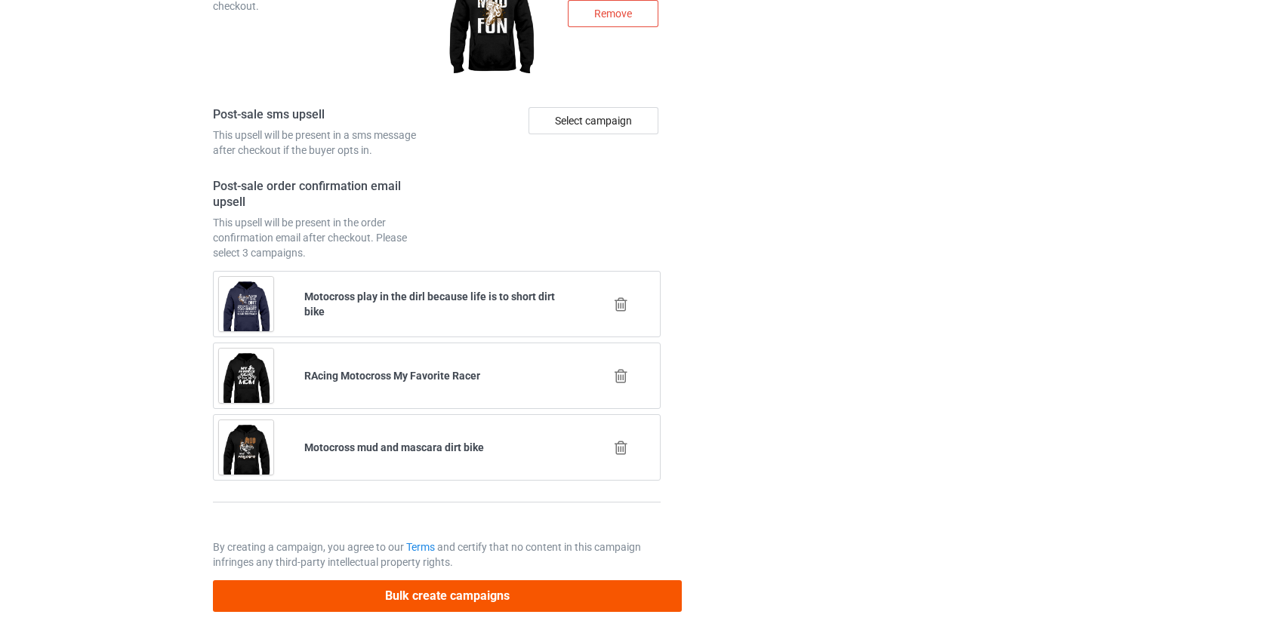
type input "/dirtbike-dirt-life"
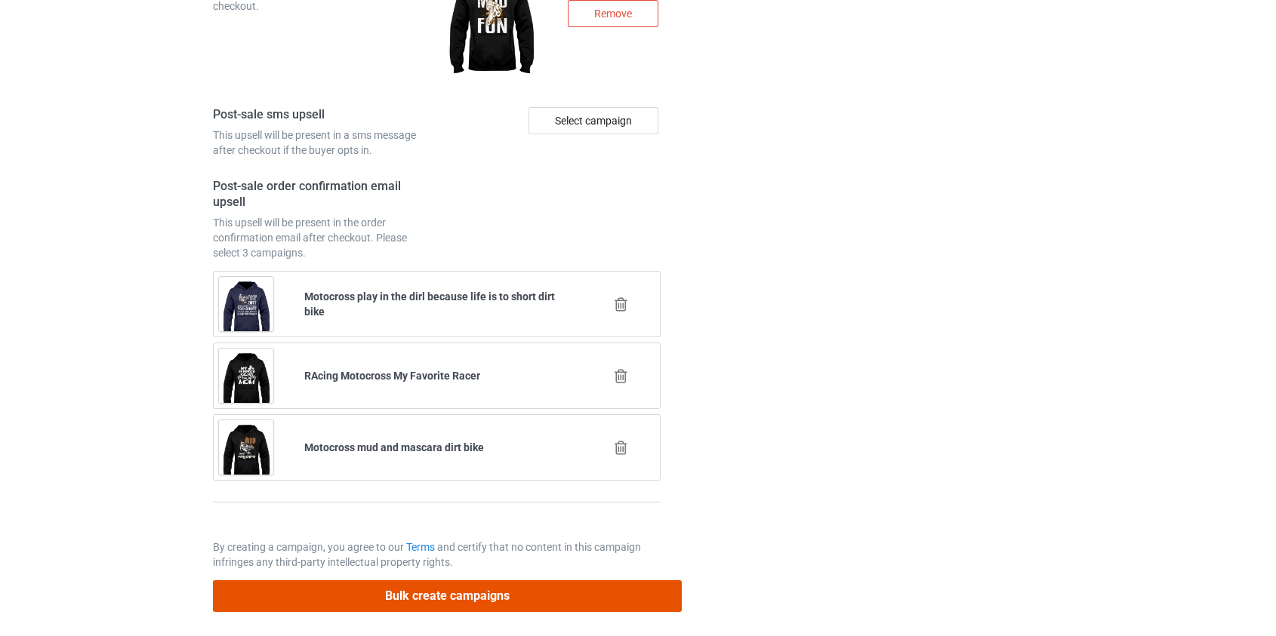
click at [473, 595] on button "Bulk create campaigns" at bounding box center [448, 596] width 470 height 31
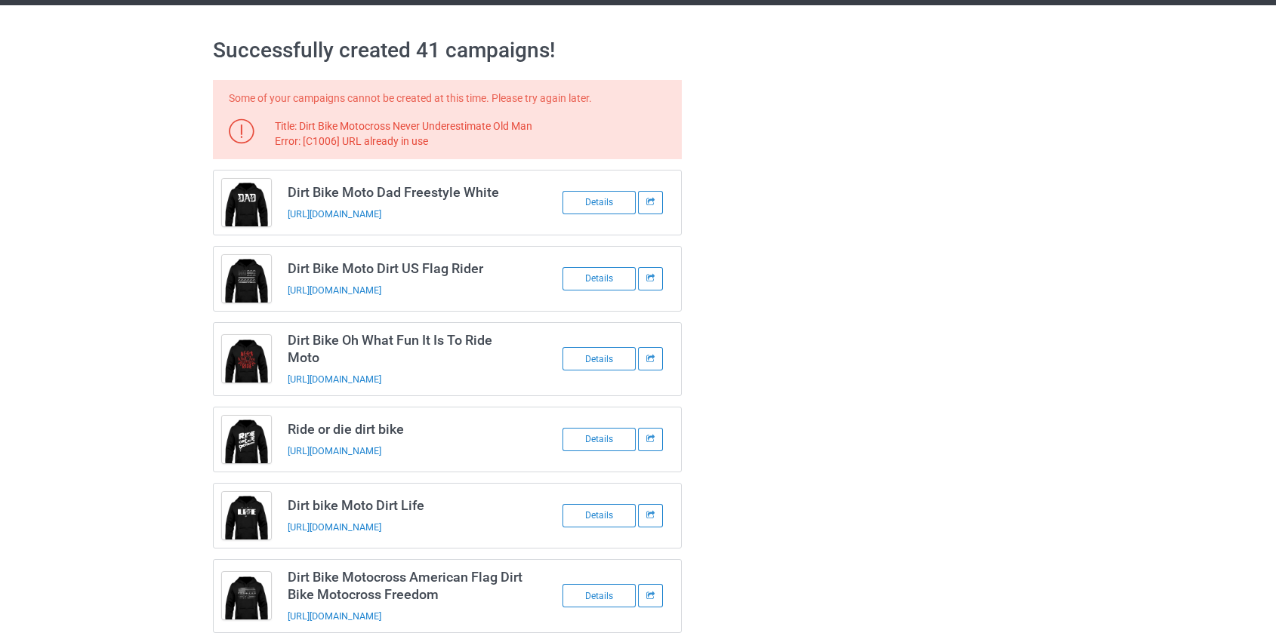
scroll to position [0, 0]
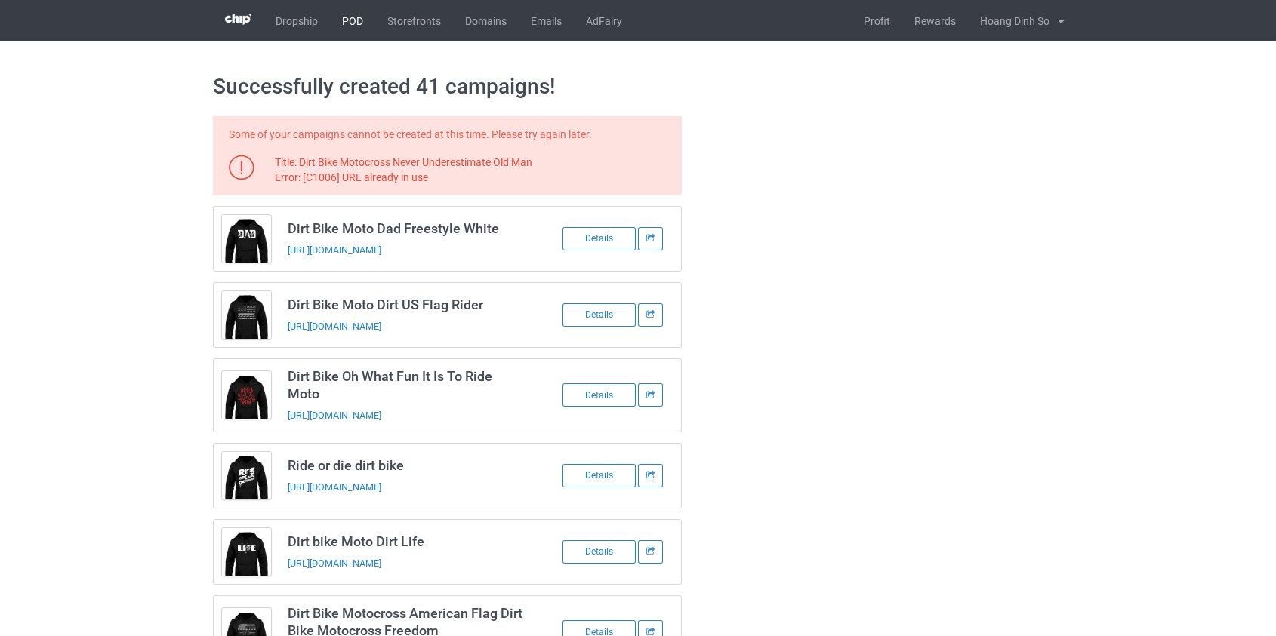
click at [354, 22] on link "POD" at bounding box center [352, 21] width 45 height 42
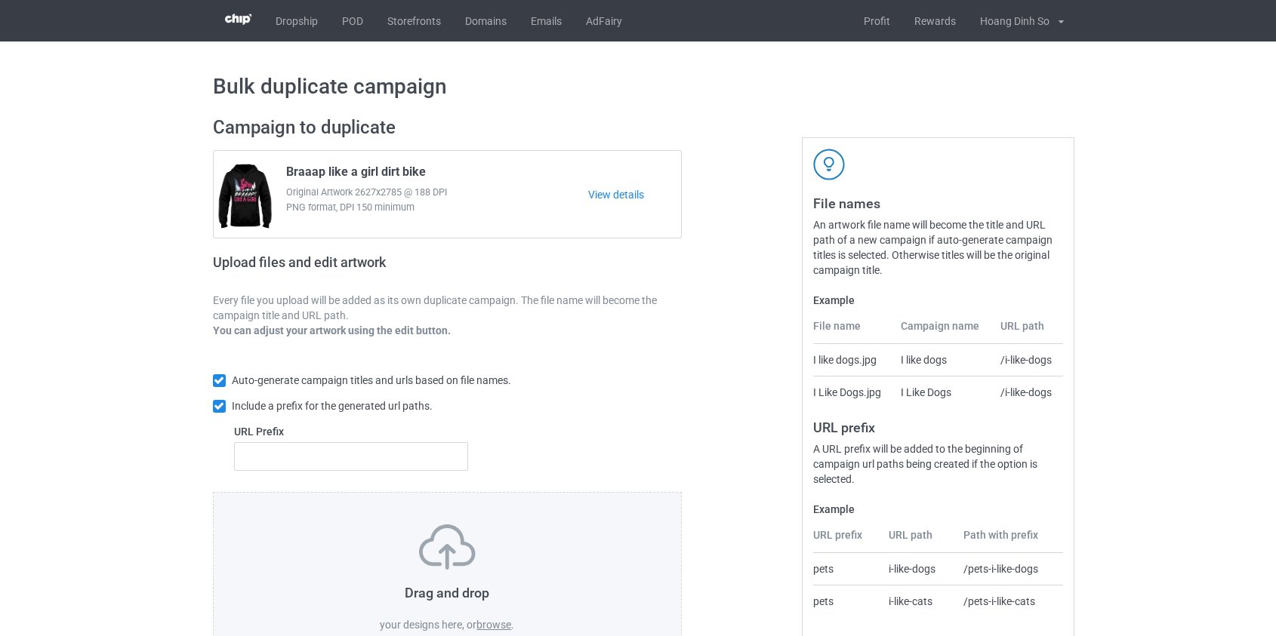
click at [485, 624] on label "browse" at bounding box center [493, 625] width 35 height 12
click at [0, 0] on input "browse" at bounding box center [0, 0] width 0 height 0
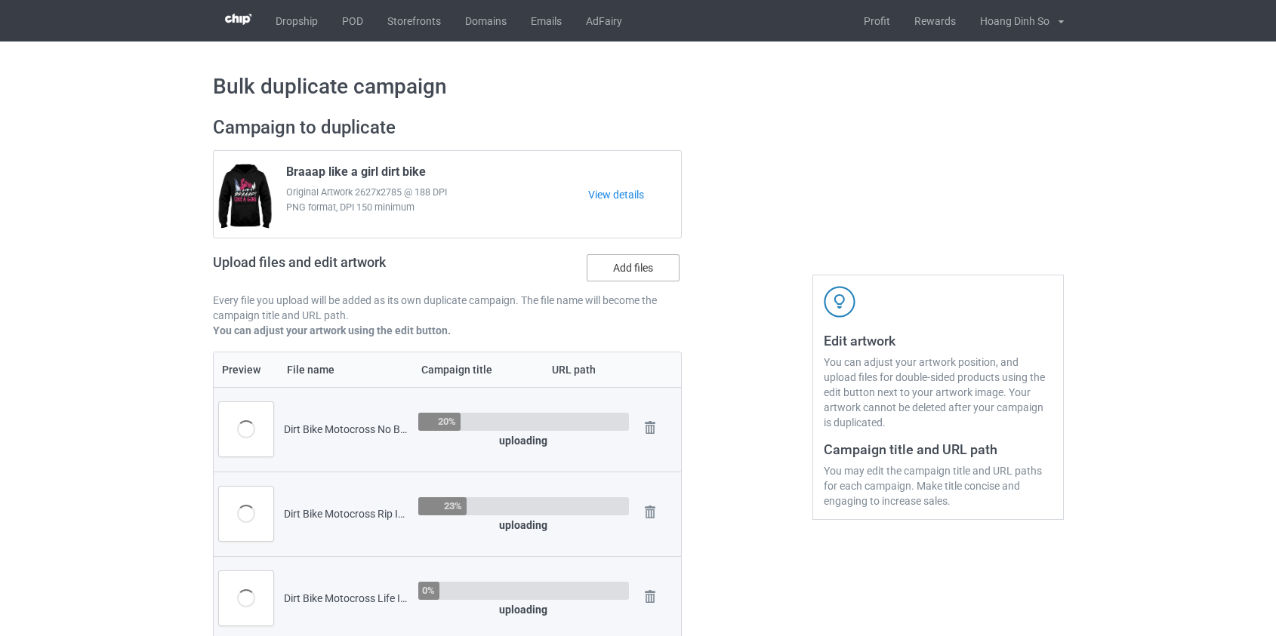
click at [638, 271] on label "Add files" at bounding box center [633, 267] width 93 height 27
click at [0, 0] on input "Add files" at bounding box center [0, 0] width 0 height 0
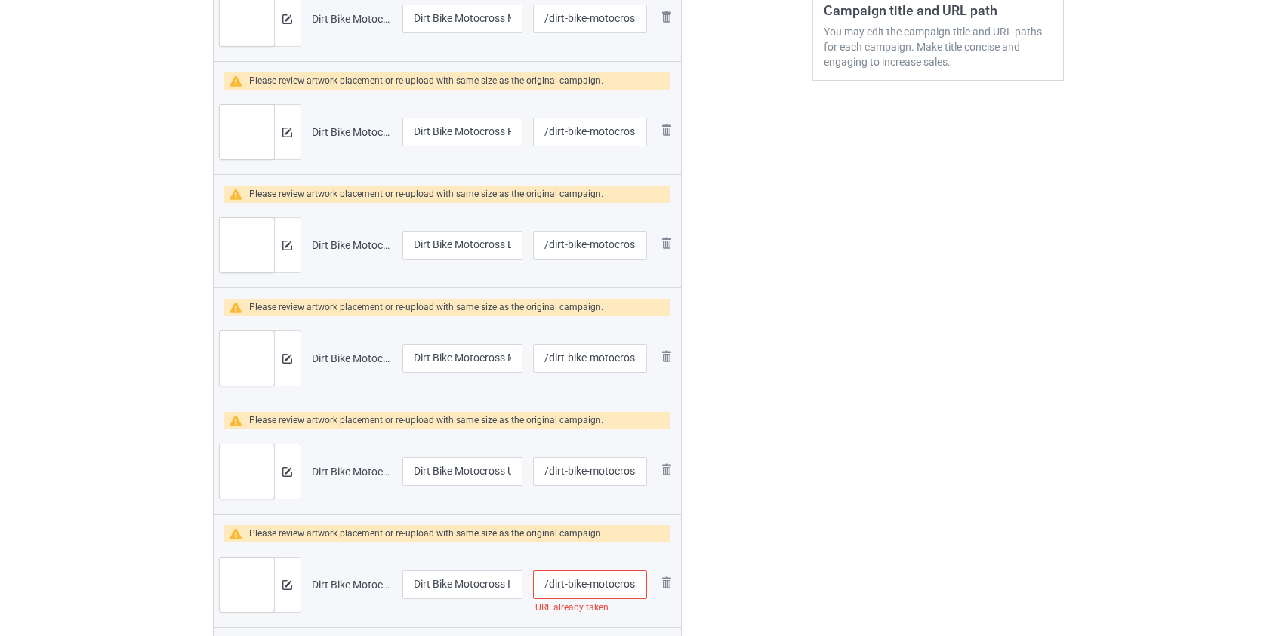
scroll to position [686, 0]
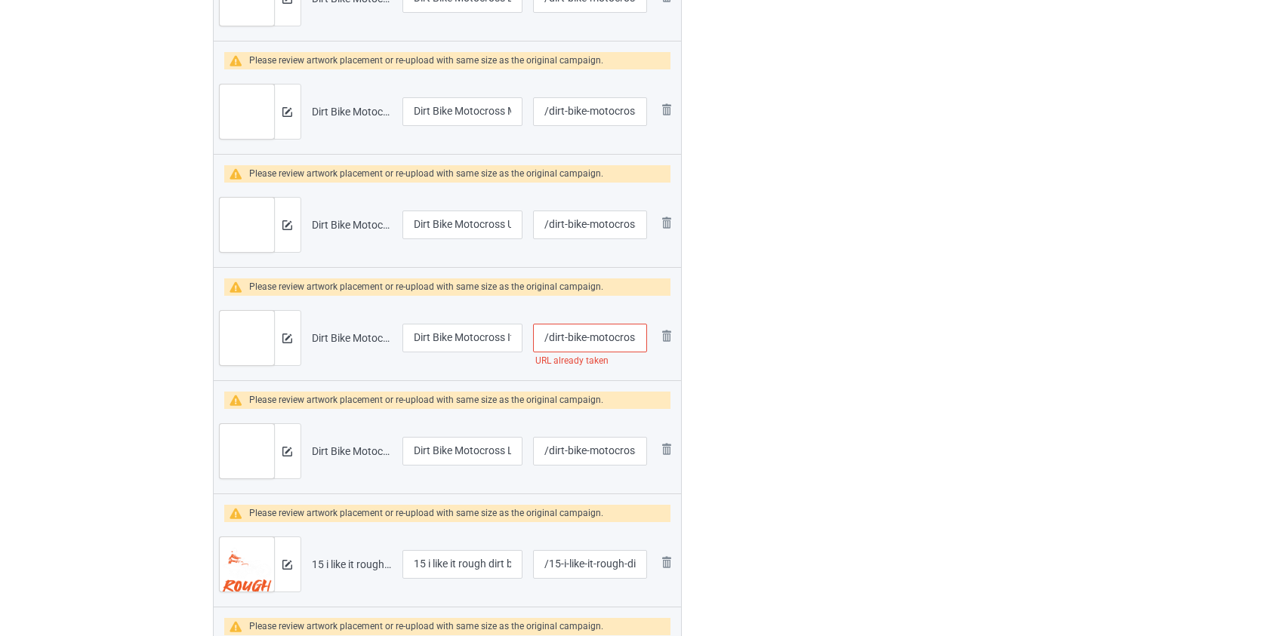
click at [602, 334] on input "/dirt-bike-motocross-it-s-in-my-dna" at bounding box center [589, 338] width 113 height 29
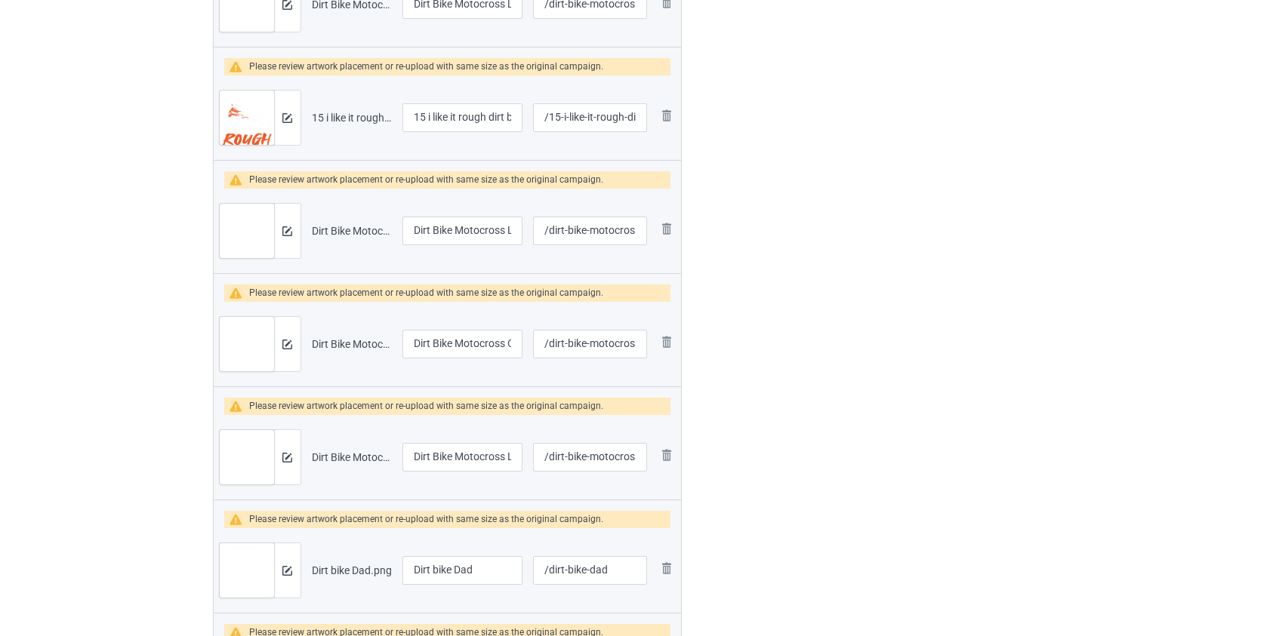
scroll to position [1166, 0]
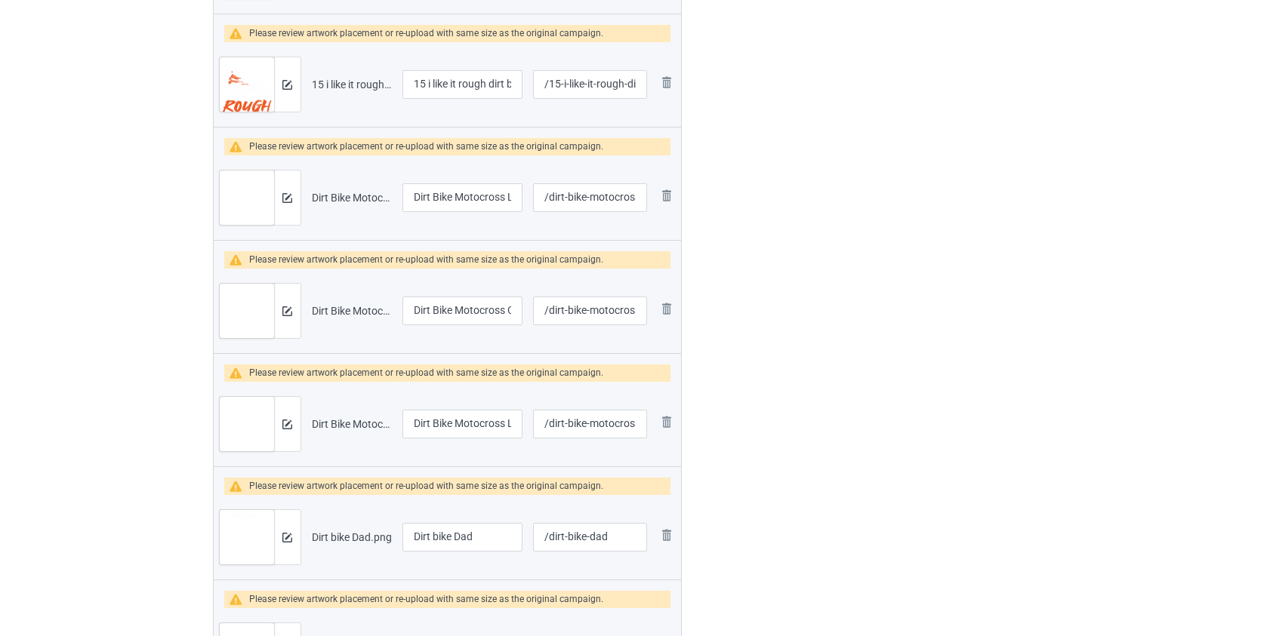
type input "/dirt-bike-it-s-in-my-dna"
drag, startPoint x: 430, startPoint y: 82, endPoint x: 295, endPoint y: 90, distance: 135.4
click at [295, 90] on tr "Preview and edit artwork 15 i like it rough dirt bike.png 15 i like it rough di…" at bounding box center [448, 84] width 468 height 85
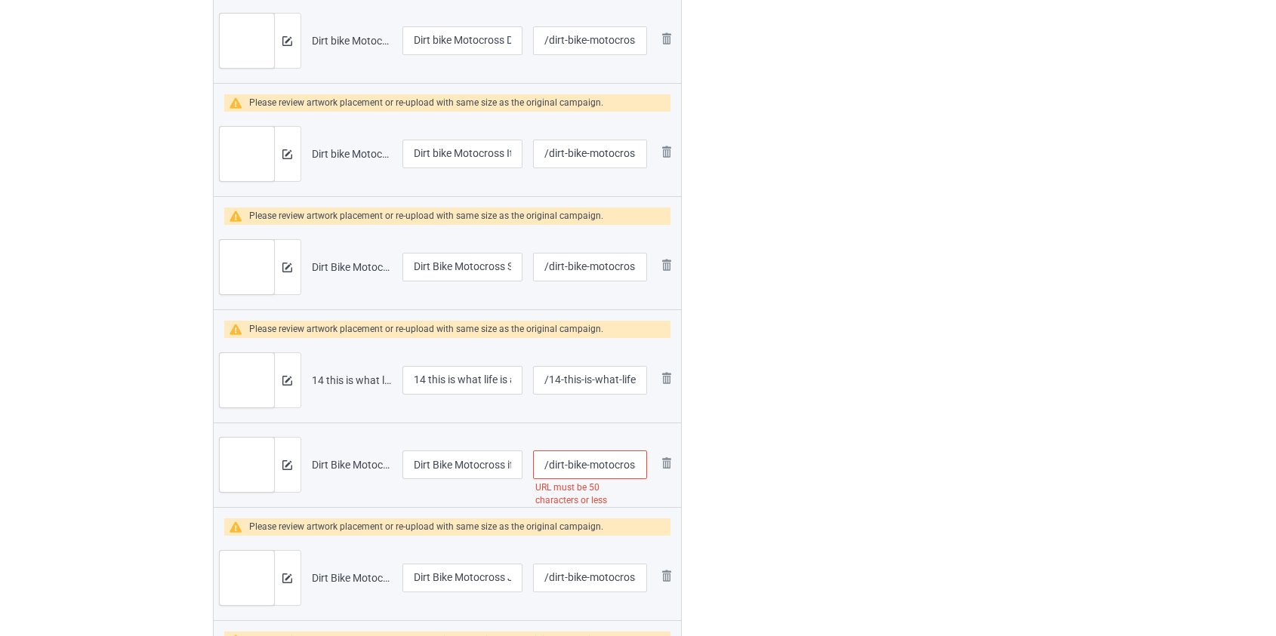
scroll to position [1853, 0]
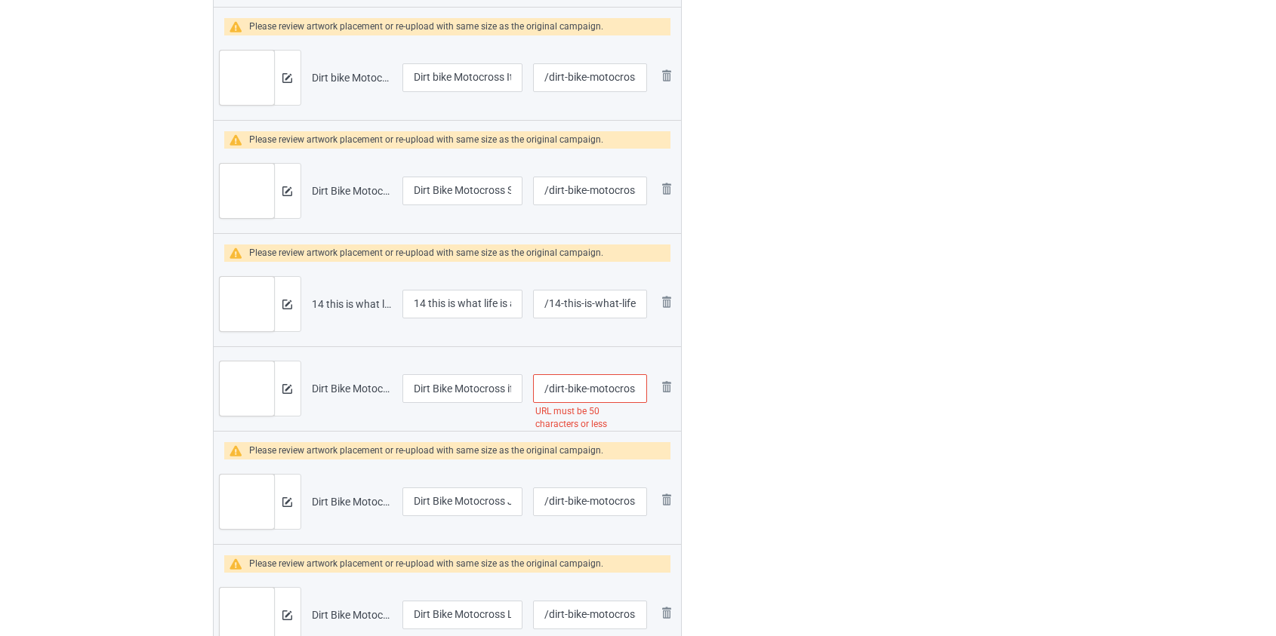
type input "I like it rough dirt bike"
click at [618, 387] on input "/dirt-bike-motocross-if-dirt-ain-t-flyin-you-ain-t-tryin" at bounding box center [589, 388] width 113 height 29
type input "/dirt-bike-if-dirt-ain-t-flyin-you-ain-t-tryin"
drag, startPoint x: 430, startPoint y: 302, endPoint x: 289, endPoint y: 315, distance: 141.8
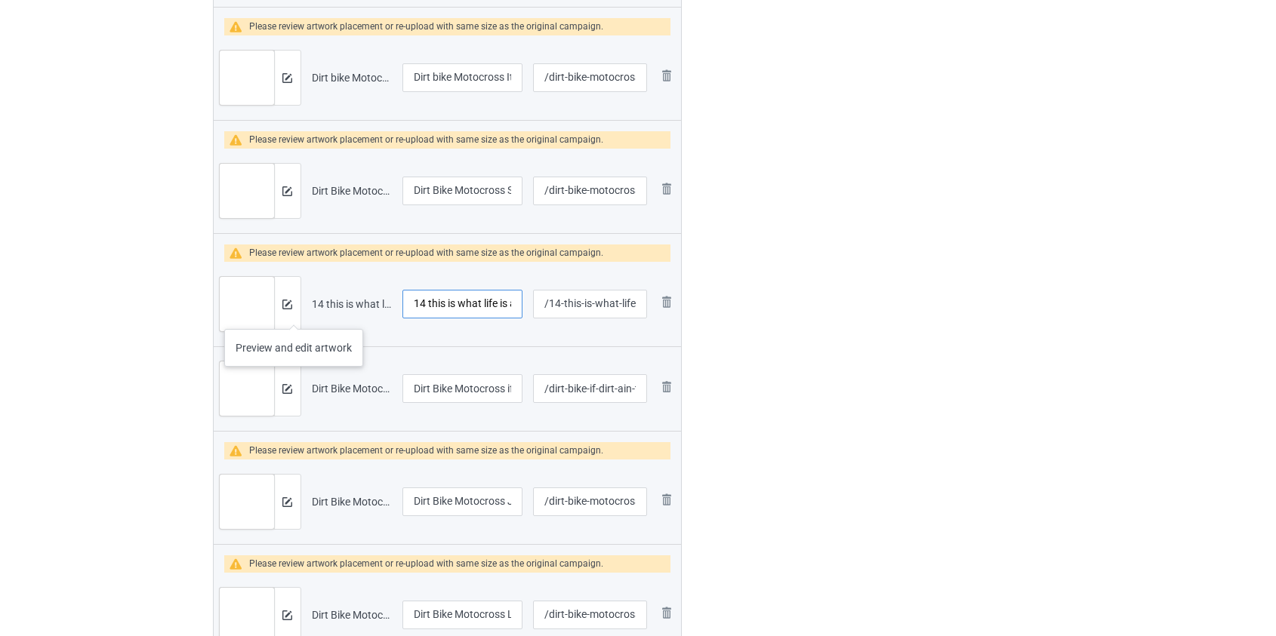
click at [290, 314] on tr "Preview and edit artwork 14 this is what life is about dirt bike.png 14 this is…" at bounding box center [448, 304] width 468 height 85
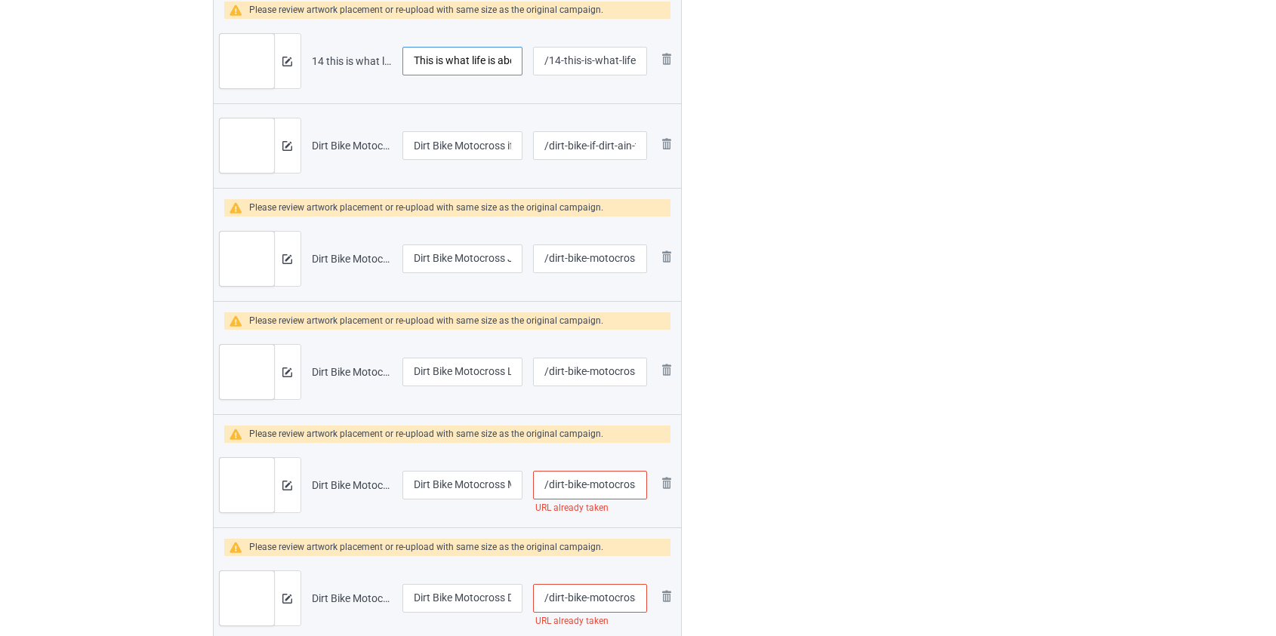
scroll to position [2196, 0]
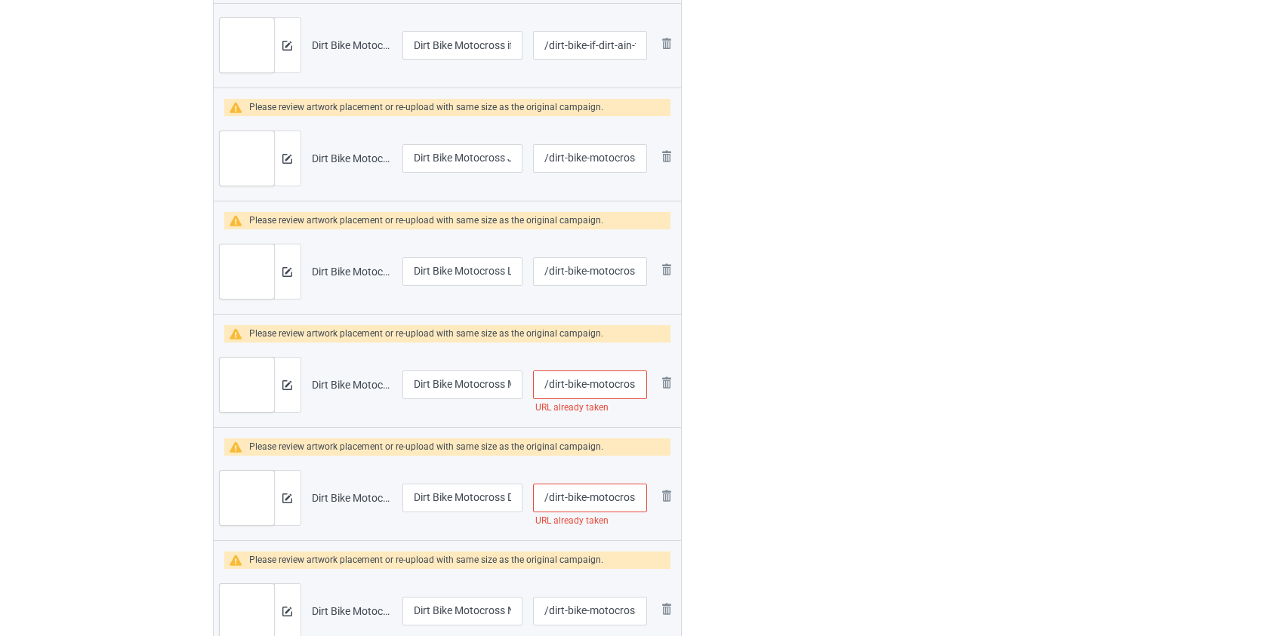
type input "This is what life is about dirt bike"
click at [597, 388] on input "/dirt-bike-motocross-mom" at bounding box center [589, 385] width 113 height 29
click at [565, 381] on input "/dirt-bike-motocross-mom" at bounding box center [589, 385] width 113 height 29
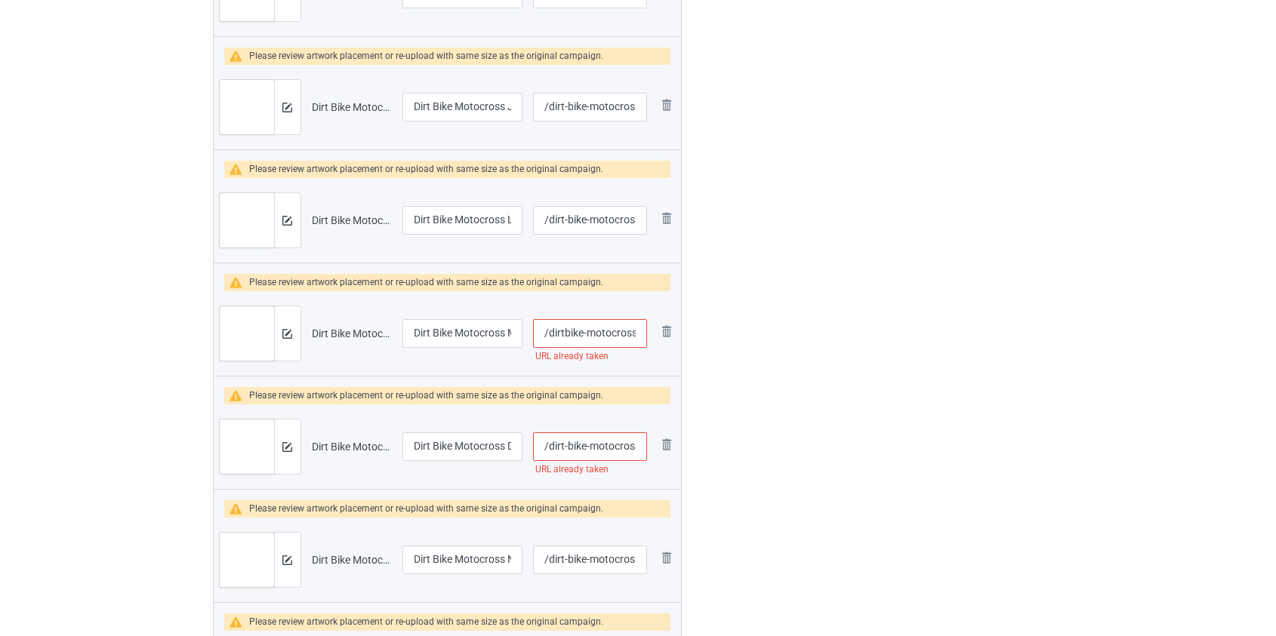
scroll to position [2333, 0]
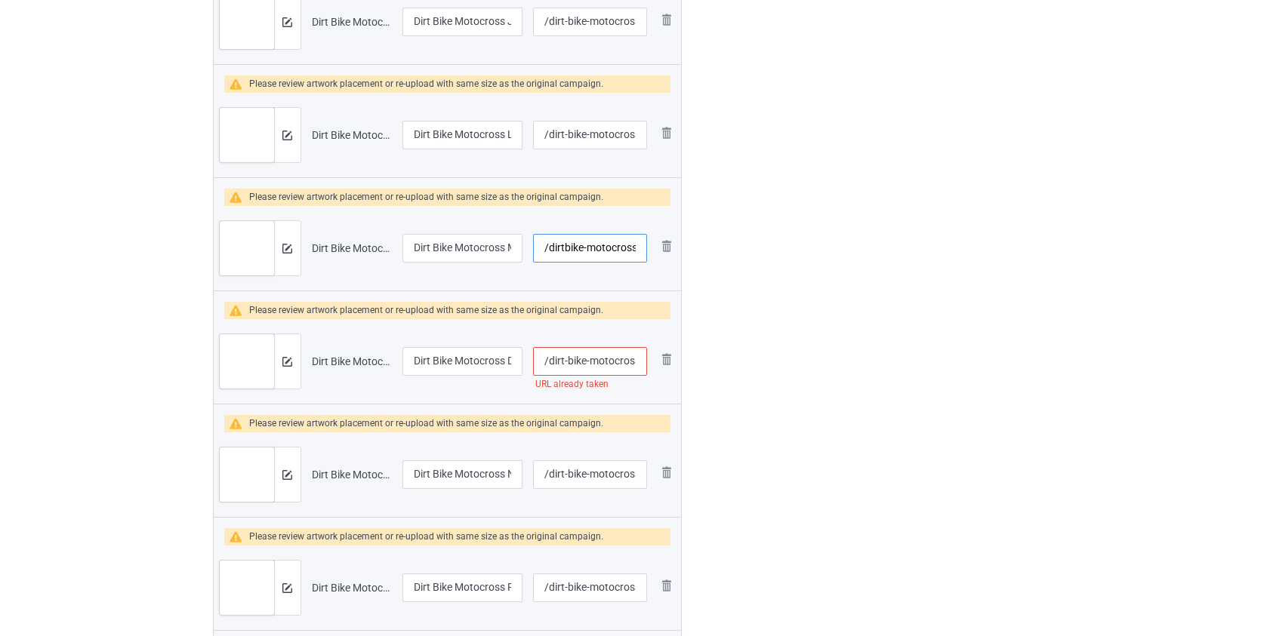
type input "/dirtbike-motocross-mom"
click at [566, 358] on input "/dirt-bike-motocross-dad" at bounding box center [589, 361] width 113 height 29
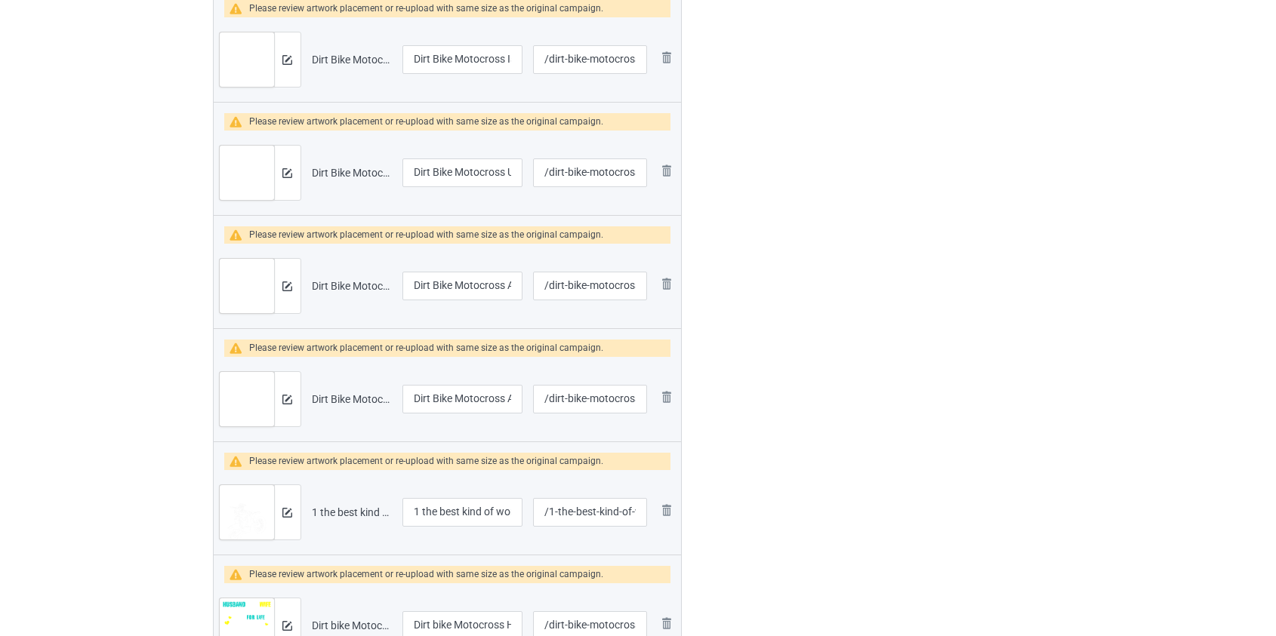
scroll to position [3432, 0]
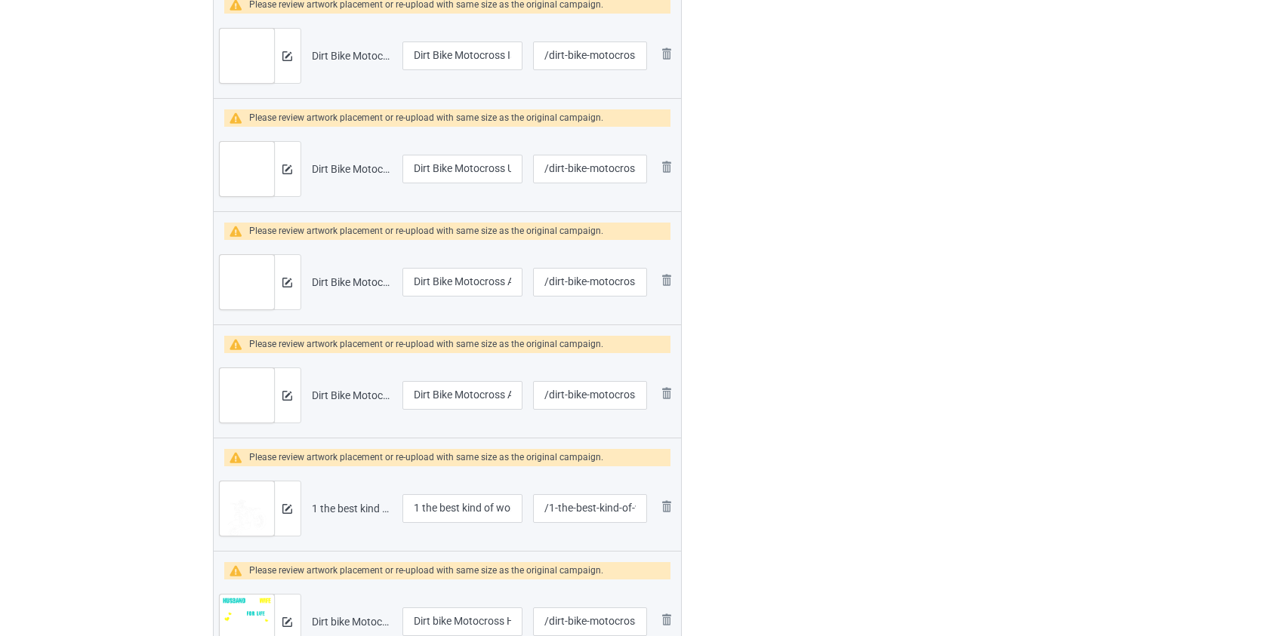
type input "/dirtbike-motocross-dad"
drag, startPoint x: 424, startPoint y: 501, endPoint x: 267, endPoint y: 512, distance: 157.4
click at [267, 510] on tr "Preview and edit artwork 1 the best kind of women like dirt bike.png 1 the best…" at bounding box center [448, 509] width 468 height 85
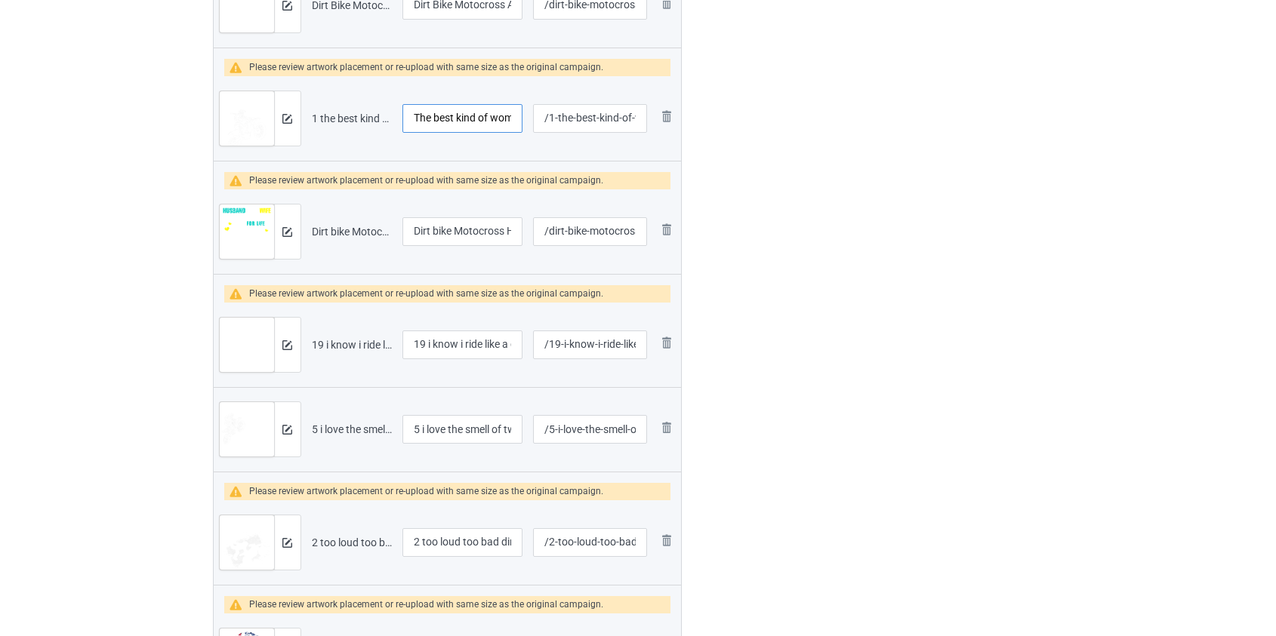
scroll to position [3843, 0]
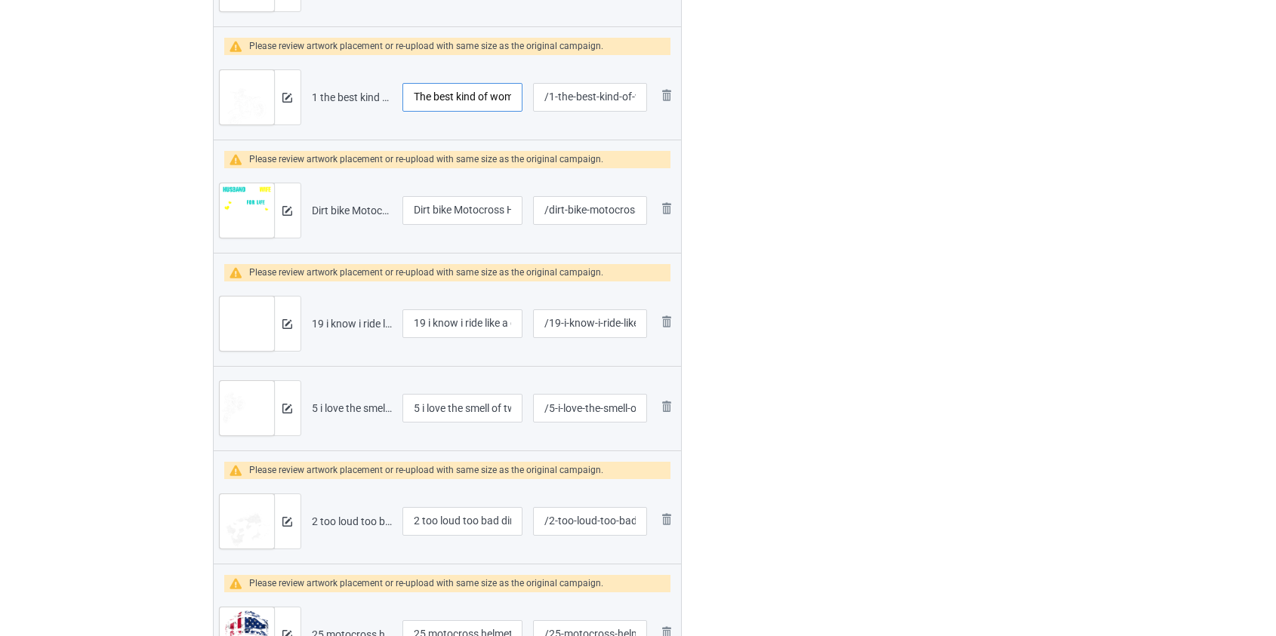
type input "The best kind of women like dirt bike"
drag, startPoint x: 430, startPoint y: 317, endPoint x: 325, endPoint y: 334, distance: 106.3
click at [325, 334] on tr "Preview and edit artwork 19 i know i ride like a grandpa dirt bike.png 19 i kno…" at bounding box center [448, 324] width 468 height 85
type input "I know i ride like a grandpa dirt bike"
drag, startPoint x: 408, startPoint y: 404, endPoint x: 219, endPoint y: 412, distance: 188.9
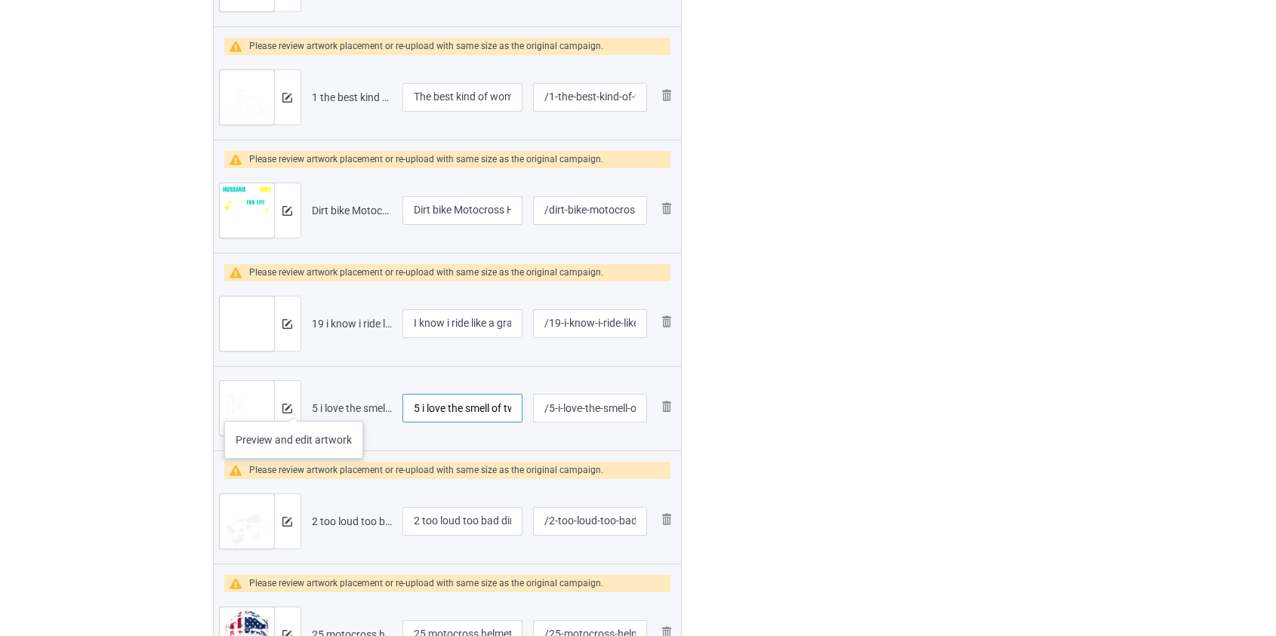
click at [225, 414] on tr "Preview and edit artwork 5 i love the smell of two strokes dirt bike.png 5 i lo…" at bounding box center [448, 408] width 468 height 85
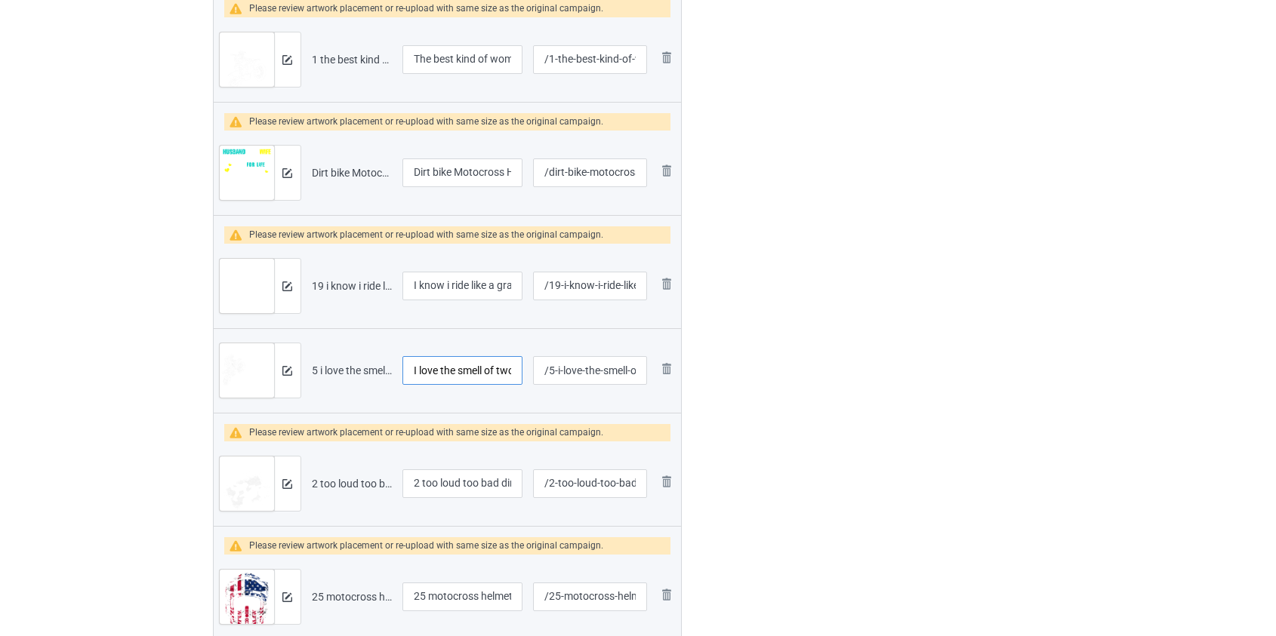
scroll to position [3912, 0]
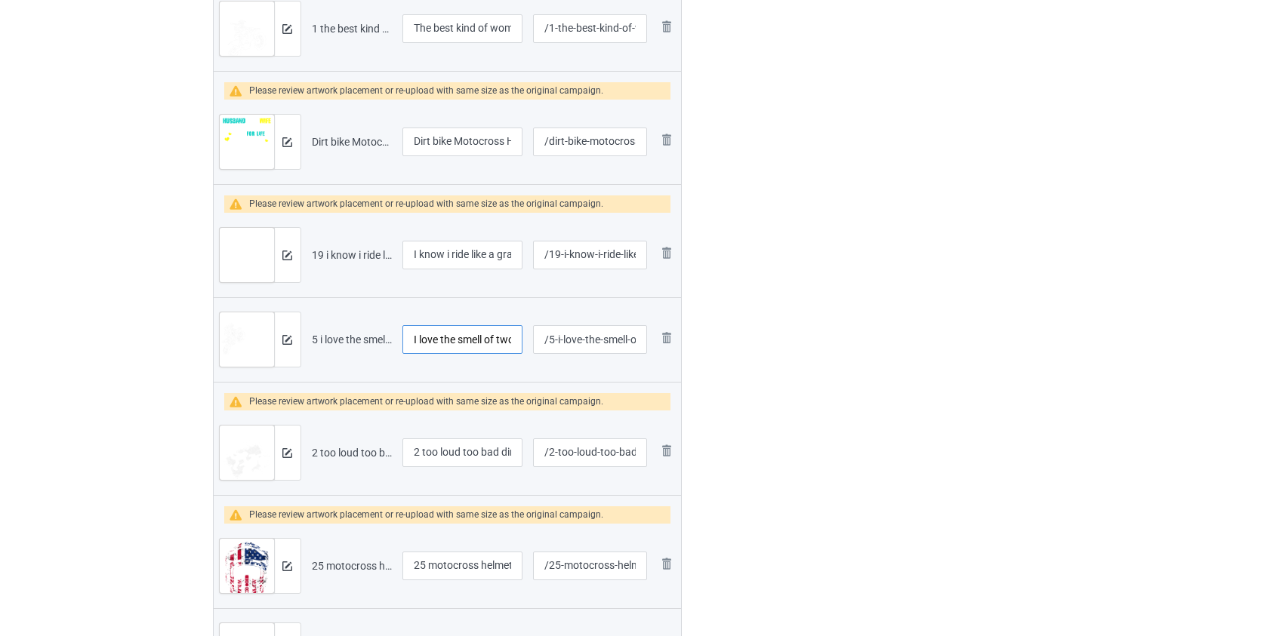
type input "I love the smell of two strokes dirt bike"
drag, startPoint x: 426, startPoint y: 447, endPoint x: 216, endPoint y: 472, distance: 211.4
click at [216, 472] on tr "Preview and edit artwork 2 too loud too bad dirt bike.png 2 too loud too bad di…" at bounding box center [448, 453] width 468 height 85
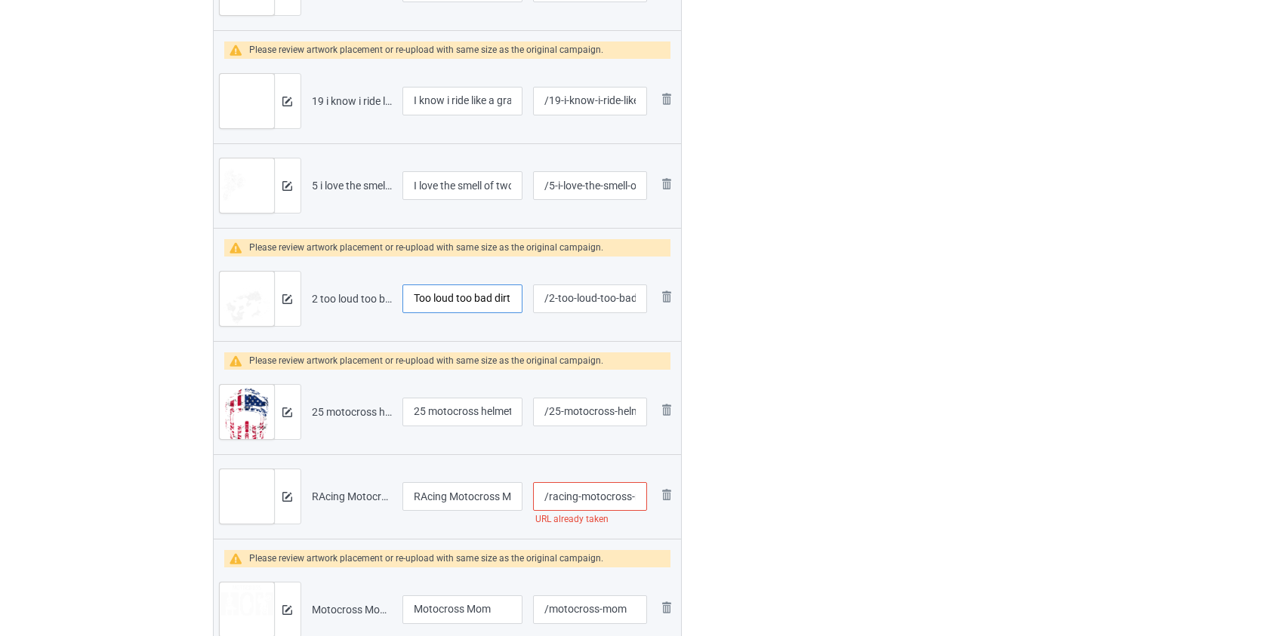
scroll to position [4118, 0]
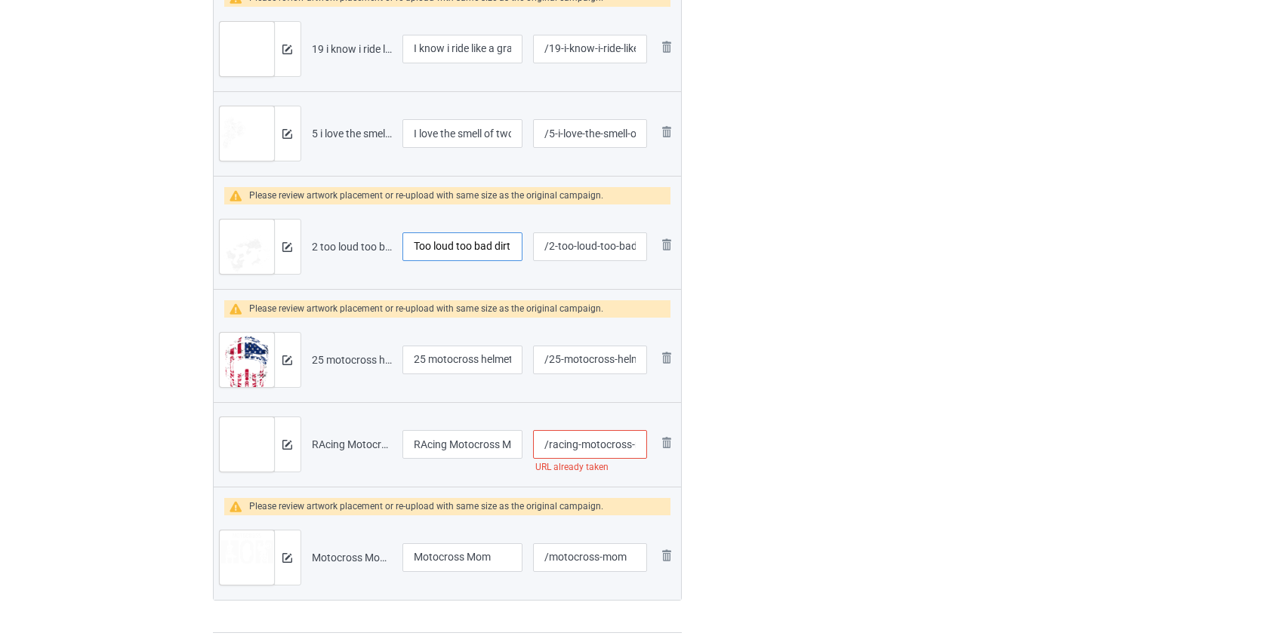
type input "Too loud too bad dirt bike"
drag, startPoint x: 433, startPoint y: 356, endPoint x: 249, endPoint y: 356, distance: 184.2
click at [249, 356] on tr "Preview and edit artwork 25 motocross helmet usa flag.png 25 motocross helmet u…" at bounding box center [448, 360] width 468 height 85
type input "Motocross helmet usa flag"
click at [619, 439] on input "/racing-motocross-my-favorite-racer" at bounding box center [589, 444] width 113 height 29
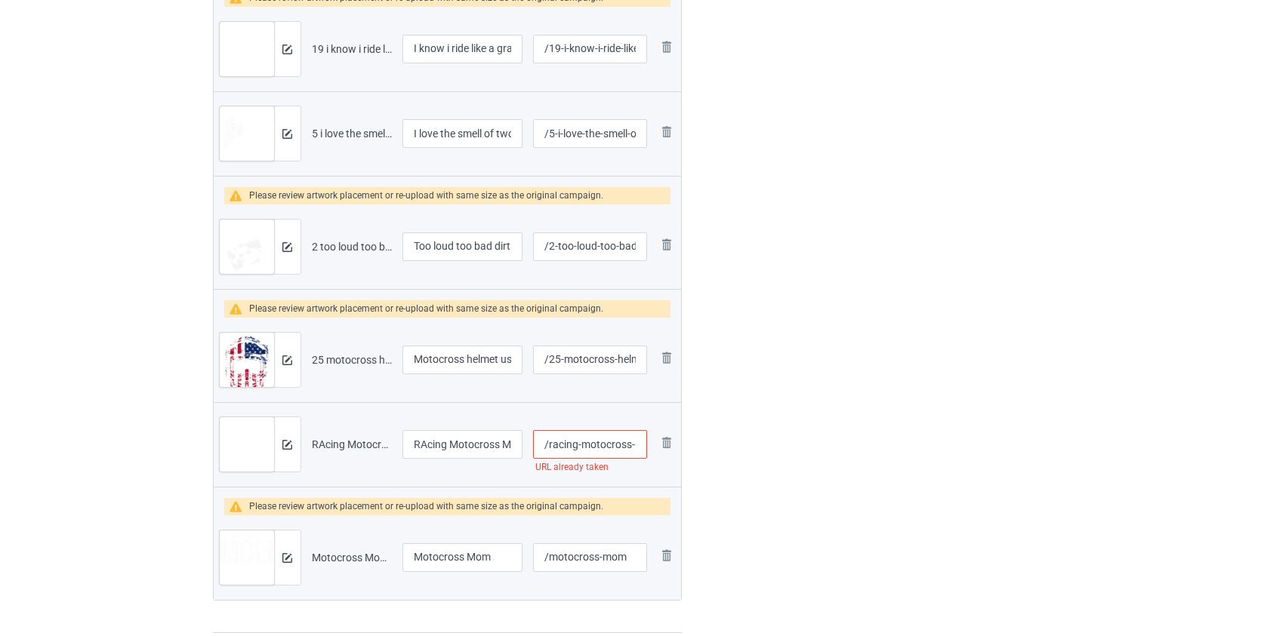
click at [619, 439] on input "/racing-motocross-my-favorite-racer" at bounding box center [589, 444] width 113 height 29
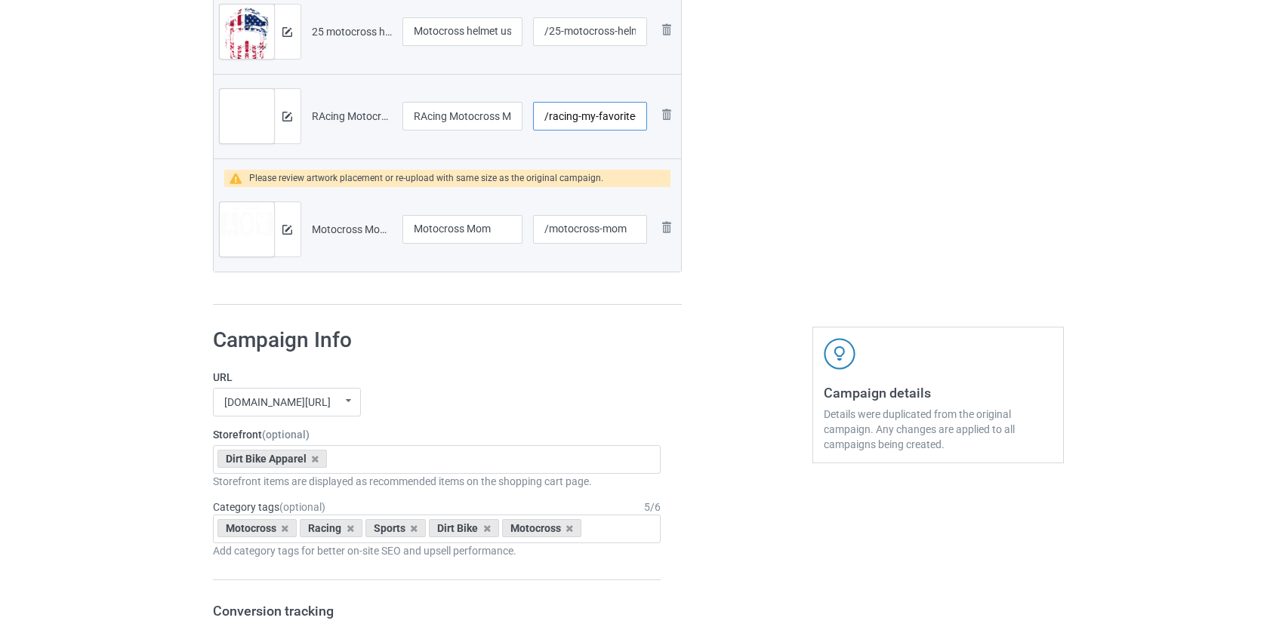
scroll to position [4461, 0]
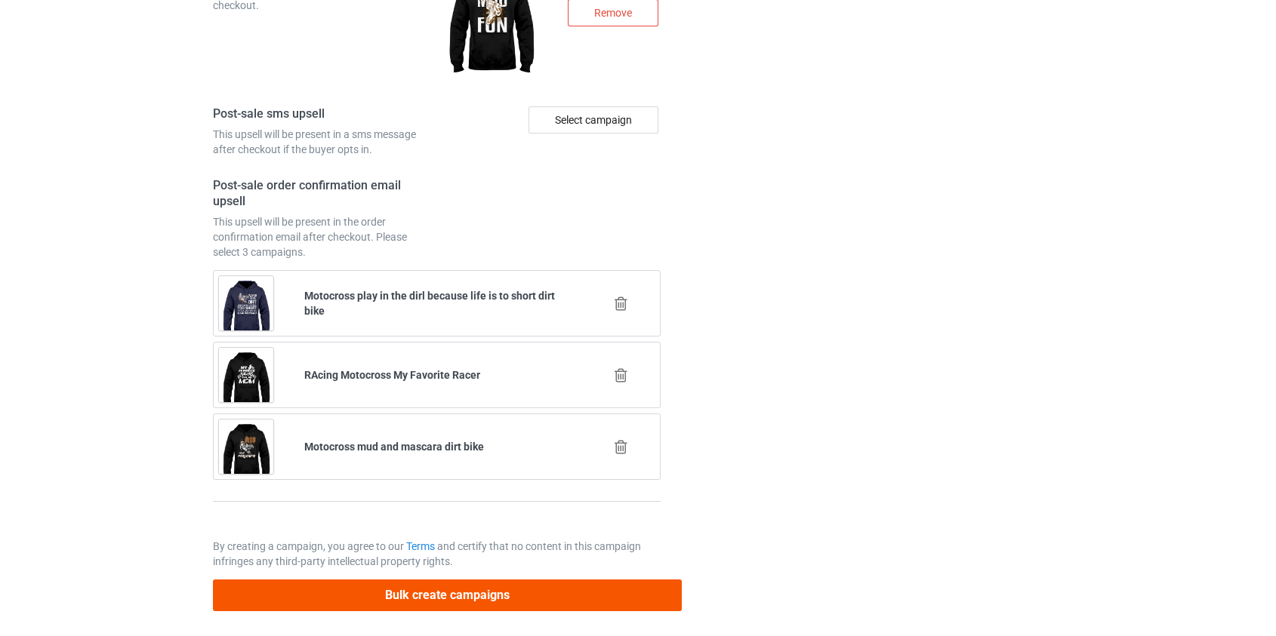
type input "/racing-my-favorite-racer"
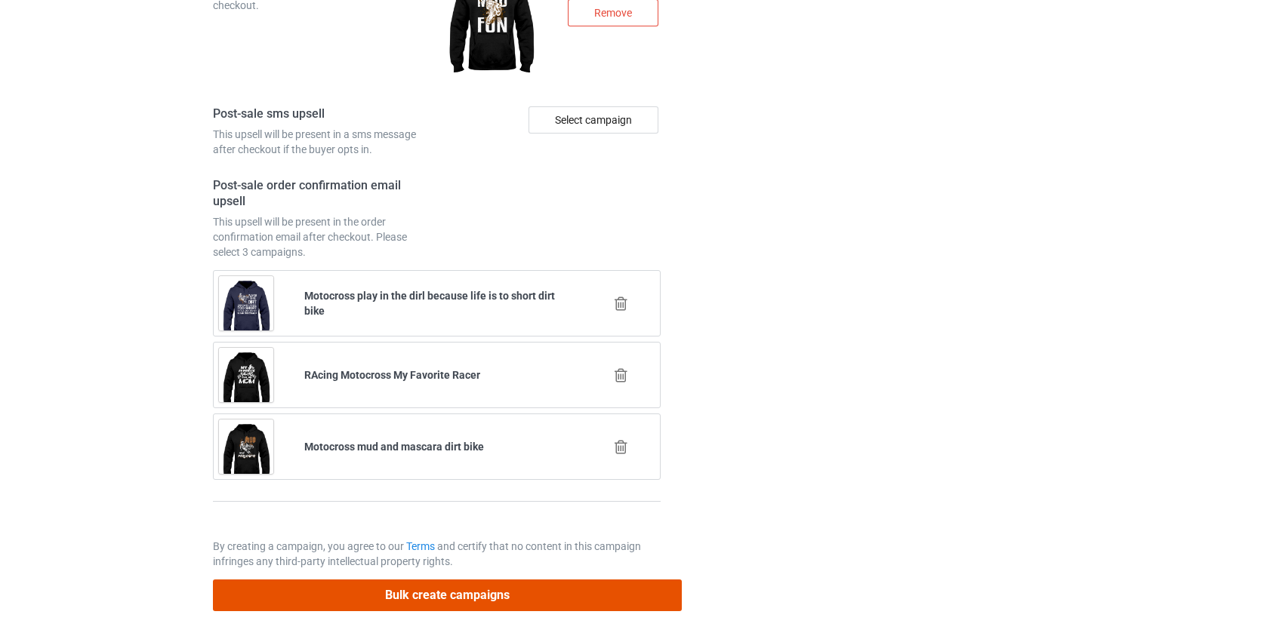
click at [473, 593] on button "Bulk create campaigns" at bounding box center [448, 595] width 470 height 31
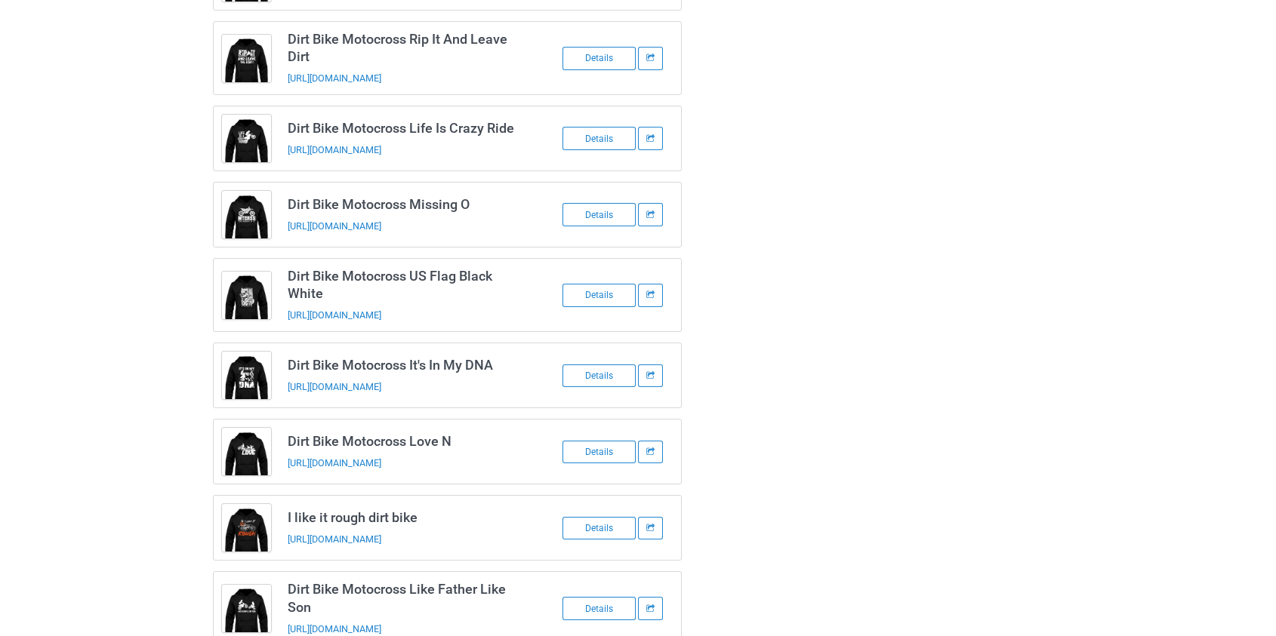
scroll to position [0, 0]
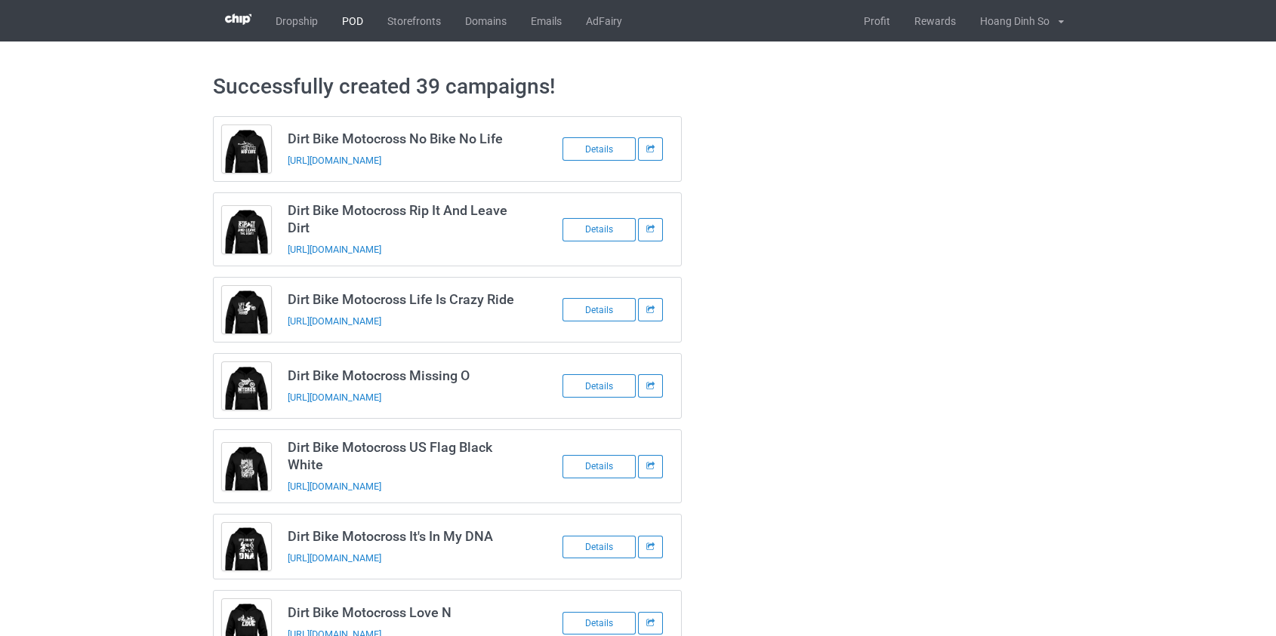
click at [359, 15] on link "POD" at bounding box center [352, 21] width 45 height 42
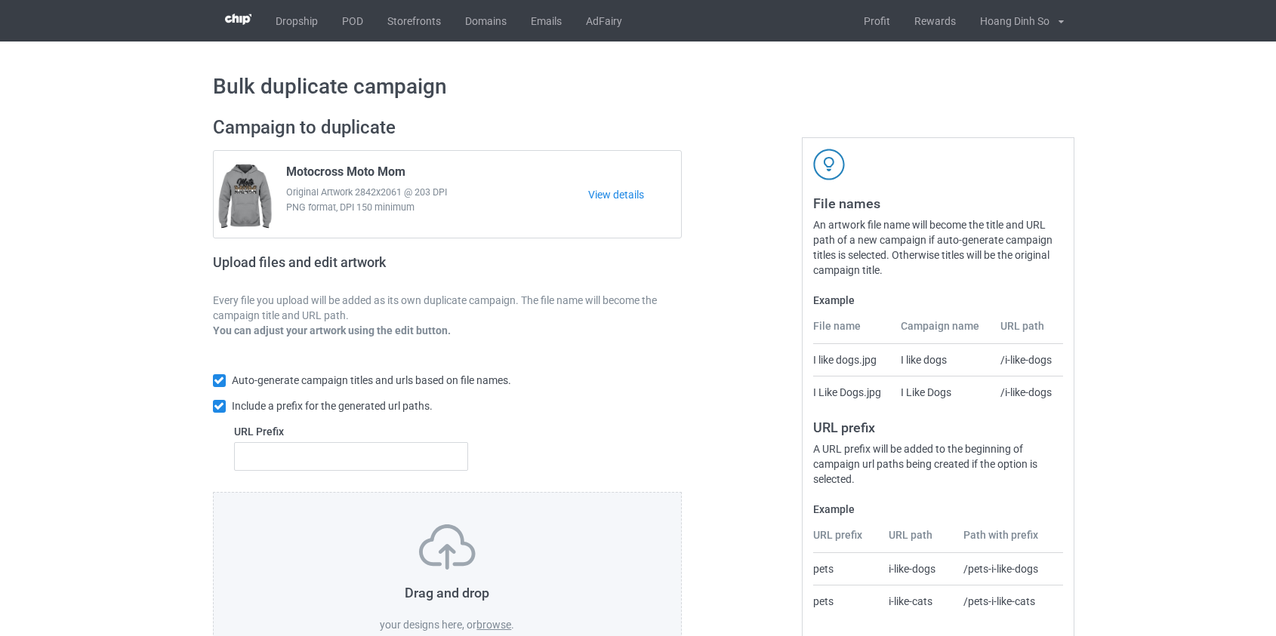
click at [491, 621] on label "browse" at bounding box center [493, 625] width 35 height 12
click at [0, 0] on input "browse" at bounding box center [0, 0] width 0 height 0
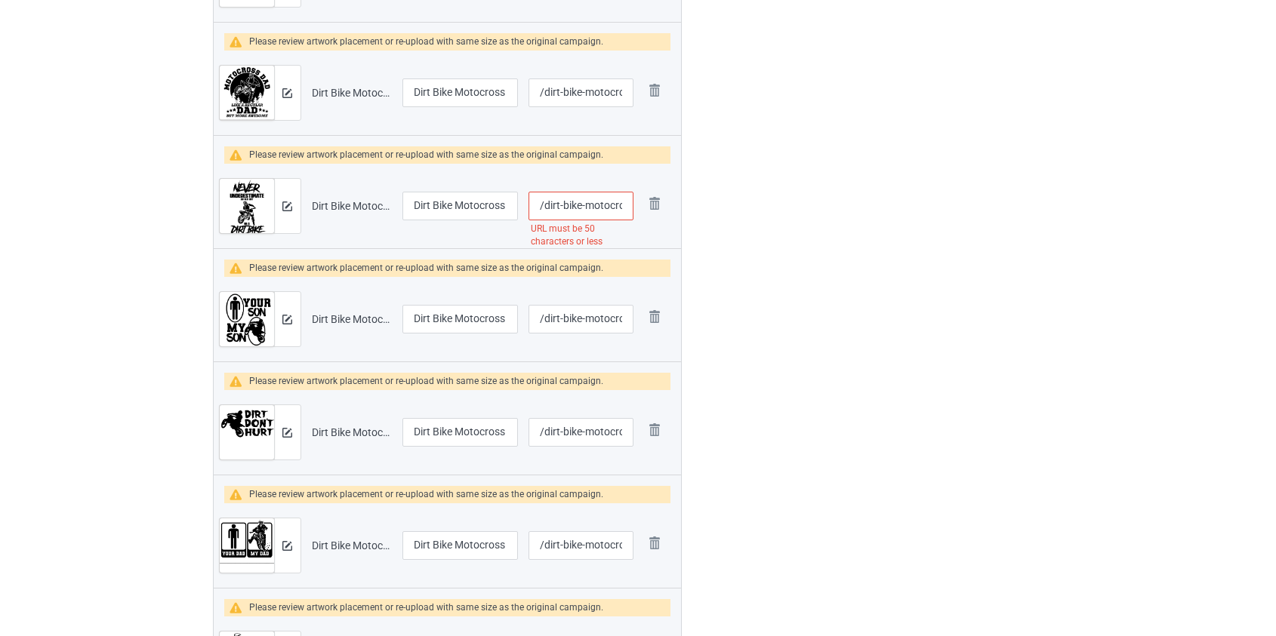
scroll to position [4094, 0]
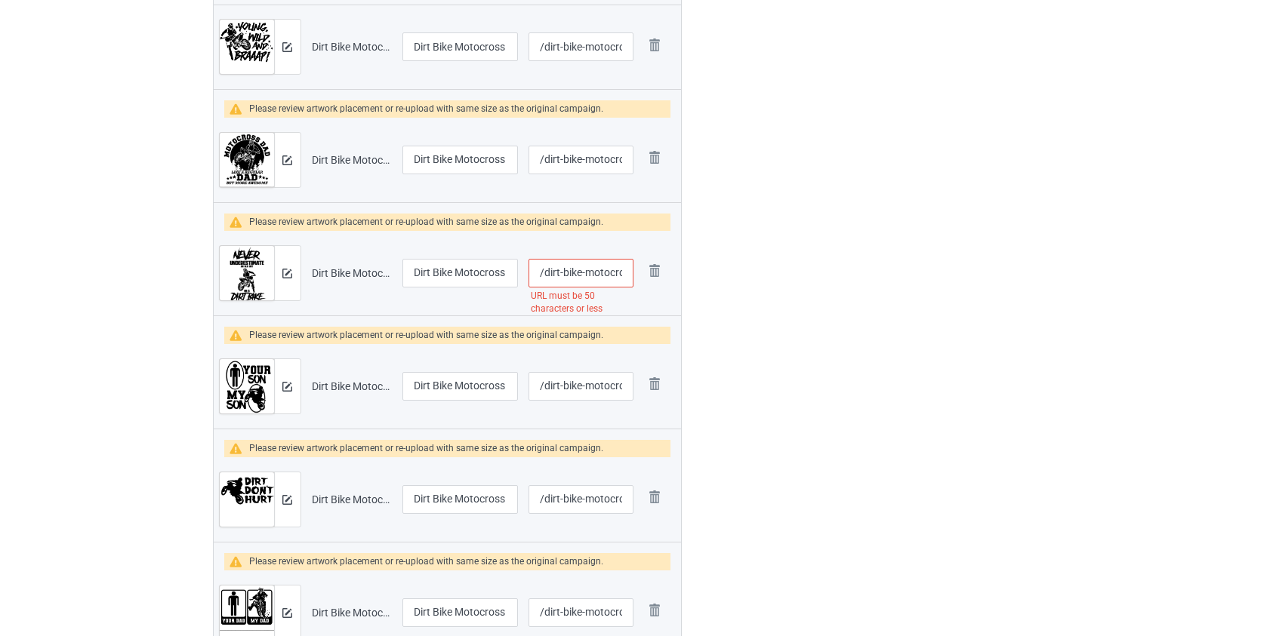
click at [596, 273] on input "/dirt-bike-motocross-never-underestimate-old-man-blk" at bounding box center [581, 273] width 105 height 29
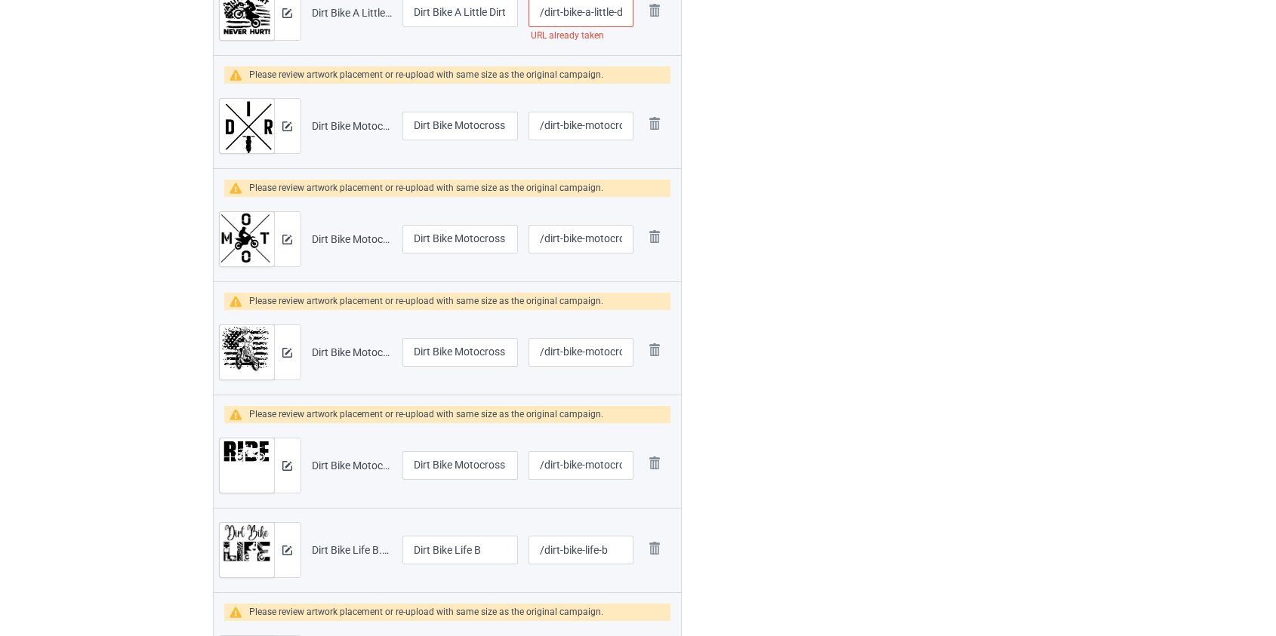
scroll to position [2928, 0]
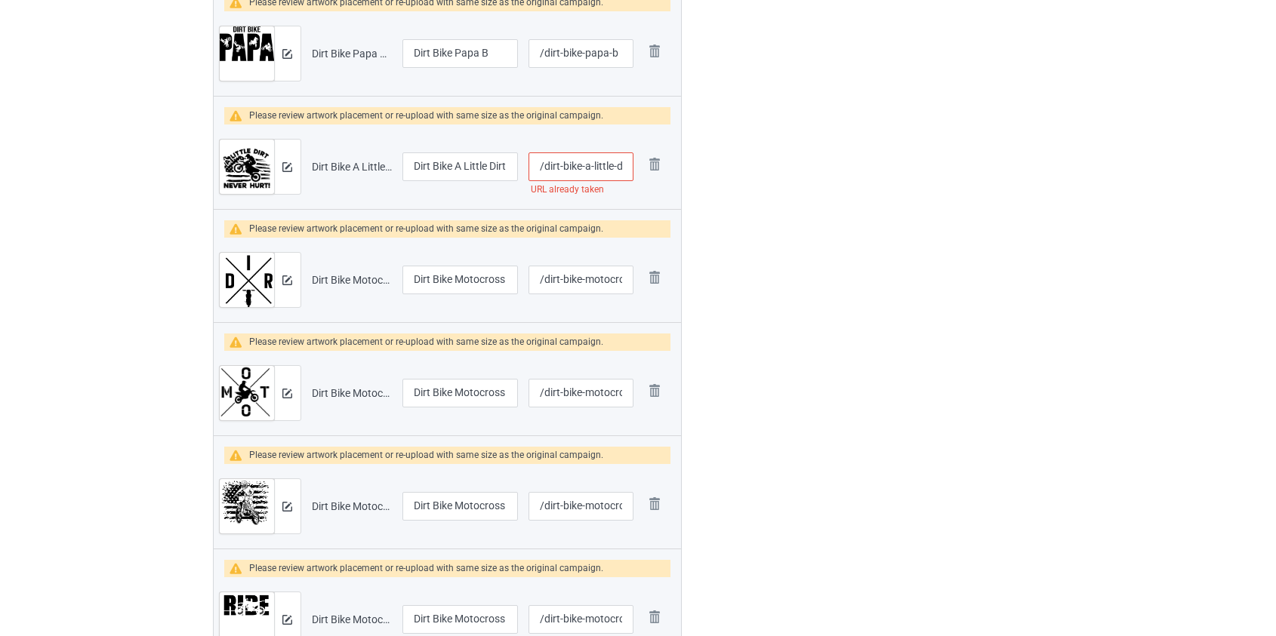
type input "/dirt-bike-never-underestimate-old-man-blk"
click at [602, 166] on input "/dirt-bike-a-little-dirt-never-hurt" at bounding box center [581, 167] width 105 height 29
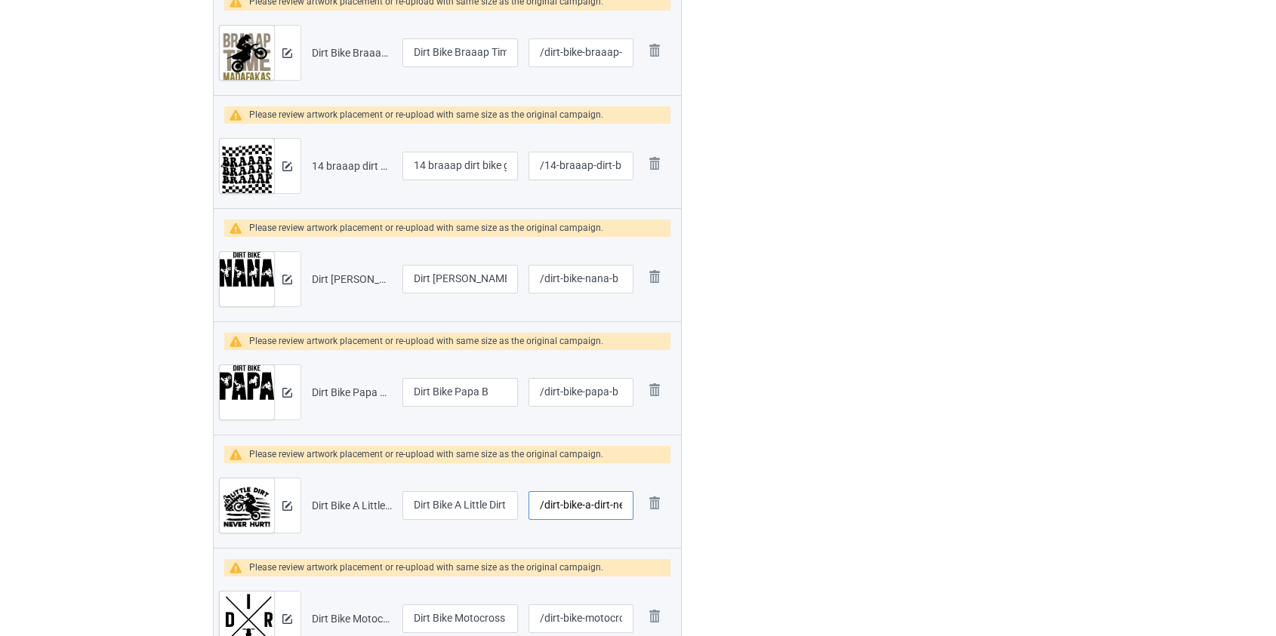
scroll to position [2584, 0]
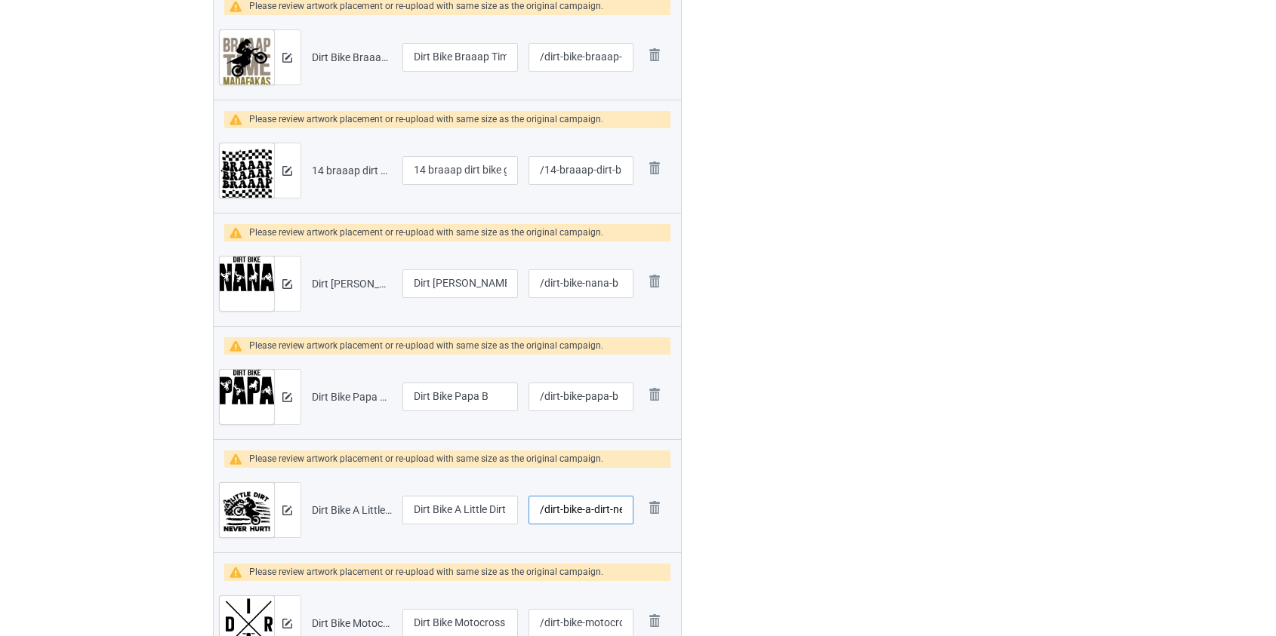
type input "/dirt-bike-a-dirt-never-hurt"
drag, startPoint x: 432, startPoint y: 165, endPoint x: 267, endPoint y: 169, distance: 165.4
click at [267, 169] on tr "Preview and edit artwork 14 braaap dirt bike groovy.png 14 braaap dirt bike gro…" at bounding box center [448, 170] width 468 height 85
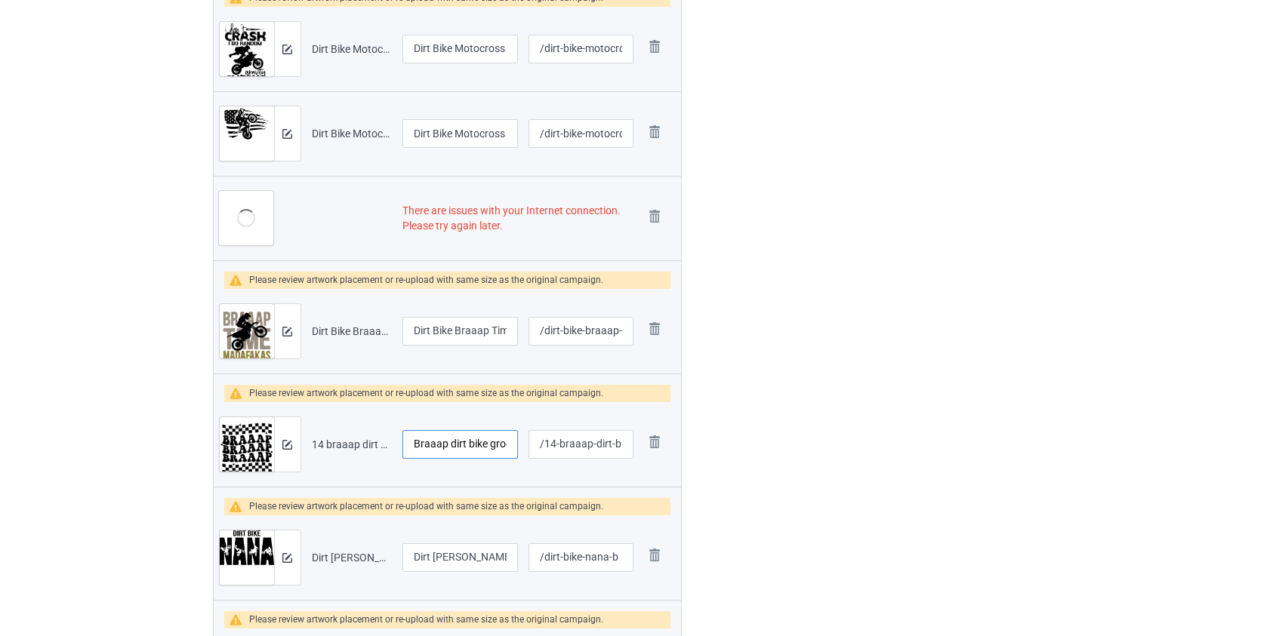
scroll to position [2310, 0]
type input "Braaap dirt bike groovy"
click at [654, 220] on img at bounding box center [654, 216] width 21 height 21
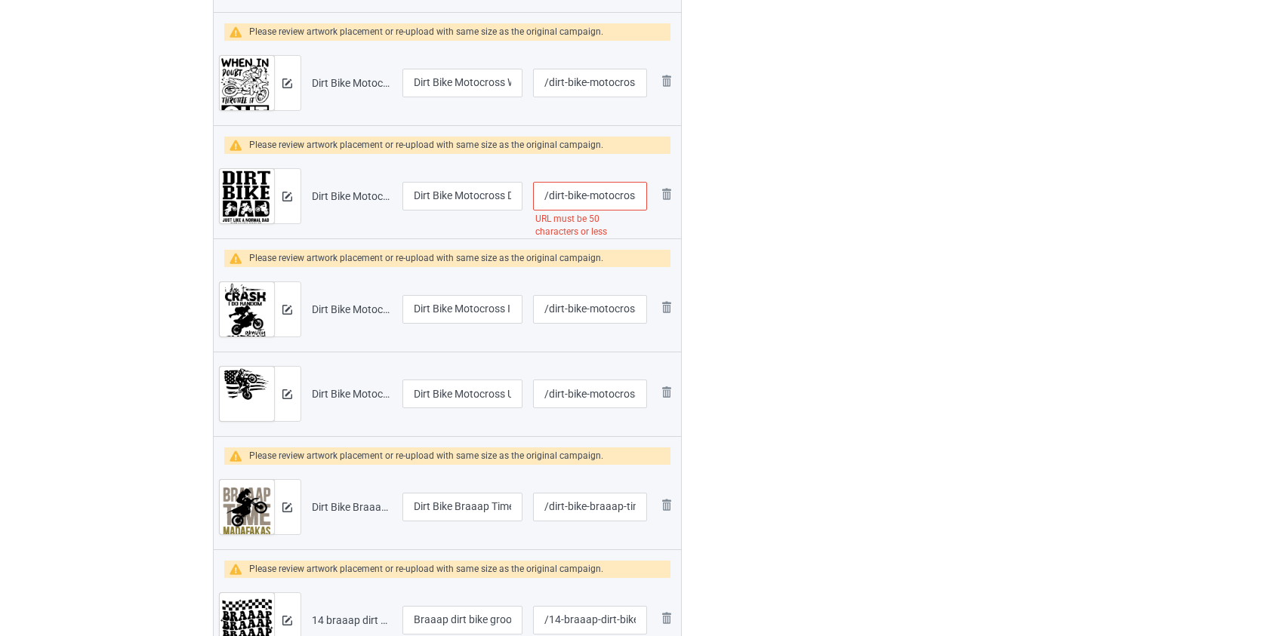
scroll to position [1974, 0]
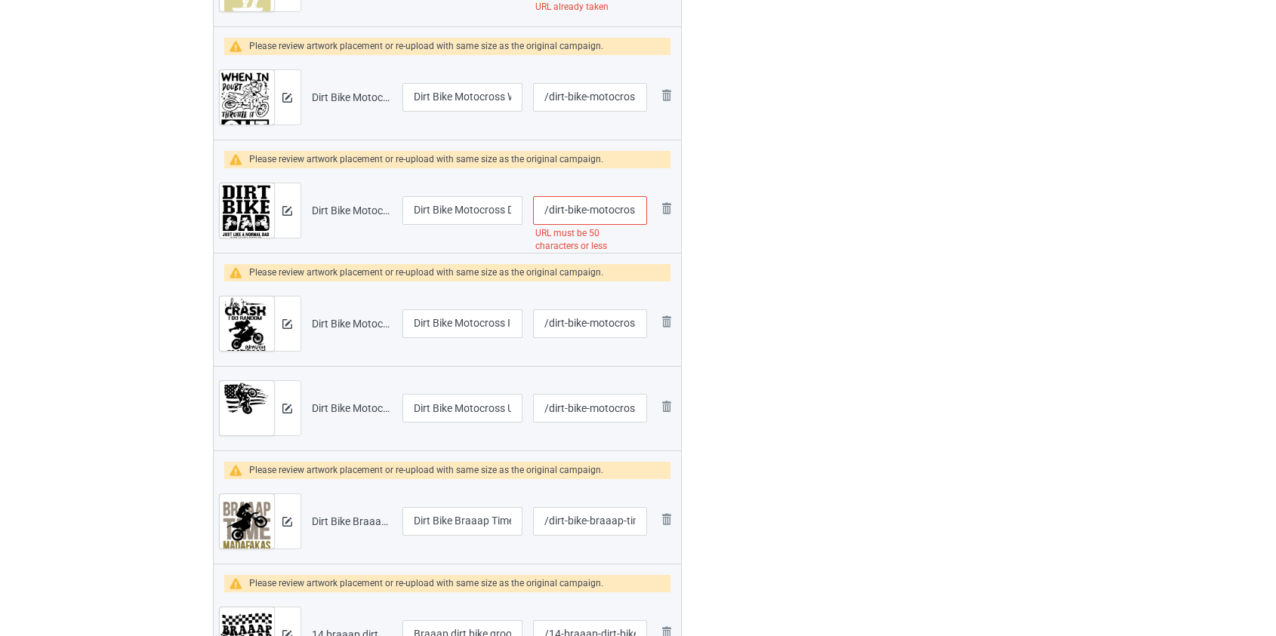
click at [605, 207] on input "/dirt-bike-motocross-dad-just-like-a-normal-dad-but-much-cooler" at bounding box center [589, 210] width 113 height 29
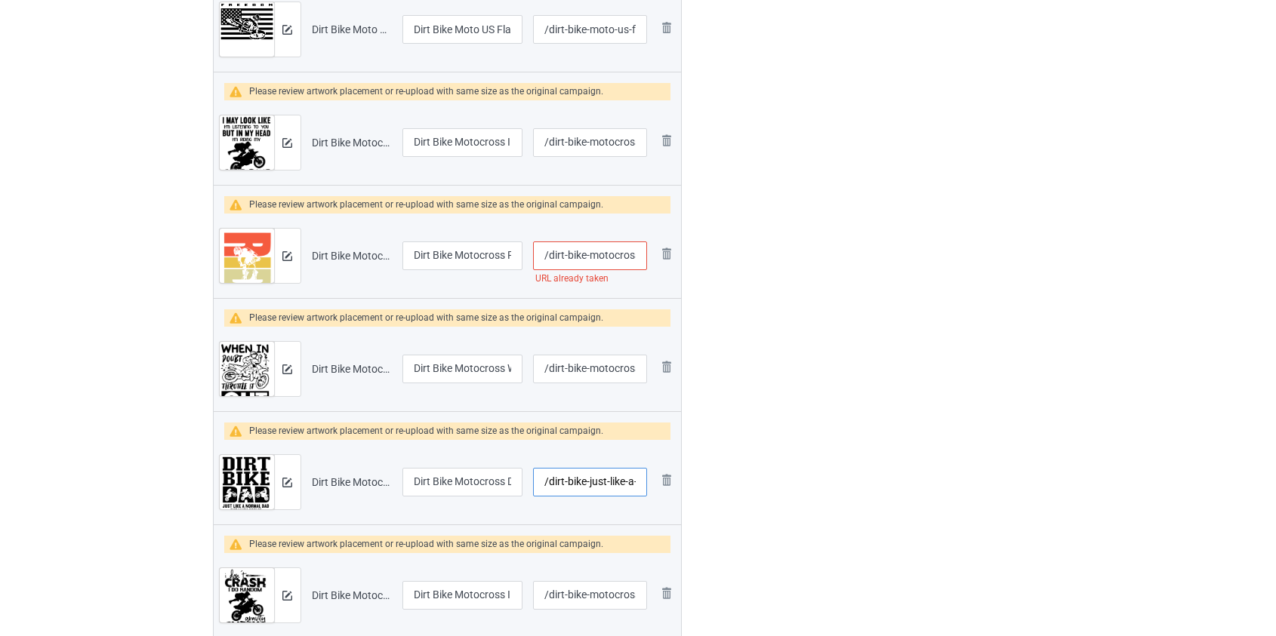
scroll to position [1699, 0]
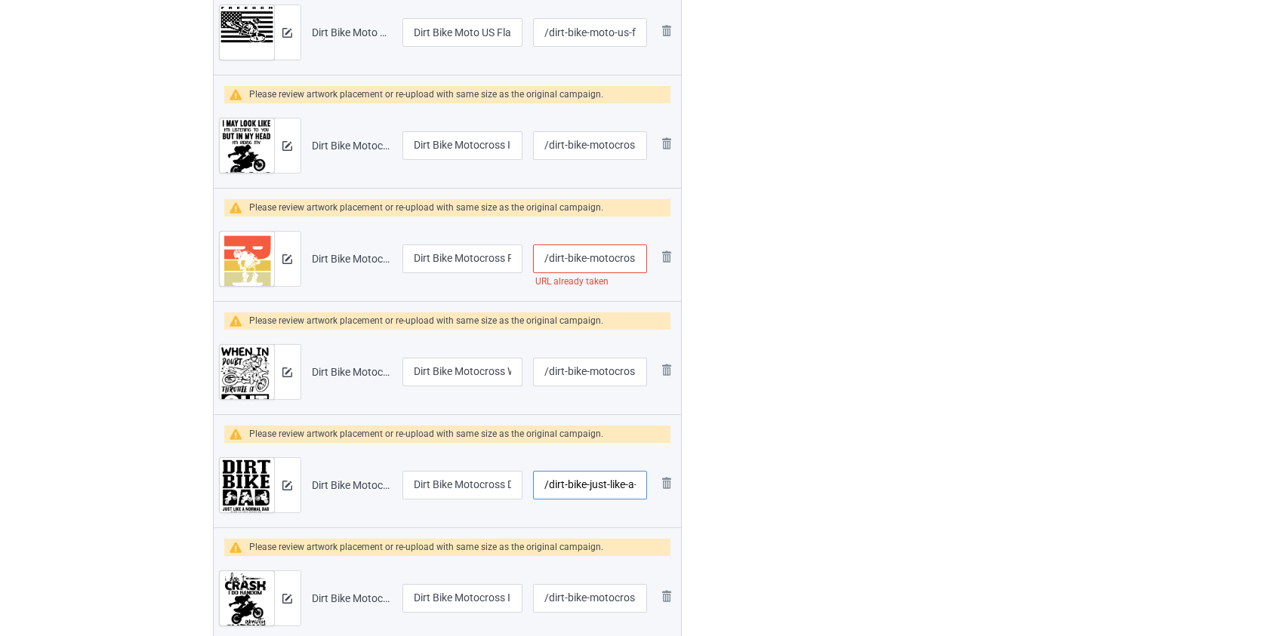
type input "/dirt-bike-just-like-a-normal-dad-but-much-cooler"
click at [605, 257] on input "/dirt-bike-motocross-ride-retro" at bounding box center [589, 259] width 113 height 29
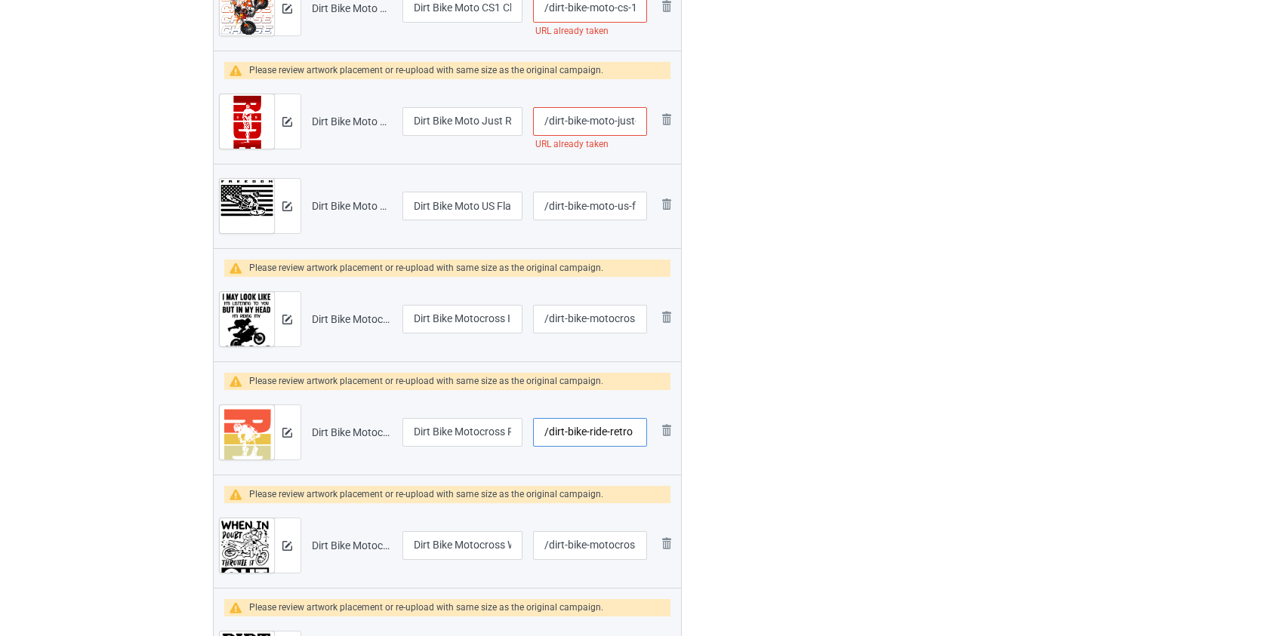
scroll to position [1425, 0]
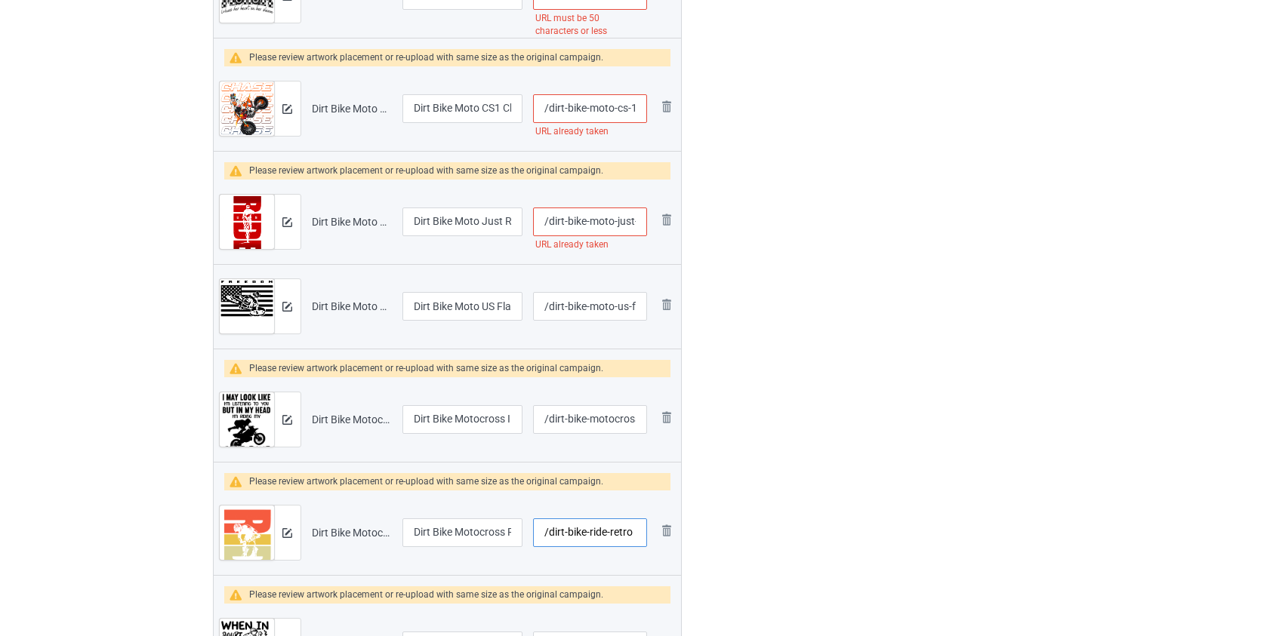
type input "/dirt-bike-ride-retro"
click at [596, 220] on input "/dirt-bike-moto-just-ride" at bounding box center [589, 222] width 113 height 29
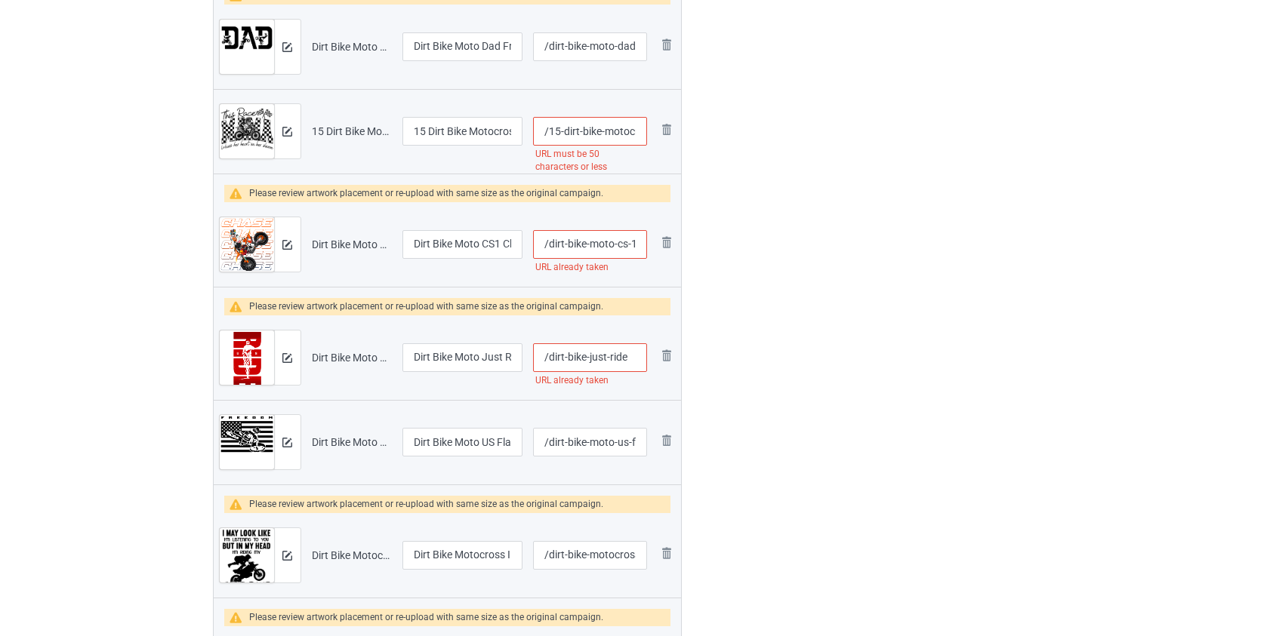
scroll to position [1287, 0]
click at [563, 359] on input "/dirt-bike-just-ride" at bounding box center [589, 359] width 113 height 29
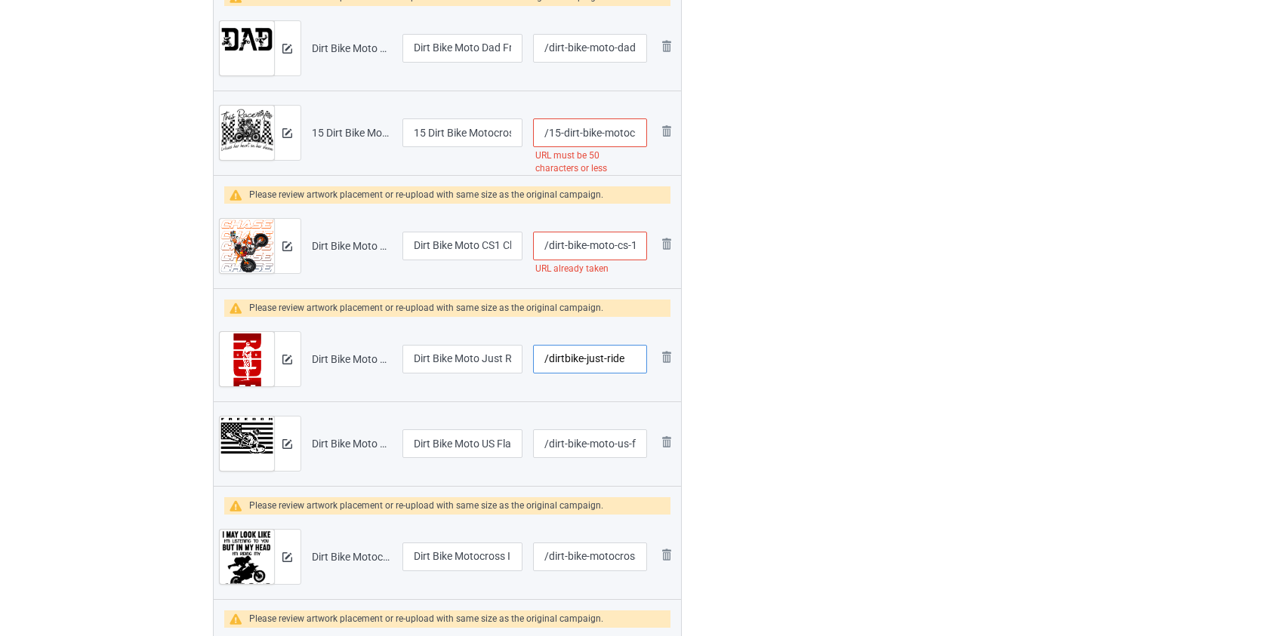
type input "/dirtbike-just-ride"
click at [603, 245] on input "/dirt-bike-moto-cs-1-chase" at bounding box center [589, 246] width 113 height 29
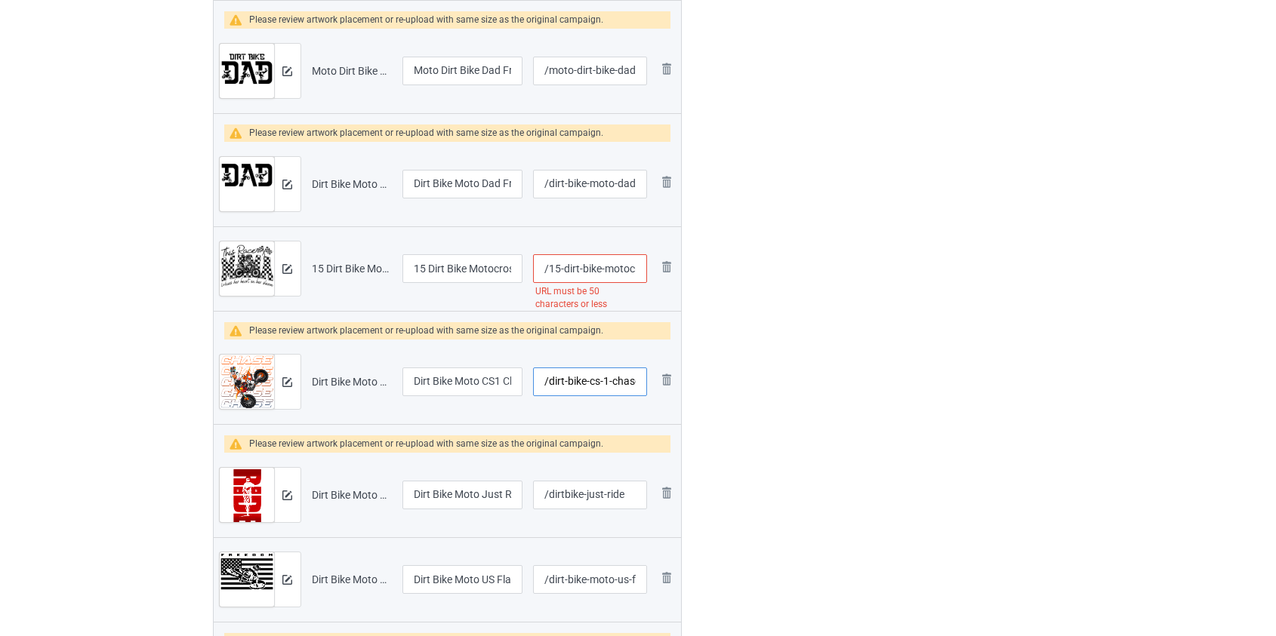
scroll to position [1150, 0]
type input "/dirt-bike-cs-1-chase"
drag, startPoint x: 427, startPoint y: 267, endPoint x: 336, endPoint y: 279, distance: 91.3
click at [336, 279] on tr "Preview and edit artwork 15 Dirt Bike Motocross This Race Mama Wears Her Heart …" at bounding box center [448, 270] width 468 height 85
type input "Dirt Bike Motocross This Race Mama Wears Her Heart On Her Sleeve"
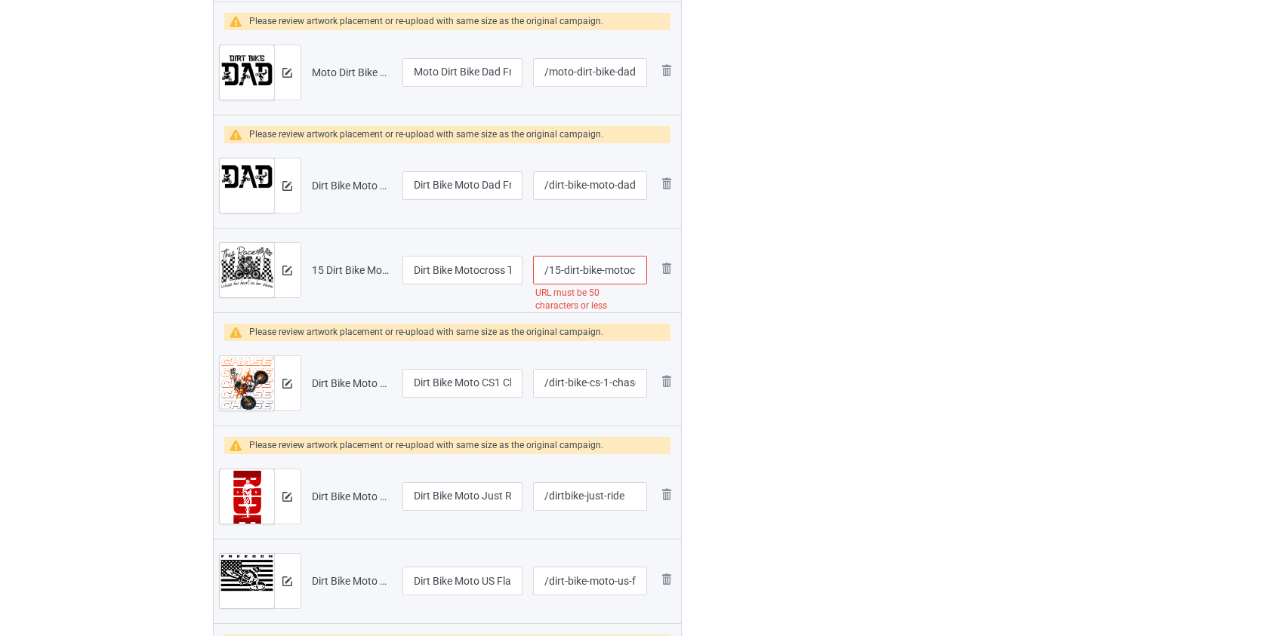
click at [616, 272] on input "/15-dirt-bike-motocross-this-race-mama-wears-her-heart-on-her-sleeve" at bounding box center [589, 270] width 113 height 29
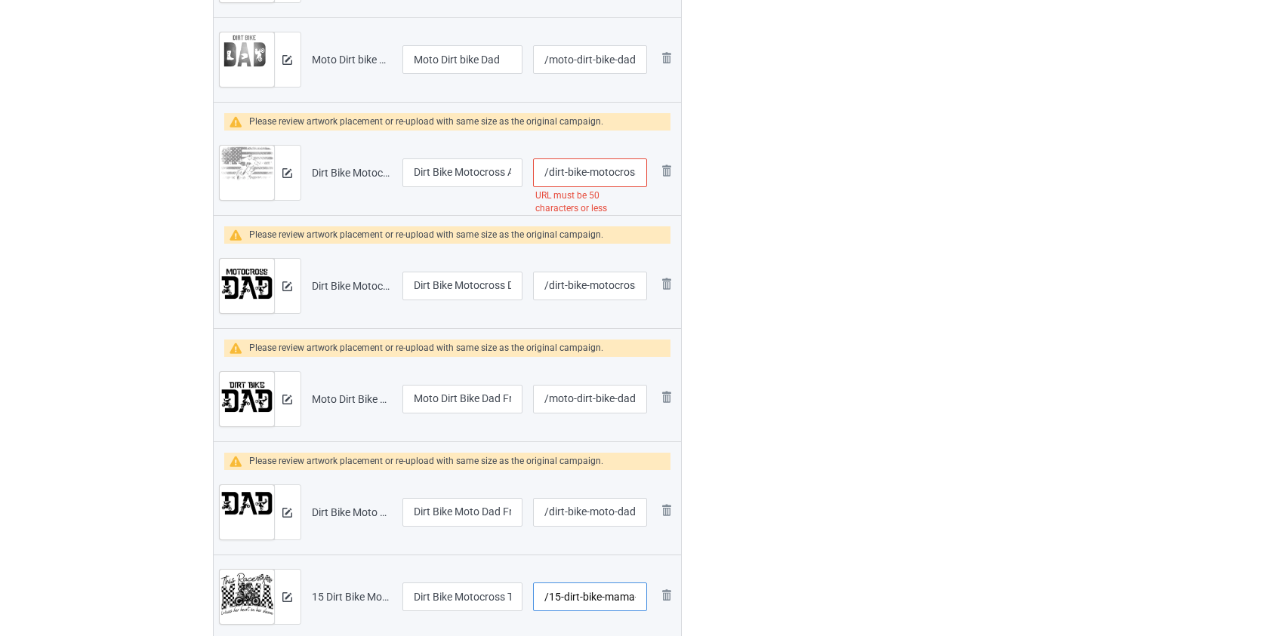
scroll to position [807, 0]
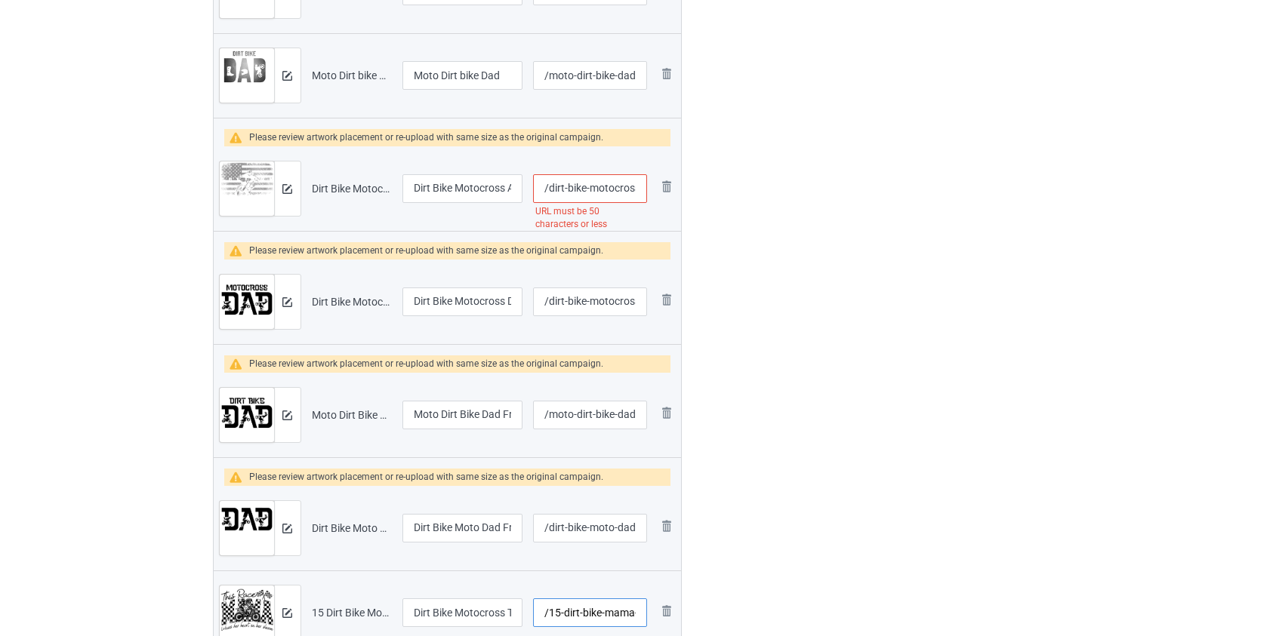
type input "/15-dirt-bike-mama-wears-her-heart-on-her-sleeve"
click at [605, 180] on input "/dirt-bike-motocross-american-flag-dirt-bike-motocross-freedom" at bounding box center [589, 188] width 113 height 29
click at [602, 189] on input "/dirt-bike-motocross-american-flag-dirt-bike-motocross-freedom" at bounding box center [589, 188] width 113 height 29
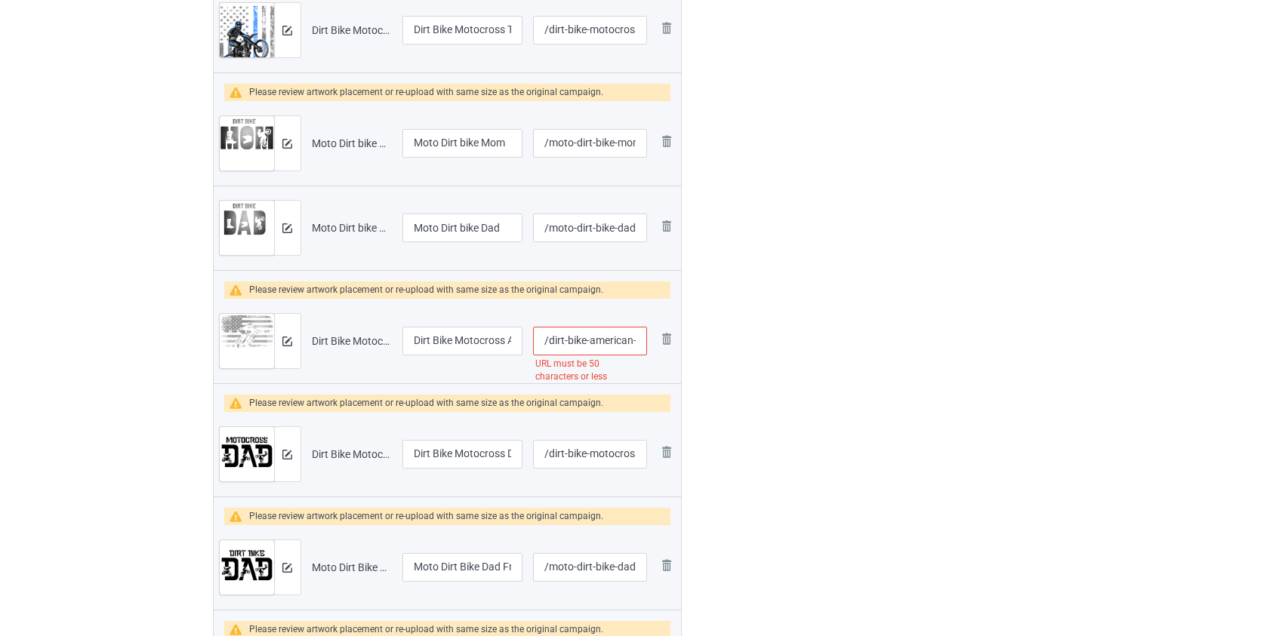
scroll to position [601, 0]
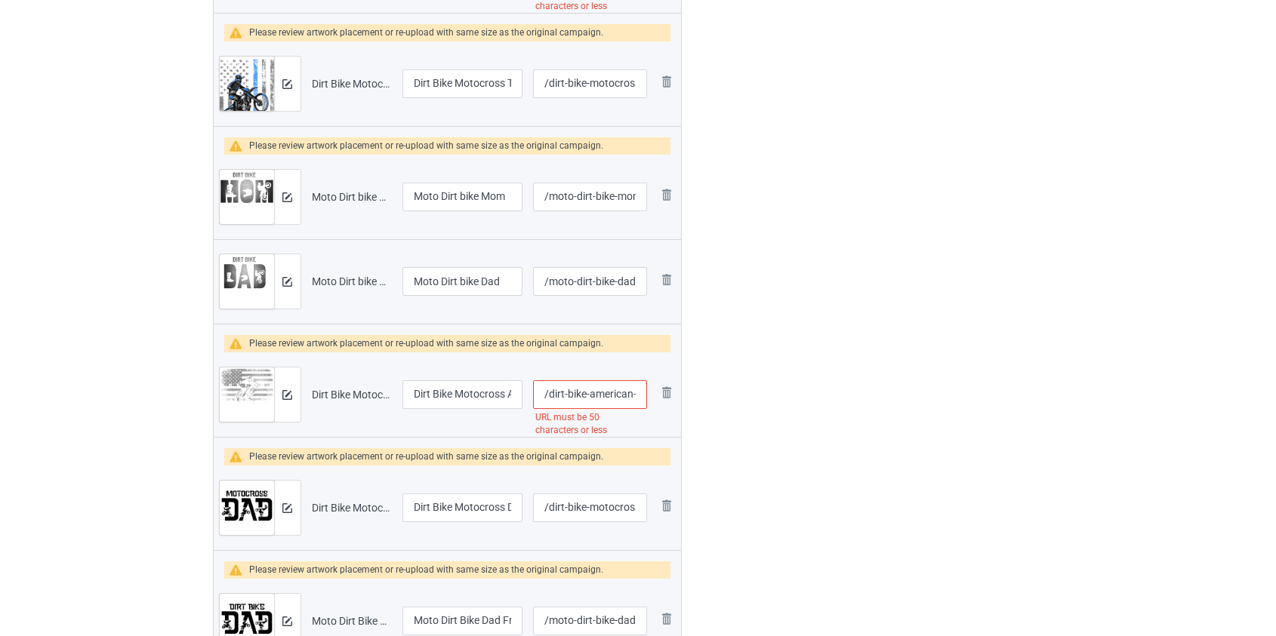
click at [613, 397] on input "/dirt-bike-american-flag-dirt-bike-motocross-freedom" at bounding box center [589, 395] width 113 height 29
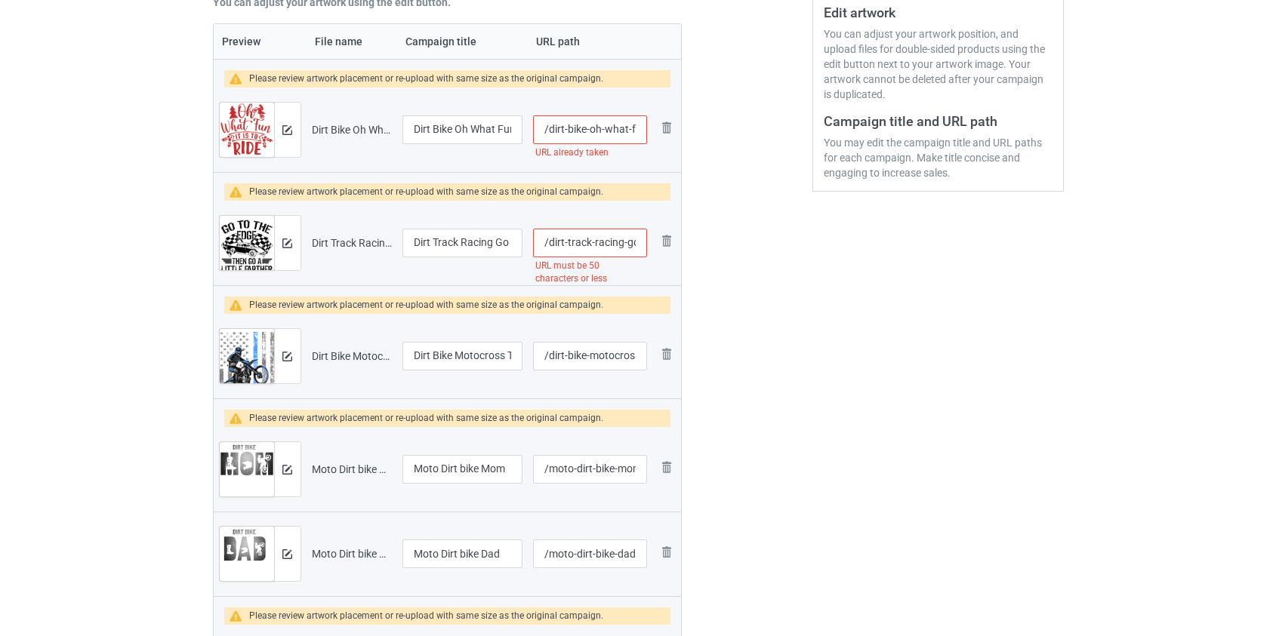
scroll to position [326, 0]
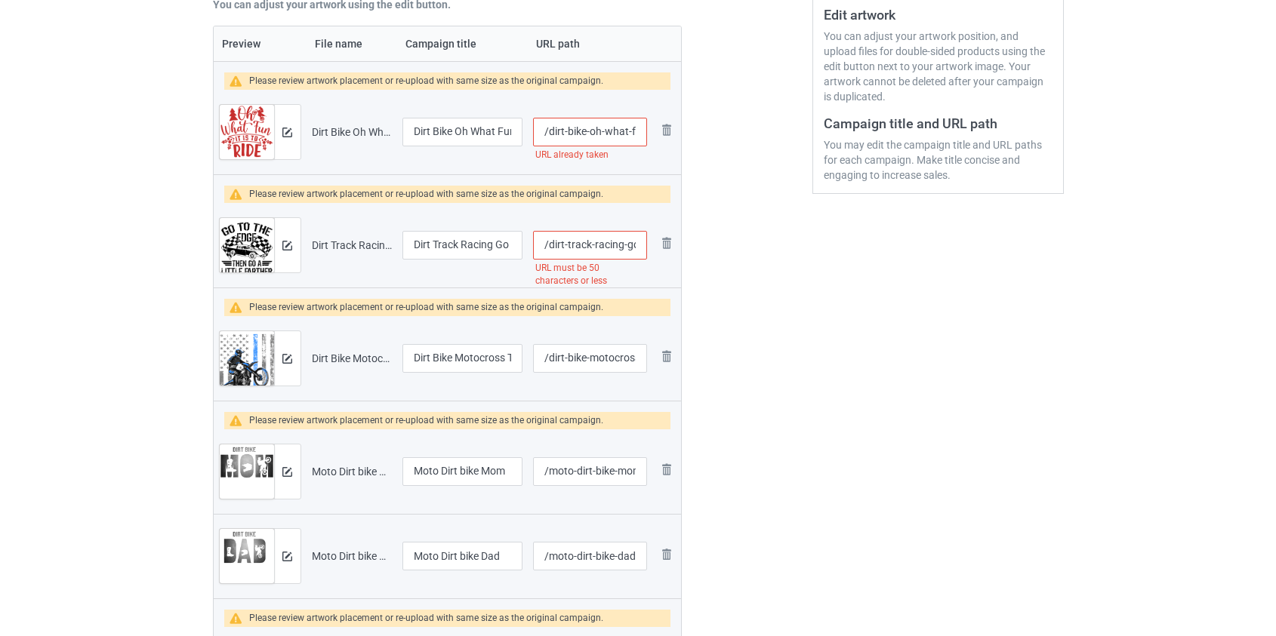
type input "/dirt-bike-dirt-bike-motocross-freedom"
click at [609, 247] on input "/dirt-track-racing-go-to-the-edge-then-go-a-little-farther" at bounding box center [589, 245] width 113 height 29
click at [0, 0] on img at bounding box center [0, 0] width 0 height 0
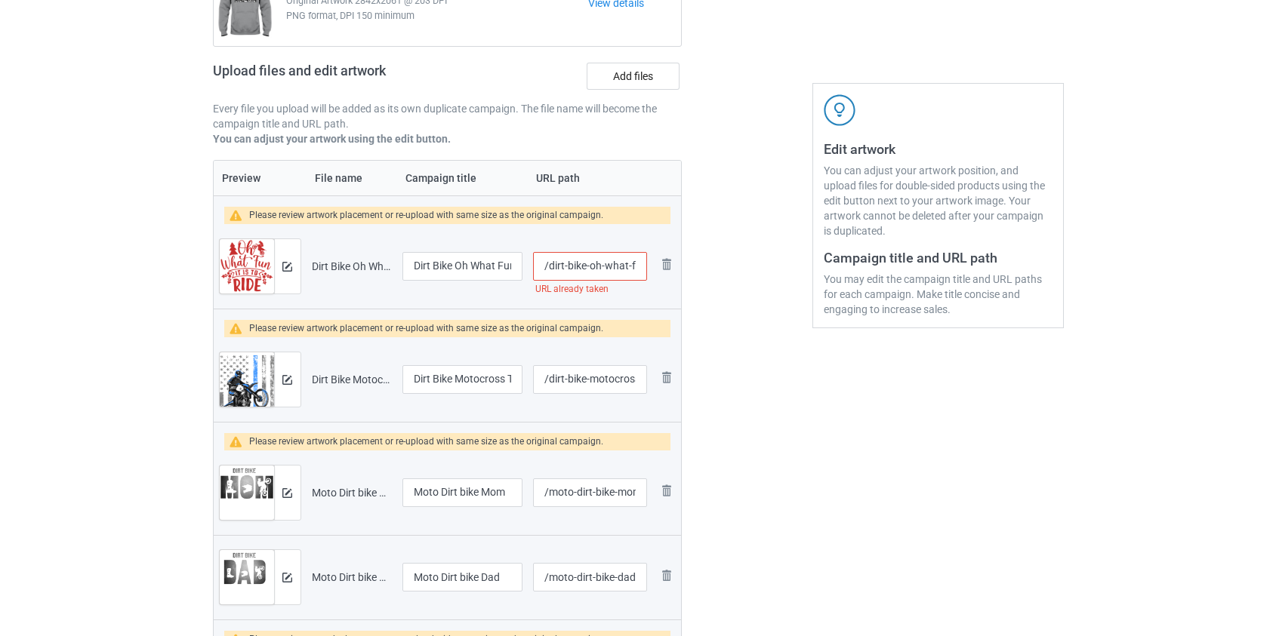
scroll to position [189, 0]
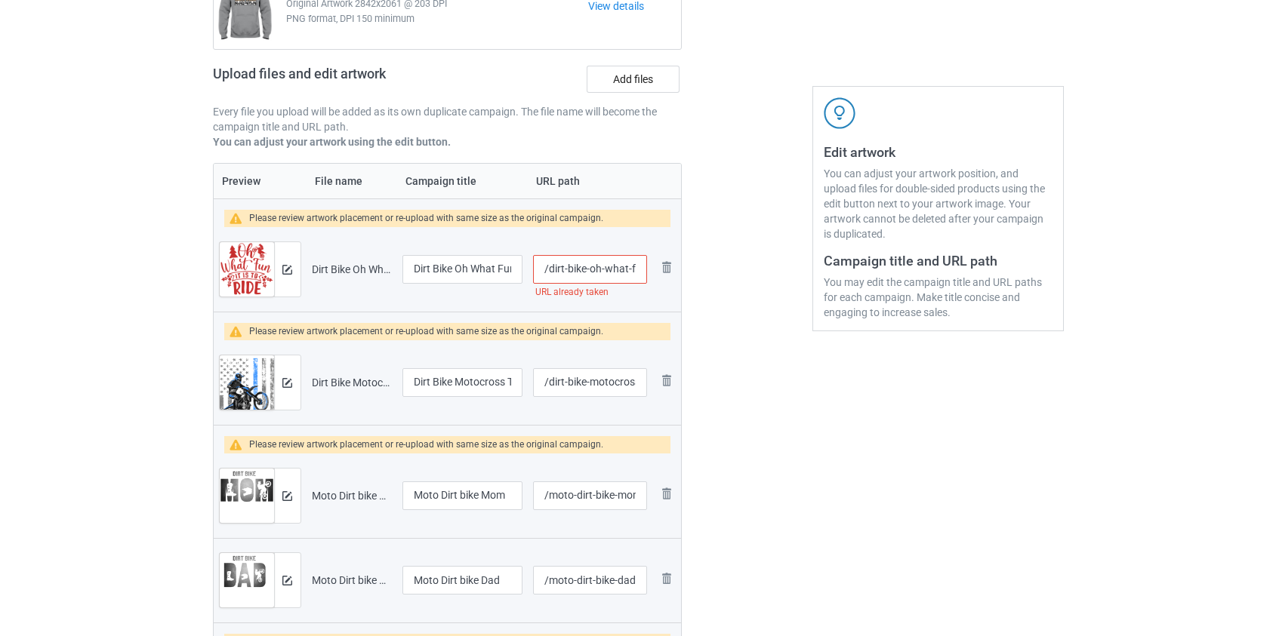
click at [566, 266] on input "/dirt-bike-oh-what-fun-it-is-to-ride-moto" at bounding box center [589, 269] width 113 height 29
type input "/dirtbike-oh-what-fun-it-is-to-ride-moto"
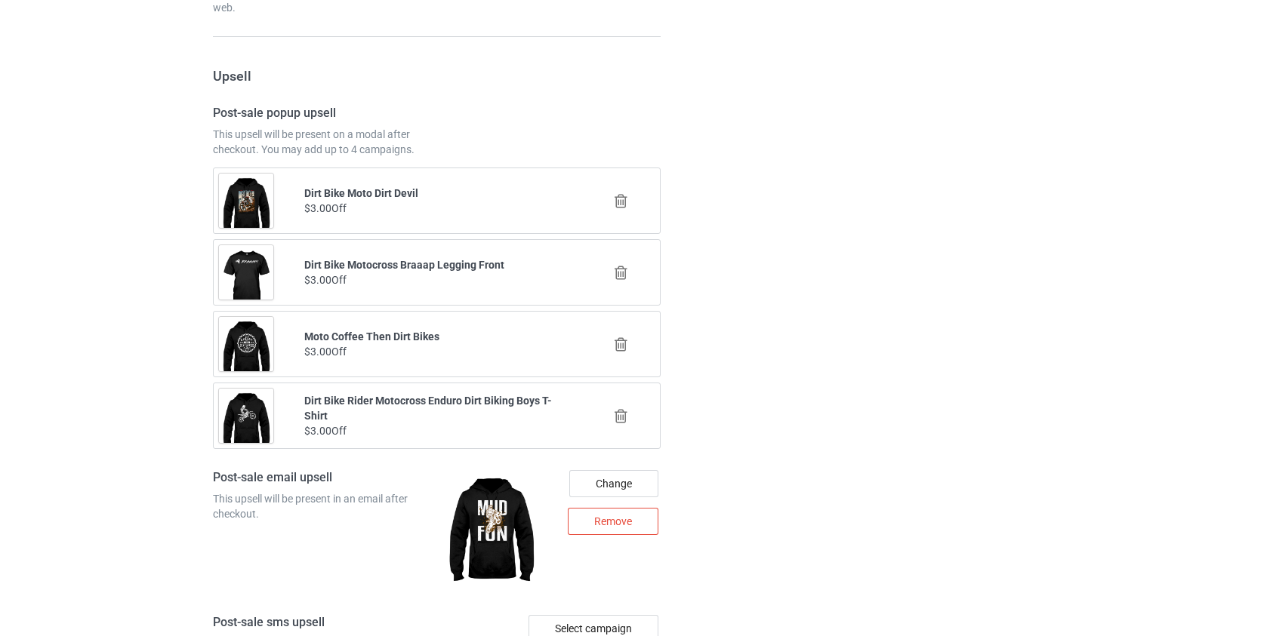
scroll to position [7150, 0]
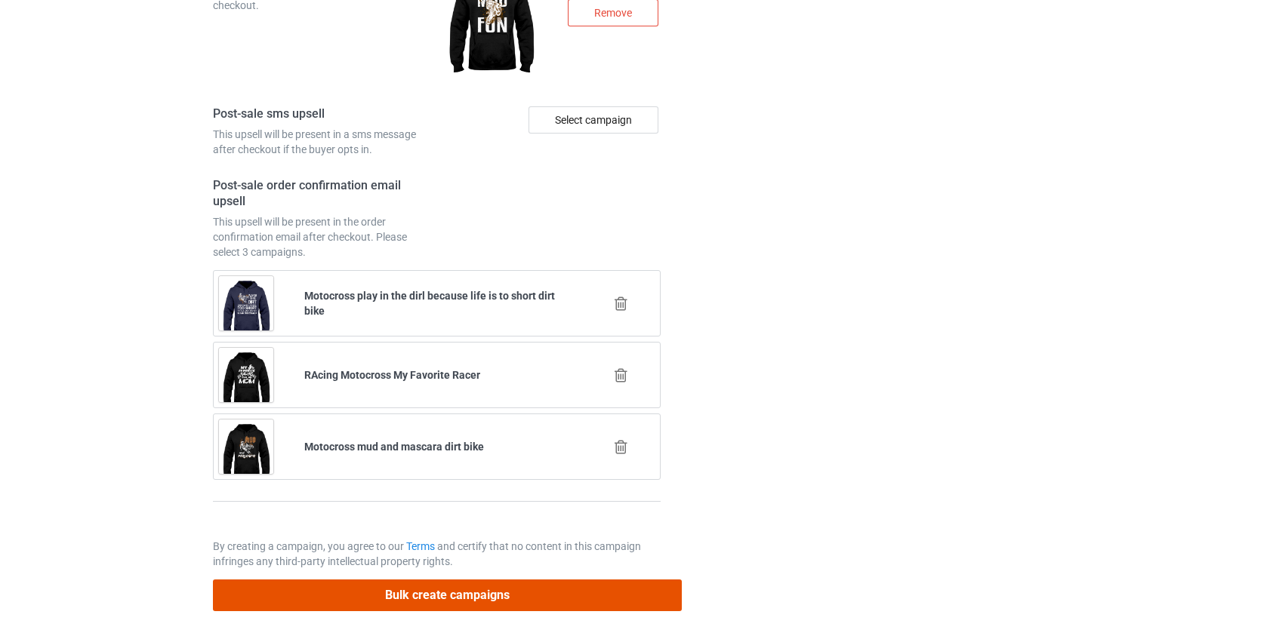
click at [476, 582] on button "Bulk create campaigns" at bounding box center [448, 595] width 470 height 31
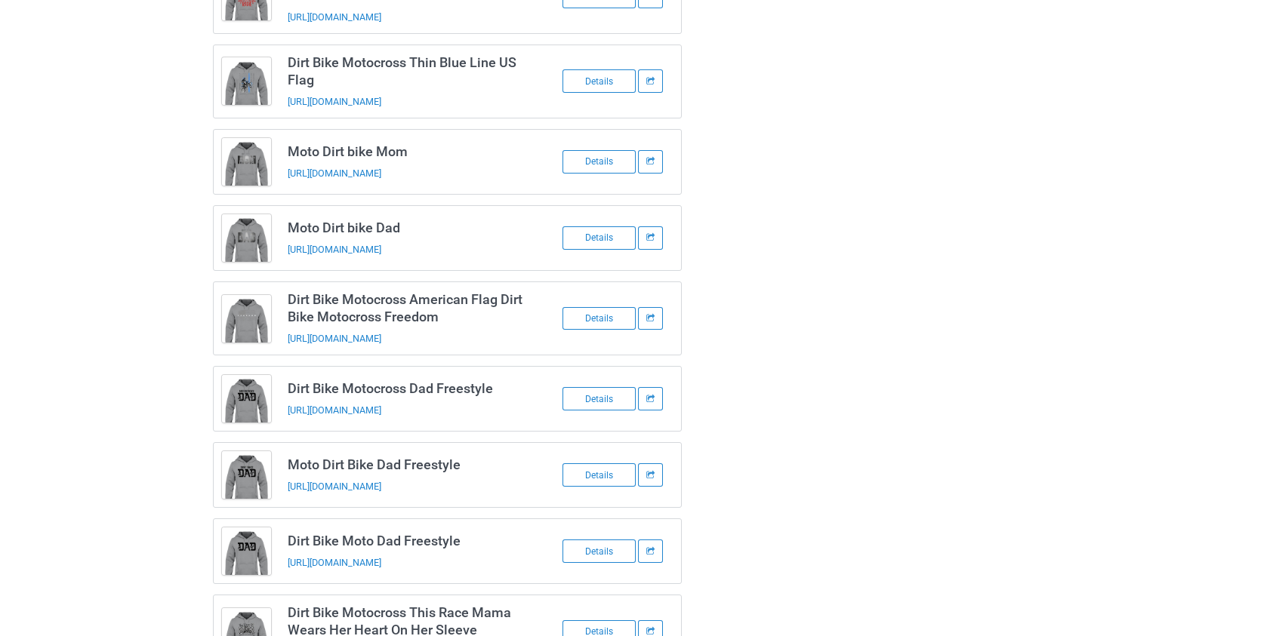
scroll to position [0, 0]
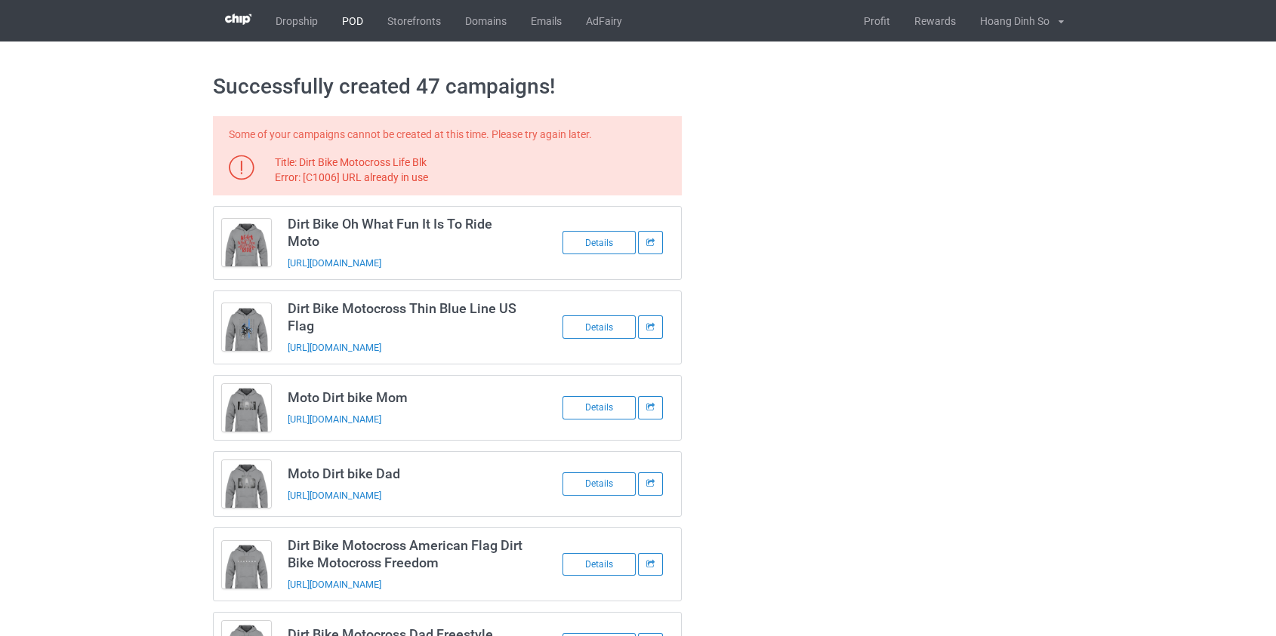
click at [356, 17] on link "POD" at bounding box center [352, 21] width 45 height 42
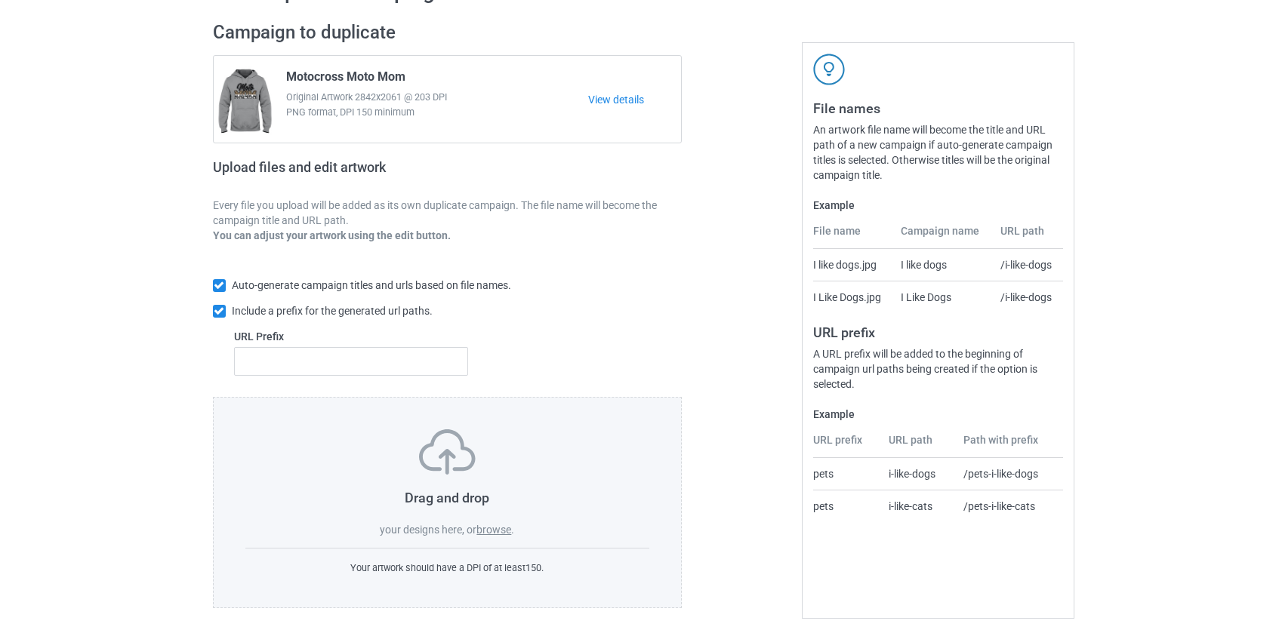
scroll to position [98, 0]
click at [493, 528] on label "browse" at bounding box center [493, 527] width 35 height 12
click at [0, 0] on input "browse" at bounding box center [0, 0] width 0 height 0
click at [504, 530] on label "browse" at bounding box center [493, 527] width 35 height 12
click at [0, 0] on input "browse" at bounding box center [0, 0] width 0 height 0
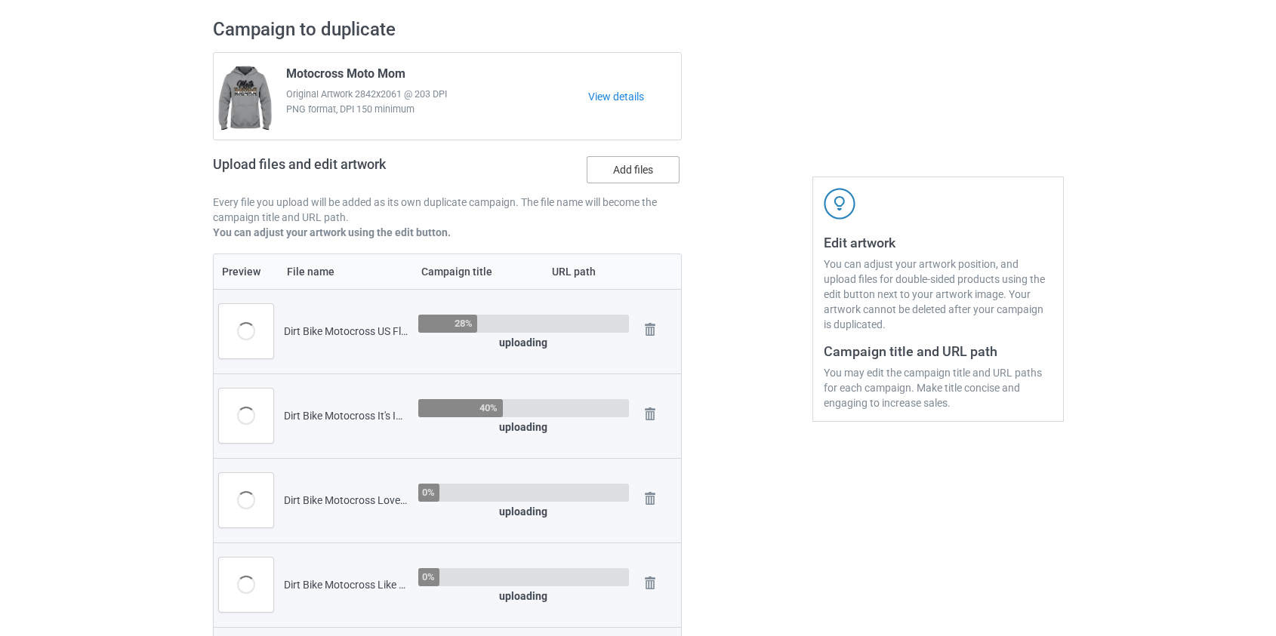
click at [663, 175] on label "Add files" at bounding box center [633, 169] width 93 height 27
click at [0, 0] on input "Add files" at bounding box center [0, 0] width 0 height 0
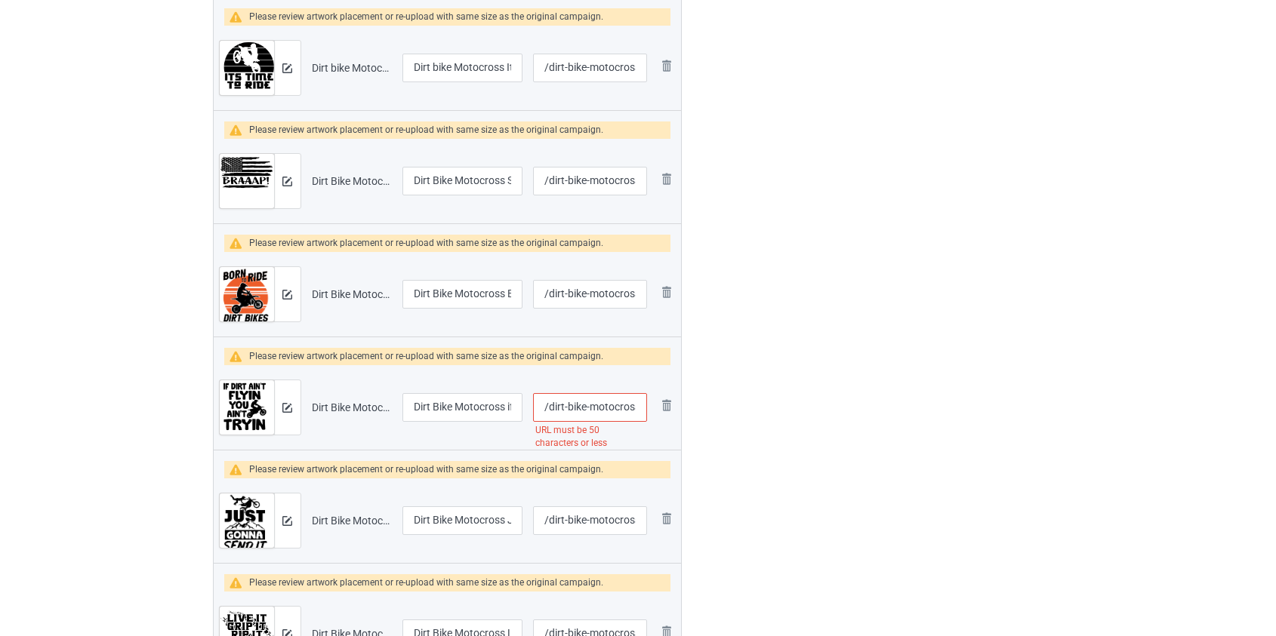
scroll to position [1265, 0]
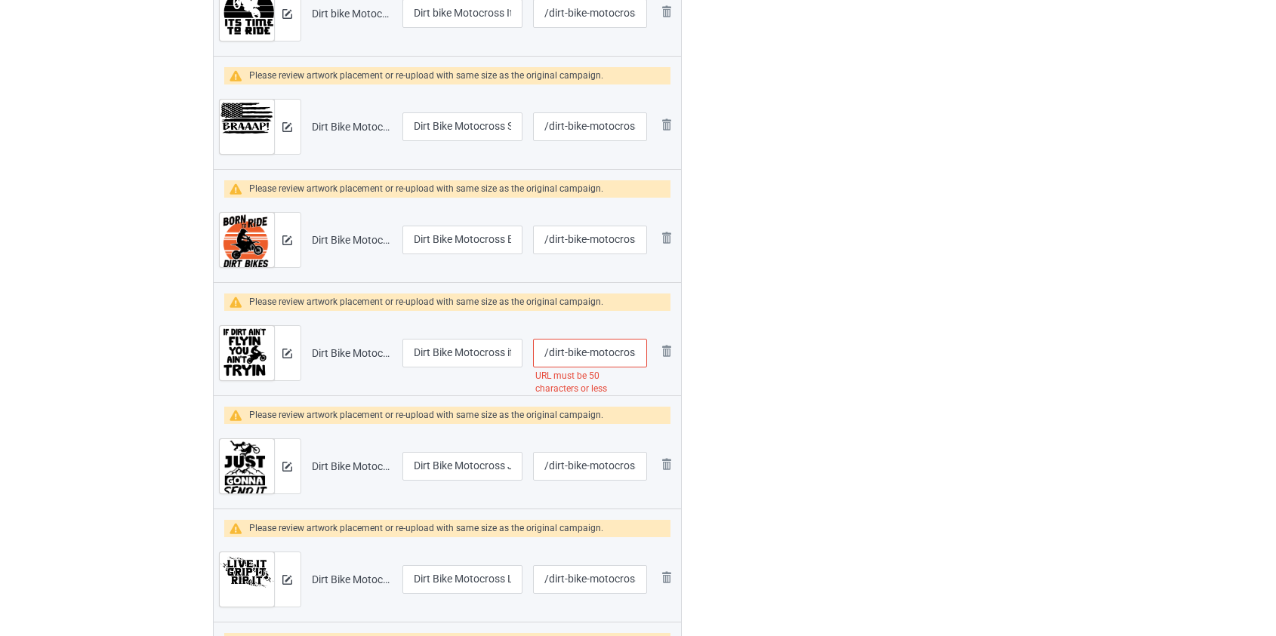
click at [599, 348] on input "/dirt-bike-motocross-if-dirt-ain-t-flyin-you-ain-t-tryin-blk" at bounding box center [589, 353] width 113 height 29
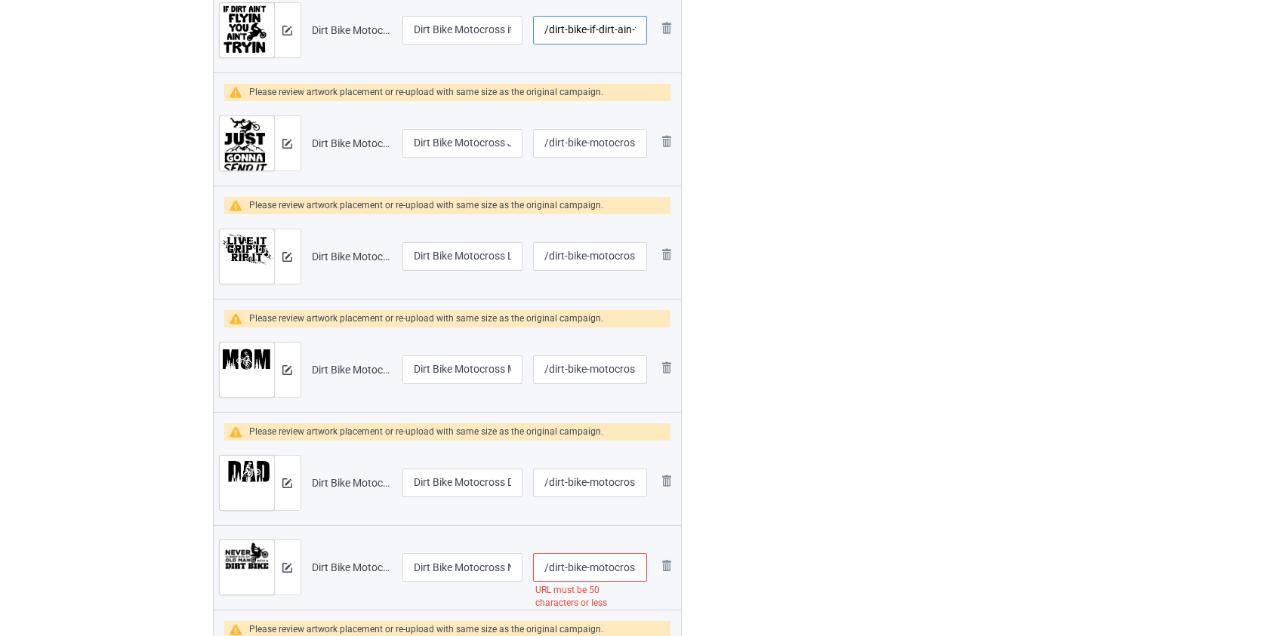
scroll to position [1814, 0]
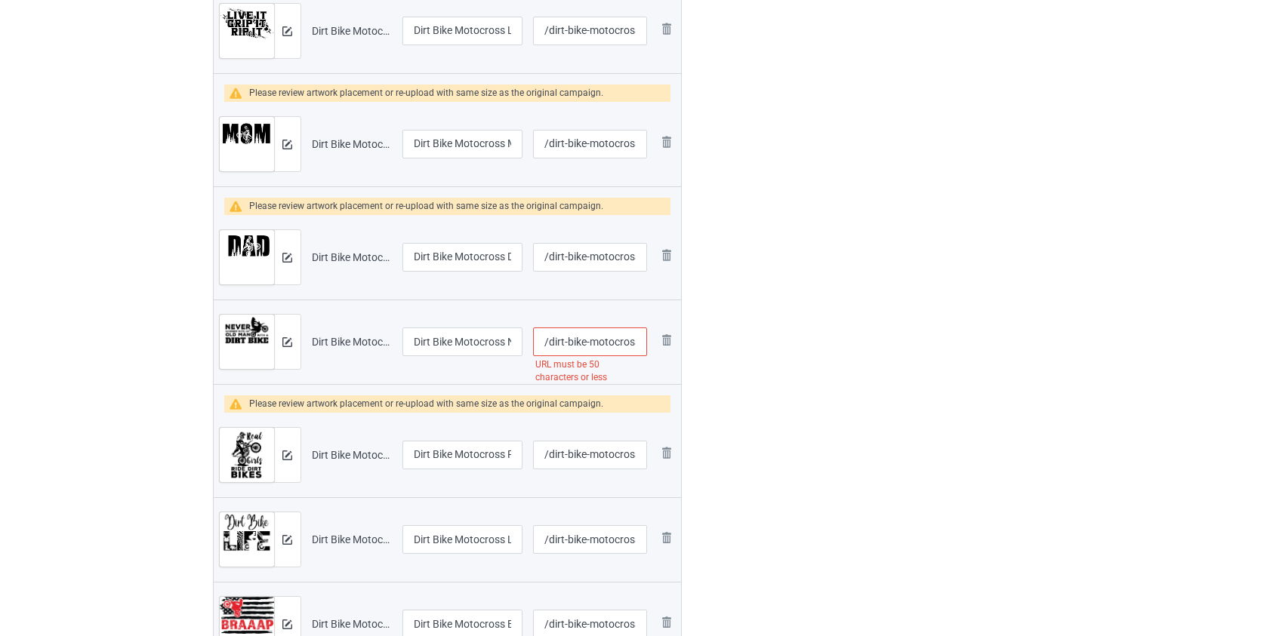
type input "/dirt-bike-if-dirt-ain-t-flyin-you-ain-t-tryin-blk"
click at [607, 340] on input "/dirt-bike-motocross-never-underestimate-old-man-blk" at bounding box center [589, 342] width 113 height 29
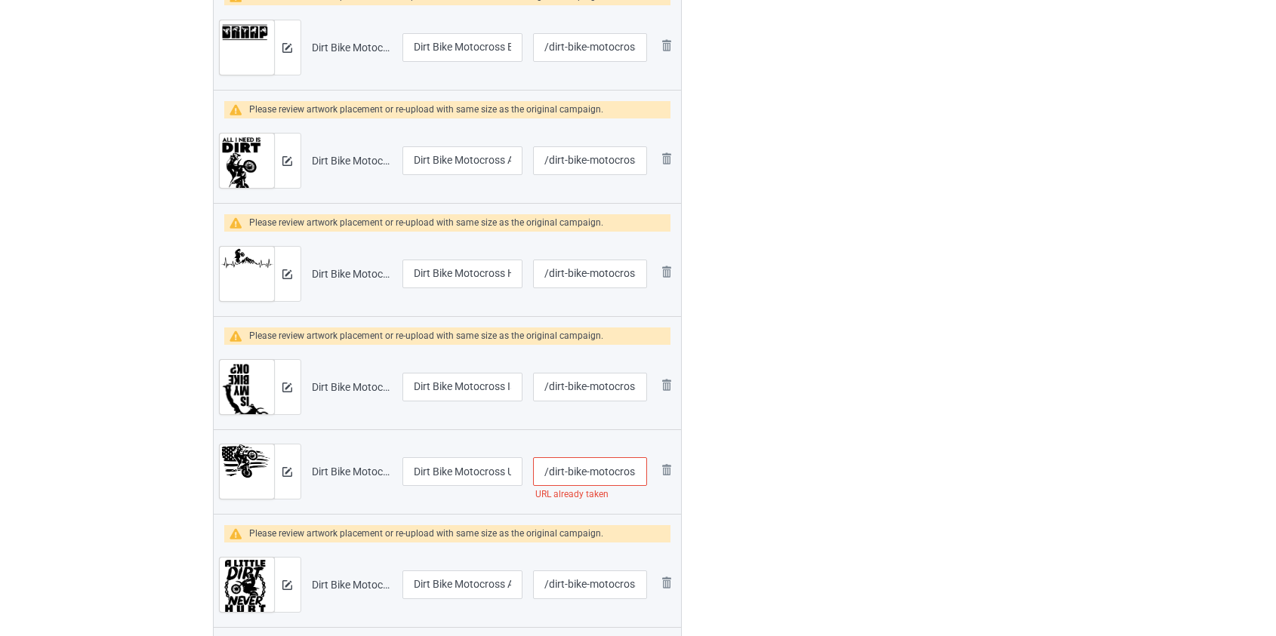
scroll to position [2706, 0]
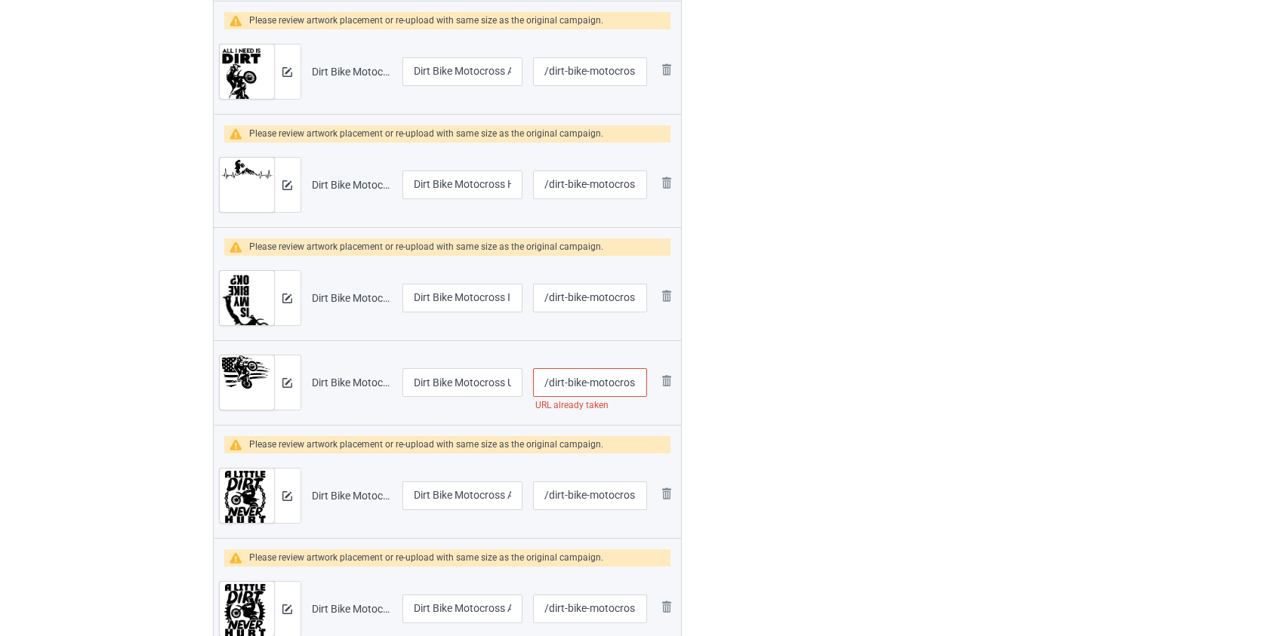
type input "/dirt-bike-underestimate-old-man-blk"
click at [604, 384] on input "/dirt-bike-motocross-us-flag" at bounding box center [589, 382] width 113 height 29
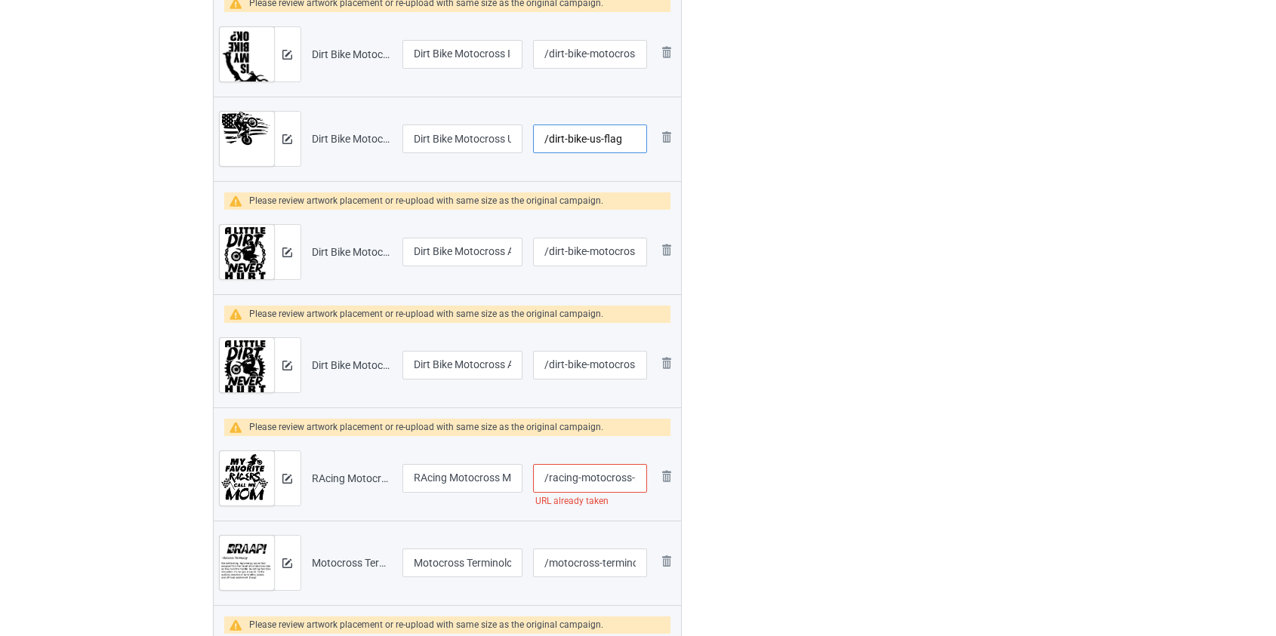
scroll to position [2981, 0]
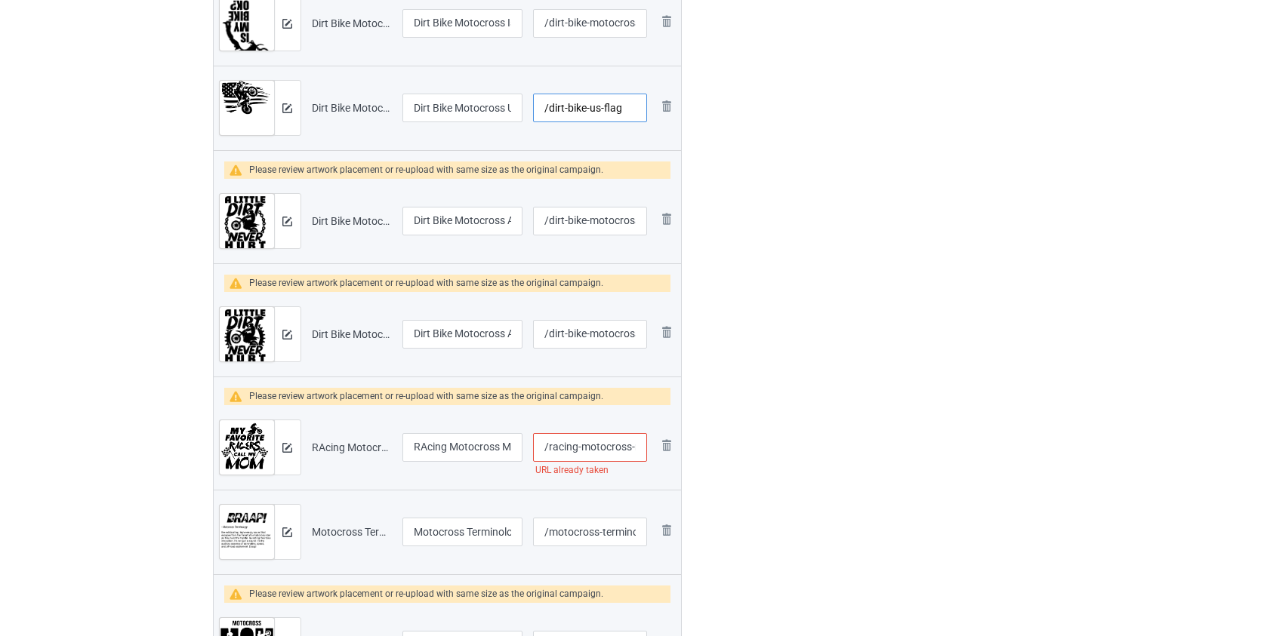
type input "/dirt-bike-us-flag"
click at [602, 448] on input "/racing-motocross-my-favorite-racer-black" at bounding box center [589, 447] width 113 height 29
type input "/racing-my-favorite-racer-black"
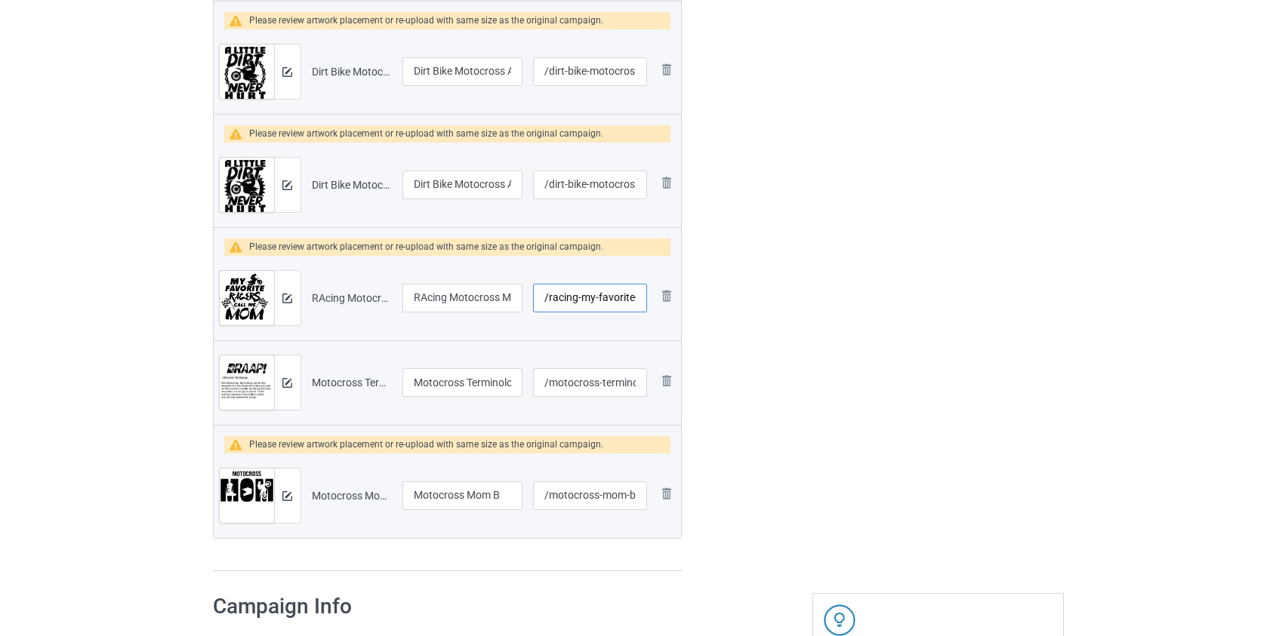
scroll to position [3324, 0]
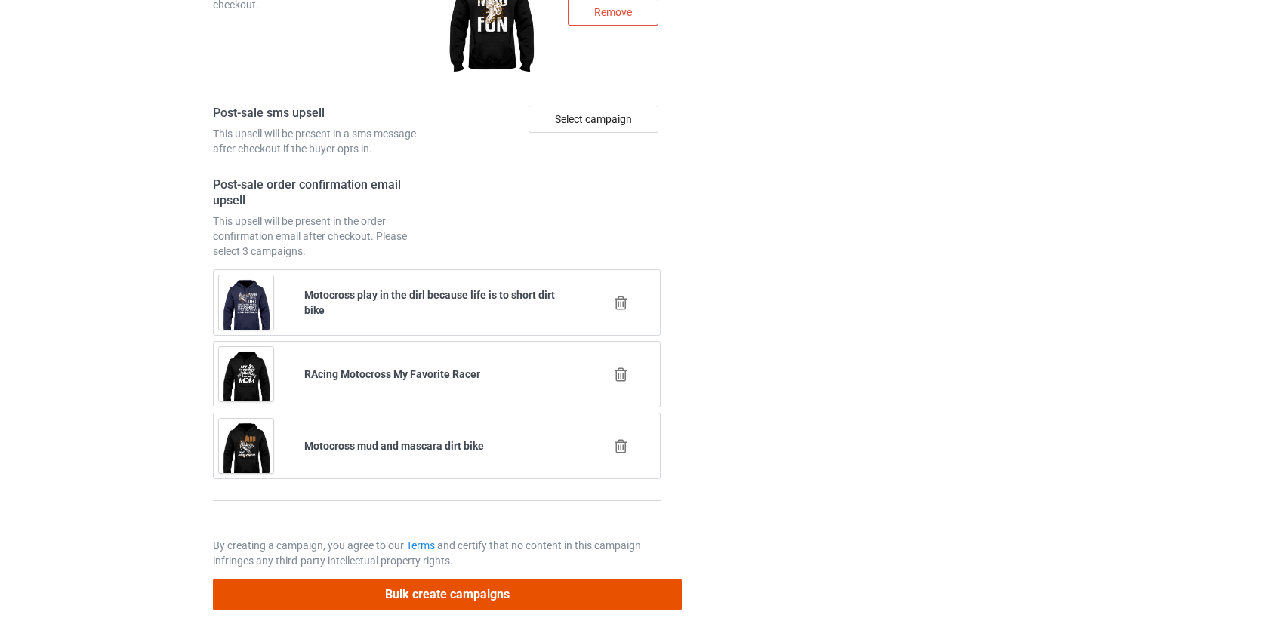
click at [417, 598] on button "Bulk create campaigns" at bounding box center [448, 594] width 470 height 31
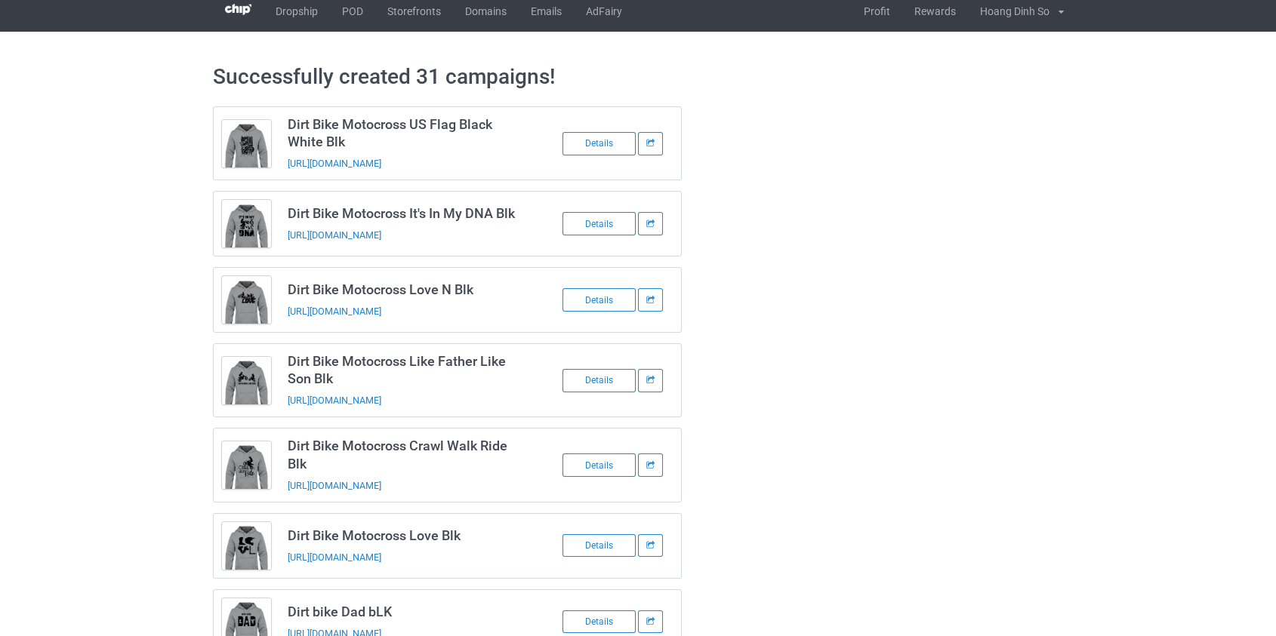
scroll to position [0, 0]
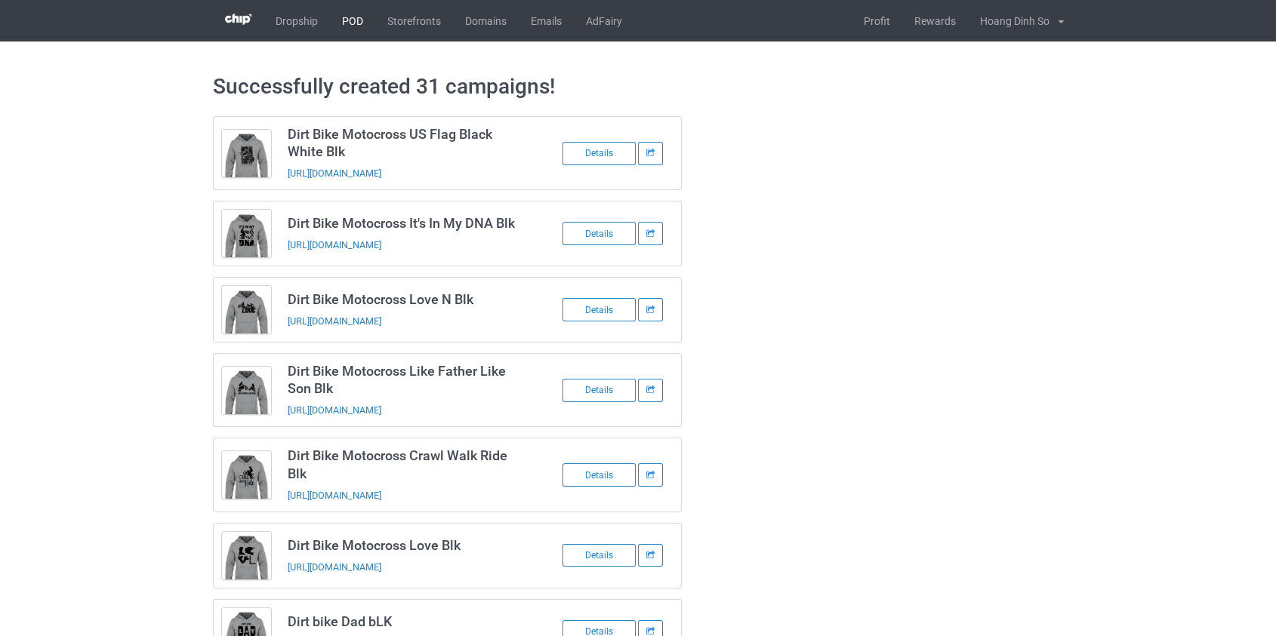
click at [344, 17] on link "POD" at bounding box center [352, 21] width 45 height 42
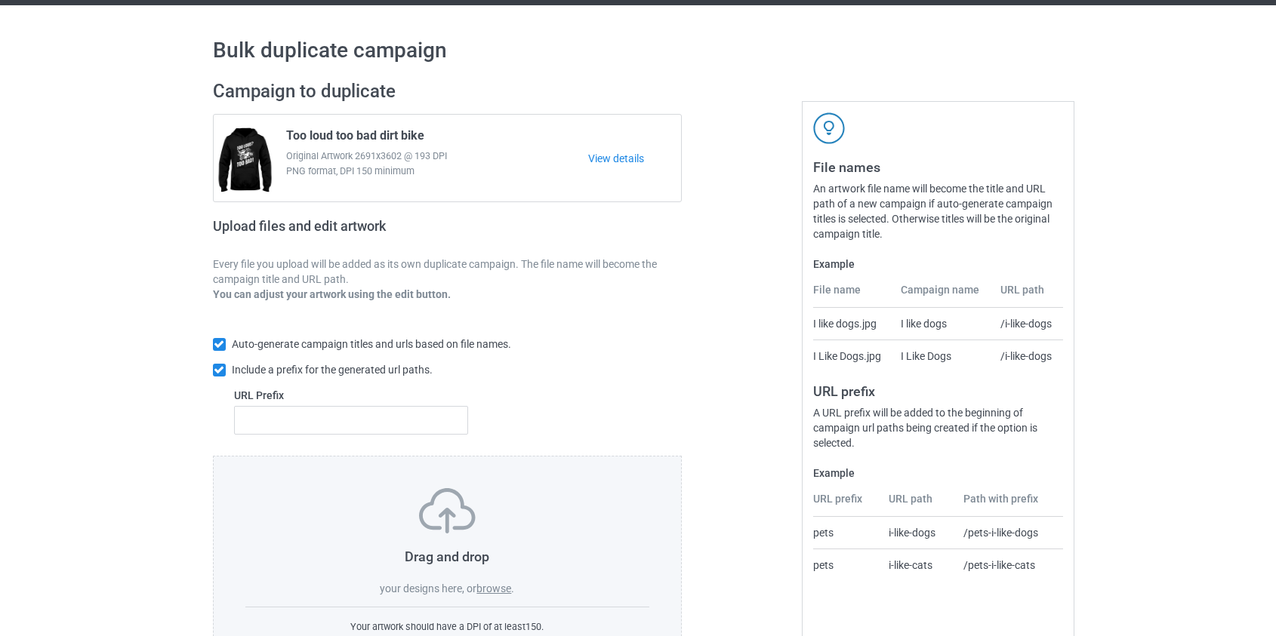
scroll to position [68, 0]
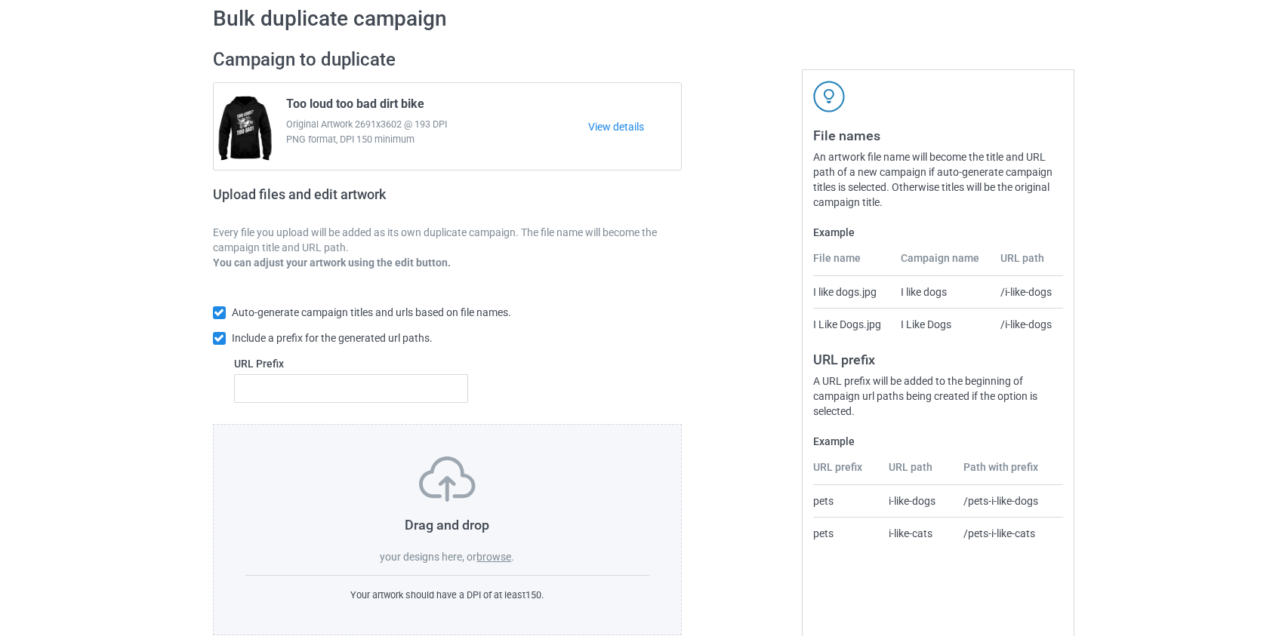
click at [498, 559] on label "browse" at bounding box center [493, 557] width 35 height 12
click at [0, 0] on input "browse" at bounding box center [0, 0] width 0 height 0
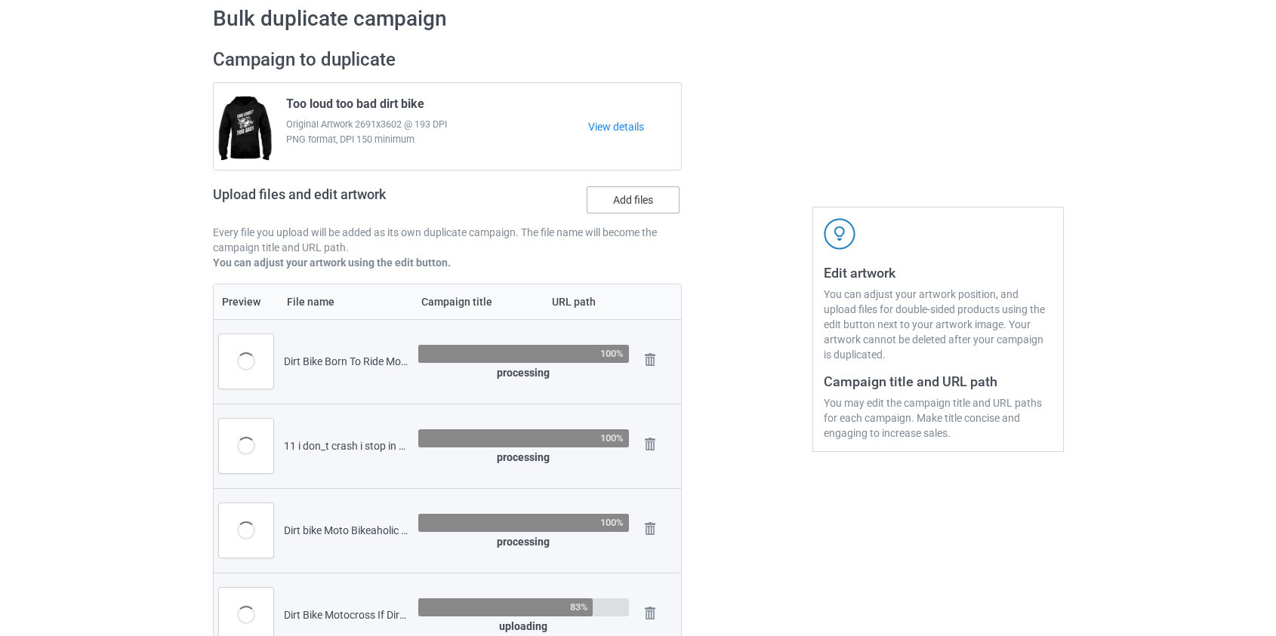
click at [636, 194] on label "Add files" at bounding box center [633, 199] width 93 height 27
click at [0, 0] on input "Add files" at bounding box center [0, 0] width 0 height 0
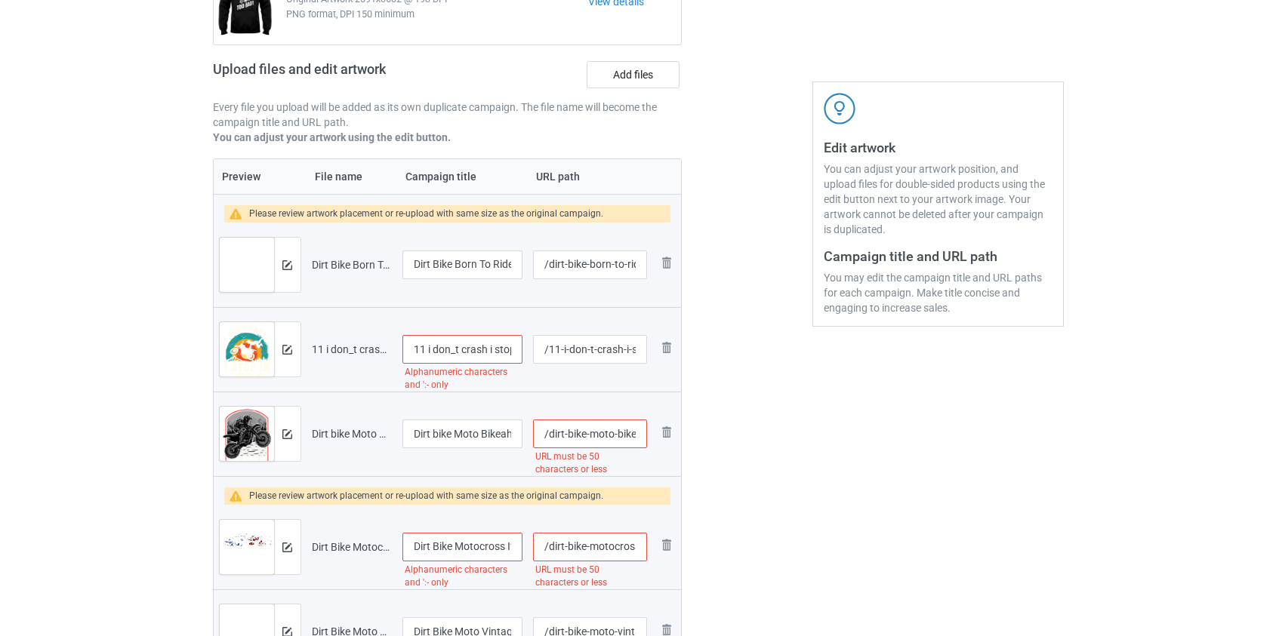
scroll to position [205, 0]
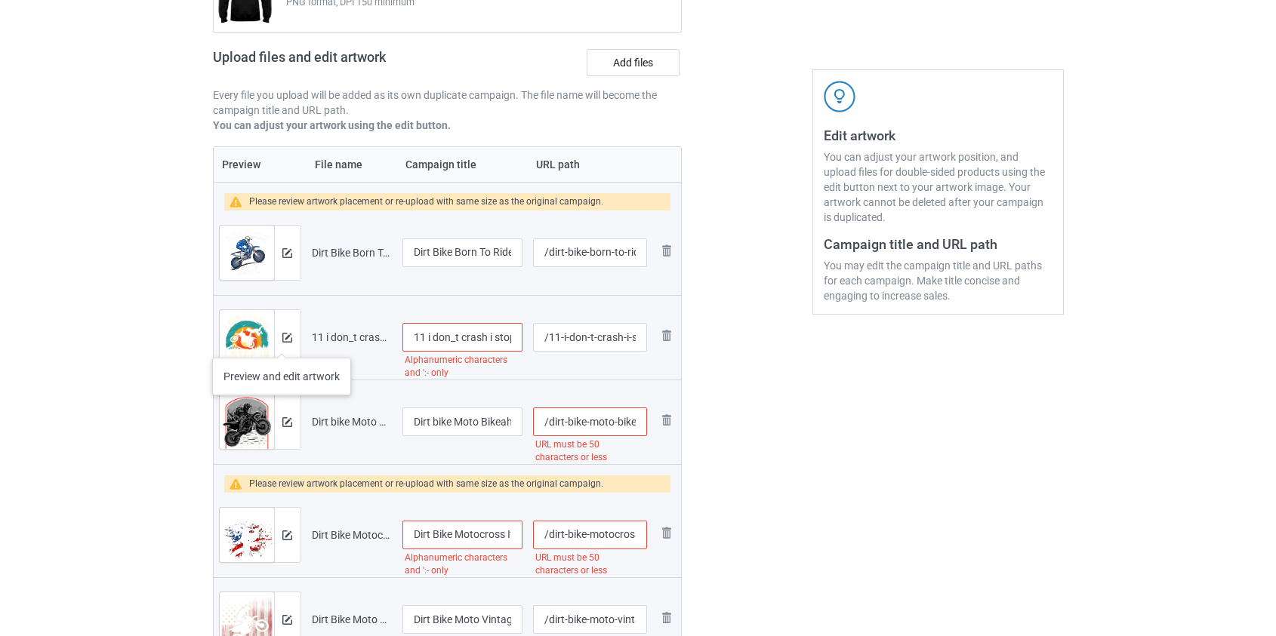
drag, startPoint x: 430, startPoint y: 339, endPoint x: 217, endPoint y: 347, distance: 213.0
click at [218, 347] on tr "Preview and edit artwork 11 i don_t crash i stop in style dirt bike.png 11 i do…" at bounding box center [448, 337] width 468 height 85
click at [439, 337] on input "I don_t crash i stop in style dirt bike" at bounding box center [462, 337] width 121 height 29
type input "I don't crash i stop in style dirt bike"
click at [564, 422] on input "/dirt-bike-moto-bikeaholic-put-some-fun-between-your-legs" at bounding box center [589, 422] width 113 height 29
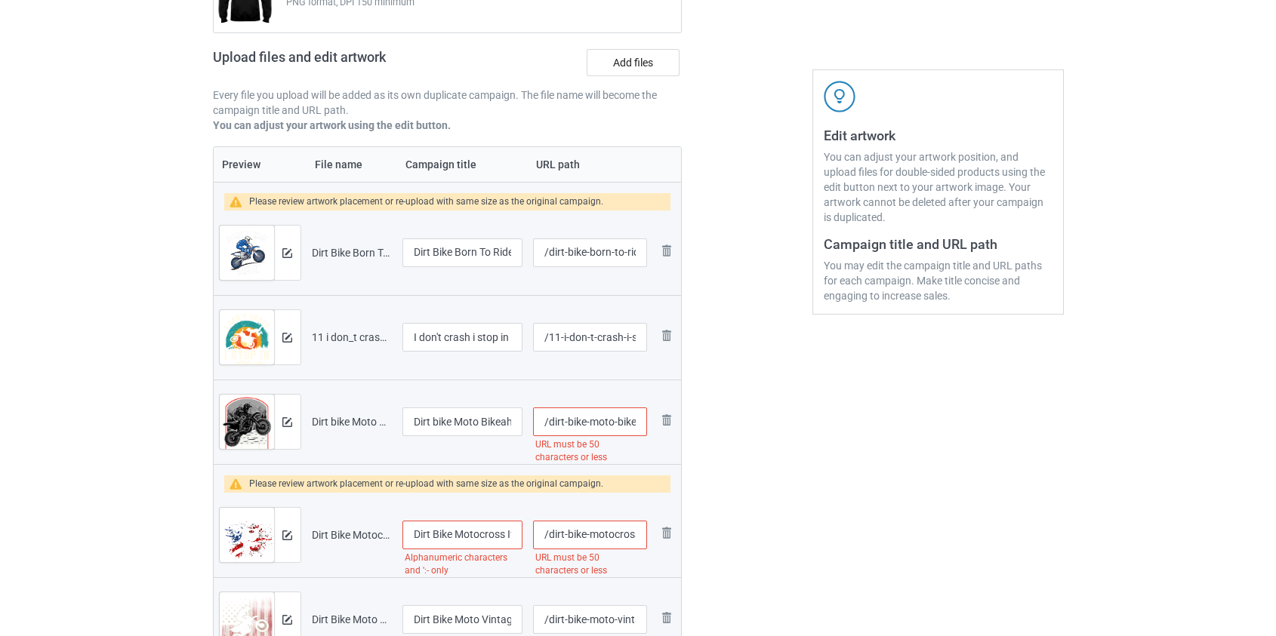
click at [599, 423] on input "/dirt-bike-moto-bikeaholic-put-some-fun-between-your-legs" at bounding box center [589, 422] width 113 height 29
type input "/dirt-bike-put-some-fun-between-your-legs"
click at [482, 532] on input "Dirt Bike Motocross If Dirt Ain;t Flyin You Ain't Tryin Flag" at bounding box center [462, 535] width 121 height 29
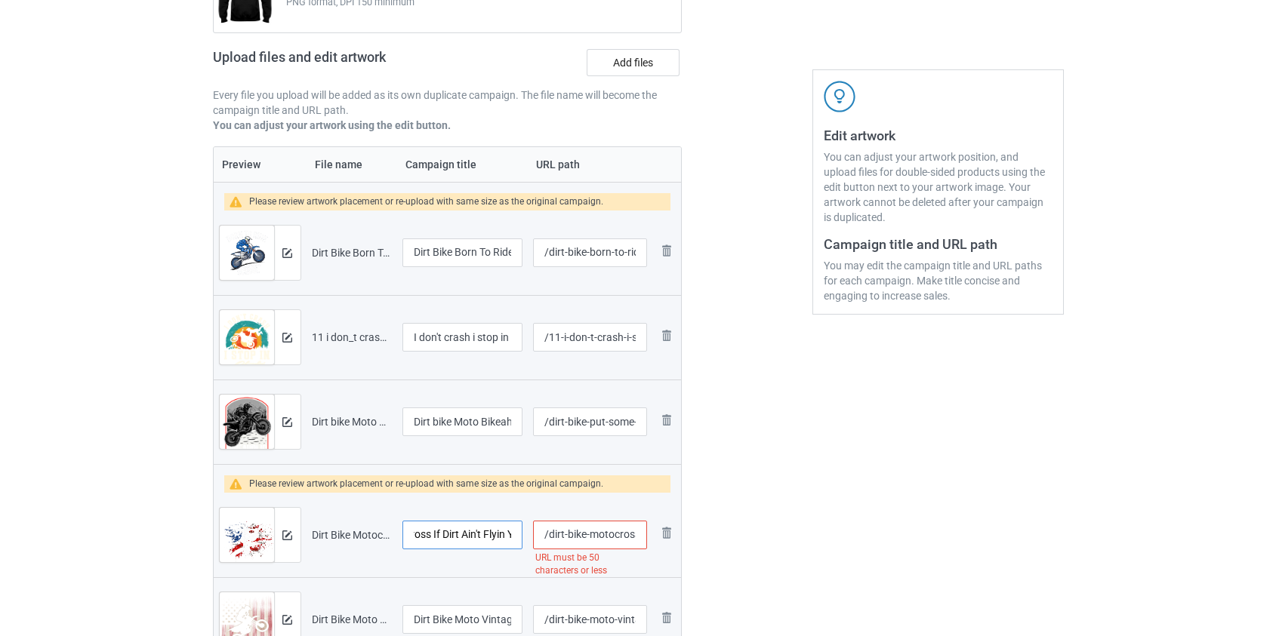
type input "Dirt Bike Motocross If Dirt Ain't Flyin You Ain't Tryin Flag"
click at [605, 534] on input "/dirt-bike-motocross-if-dirt-ain-t-flyin-you-ain-t-tryin-flag" at bounding box center [589, 535] width 113 height 29
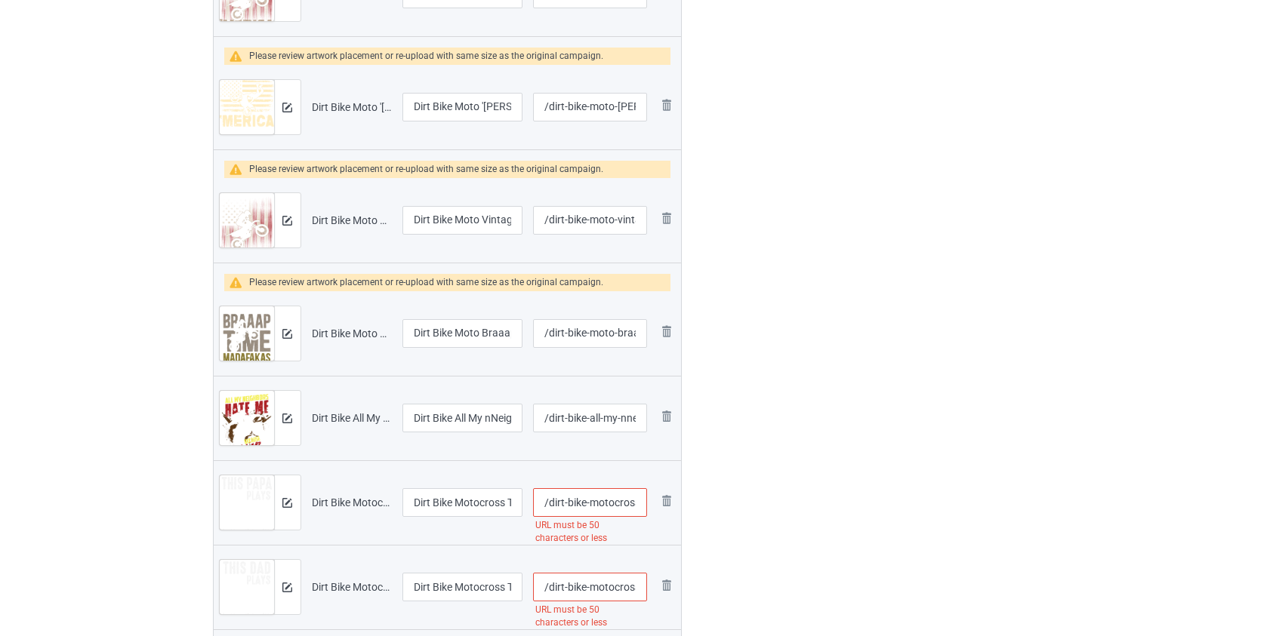
scroll to position [892, 0]
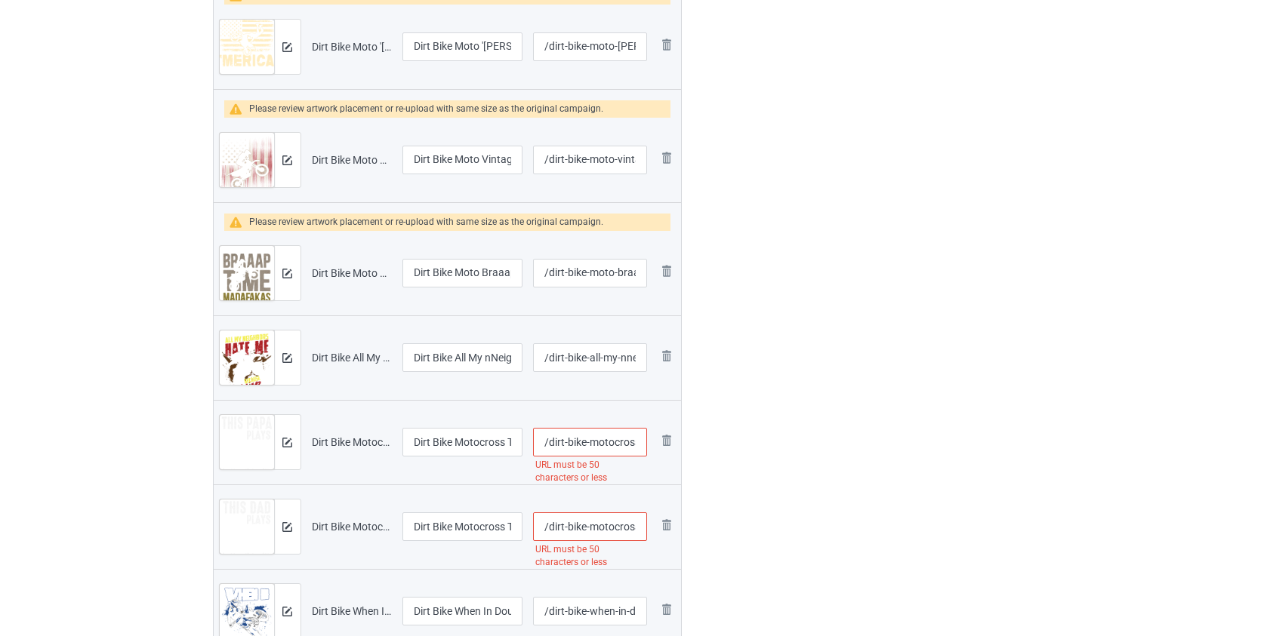
type input "/dirt-bike-dirt-ain-t-flyin-you-ain-t-tryin-flag"
click at [601, 439] on input "/dirt-bike-motocross-this-papa-plays-in-the-dirt-with-his-kids" at bounding box center [589, 442] width 113 height 29
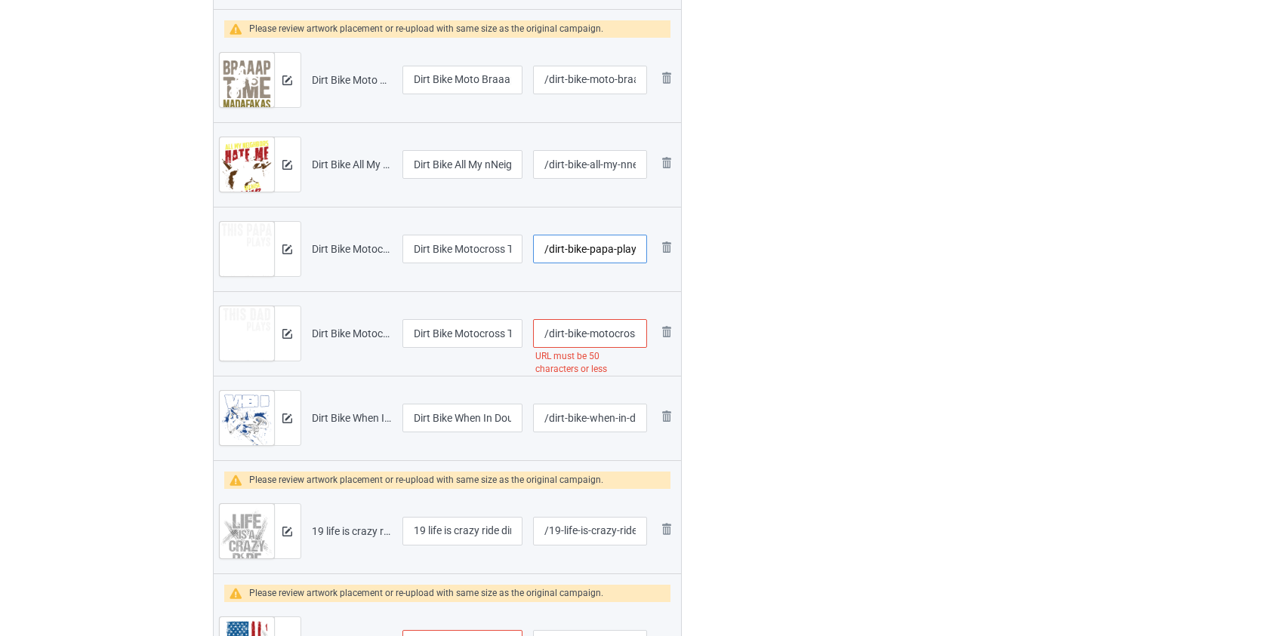
scroll to position [1098, 0]
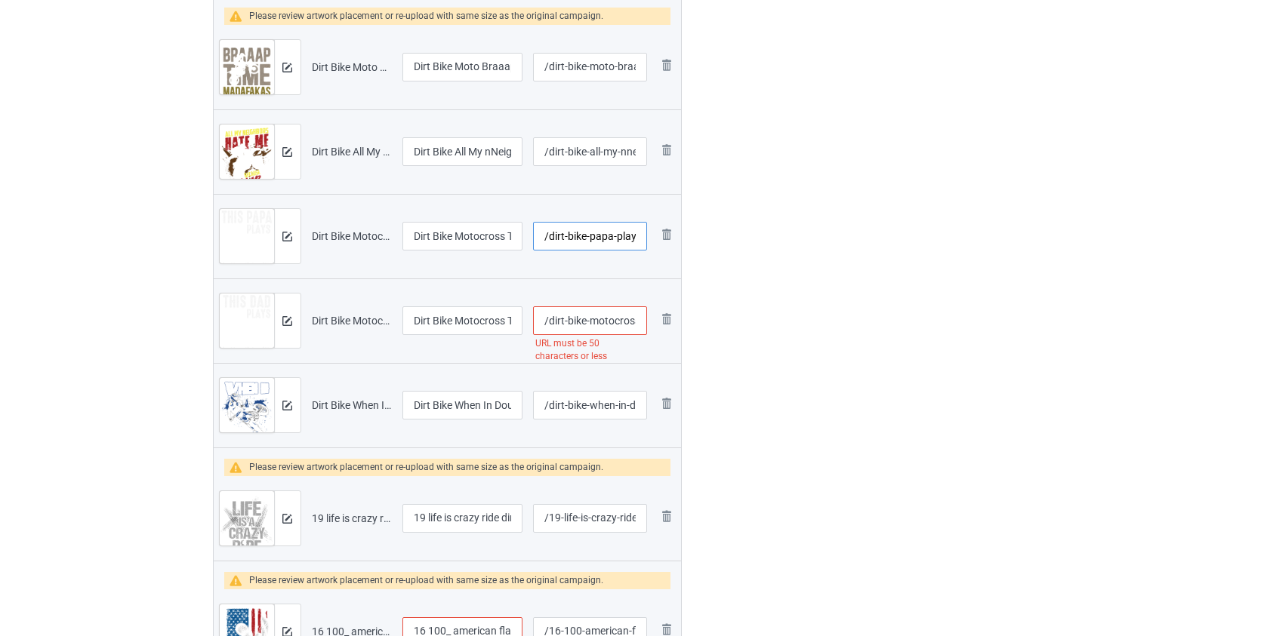
type input "/dirt-bike-papa-plays-in-the-dirt-with-his-kids"
click at [608, 322] on input "/dirt-bike-motocross-this-dad-plays-in-the-dirt-with-his-kids" at bounding box center [589, 321] width 113 height 29
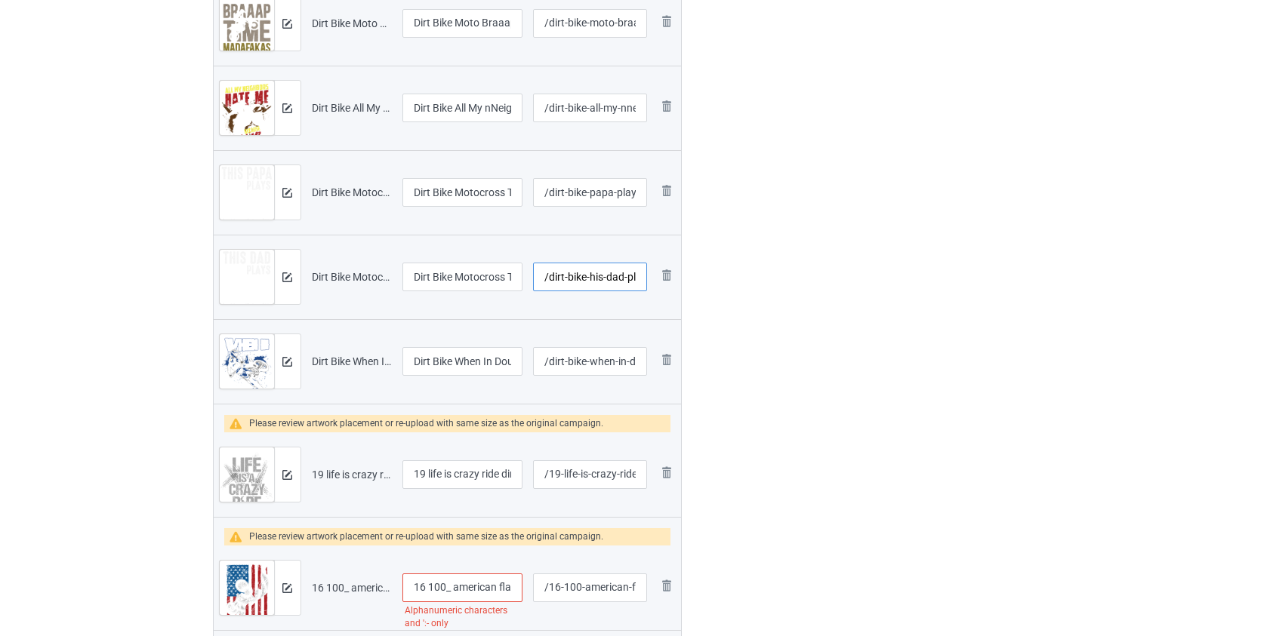
scroll to position [1304, 0]
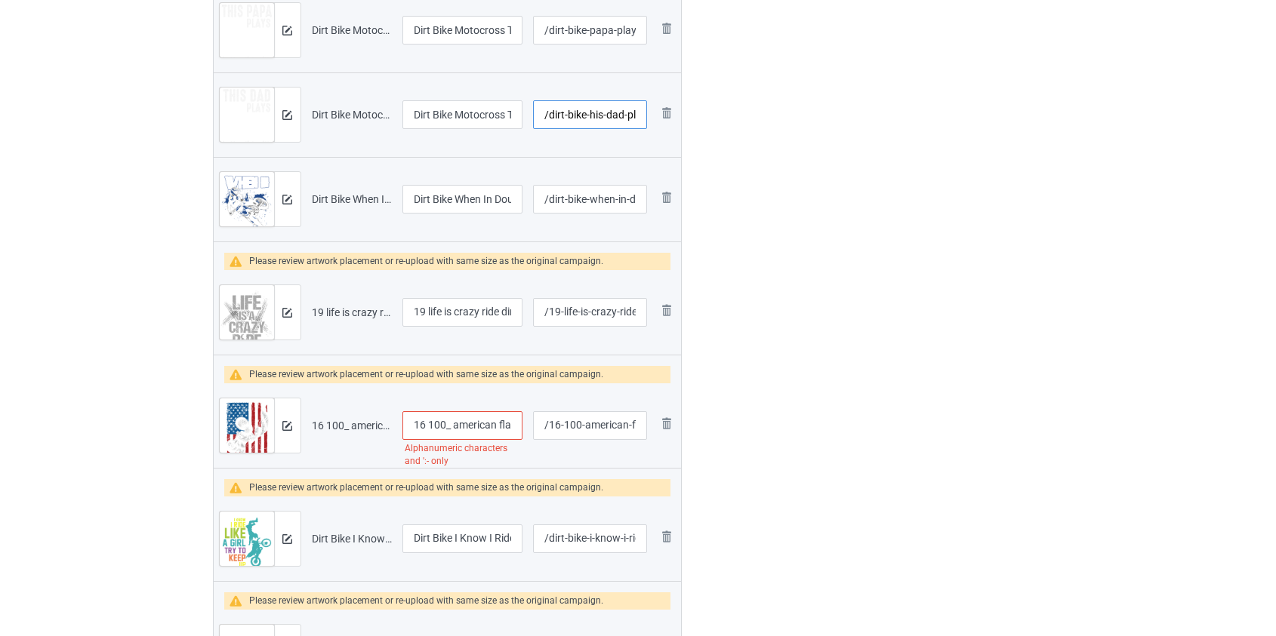
type input "/dirt-bike-his-dad-plays-in-the-dirt-with-his-kids"
drag, startPoint x: 430, startPoint y: 310, endPoint x: 365, endPoint y: 321, distance: 65.8
click at [356, 317] on tr "Preview and edit artwork 19 life is crazy ride dirt bike.png 19 life is crazy r…" at bounding box center [448, 312] width 468 height 85
type input "Life is crazy ride dirt bike"
drag, startPoint x: 427, startPoint y: 428, endPoint x: 336, endPoint y: 430, distance: 91.4
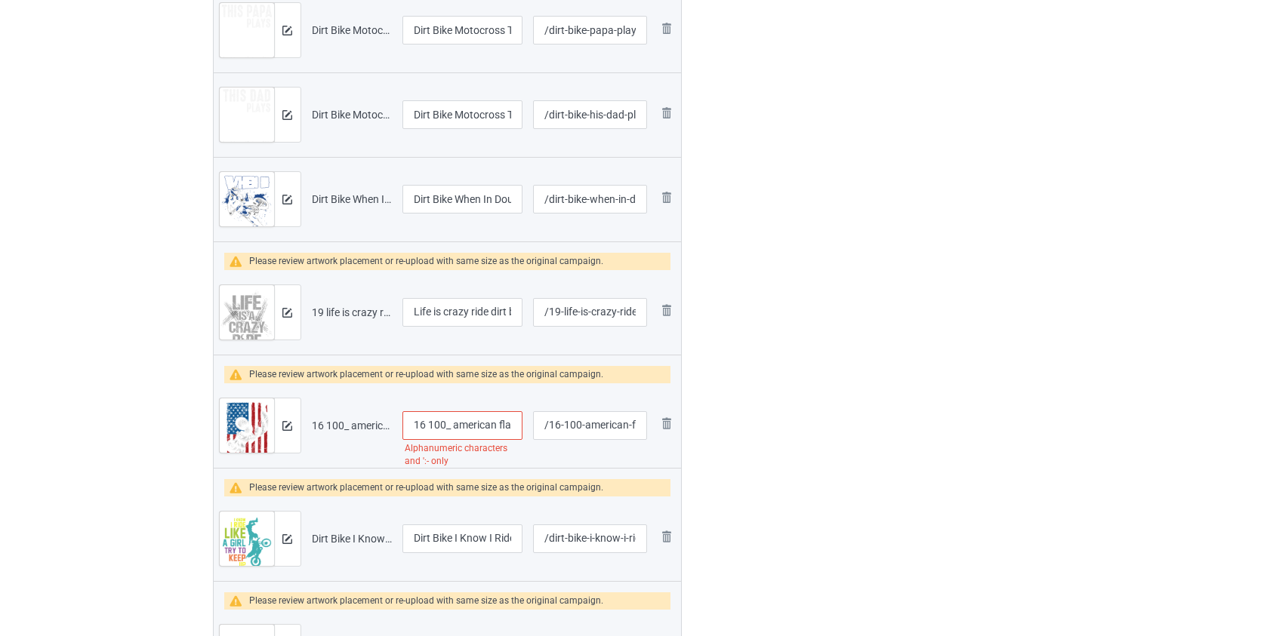
click at [337, 430] on tr "Preview and edit artwork 16 100_ american flag dirt bike.png 16 100_ american f…" at bounding box center [448, 426] width 468 height 85
click at [432, 423] on input "100_ american flag dirt bike" at bounding box center [462, 425] width 121 height 29
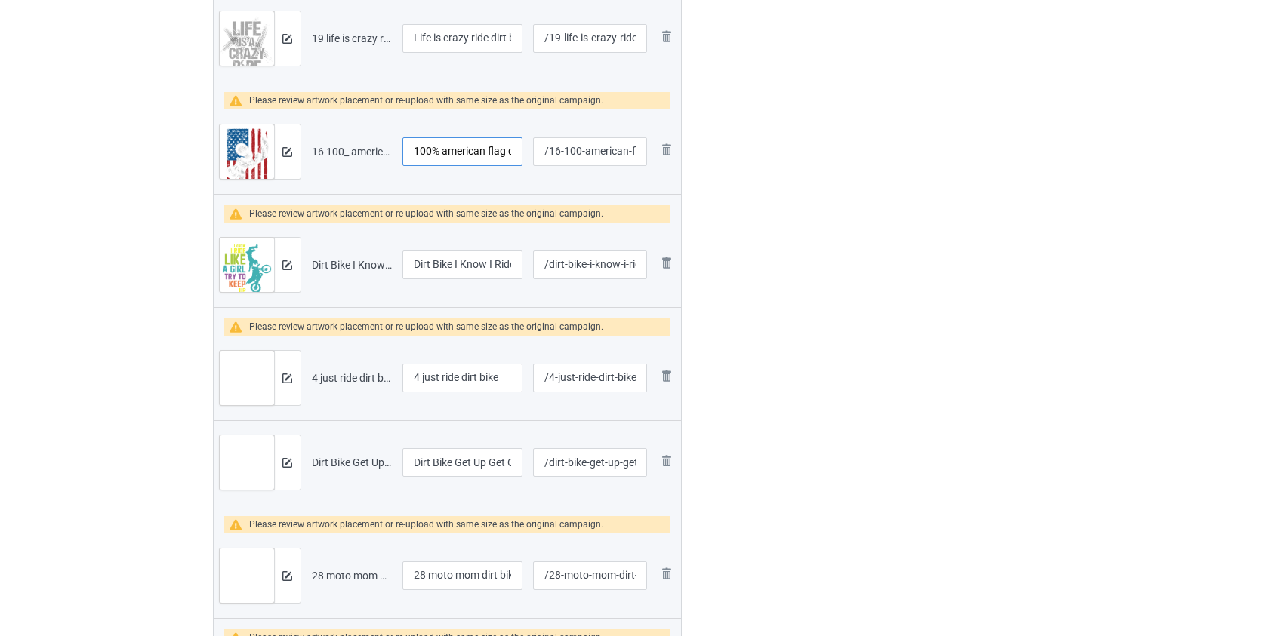
type input "100% american flag dirt bike"
drag, startPoint x: 423, startPoint y: 377, endPoint x: 328, endPoint y: 383, distance: 94.6
click at [328, 383] on tr "Preview and edit artwork 4 just ride dirt bike.png 4 just ride dirt bike /4-jus…" at bounding box center [448, 378] width 468 height 85
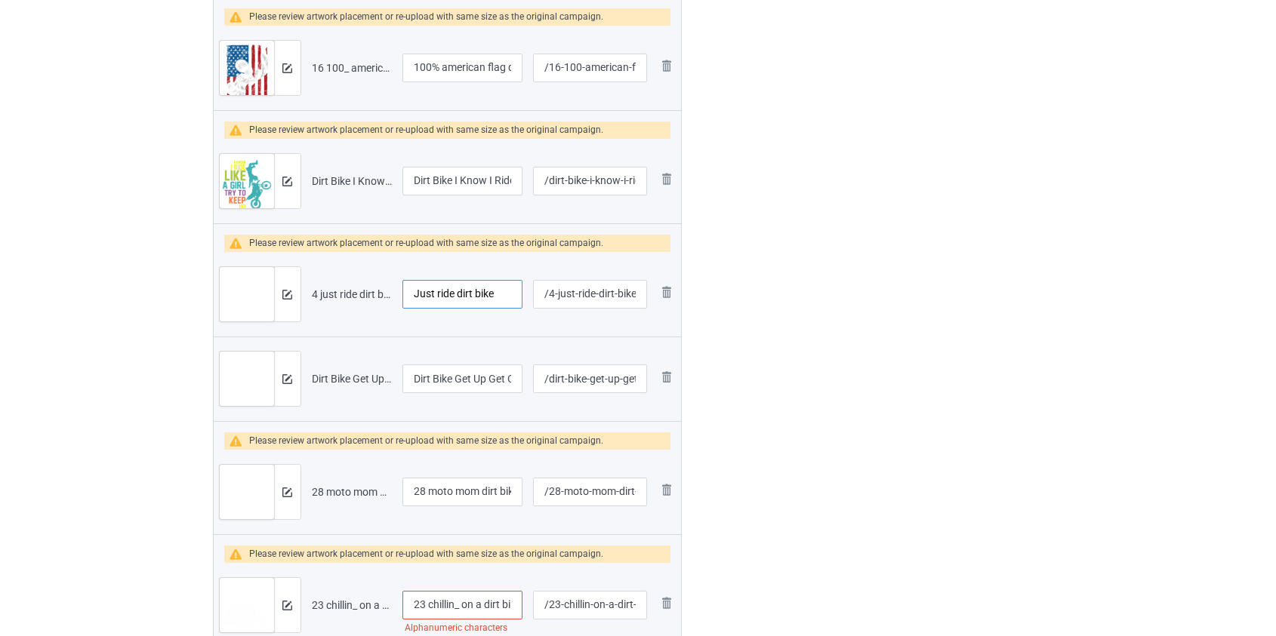
scroll to position [1784, 0]
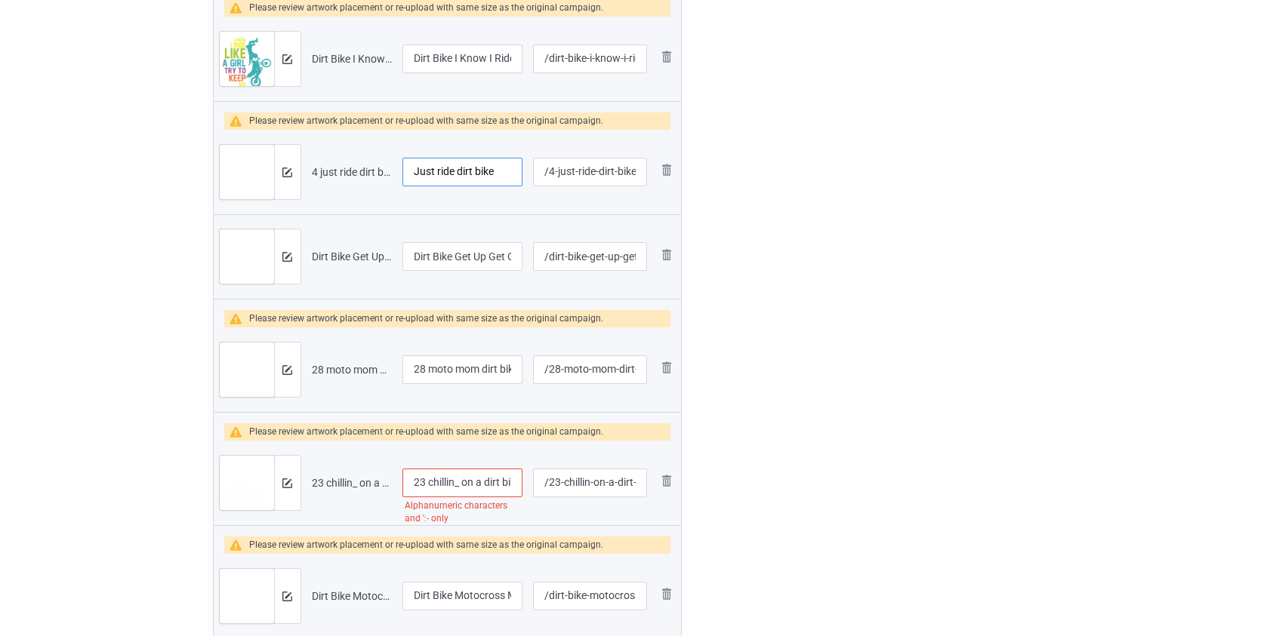
type input "Just ride dirt bike"
drag, startPoint x: 429, startPoint y: 370, endPoint x: 360, endPoint y: 369, distance: 68.7
click at [360, 369] on tr "Preview and edit artwork 28 moto mom dirt bike.png 28 moto mom dirt bike /28-mo…" at bounding box center [448, 370] width 468 height 85
type input "Moto mom dirt bike"
drag, startPoint x: 433, startPoint y: 483, endPoint x: 288, endPoint y: 482, distance: 145.7
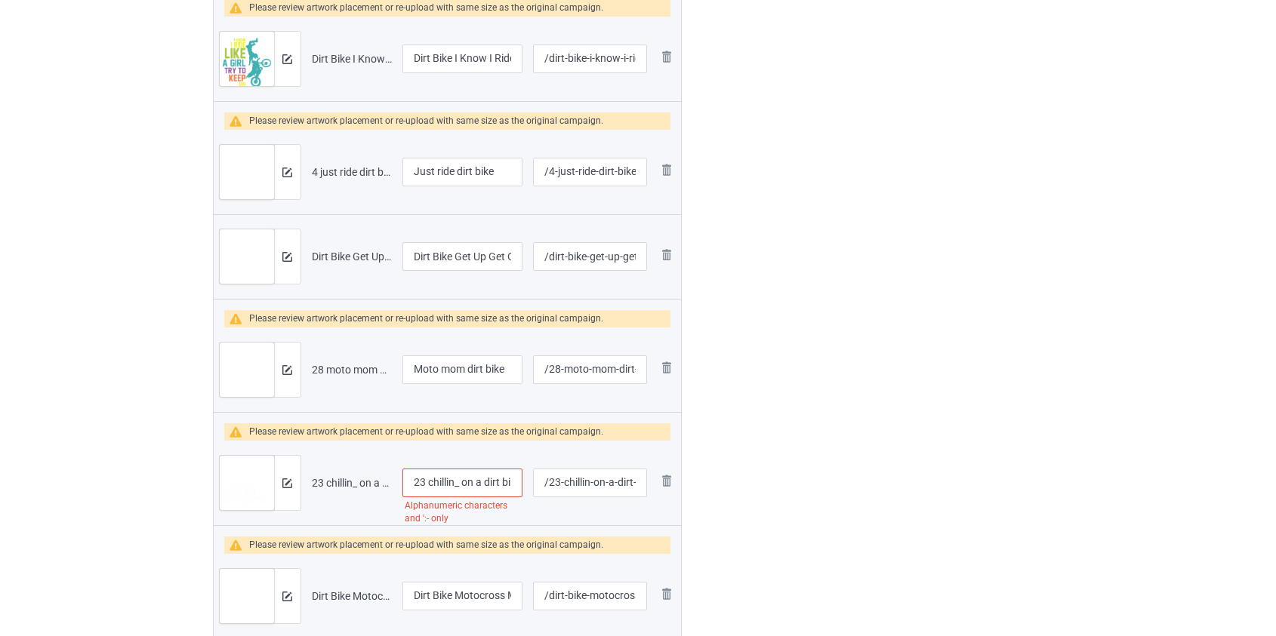
click at [288, 482] on tr "Preview and edit artwork 23 chillin_ on a dirt bike utv.png 23 chillin_ on a di…" at bounding box center [448, 483] width 468 height 85
click at [442, 479] on input "Chillin_ on a dirt bike utv" at bounding box center [462, 483] width 121 height 29
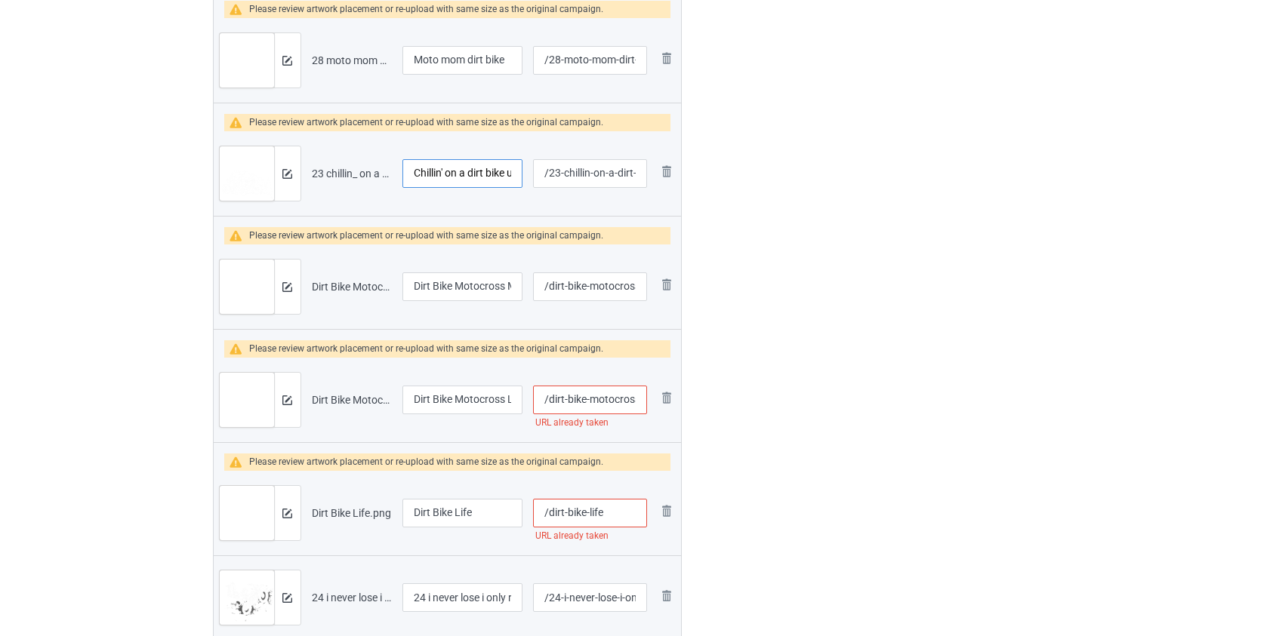
scroll to position [2265, 0]
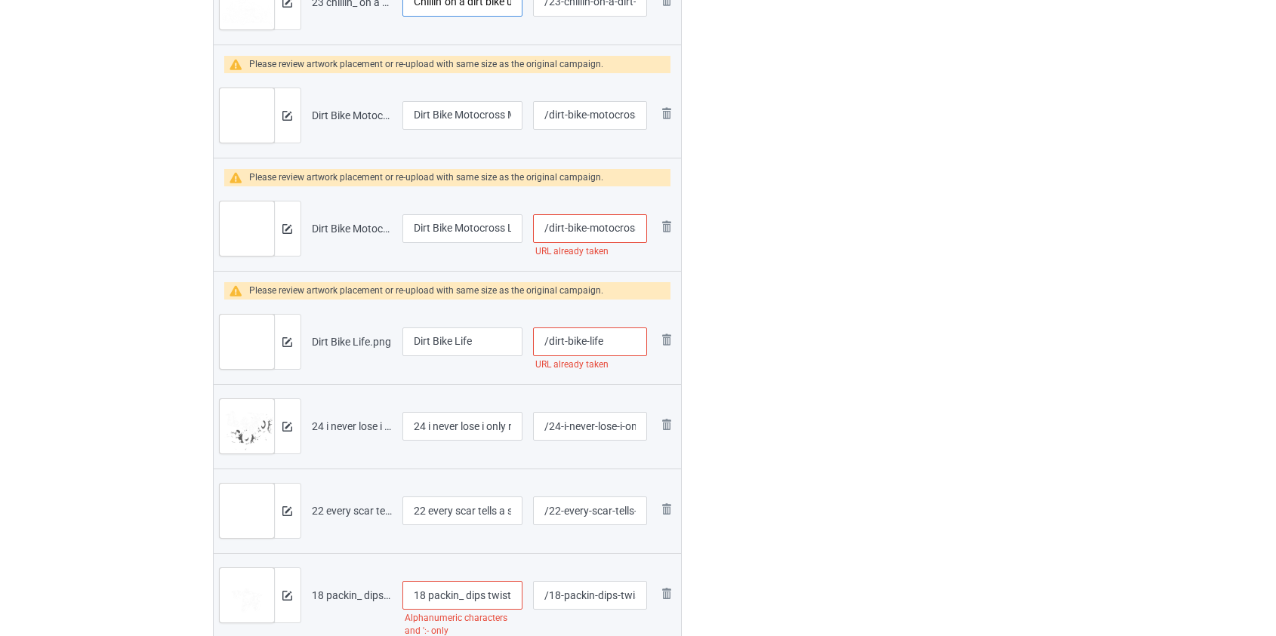
type input "Chillin' on a dirt bike utv"
click at [603, 229] on input "/dirt-bike-motocross-life" at bounding box center [589, 228] width 113 height 29
click at [569, 227] on input "/dirt-bike--life" at bounding box center [589, 228] width 113 height 29
click at [590, 226] on input "/dirt-bike--life" at bounding box center [589, 228] width 113 height 29
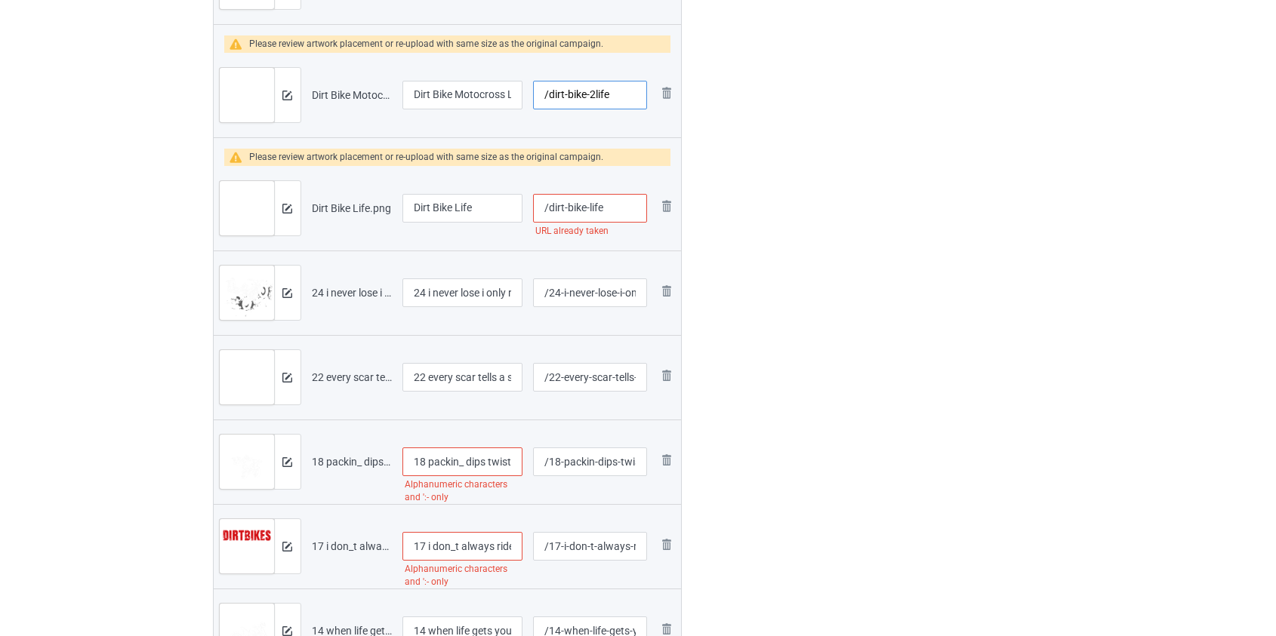
scroll to position [2402, 0]
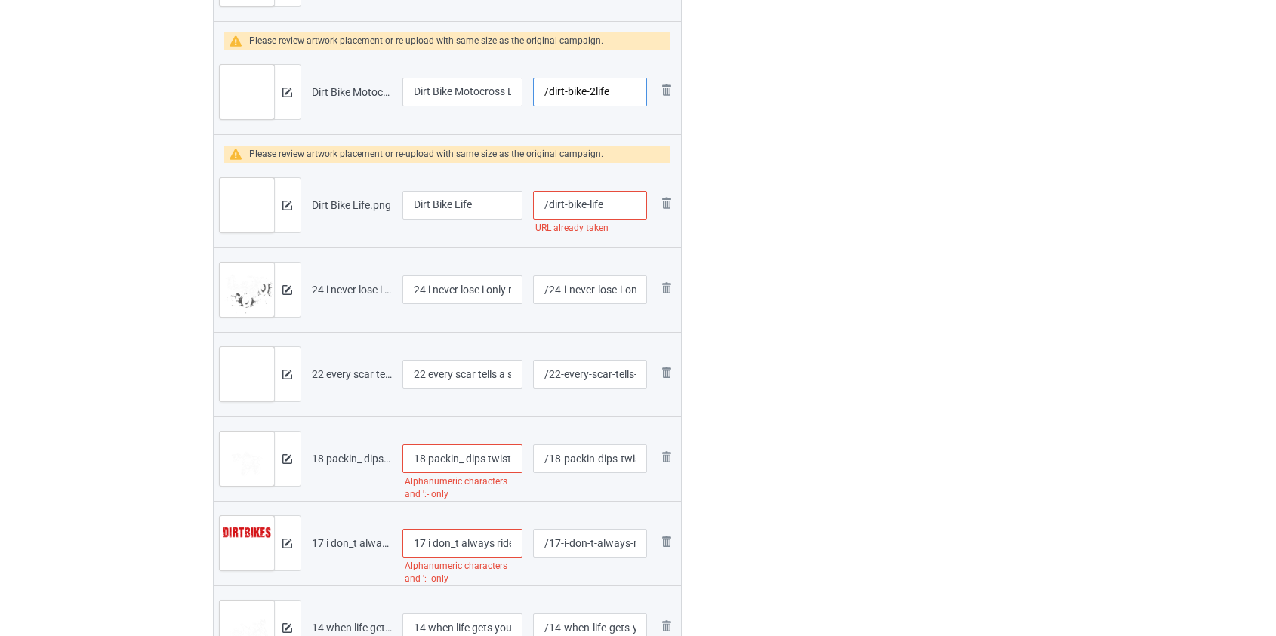
type input "/dirt-bike-2life"
click at [548, 202] on input "/dirt-bike-life" at bounding box center [589, 205] width 113 height 29
type input "/2dirt-bike-life"
drag, startPoint x: 430, startPoint y: 285, endPoint x: 329, endPoint y: 303, distance: 102.7
click at [329, 303] on tr "Preview and edit artwork 24 i never lose i only run out dirt bike.png 24 i neve…" at bounding box center [448, 290] width 468 height 85
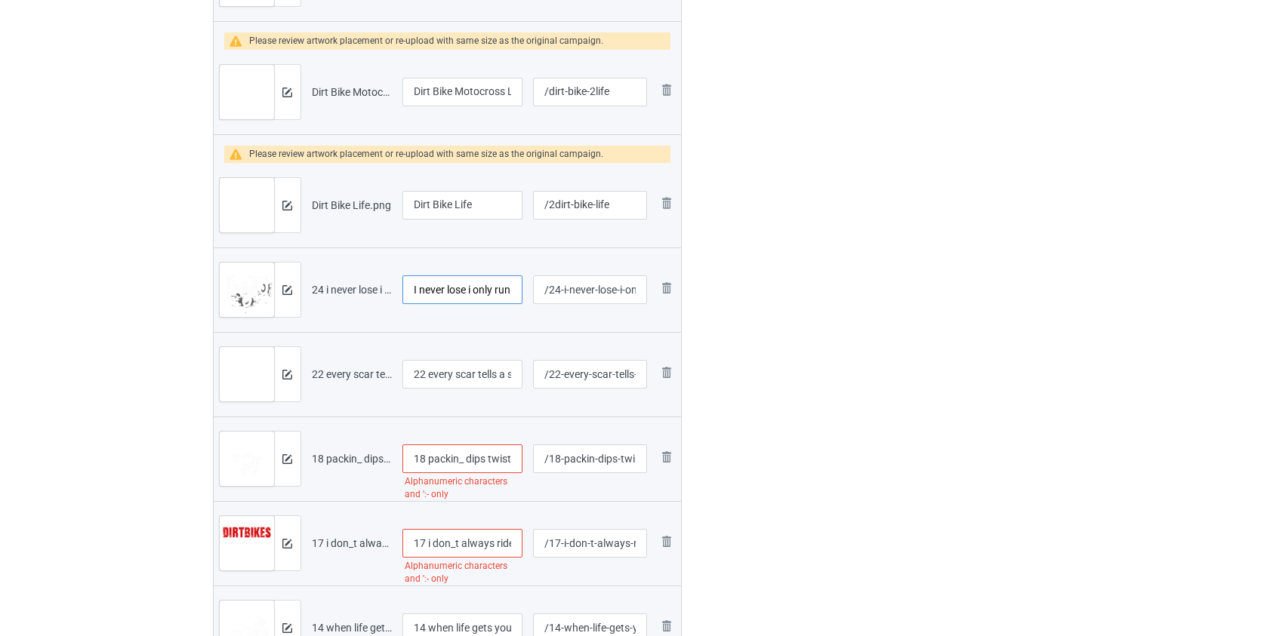
type input "I never lose i only run out dirt bike"
drag, startPoint x: 432, startPoint y: 368, endPoint x: 299, endPoint y: 384, distance: 133.7
click at [299, 384] on tr "Preview and edit artwork 22 every scar tells a strory dirt bike.png 22 every sc…" at bounding box center [448, 374] width 468 height 85
type input "Every scar tells a strory dirt bike"
drag, startPoint x: 432, startPoint y: 458, endPoint x: 316, endPoint y: 452, distance: 115.6
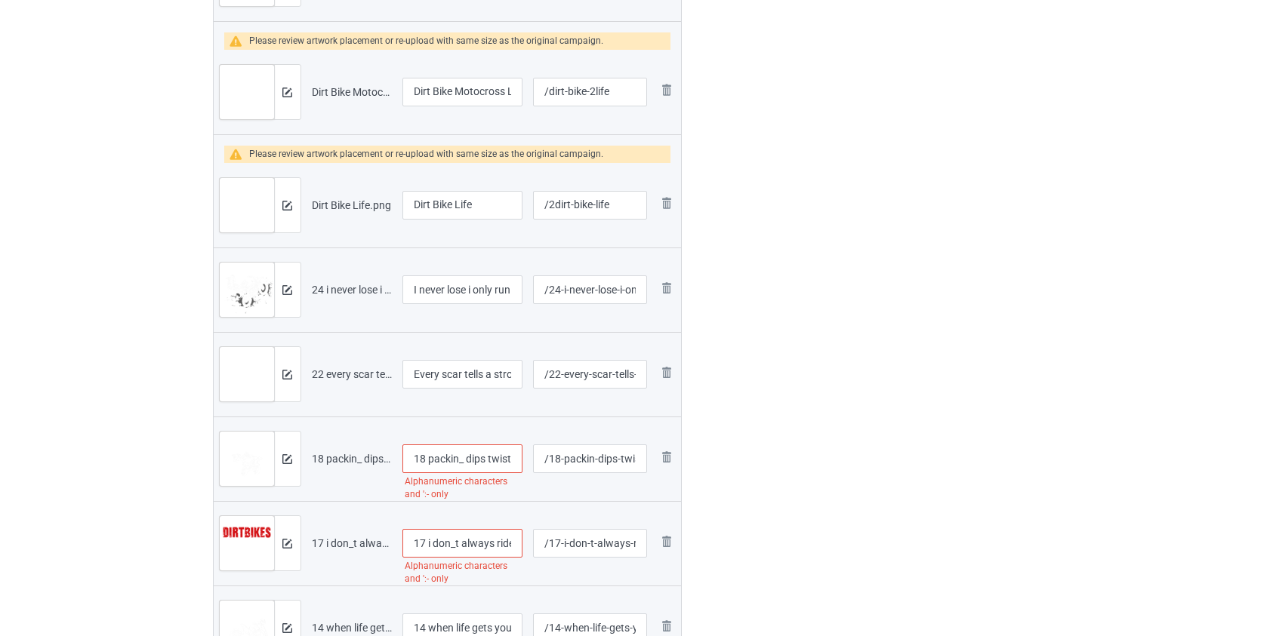
click at [316, 452] on tr "Preview and edit artwork 18 packin_ dips twistin grips dirt bike.png 18 packin_…" at bounding box center [448, 459] width 468 height 85
type input "Packin' dips twistin grips dirt bike"
drag, startPoint x: 430, startPoint y: 537, endPoint x: 256, endPoint y: 539, distance: 174.4
click at [256, 539] on tr "Preview and edit artwork 17 i don_t always ride dirtbikes.png 17 i don_t always…" at bounding box center [448, 543] width 468 height 85
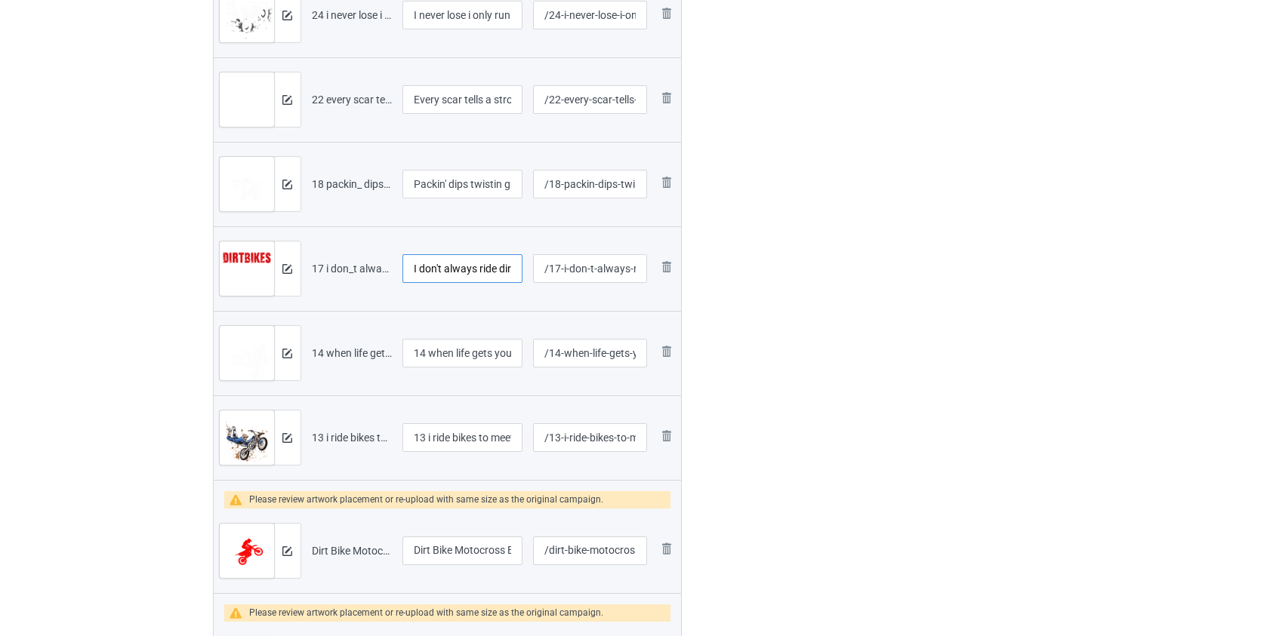
type input "I don't always ride dirtbikes"
drag, startPoint x: 436, startPoint y: 350, endPoint x: 284, endPoint y: 360, distance: 152.1
click at [284, 360] on tr "Preview and edit artwork 14 when life gets you down remember dirt bike.png 14 w…" at bounding box center [448, 353] width 468 height 85
type input "When life gets you down remember dirt bike"
drag, startPoint x: 430, startPoint y: 433, endPoint x: 241, endPoint y: 445, distance: 189.1
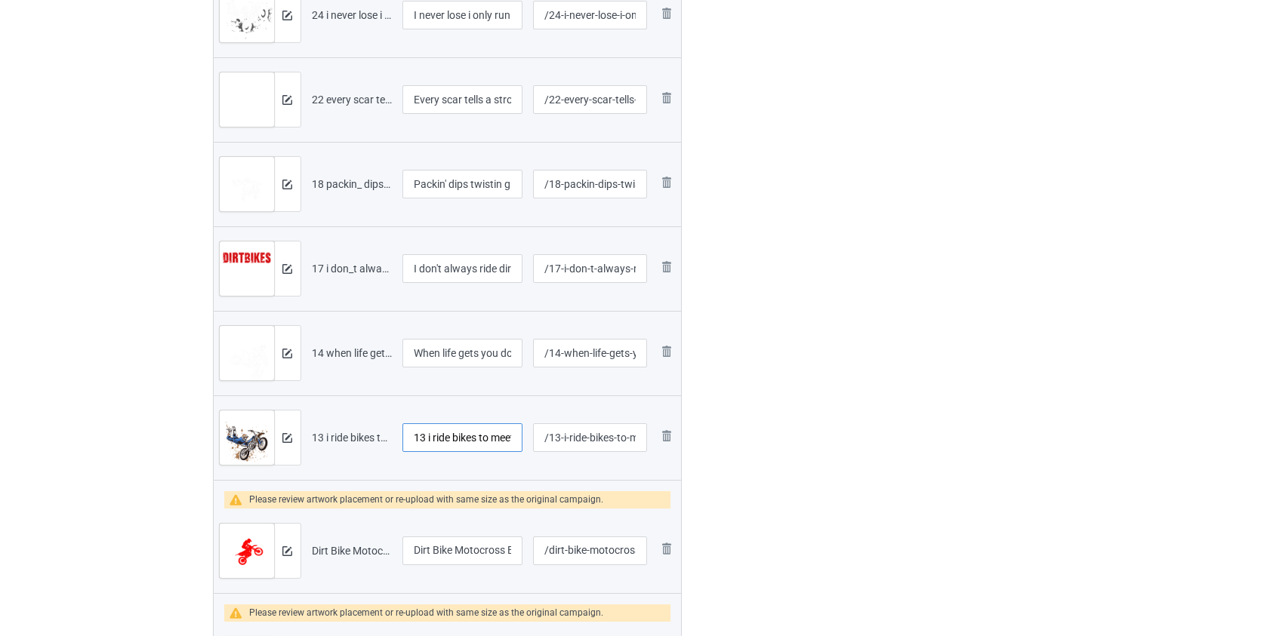
click at [242, 445] on tr "Preview and edit artwork 13 i ride bikes to meet women dirt bike.png 13 i ride …" at bounding box center [448, 438] width 468 height 85
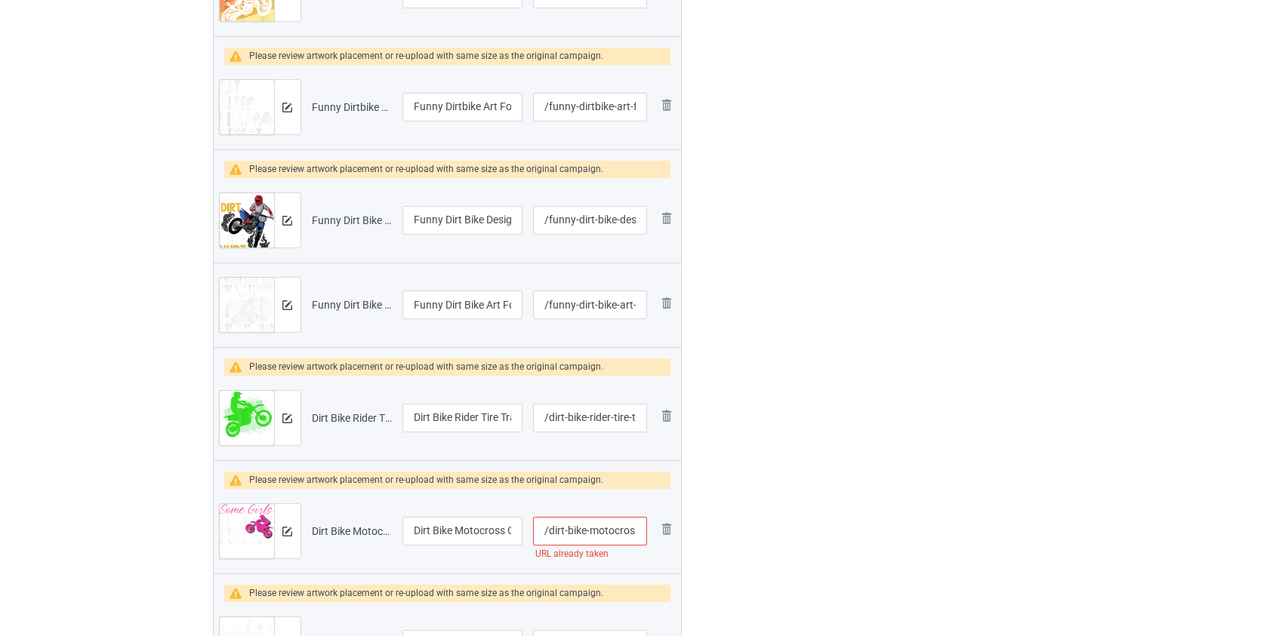
scroll to position [3980, 0]
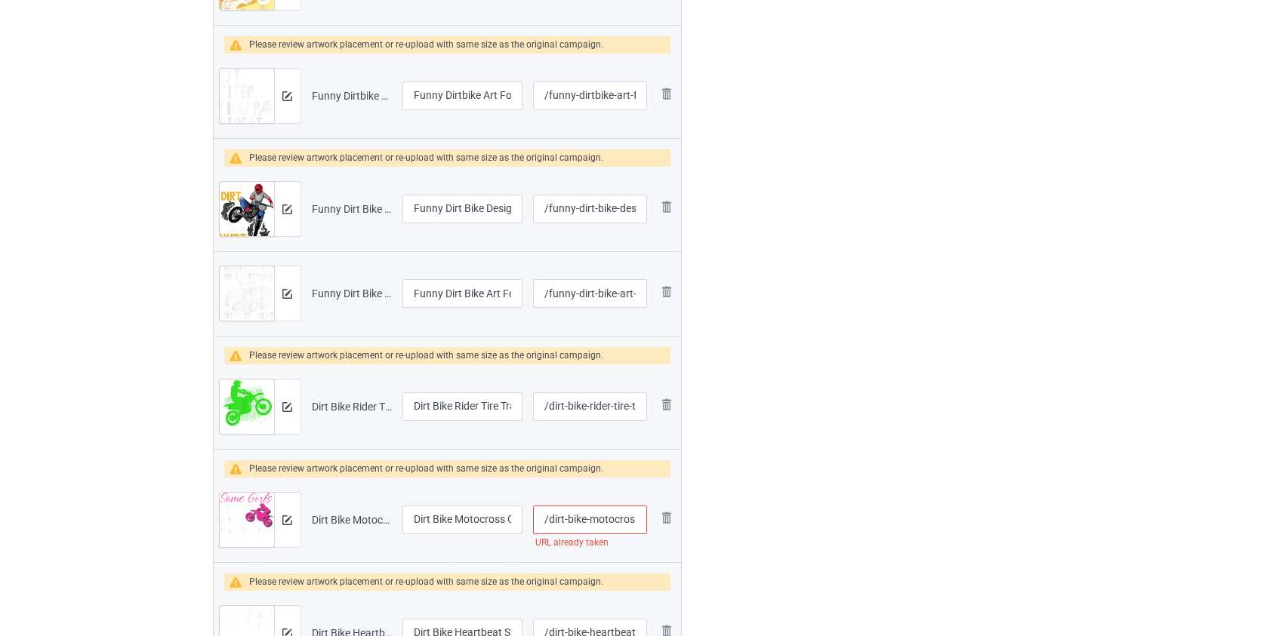
type input "I ride bikes to meet women dirt bike"
click at [597, 516] on input "/dirt-bike-motocross-girl" at bounding box center [589, 520] width 113 height 29
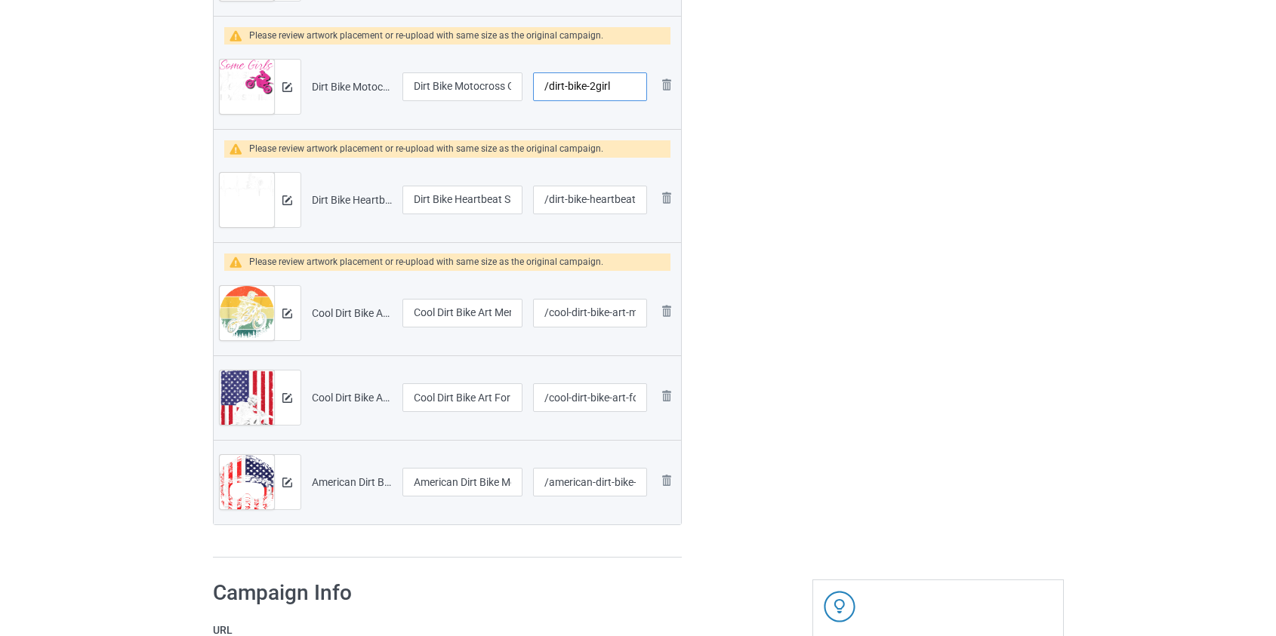
scroll to position [4461, 0]
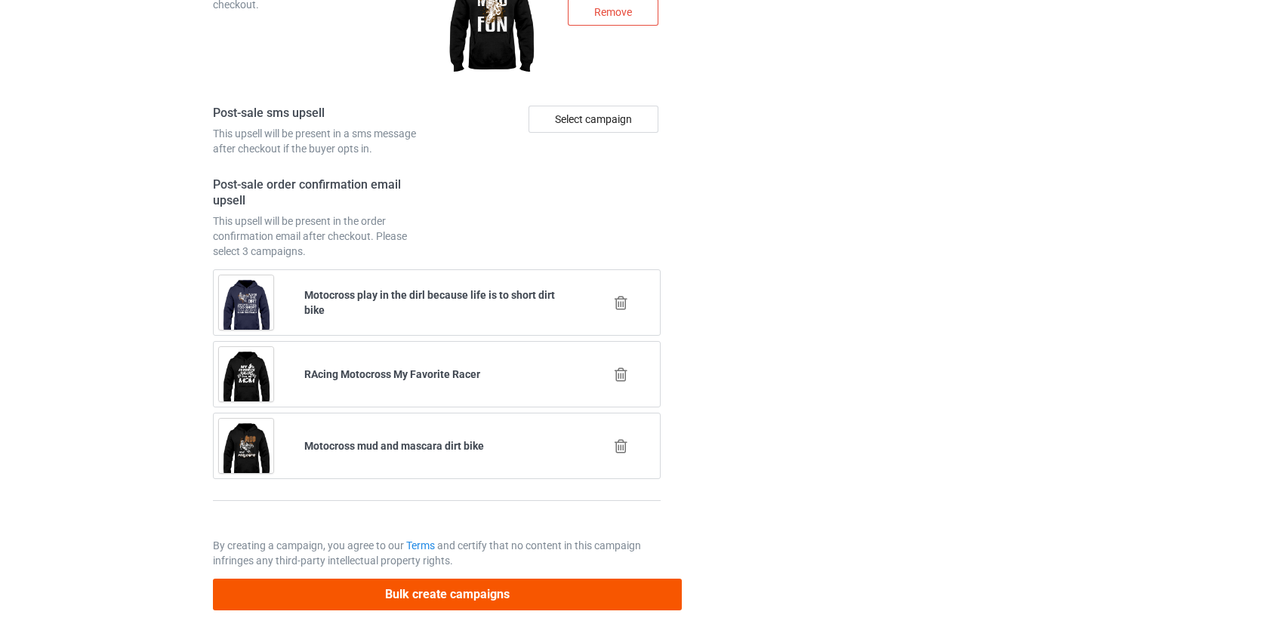
type input "/dirt-bike-2girl"
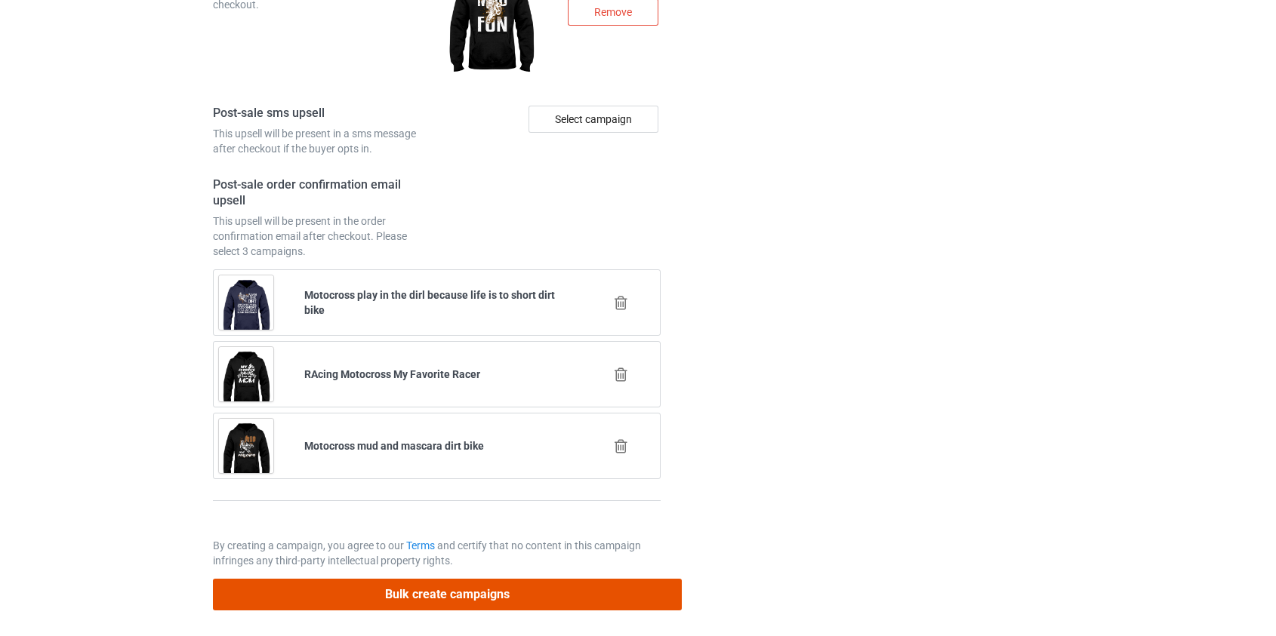
click at [465, 587] on button "Bulk create campaigns" at bounding box center [448, 594] width 470 height 31
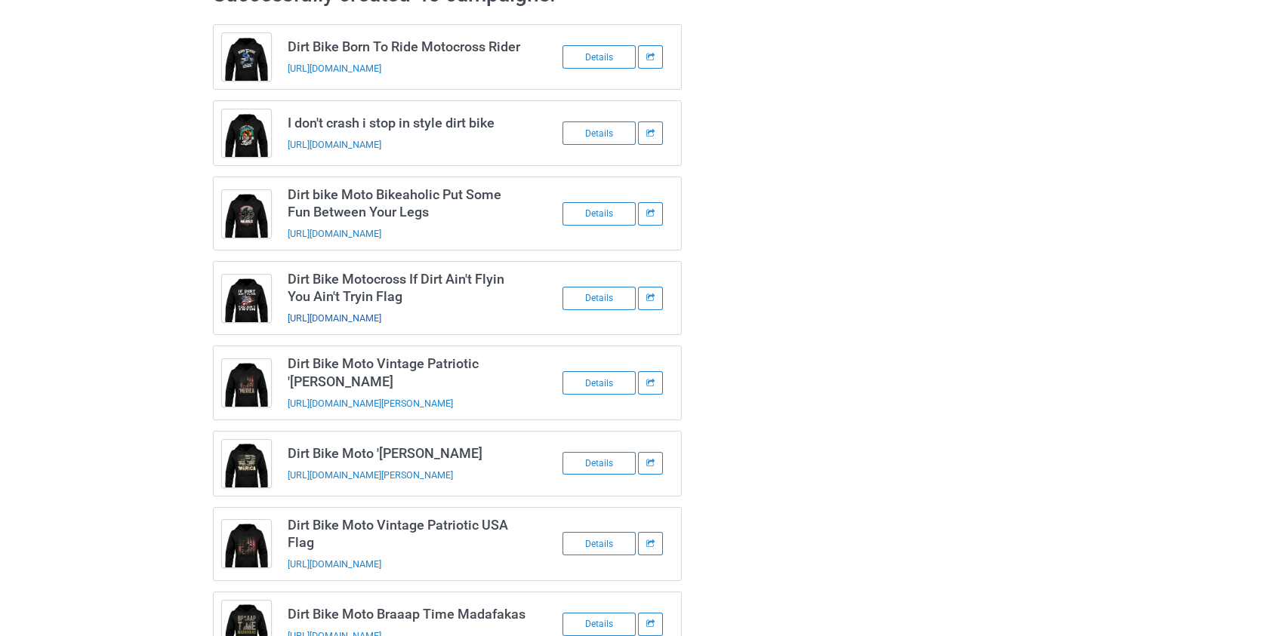
scroll to position [0, 0]
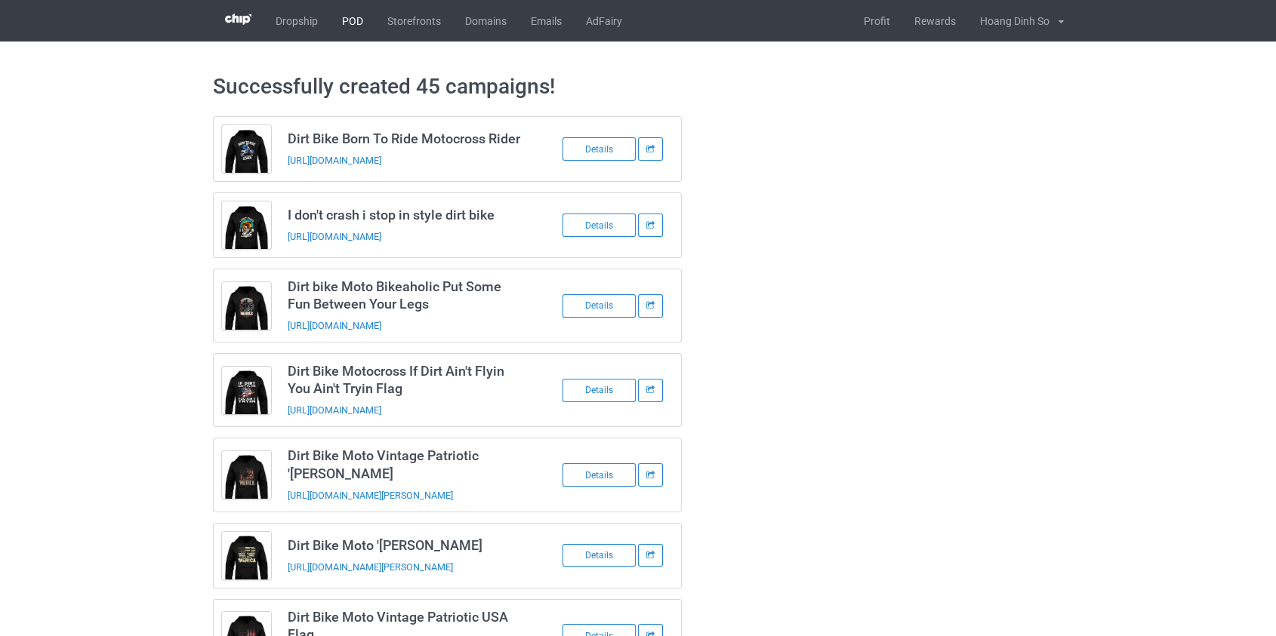
click at [348, 19] on link "POD" at bounding box center [352, 21] width 45 height 42
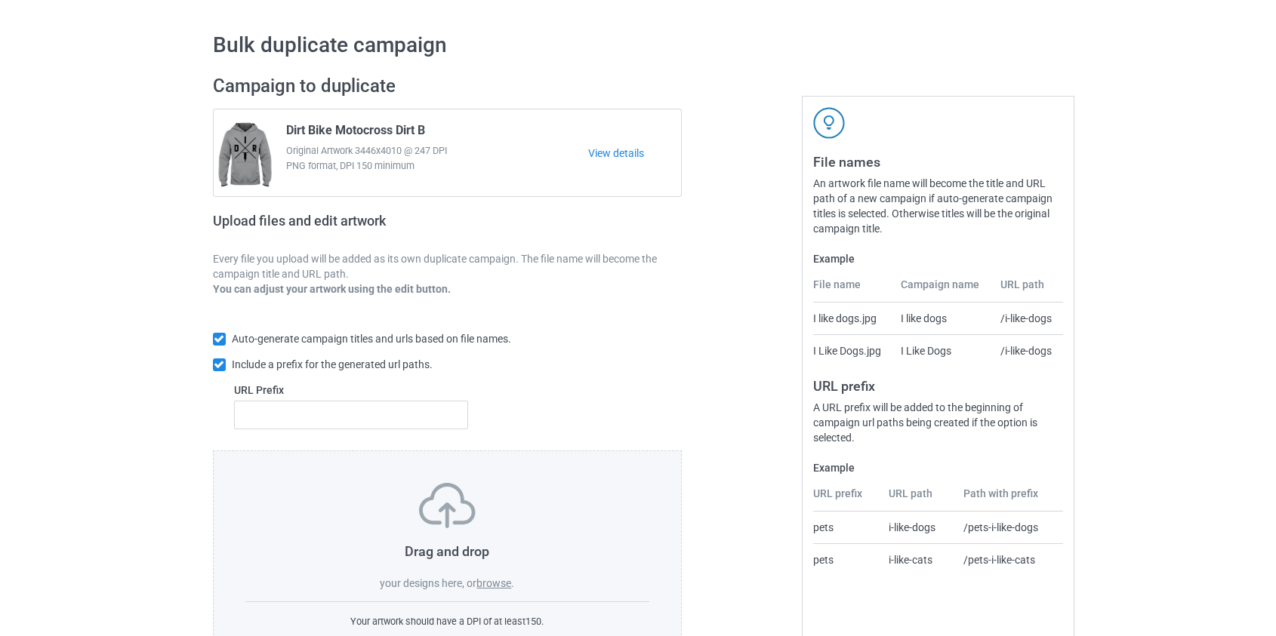
scroll to position [98, 0]
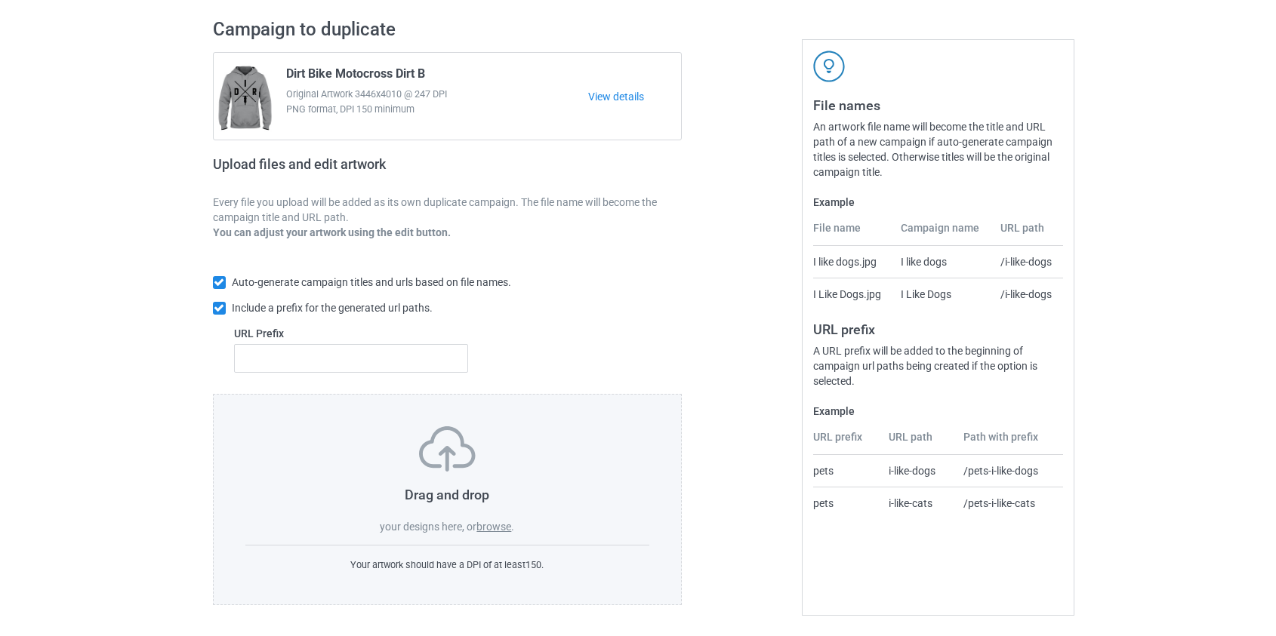
click at [510, 528] on label "browse" at bounding box center [493, 527] width 35 height 12
click at [0, 0] on input "browse" at bounding box center [0, 0] width 0 height 0
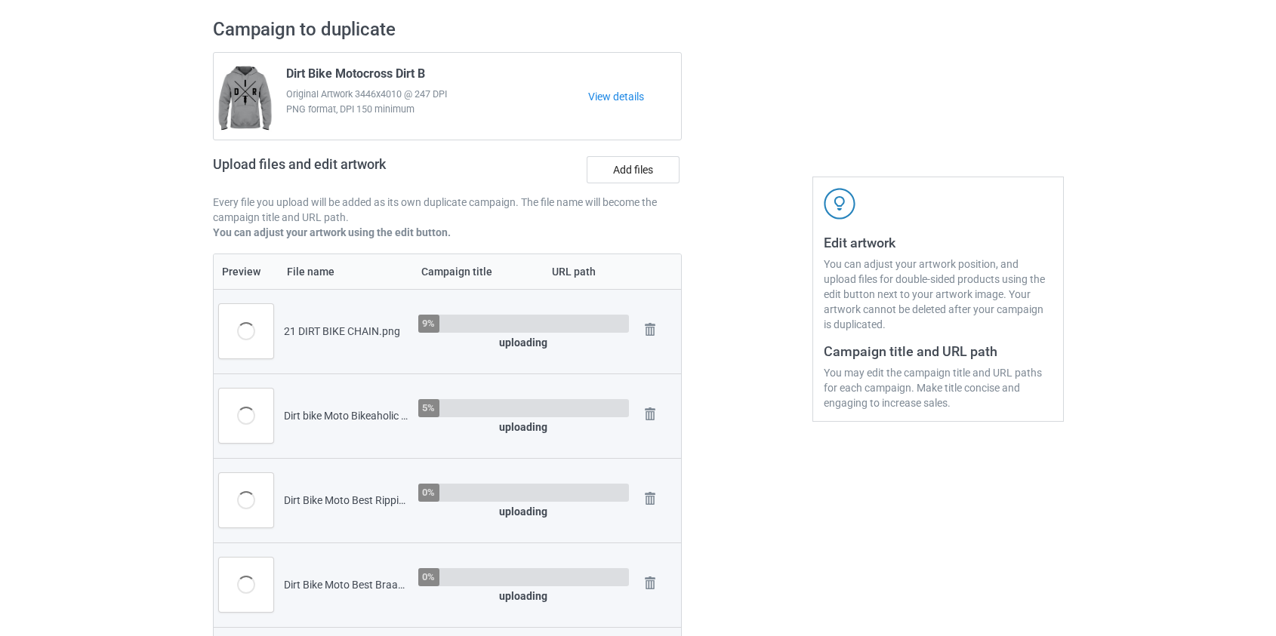
click at [652, 188] on div "Upload files and edit artwork Add files" at bounding box center [448, 173] width 470 height 44
click at [642, 178] on label "Add files" at bounding box center [633, 169] width 93 height 27
click at [0, 0] on input "Add files" at bounding box center [0, 0] width 0 height 0
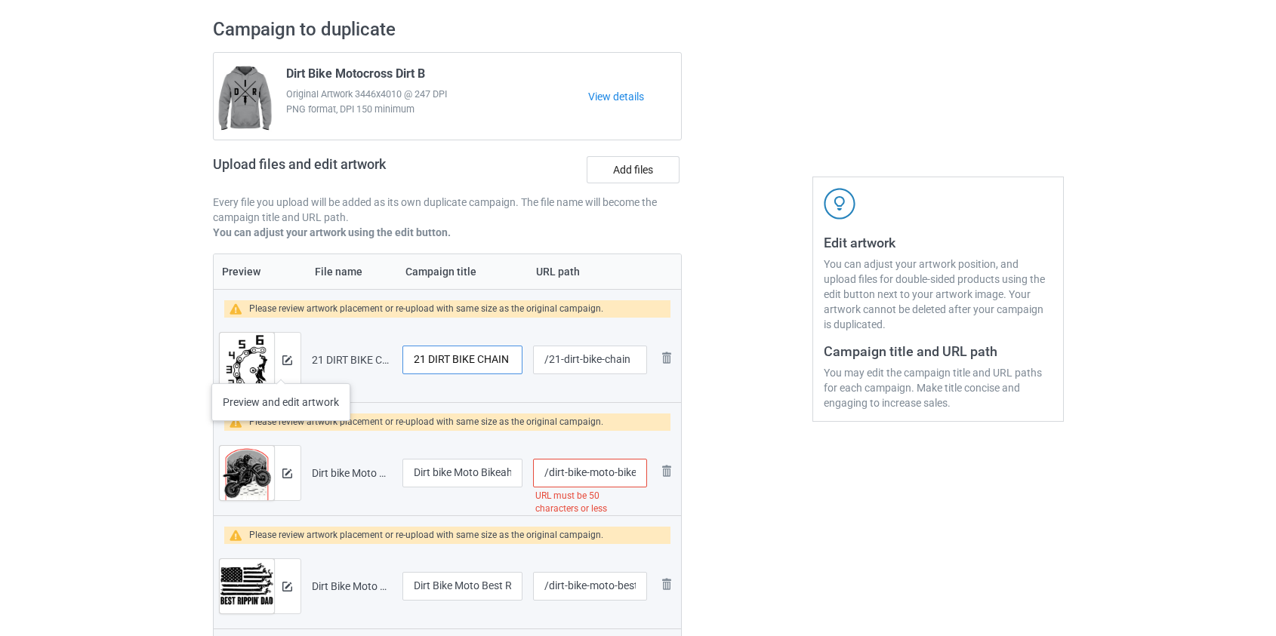
drag, startPoint x: 426, startPoint y: 359, endPoint x: 275, endPoint y: 368, distance: 151.3
click at [275, 368] on tr "Preview and edit artwork 21 DIRT BIKE CHAIN.png 21 DIRT BIKE CHAIN /21-dirt-bik…" at bounding box center [448, 360] width 468 height 85
type input "DIRT BIKE CHAIN"
click at [604, 470] on input "/dirt-bike-moto-bikeaholic-put-some-fun-between-your-legs" at bounding box center [589, 473] width 113 height 29
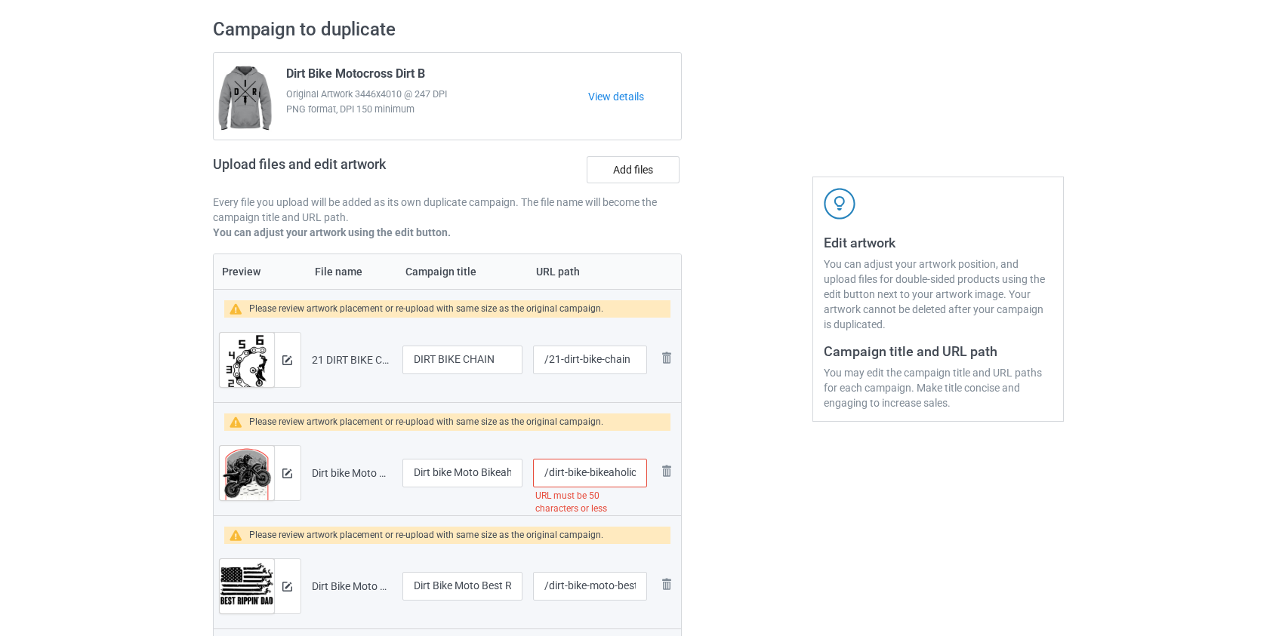
click at [565, 473] on input "/dirt-bike-bikeaholic-put-some-fun-between-your-legs" at bounding box center [589, 473] width 113 height 29
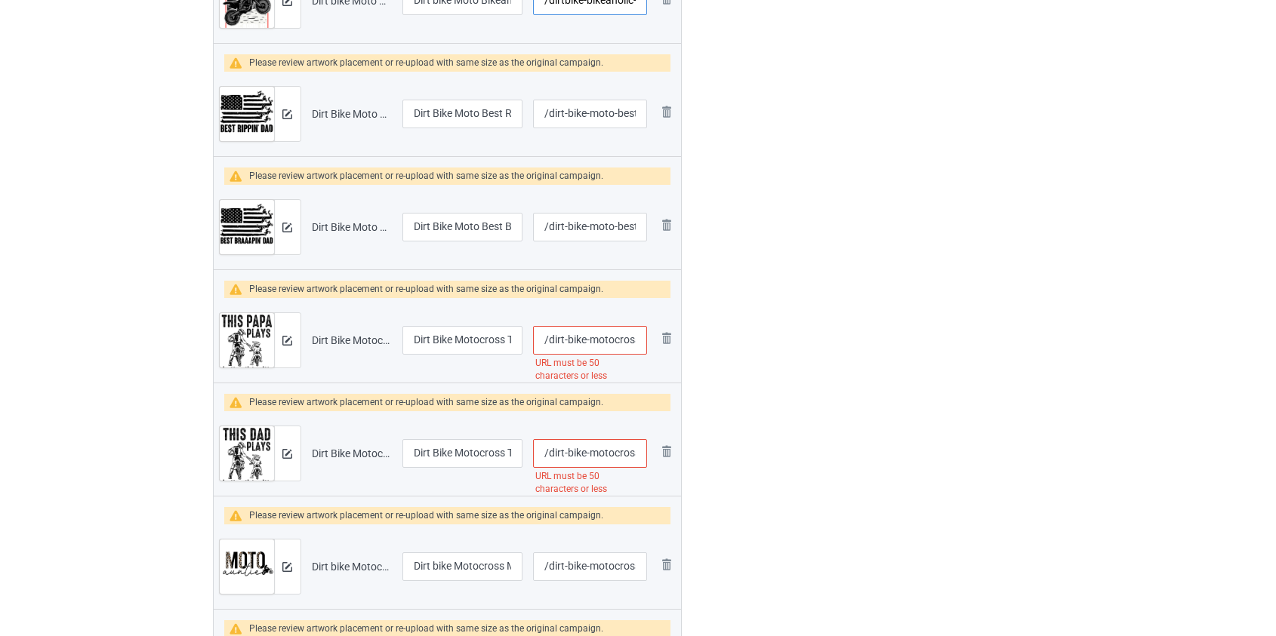
scroll to position [578, 0]
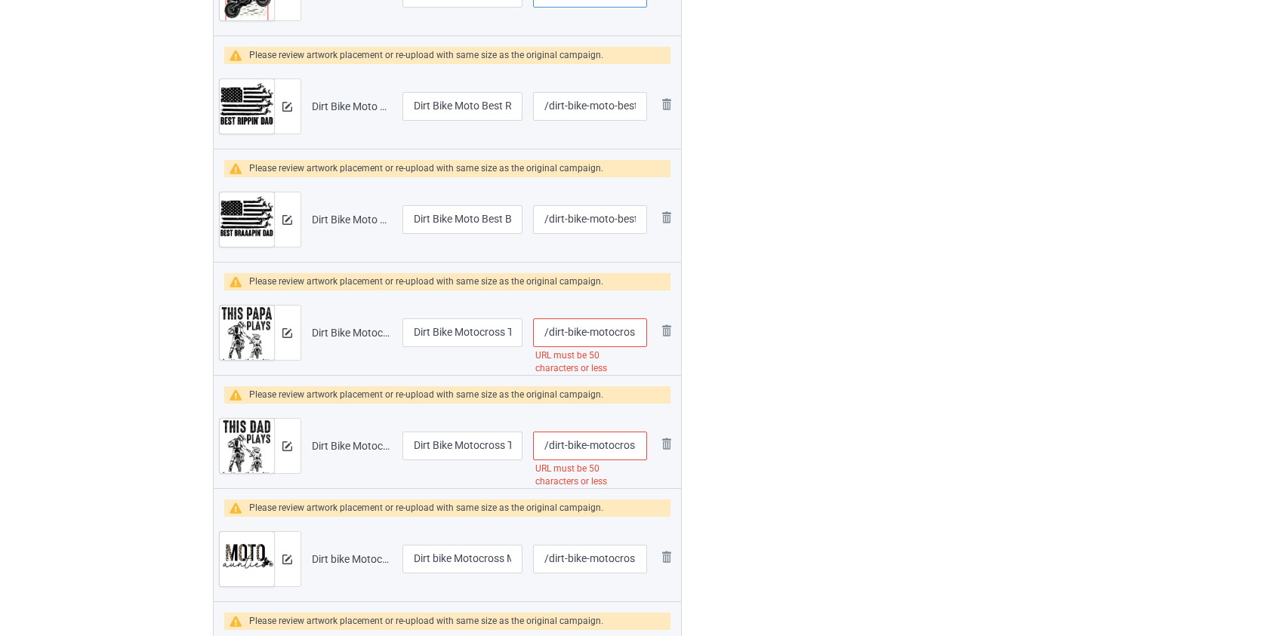
type input "/dirtbike-bikeaholic-put-some-fun-between-your-legs"
click at [565, 332] on input "/dirt-bike-motocross-this-papa-plays-in-the-dirt-with-his-kids-b" at bounding box center [589, 333] width 113 height 29
click at [608, 334] on input "/dirtbike-motocross-this-papa-plays-in-the-dirt-with-his-kids-b" at bounding box center [589, 333] width 113 height 29
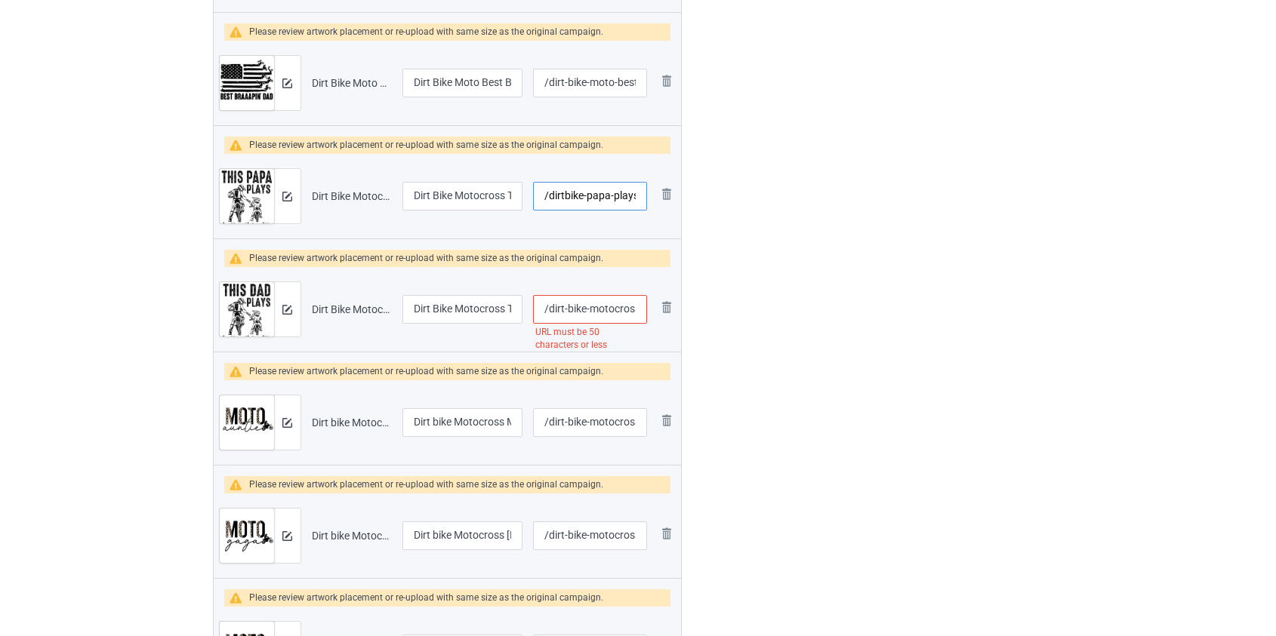
scroll to position [716, 0]
type input "/dirtbike-papa-plays-in-the-dirt-with-his-kids-b"
click at [609, 309] on input "/dirt-bike-motocross-this-dad-plays-in-the-dirt-with-his-kids-b" at bounding box center [589, 308] width 113 height 29
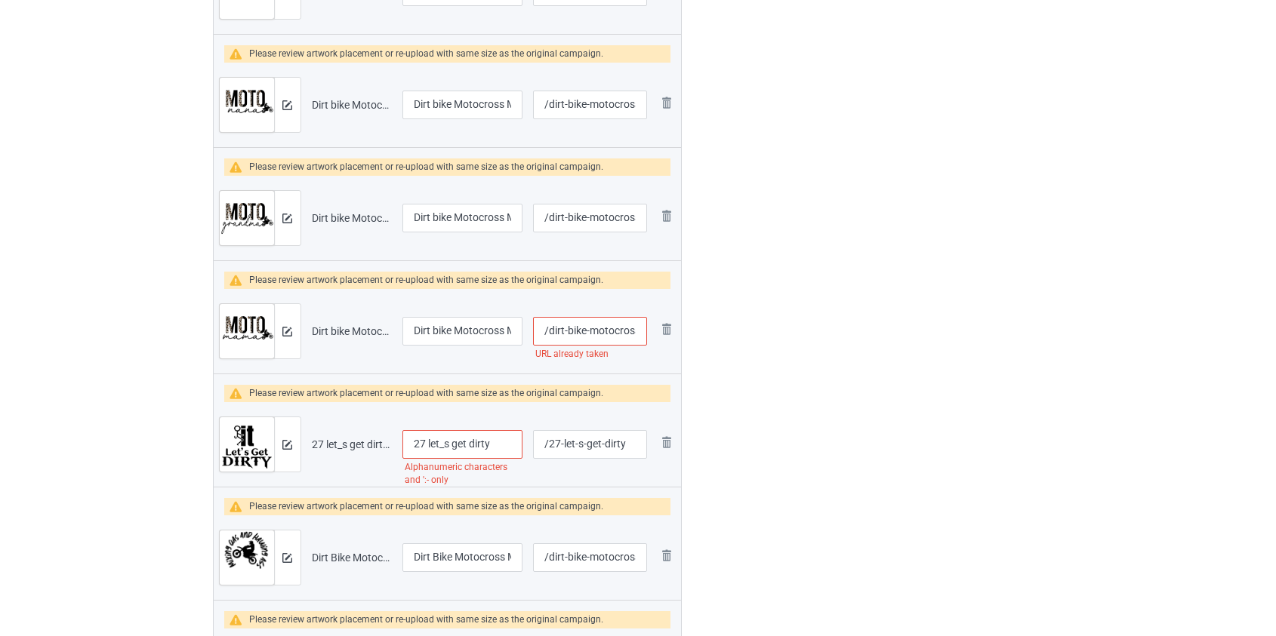
scroll to position [1608, 0]
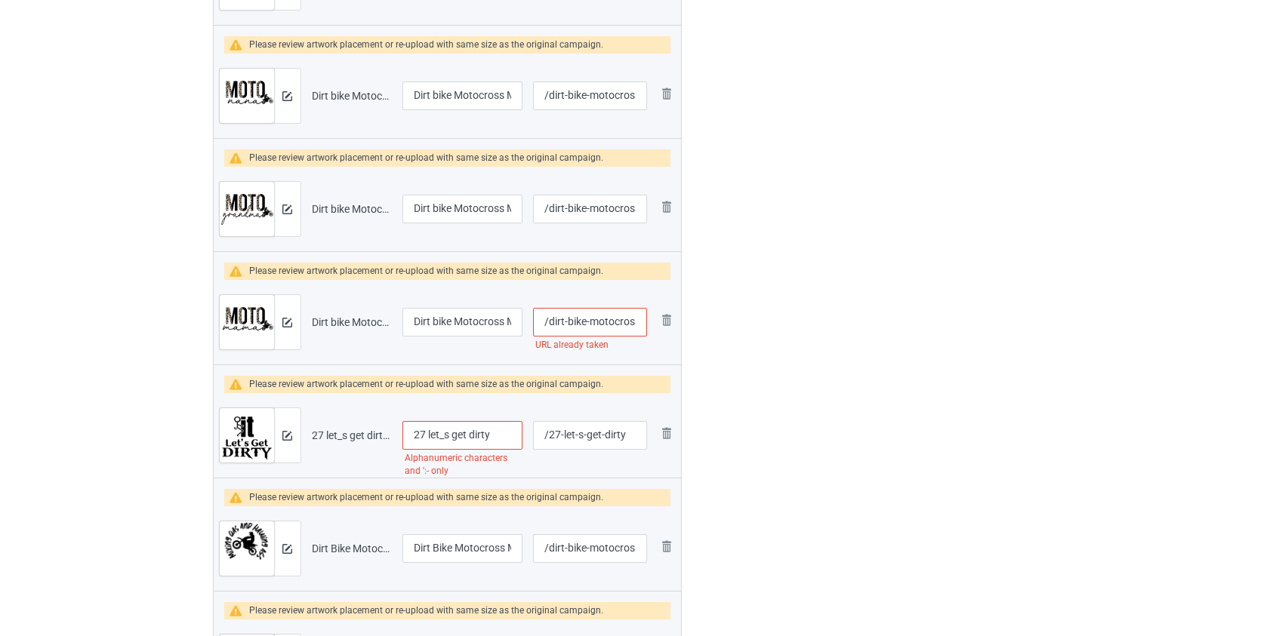
type input "/dirt-bike-dad-plays-in-the-dirt-with-his-kids-b"
click at [606, 329] on input "/dirt-bike-motocross-moto-mama" at bounding box center [589, 322] width 113 height 29
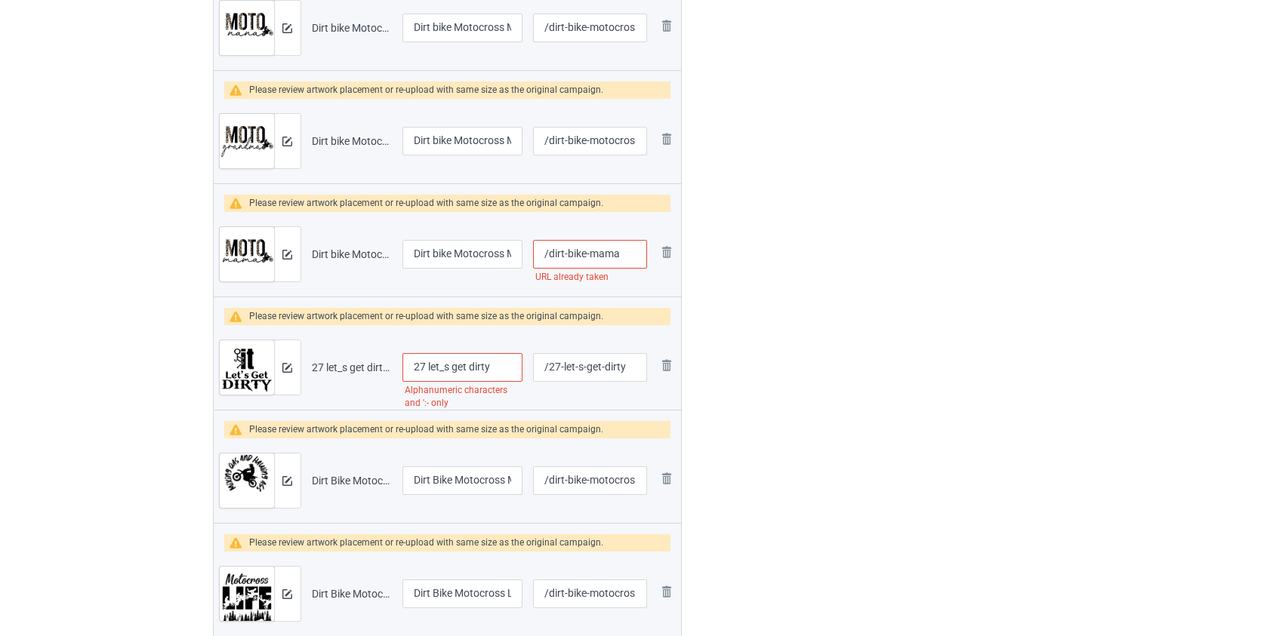
click at [565, 243] on input "/dirt-bike-mama" at bounding box center [589, 254] width 113 height 29
type input "/dirtbike-mama"
drag, startPoint x: 430, startPoint y: 364, endPoint x: 281, endPoint y: 377, distance: 150.0
click at [282, 377] on tr "Preview and edit artwork 27 let_s get dirty.png 27 let_s get dirty Alphanumeric…" at bounding box center [448, 367] width 468 height 85
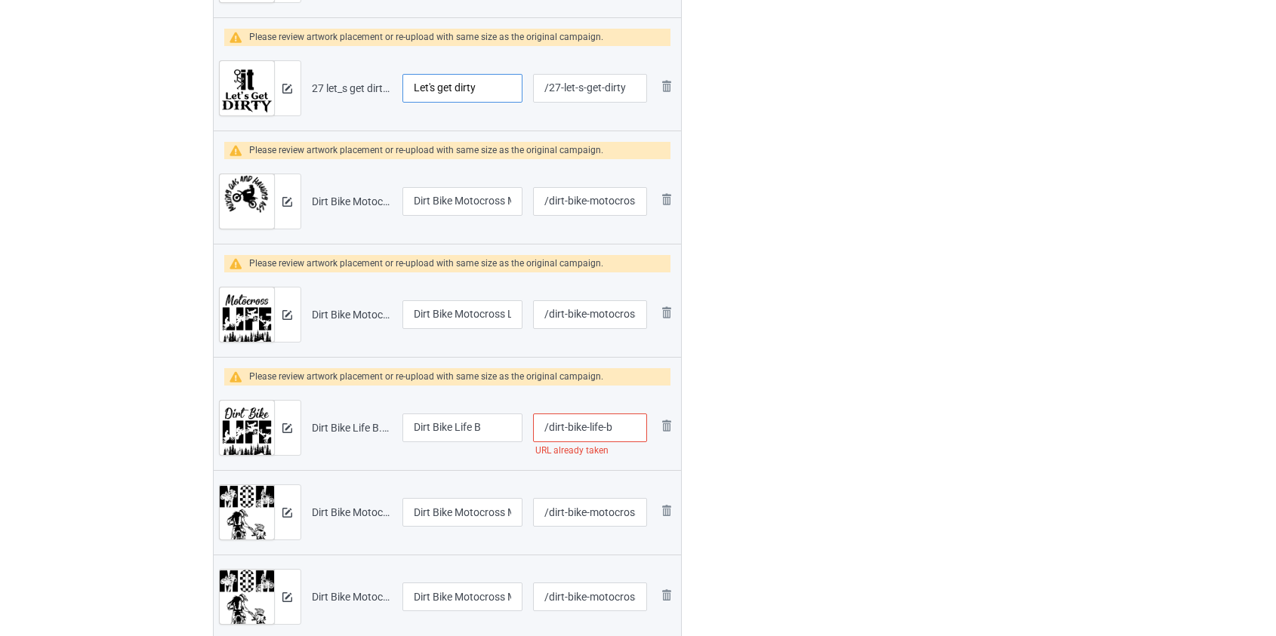
scroll to position [2020, 0]
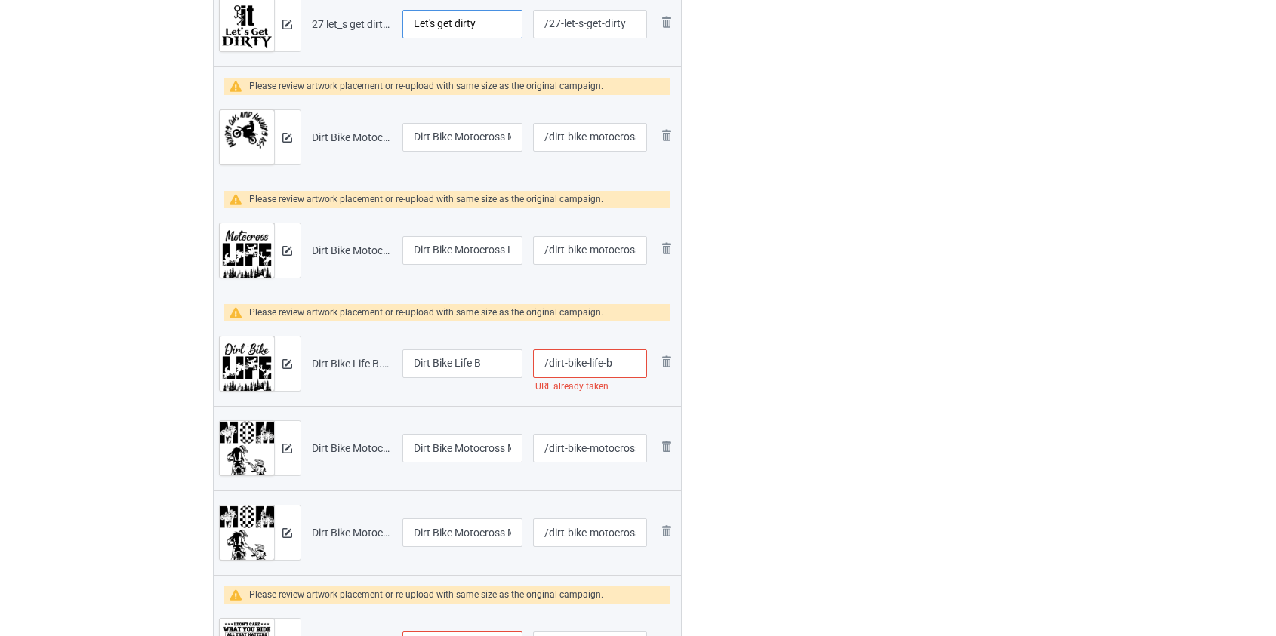
type input "Let's get dirty"
click at [564, 365] on input "/dirt-bike-life-b" at bounding box center [589, 364] width 113 height 29
click at [598, 359] on input "/dirtbike-life-b" at bounding box center [589, 364] width 113 height 29
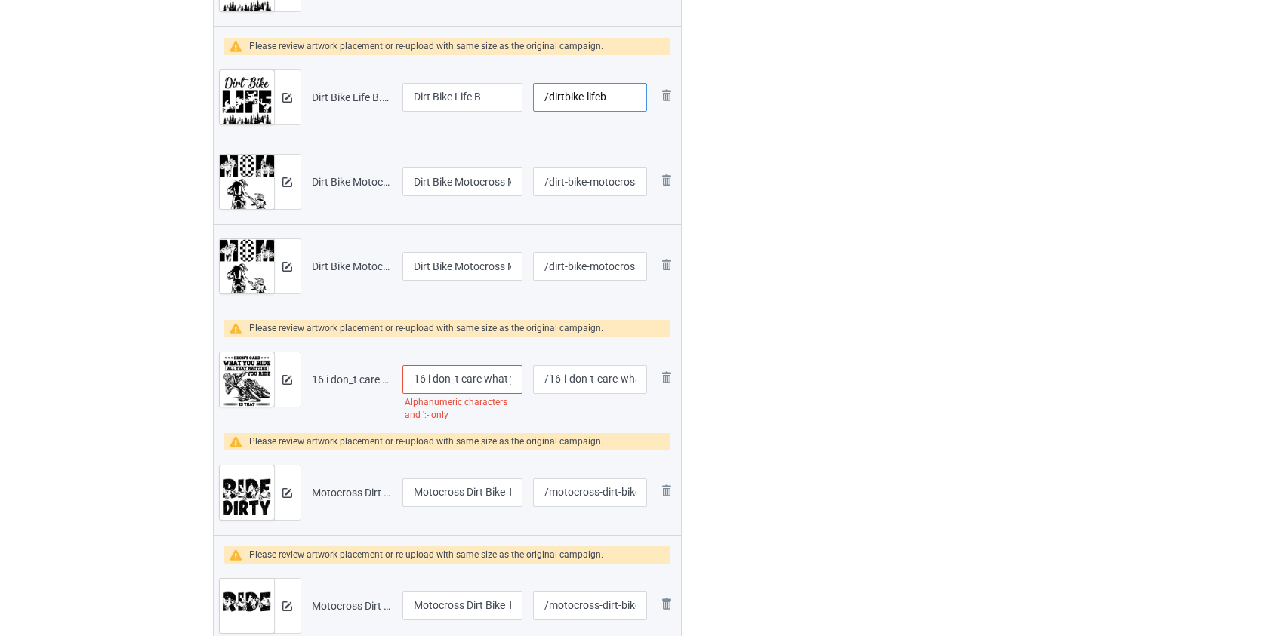
scroll to position [2431, 0]
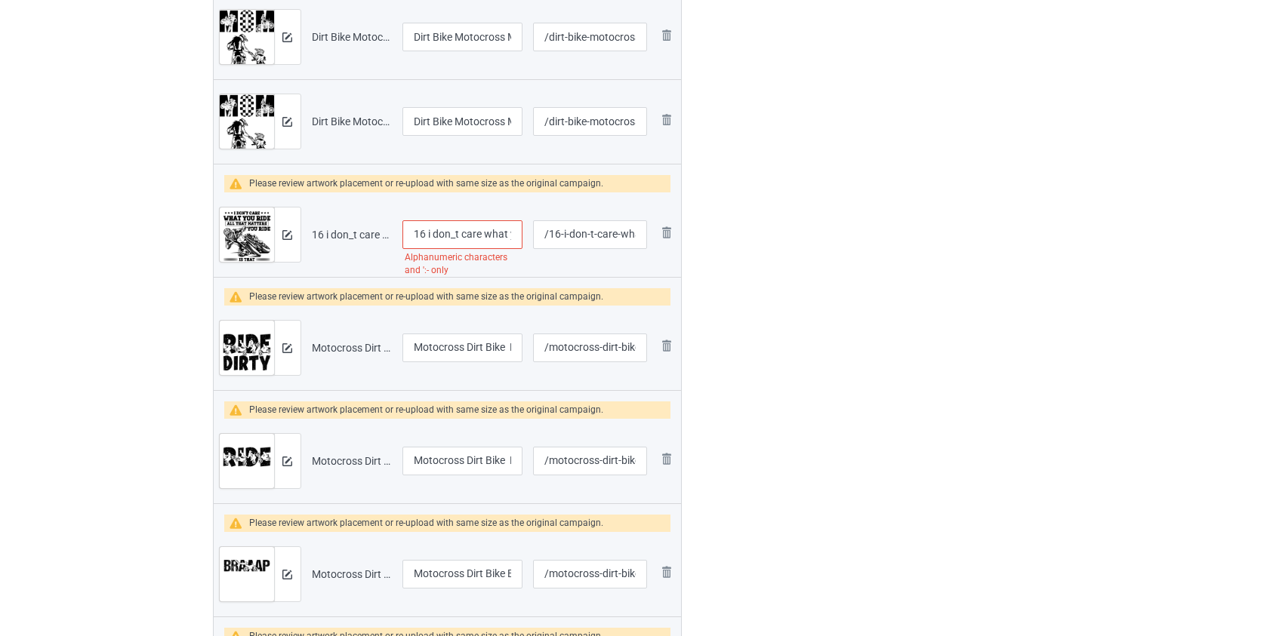
type input "/dirtbike-lifeb"
drag, startPoint x: 431, startPoint y: 235, endPoint x: 362, endPoint y: 234, distance: 68.7
click at [362, 234] on tr "Preview and edit artwork 16 i don_t care what you ride dirt bike.png 16 i don_t…" at bounding box center [448, 235] width 468 height 85
drag, startPoint x: 438, startPoint y: 226, endPoint x: 441, endPoint y: 242, distance: 16.9
click at [439, 231] on input "I don_t care what you ride dirt bike" at bounding box center [462, 234] width 121 height 29
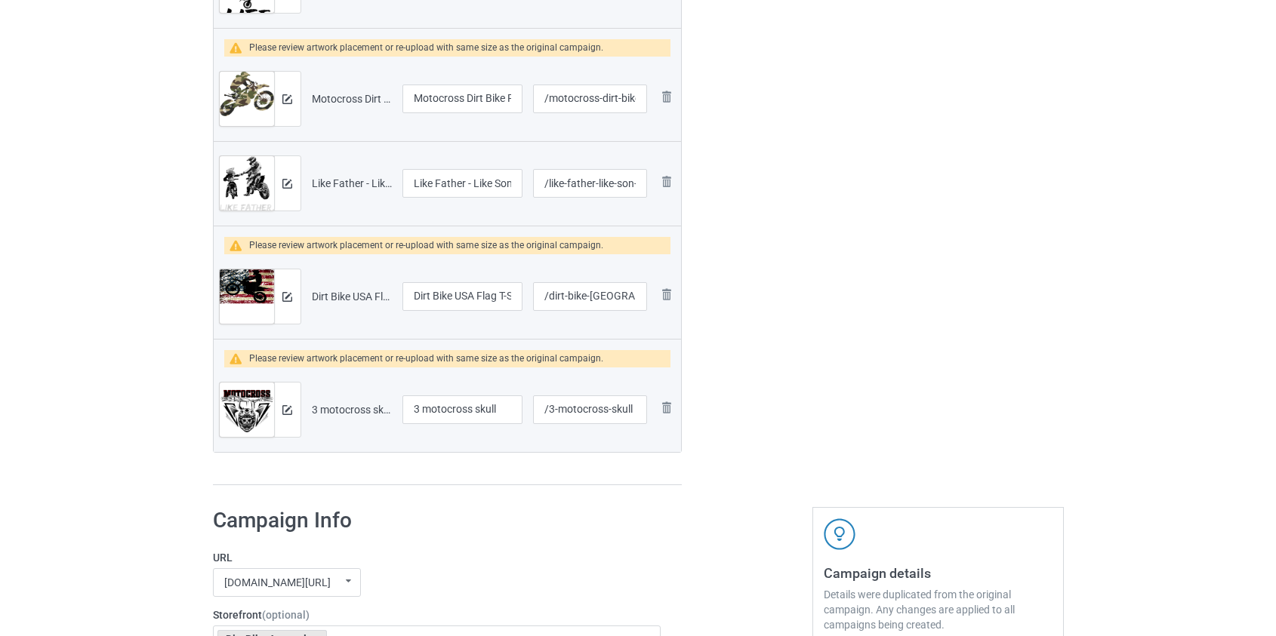
scroll to position [3255, 0]
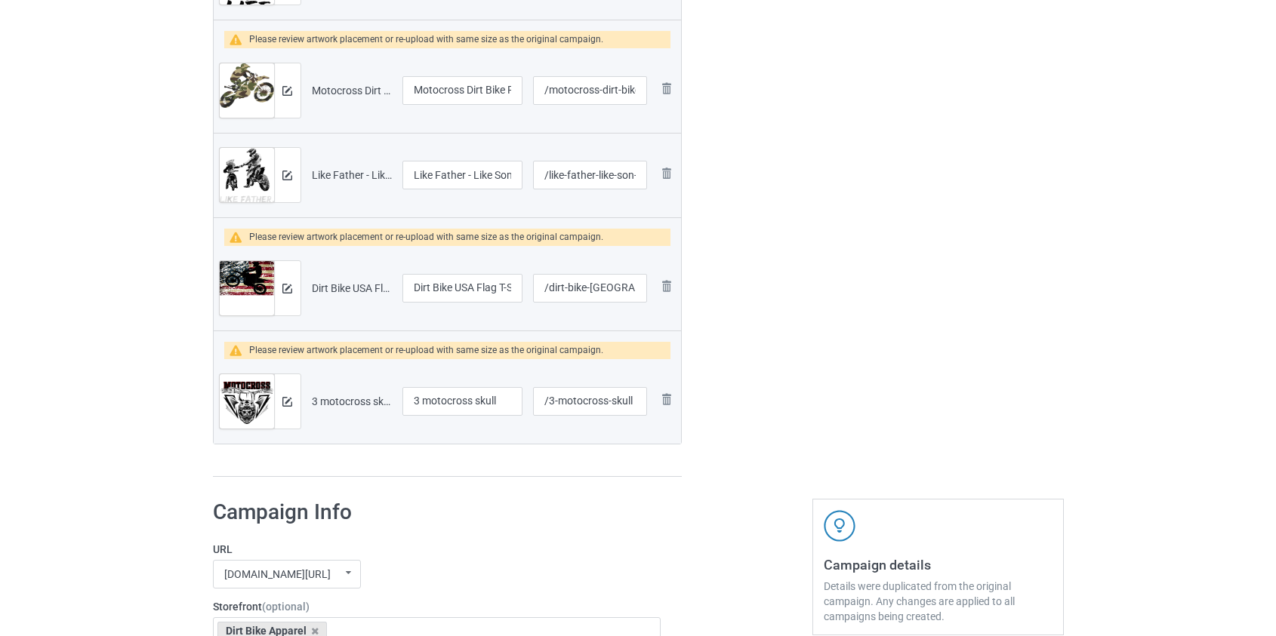
type input "I don't care what you ride dirt bike"
drag, startPoint x: 430, startPoint y: 394, endPoint x: 218, endPoint y: 396, distance: 212.2
click at [218, 396] on tr "Preview and edit artwork 3 motocross skull.png 3 motocross skull /3-motocross-s…" at bounding box center [448, 401] width 468 height 85
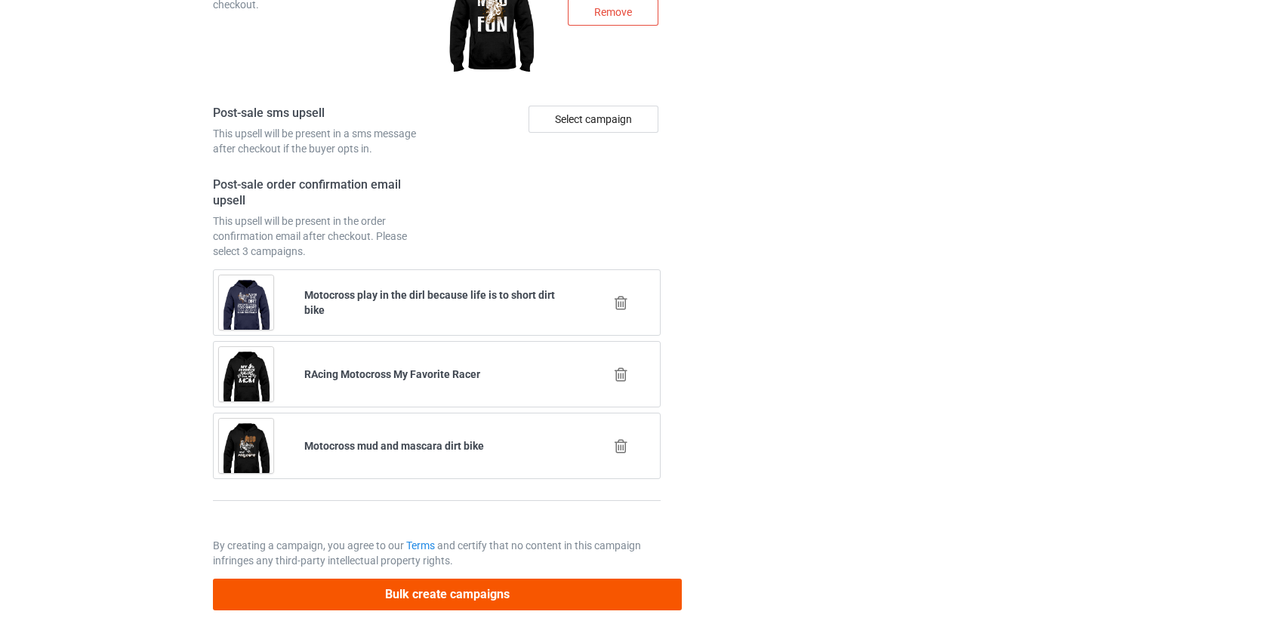
type input "Motocross skull"
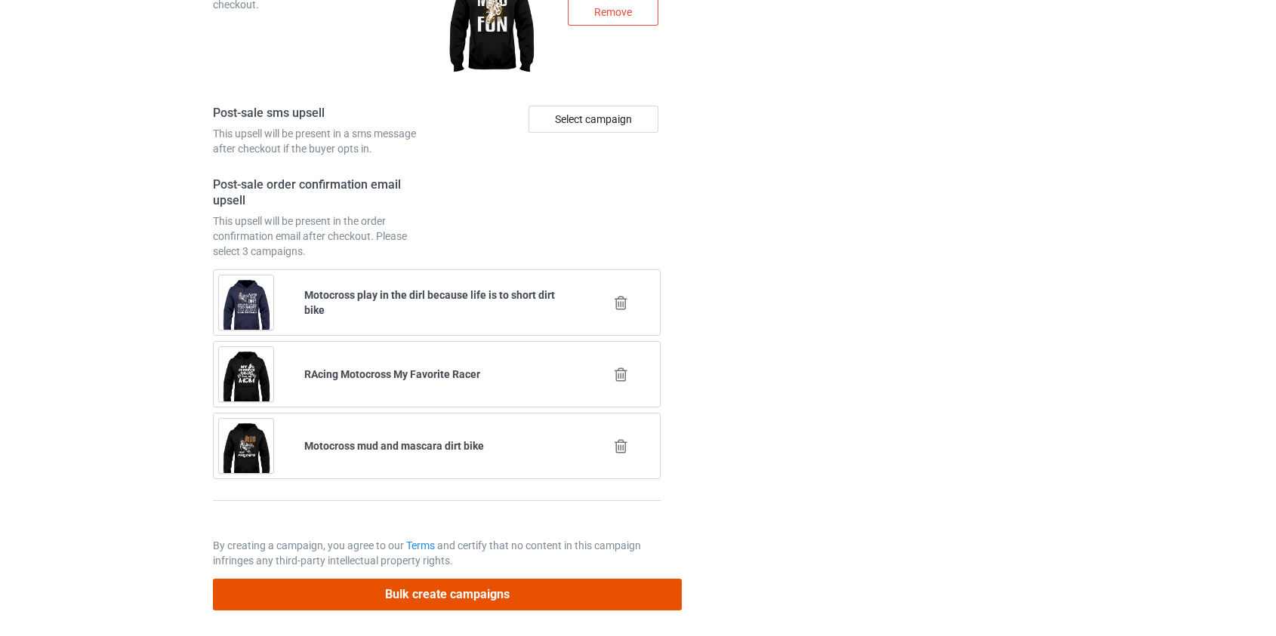
click at [451, 589] on button "Bulk create campaigns" at bounding box center [448, 594] width 470 height 31
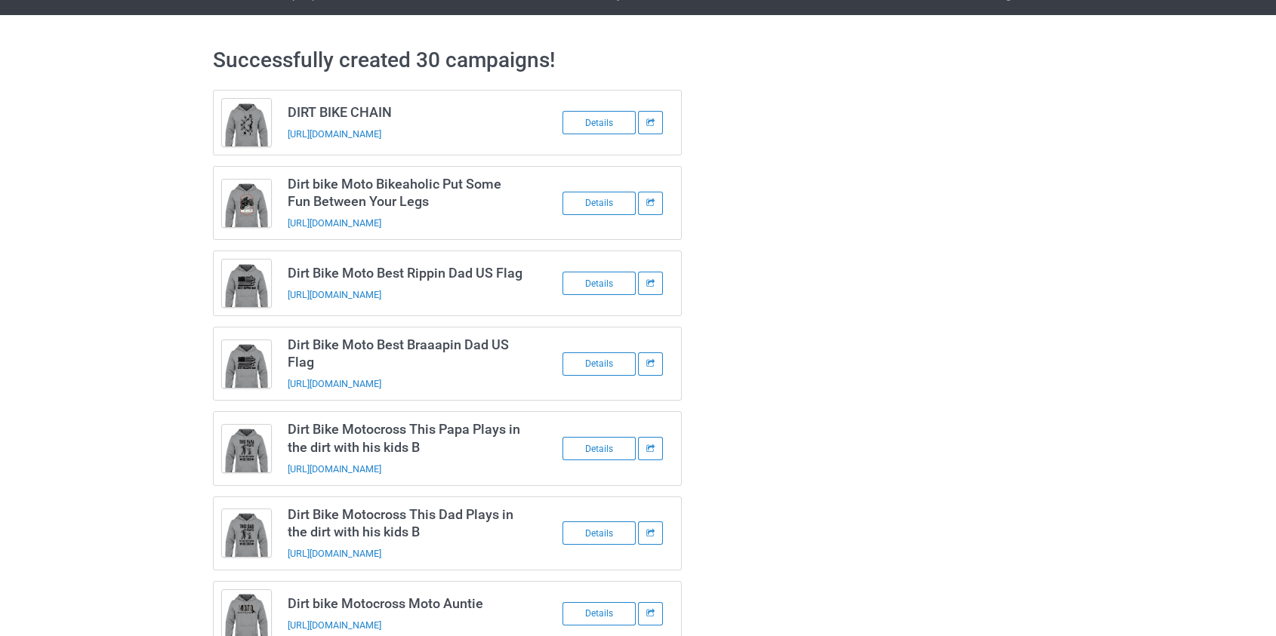
scroll to position [0, 0]
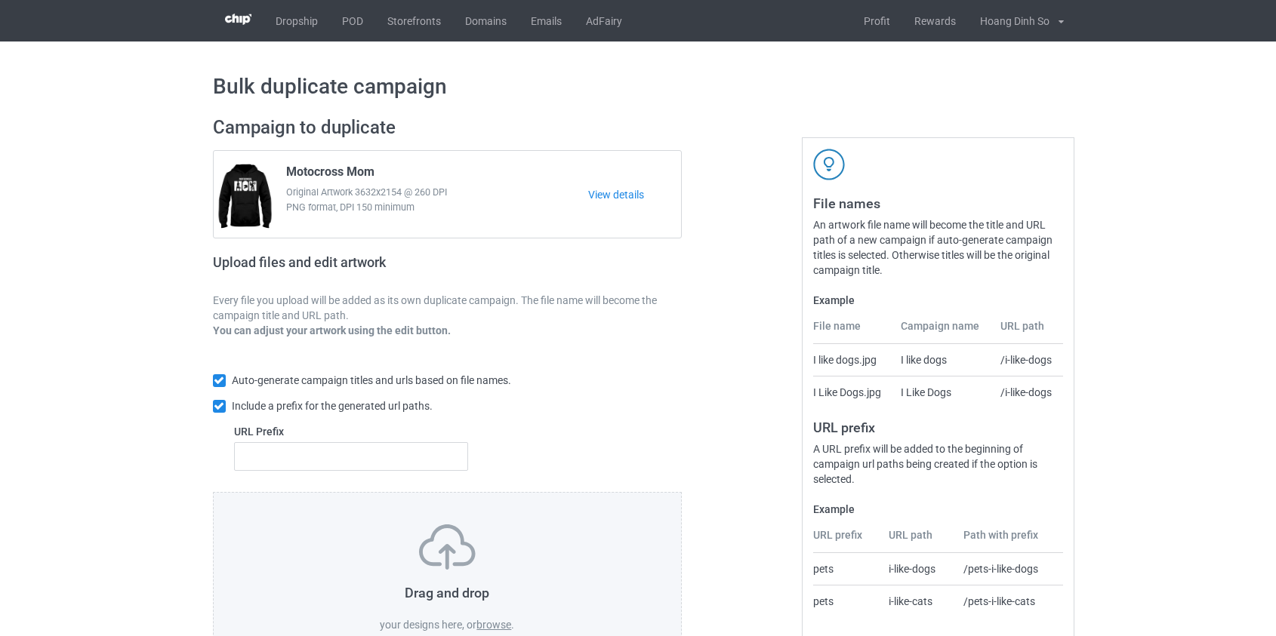
click at [498, 622] on label "browse" at bounding box center [493, 625] width 35 height 12
click at [0, 0] on input "browse" at bounding box center [0, 0] width 0 height 0
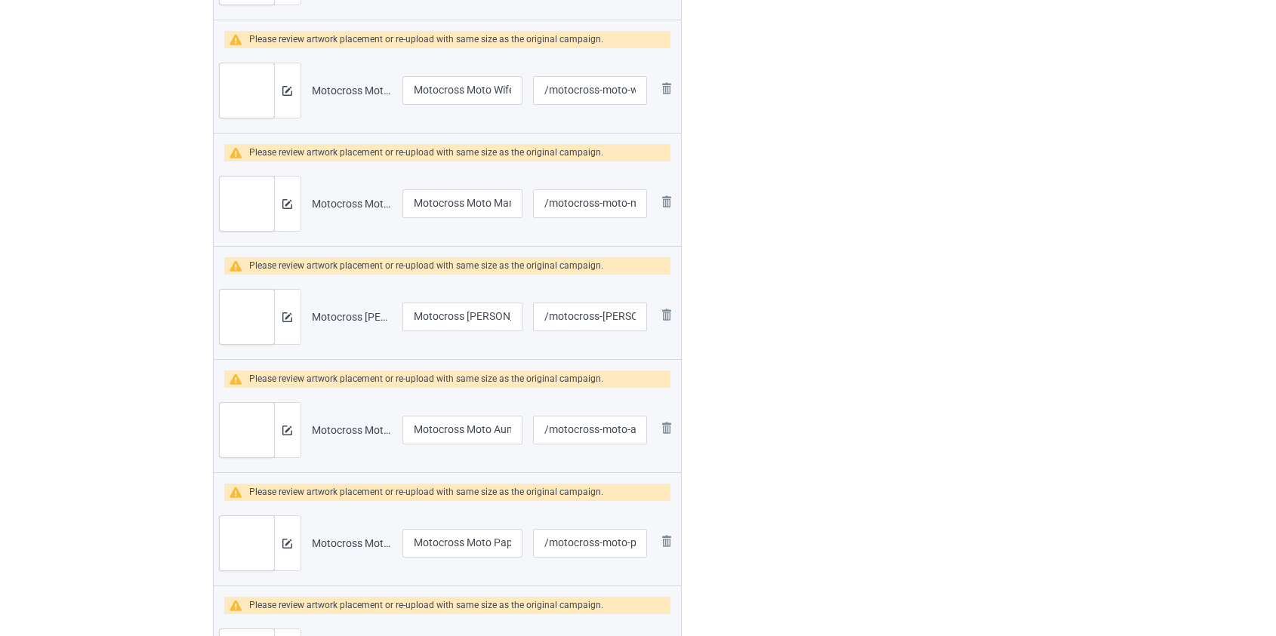
scroll to position [960, 0]
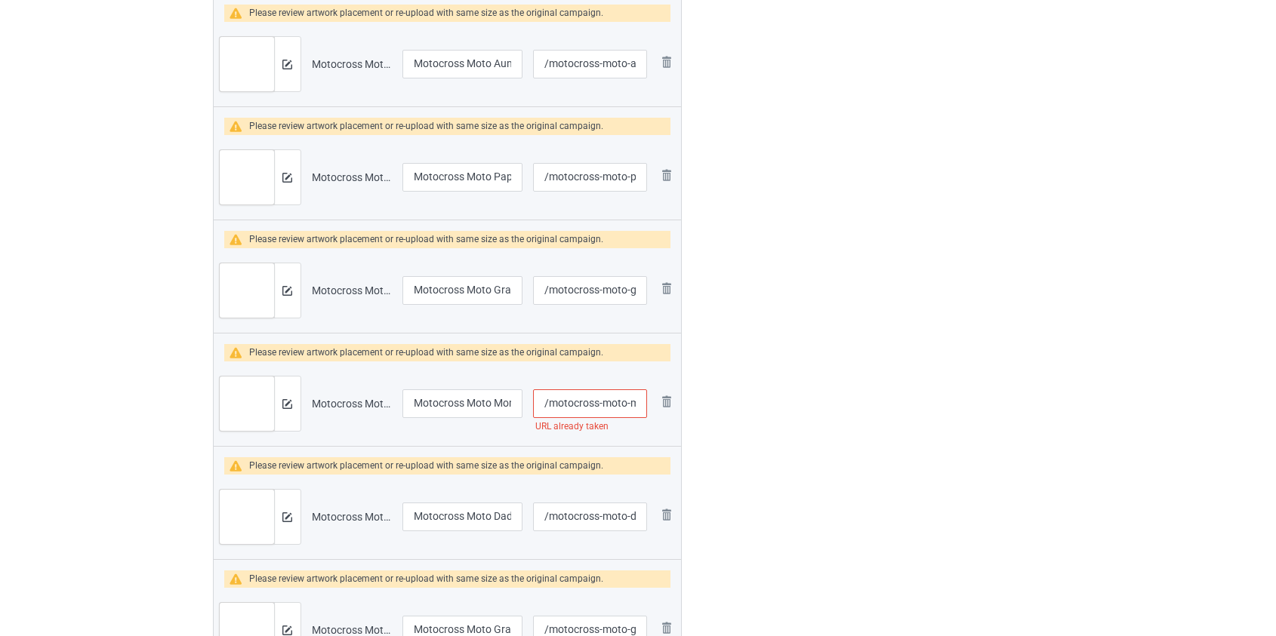
click at [568, 402] on input "/motocross-moto-mom" at bounding box center [589, 404] width 113 height 29
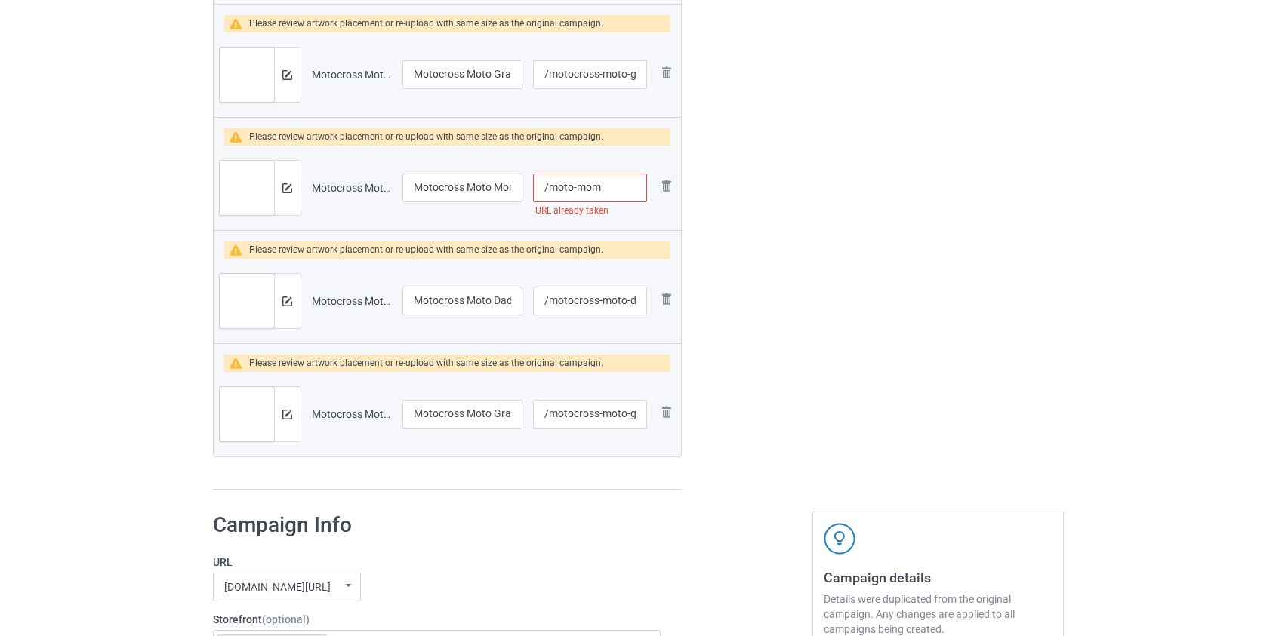
scroll to position [1235, 0]
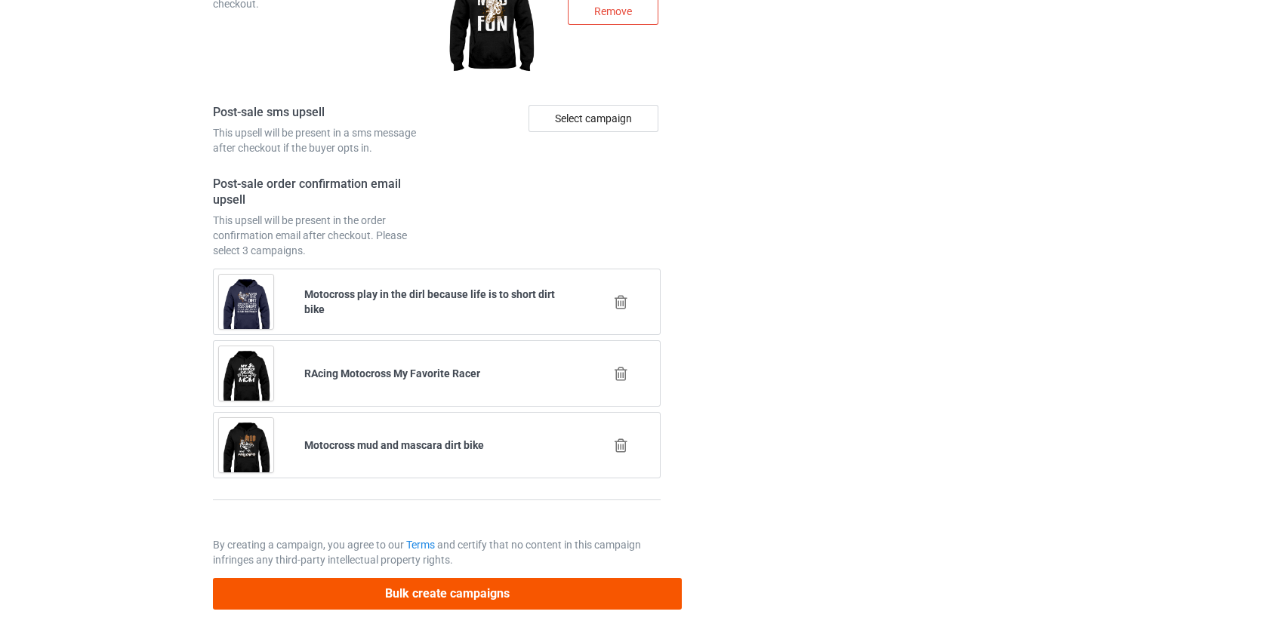
type input "/moto-mom"
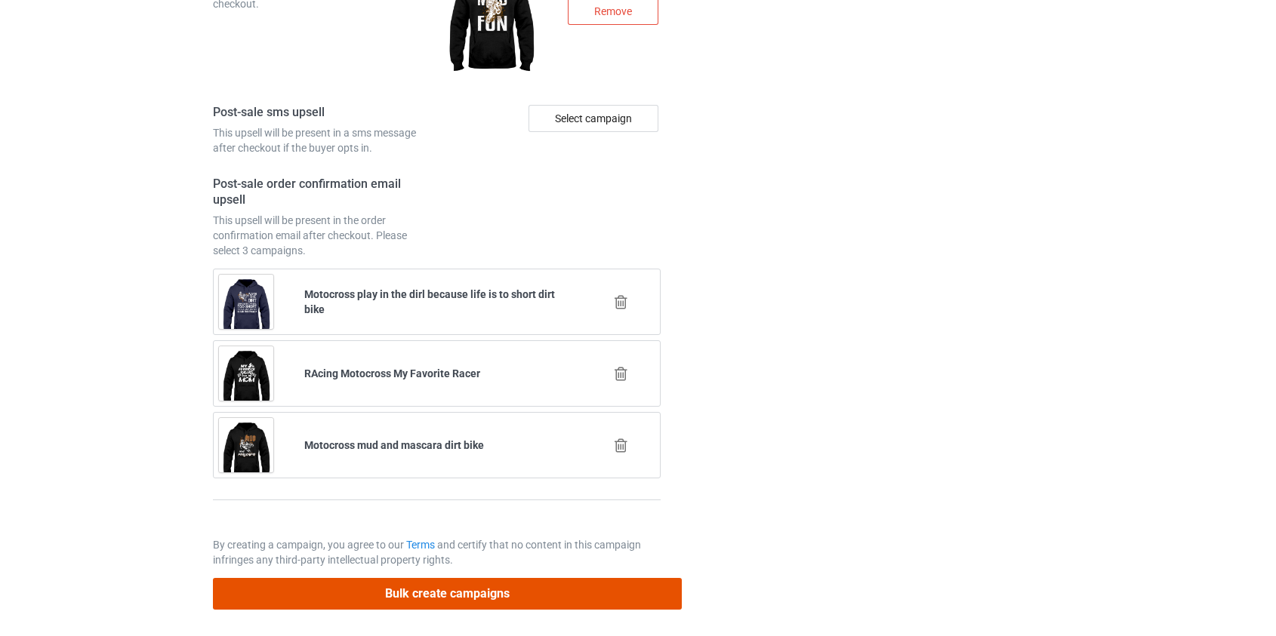
click at [461, 593] on button "Bulk create campaigns" at bounding box center [448, 593] width 470 height 31
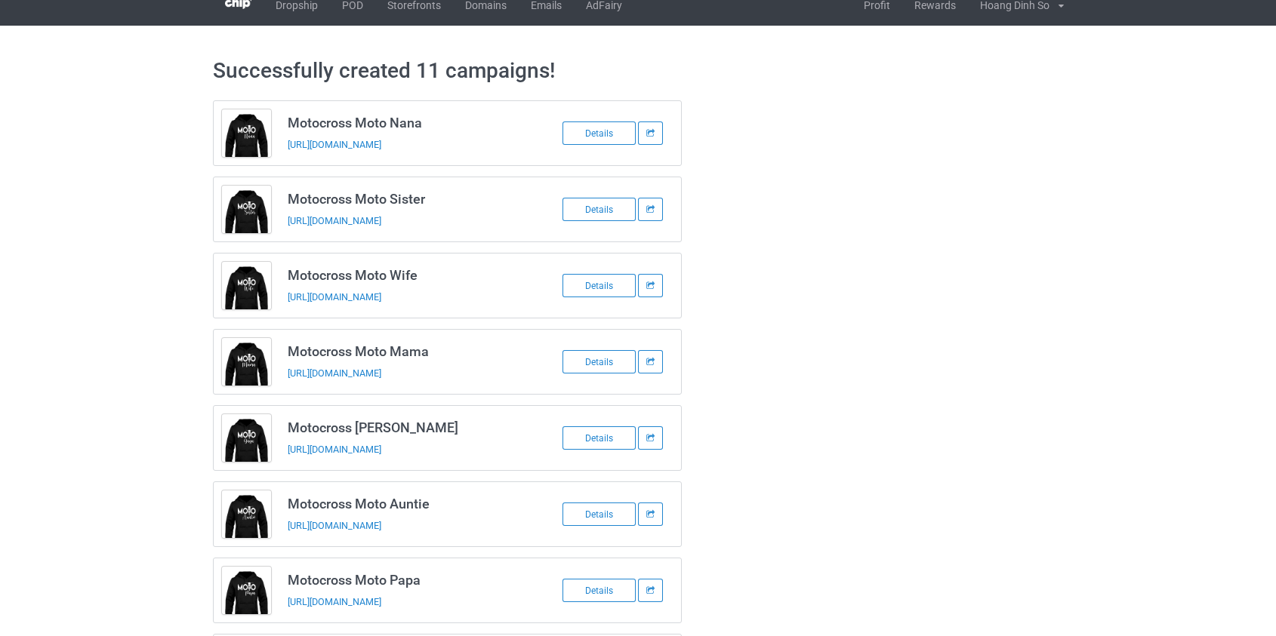
scroll to position [0, 0]
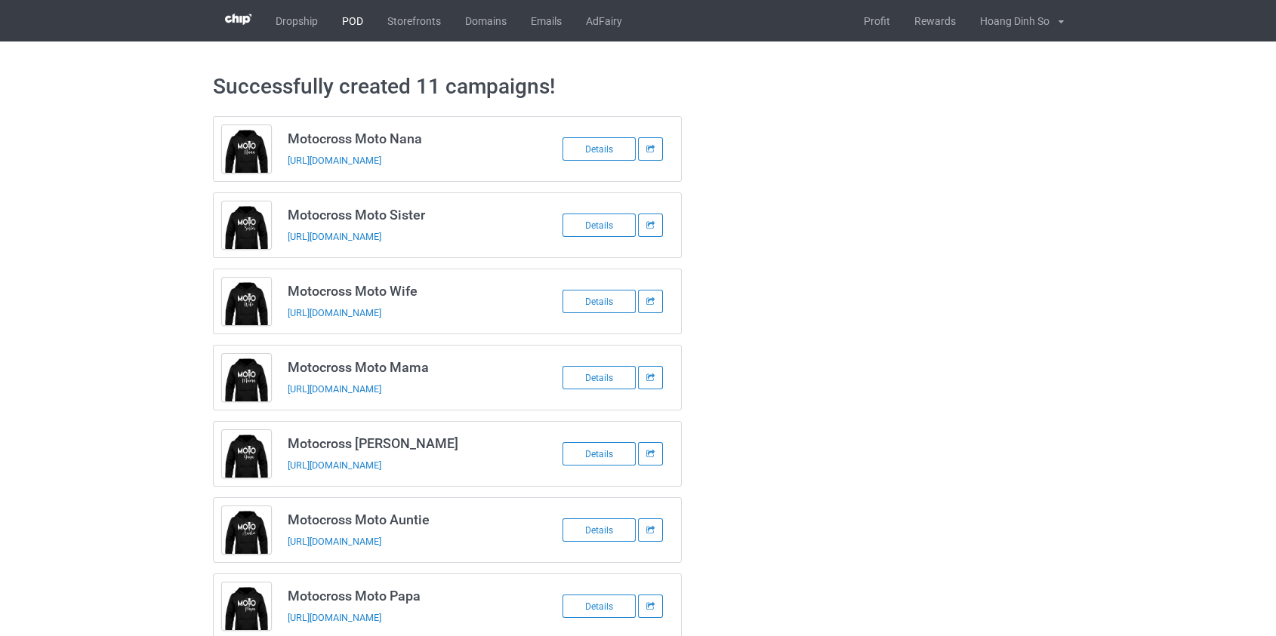
click at [348, 25] on link "POD" at bounding box center [352, 21] width 45 height 42
